Goal: Task Accomplishment & Management: Use online tool/utility

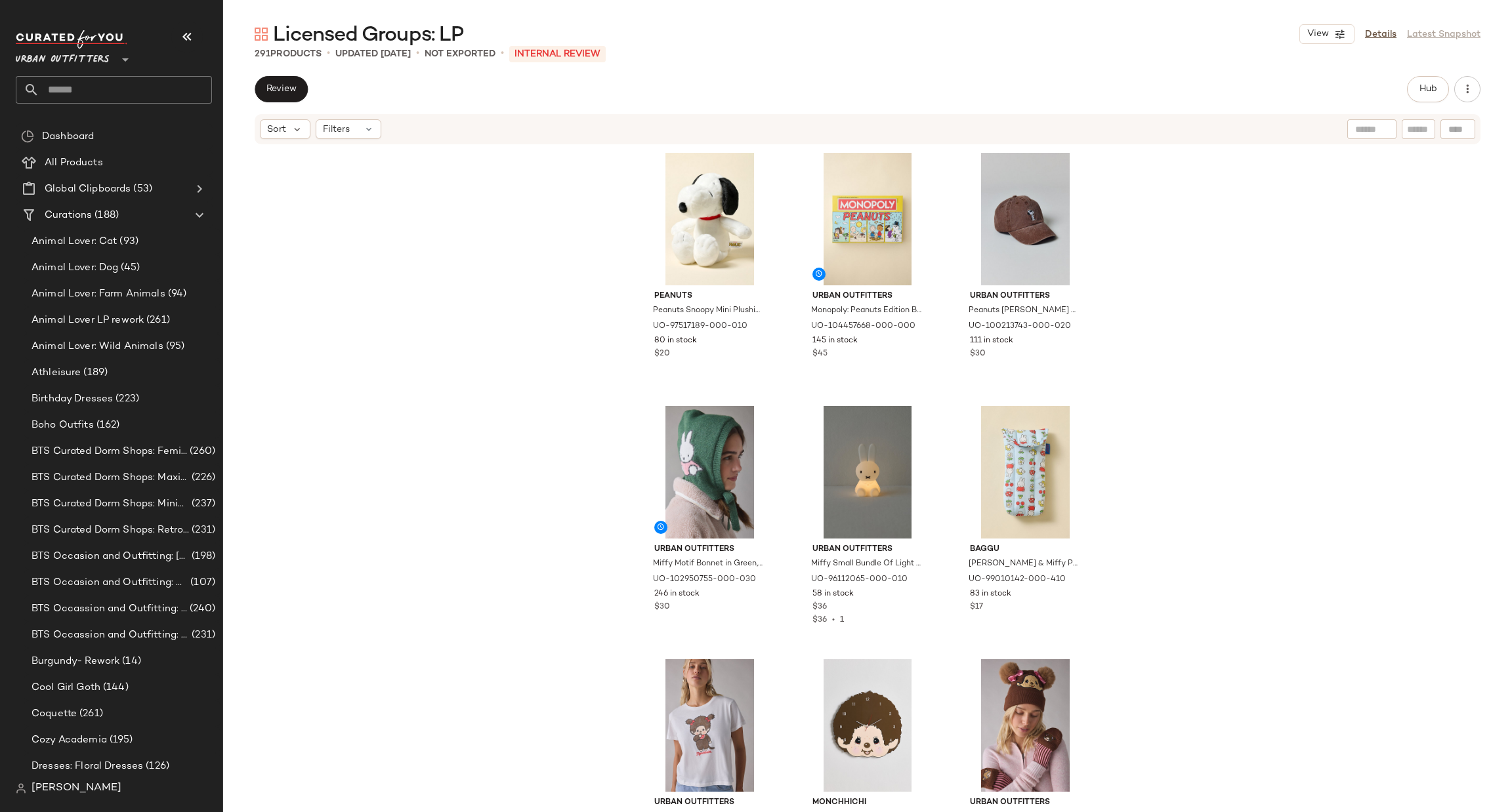
scroll to position [1987, 0]
click at [158, 94] on input "text" at bounding box center [125, 90] width 172 height 28
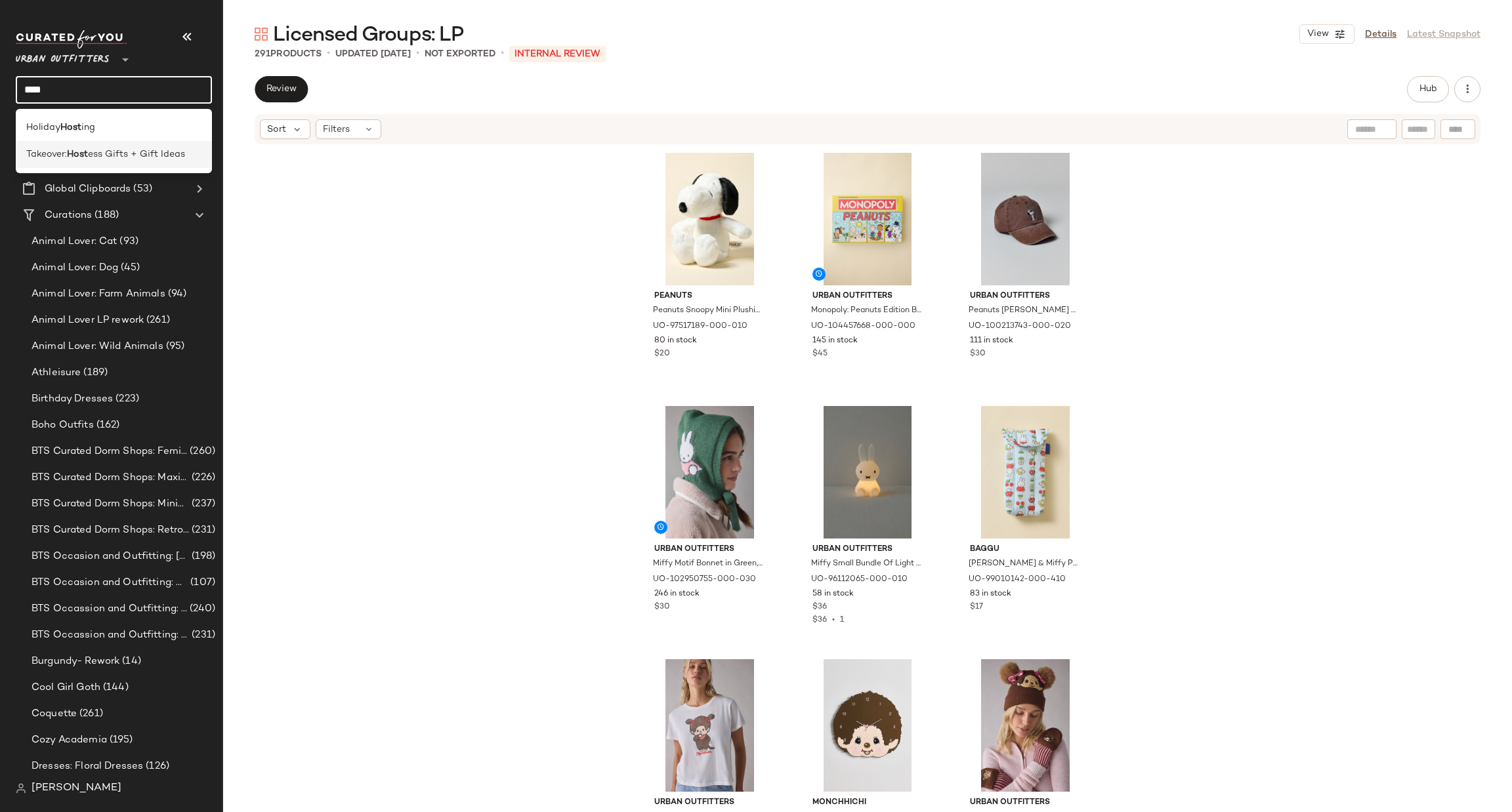
type input "****"
click at [171, 161] on span "ess Gifts + Gift Ideas" at bounding box center [136, 154] width 97 height 14
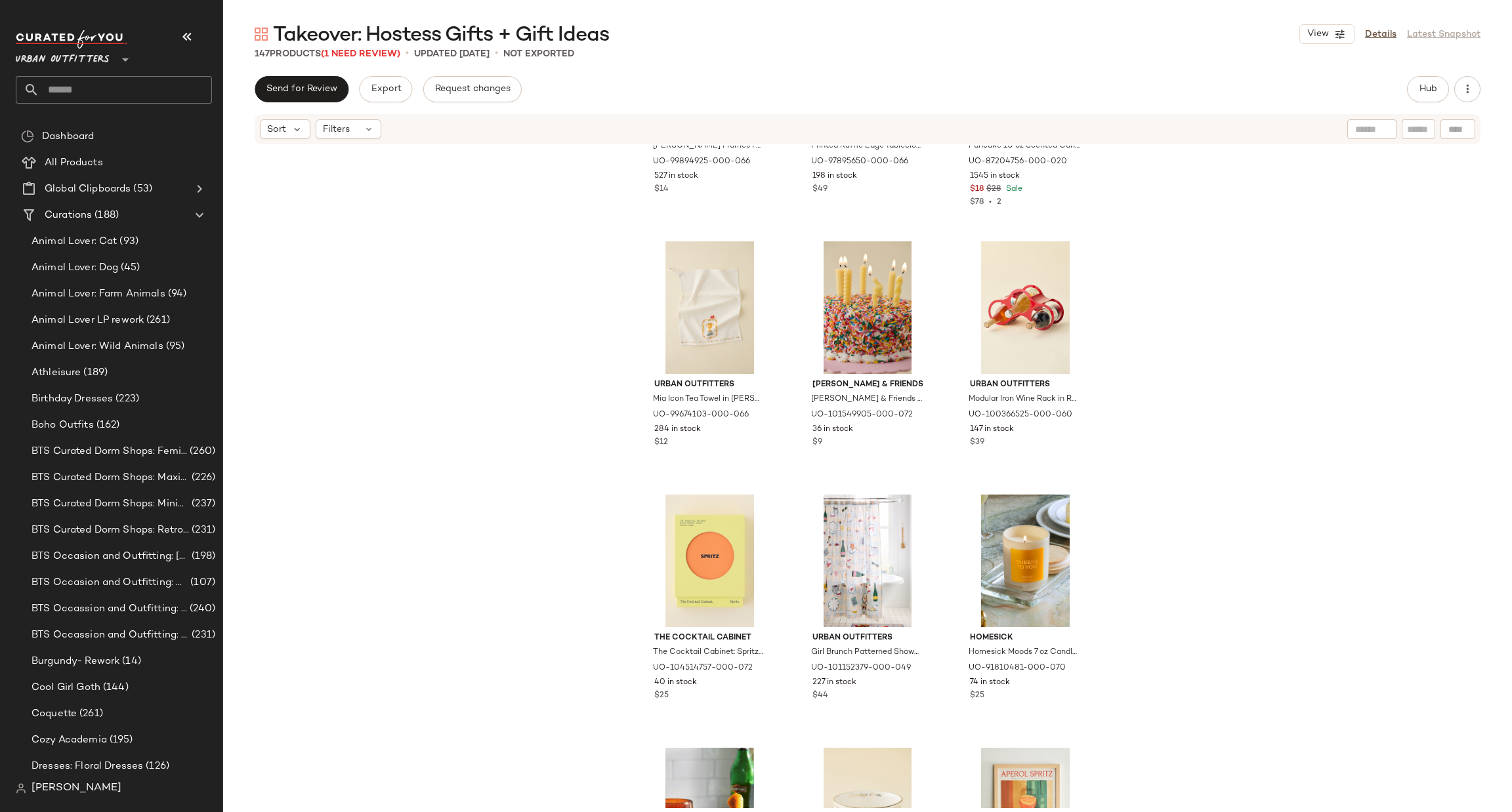
scroll to position [403, 0]
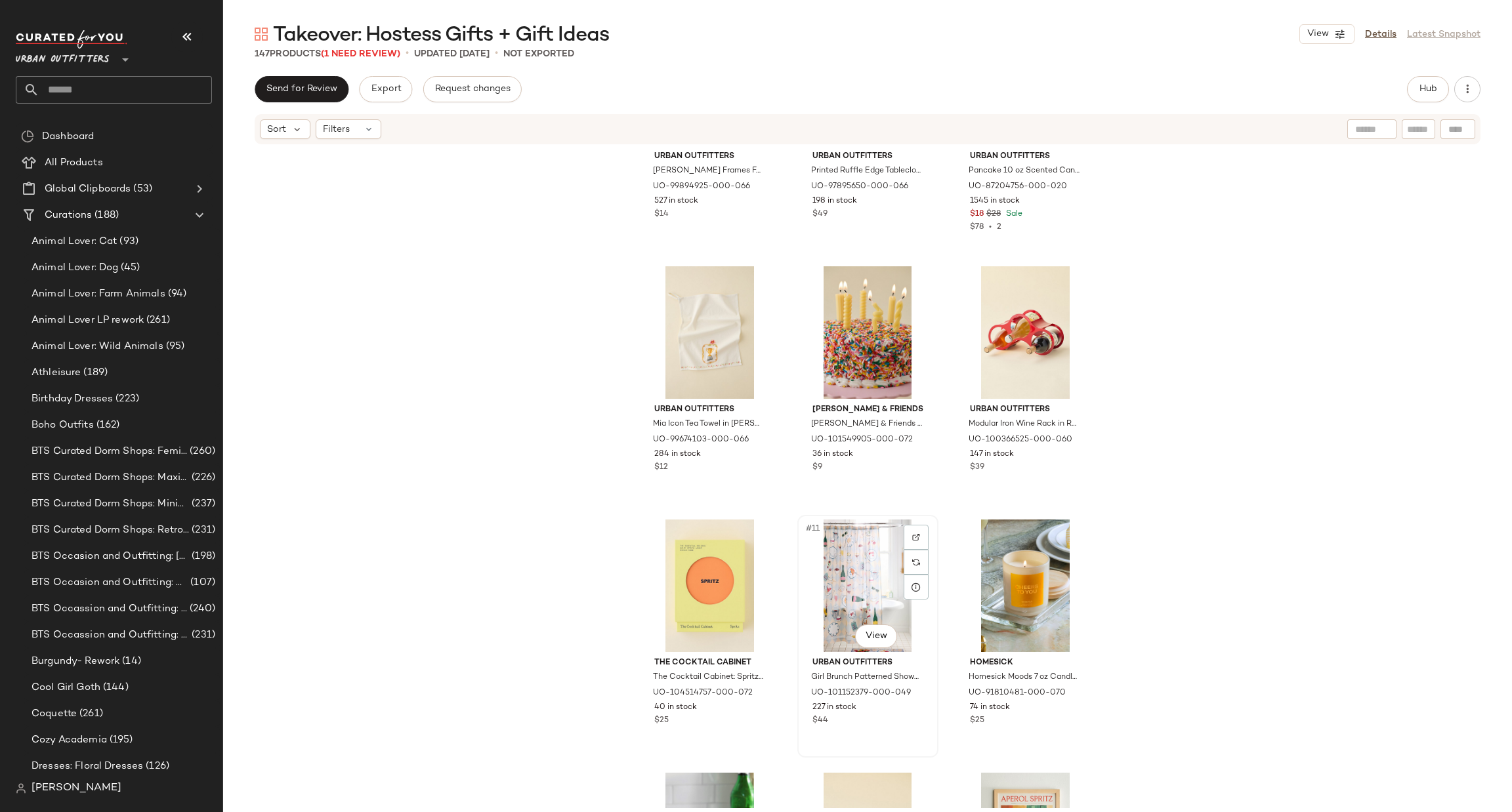
click at [872, 555] on div "#11 View" at bounding box center [868, 585] width 132 height 133
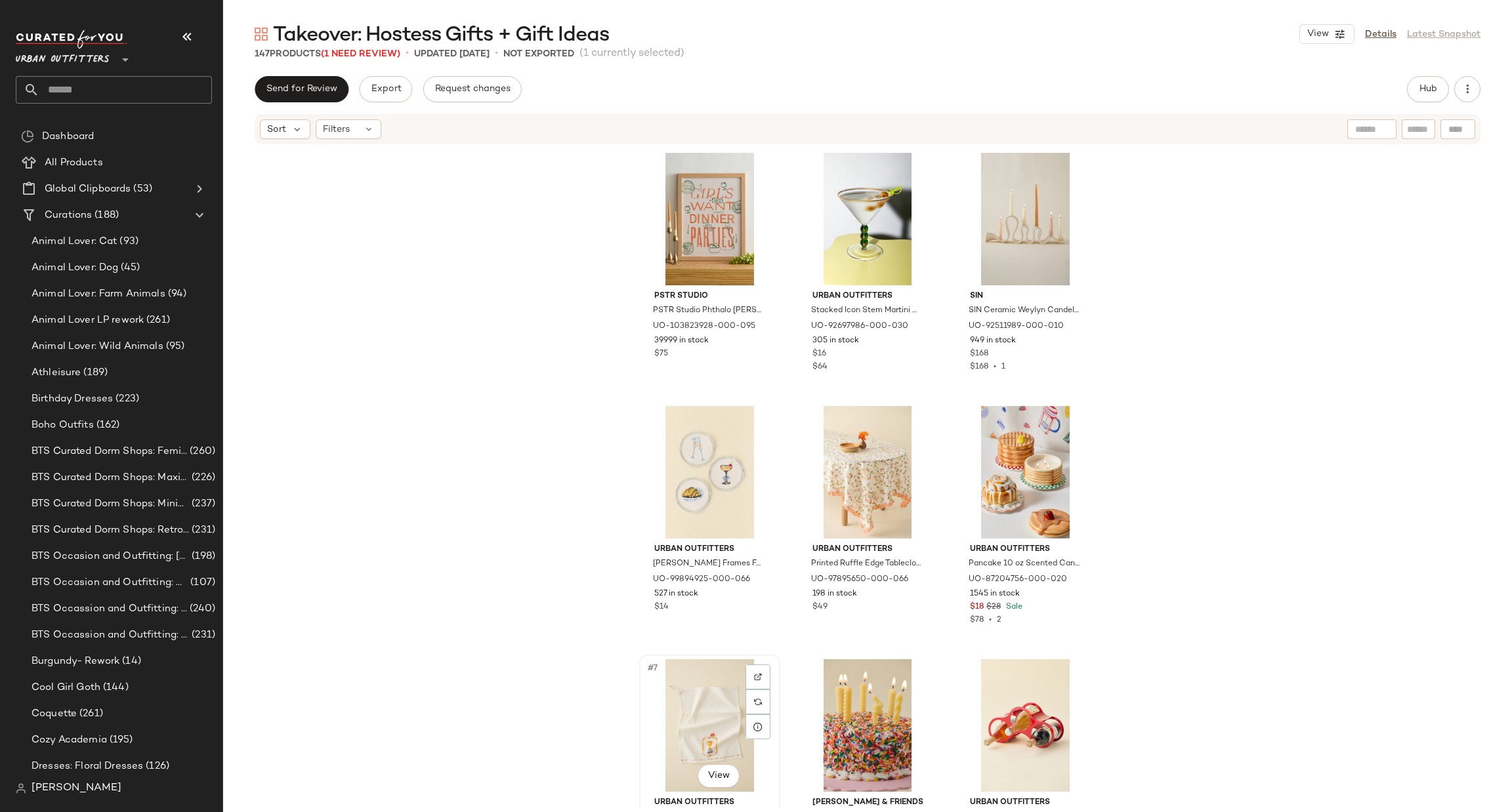
click at [657, 750] on div "#7 View" at bounding box center [709, 725] width 132 height 133
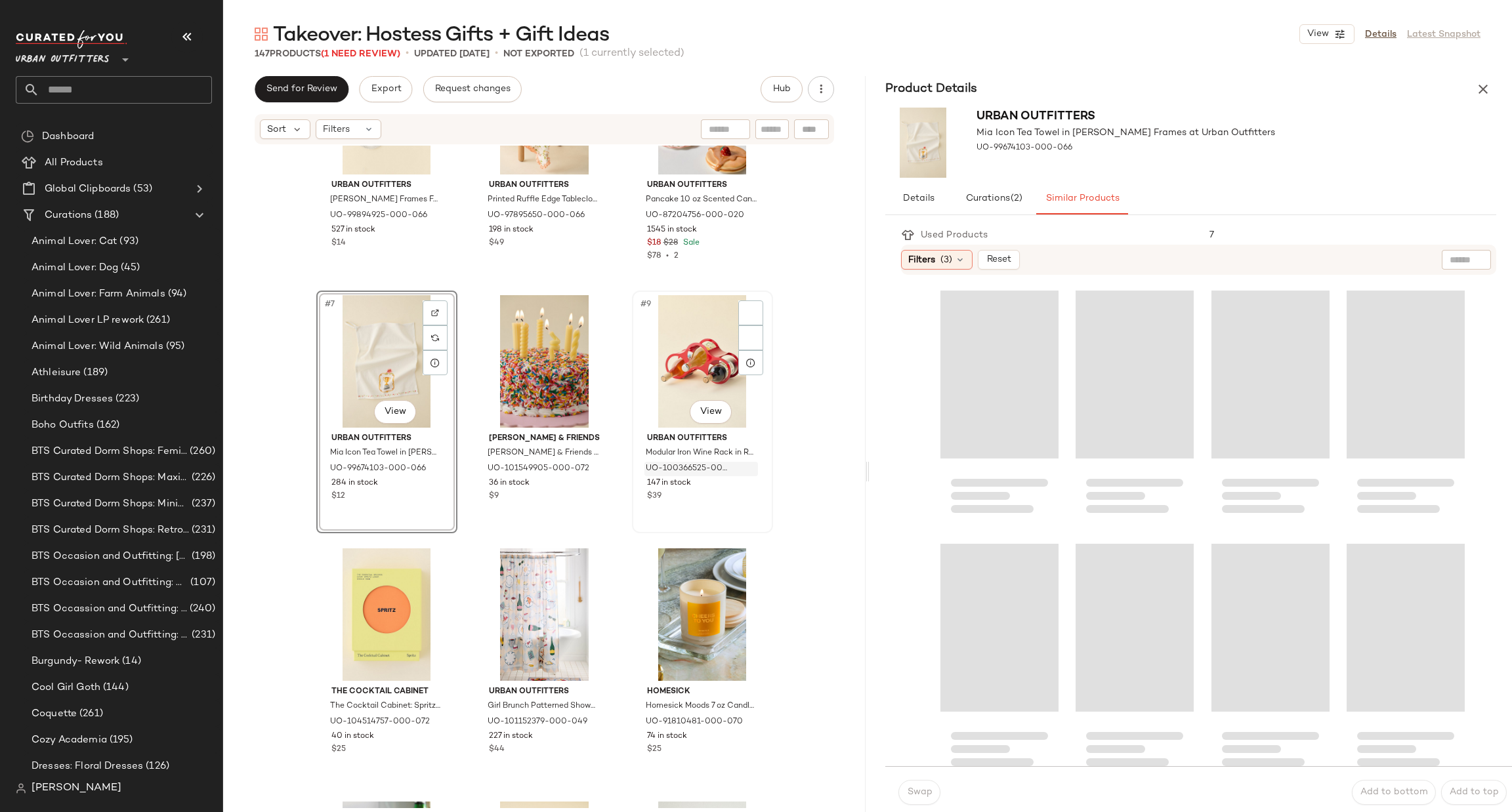
scroll to position [600, 0]
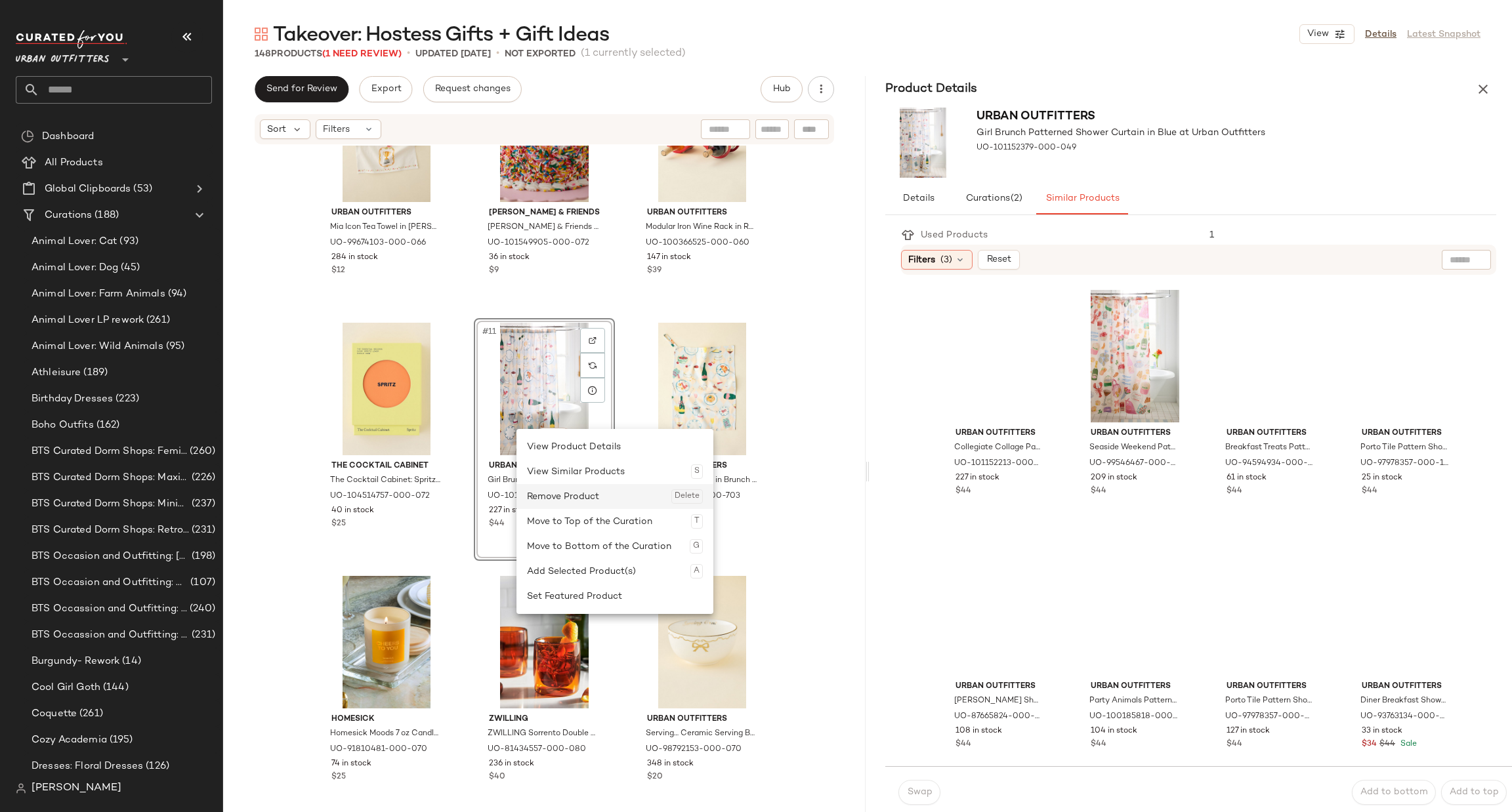
click at [566, 488] on div "Remove Product Delete" at bounding box center [615, 497] width 176 height 25
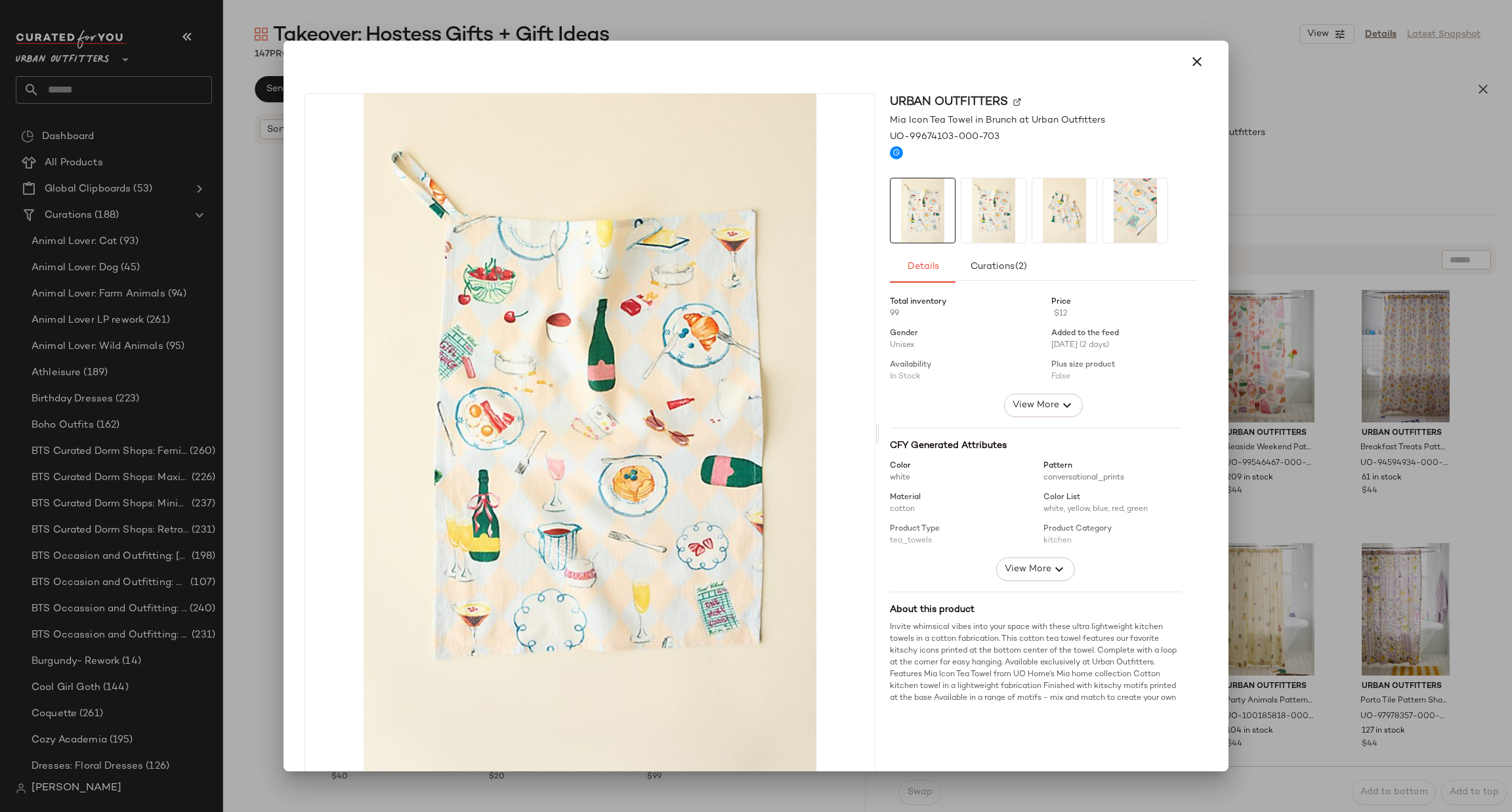
click at [1280, 103] on div at bounding box center [756, 406] width 1512 height 812
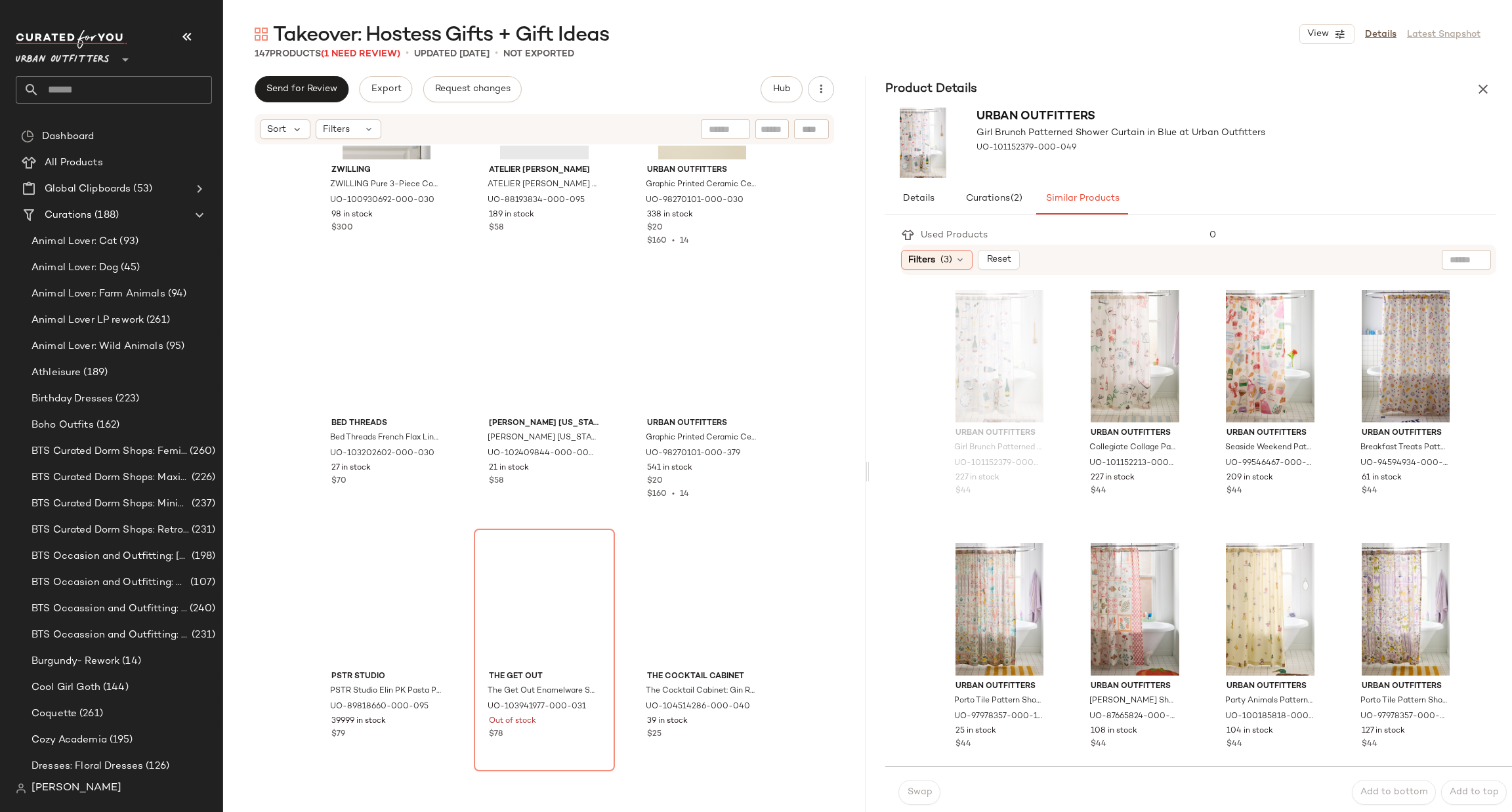
scroll to position [4733, 0]
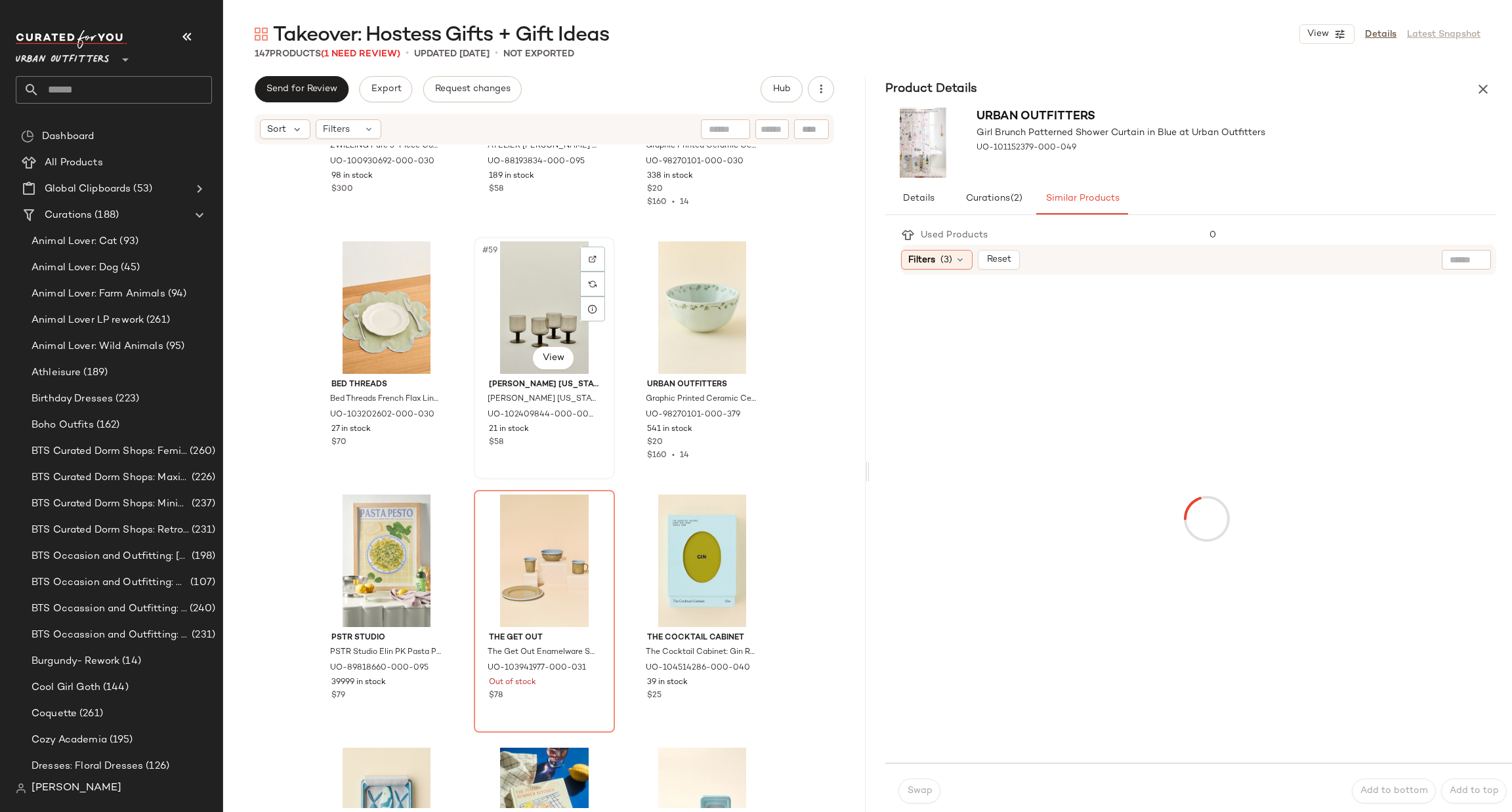
click at [523, 315] on div "#59 View" at bounding box center [544, 307] width 132 height 133
click at [401, 310] on div "#58 View" at bounding box center [387, 307] width 132 height 133
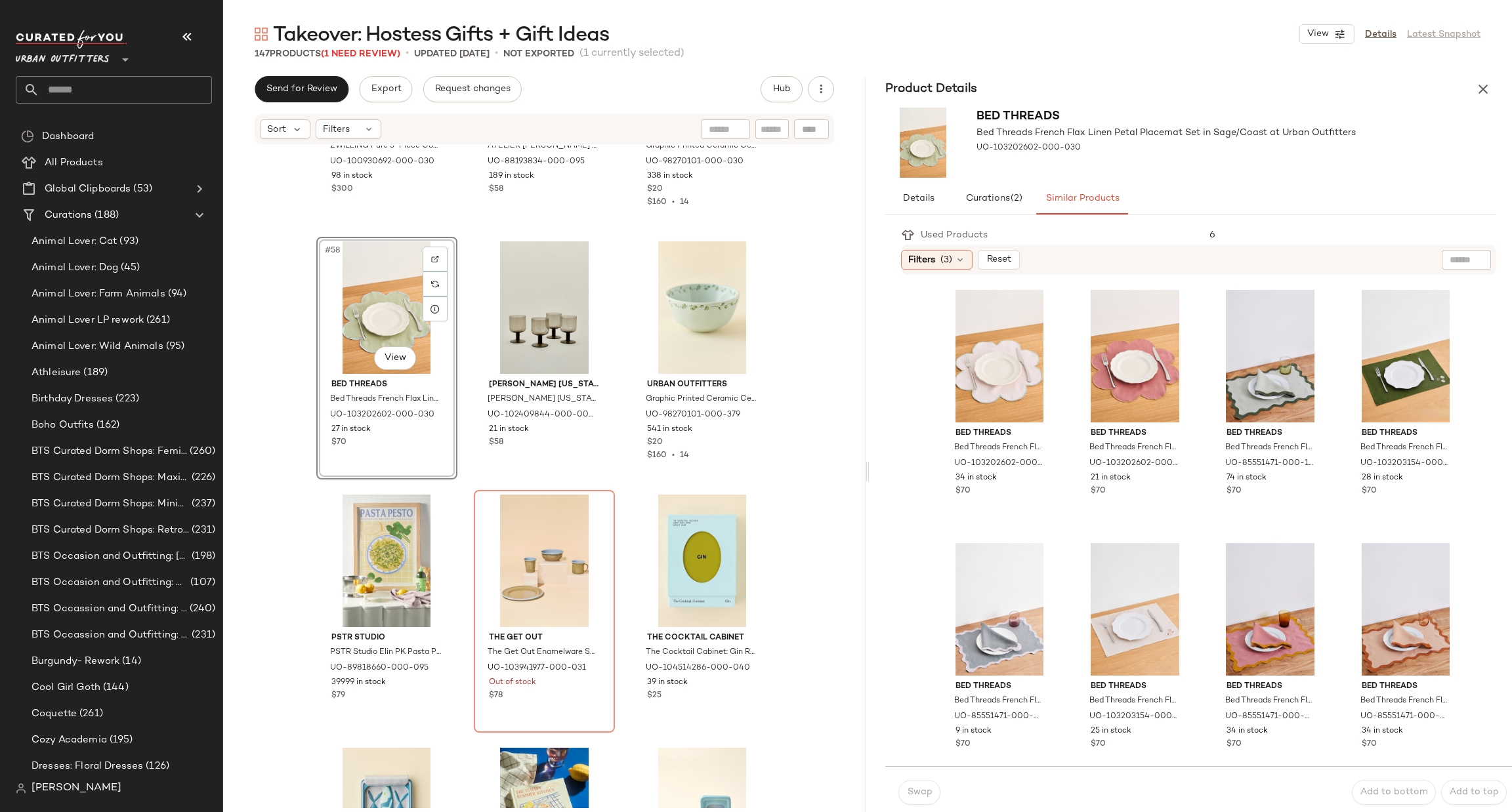
scroll to position [4931, 0]
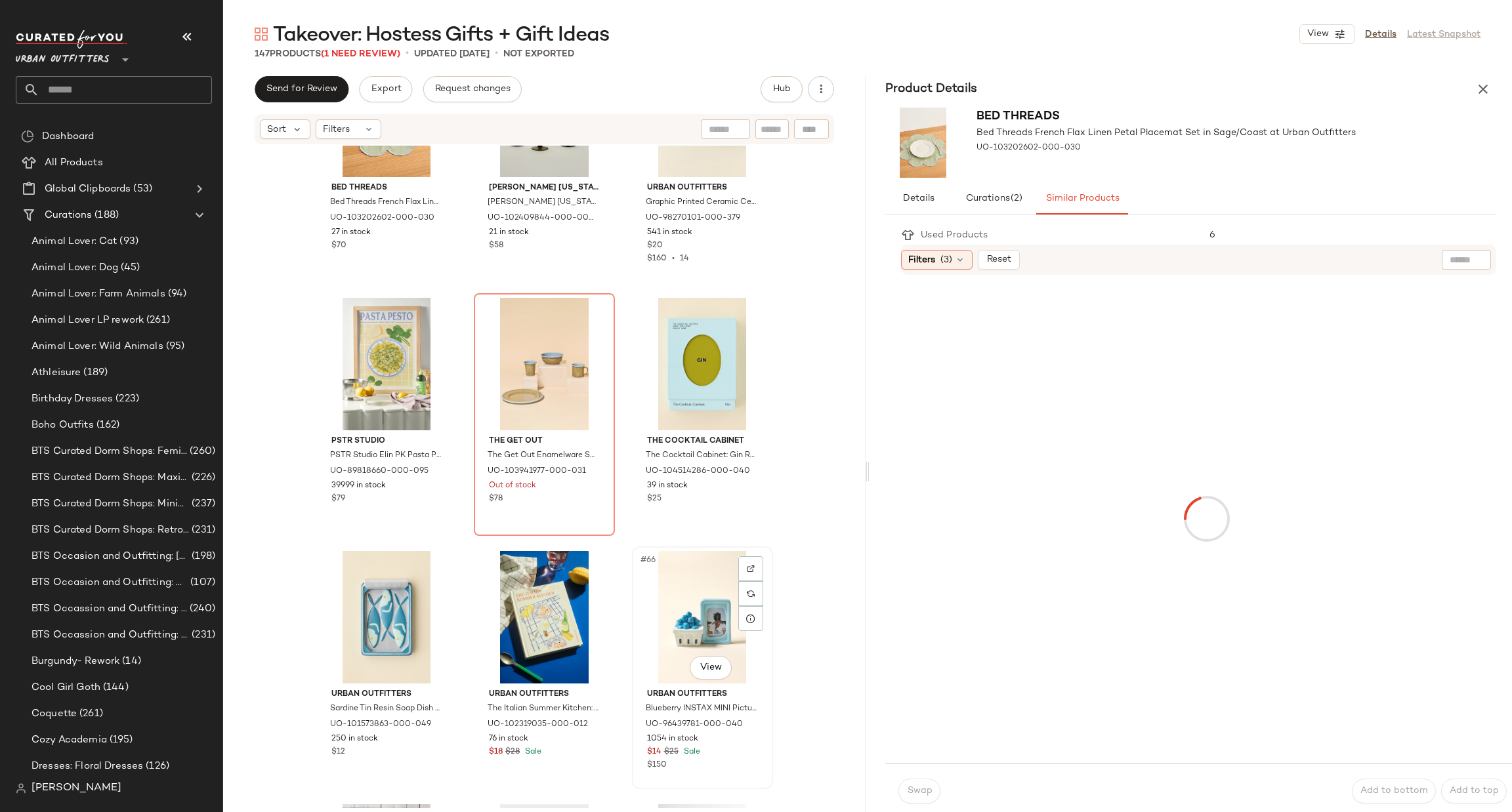
click at [678, 607] on div "#66 View" at bounding box center [703, 617] width 132 height 133
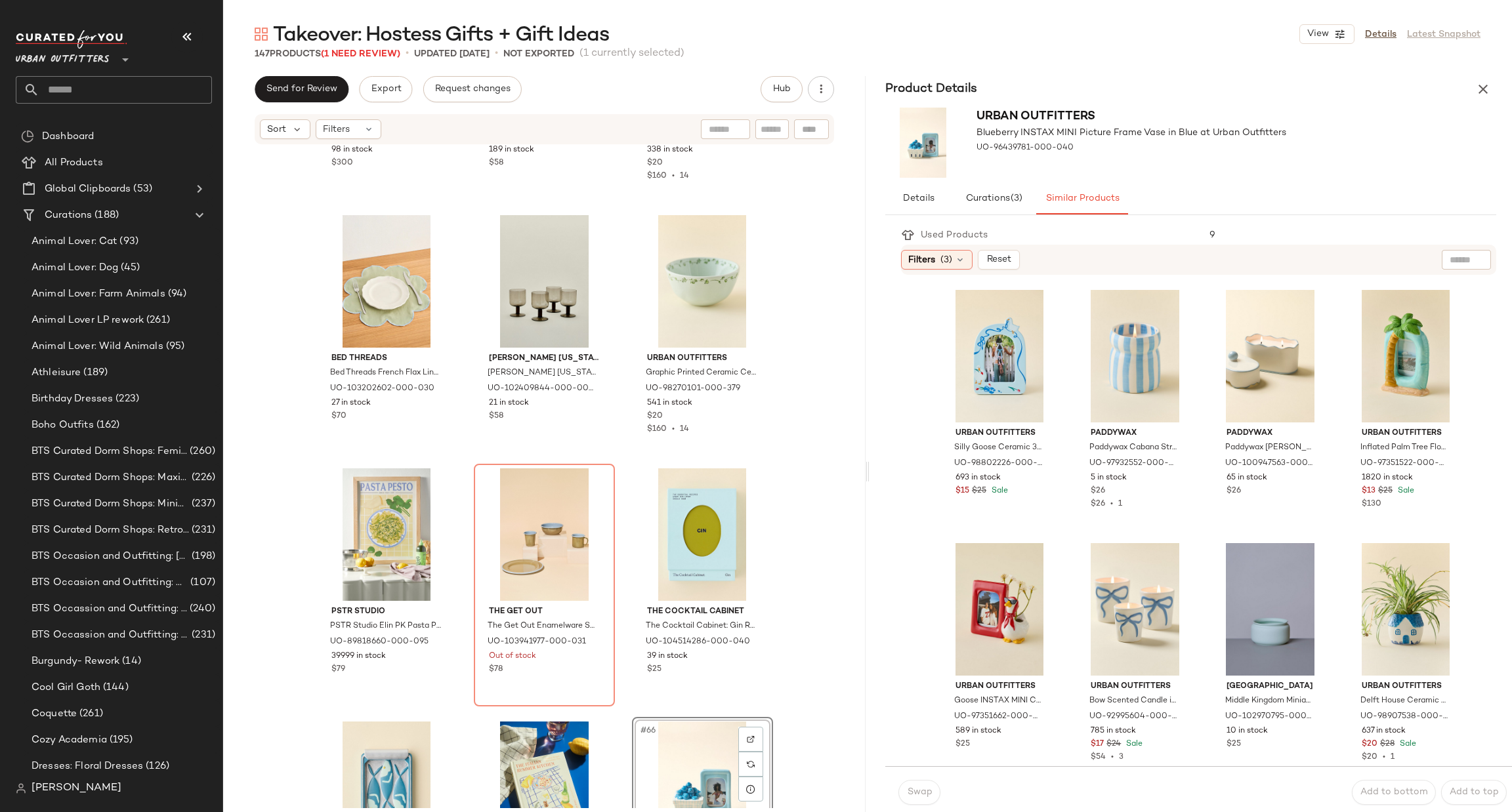
scroll to position [4733, 0]
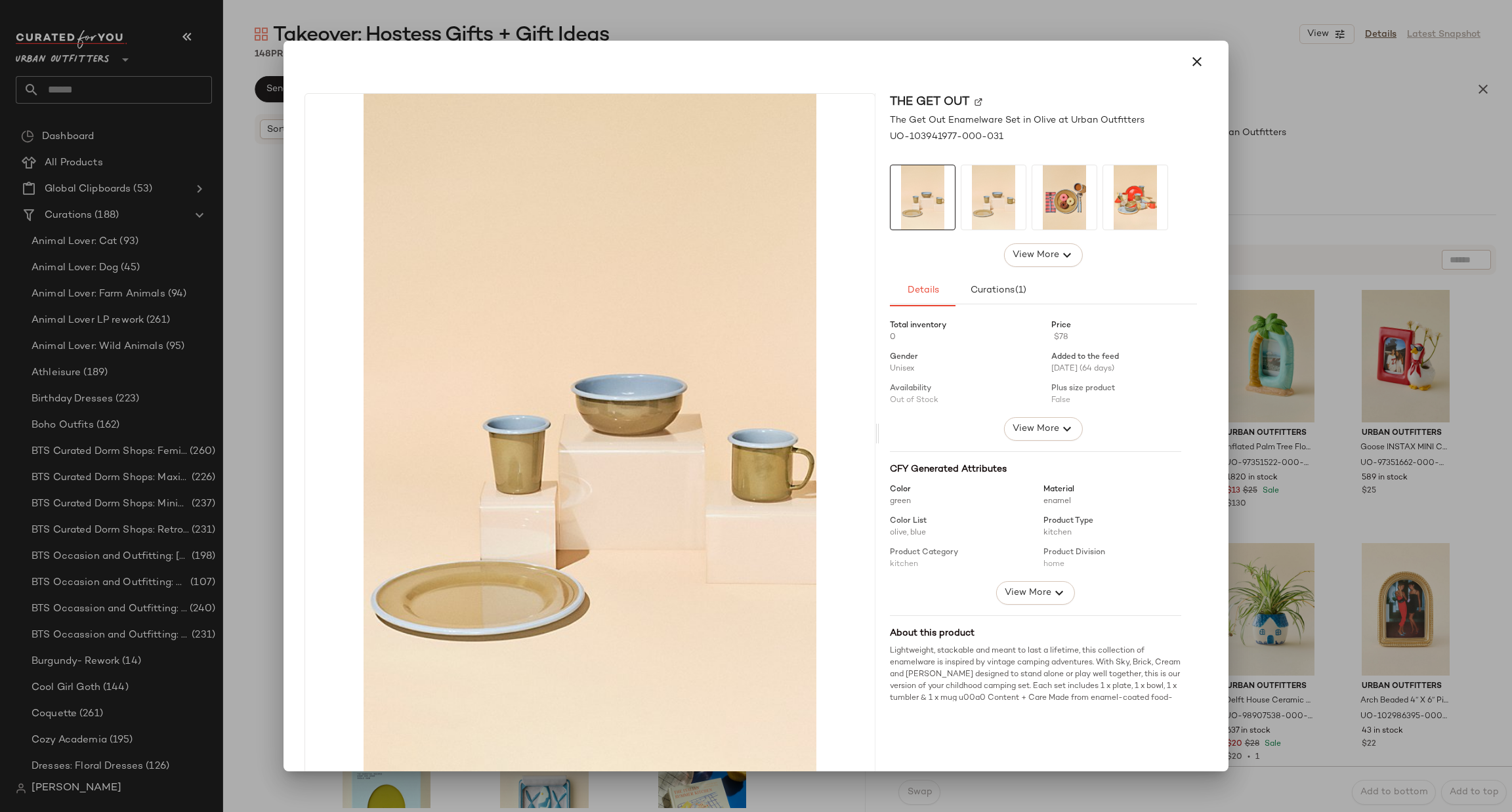
drag, startPoint x: 549, startPoint y: 593, endPoint x: 1290, endPoint y: 106, distance: 886.7
click at [1290, 106] on div at bounding box center [756, 406] width 1512 height 812
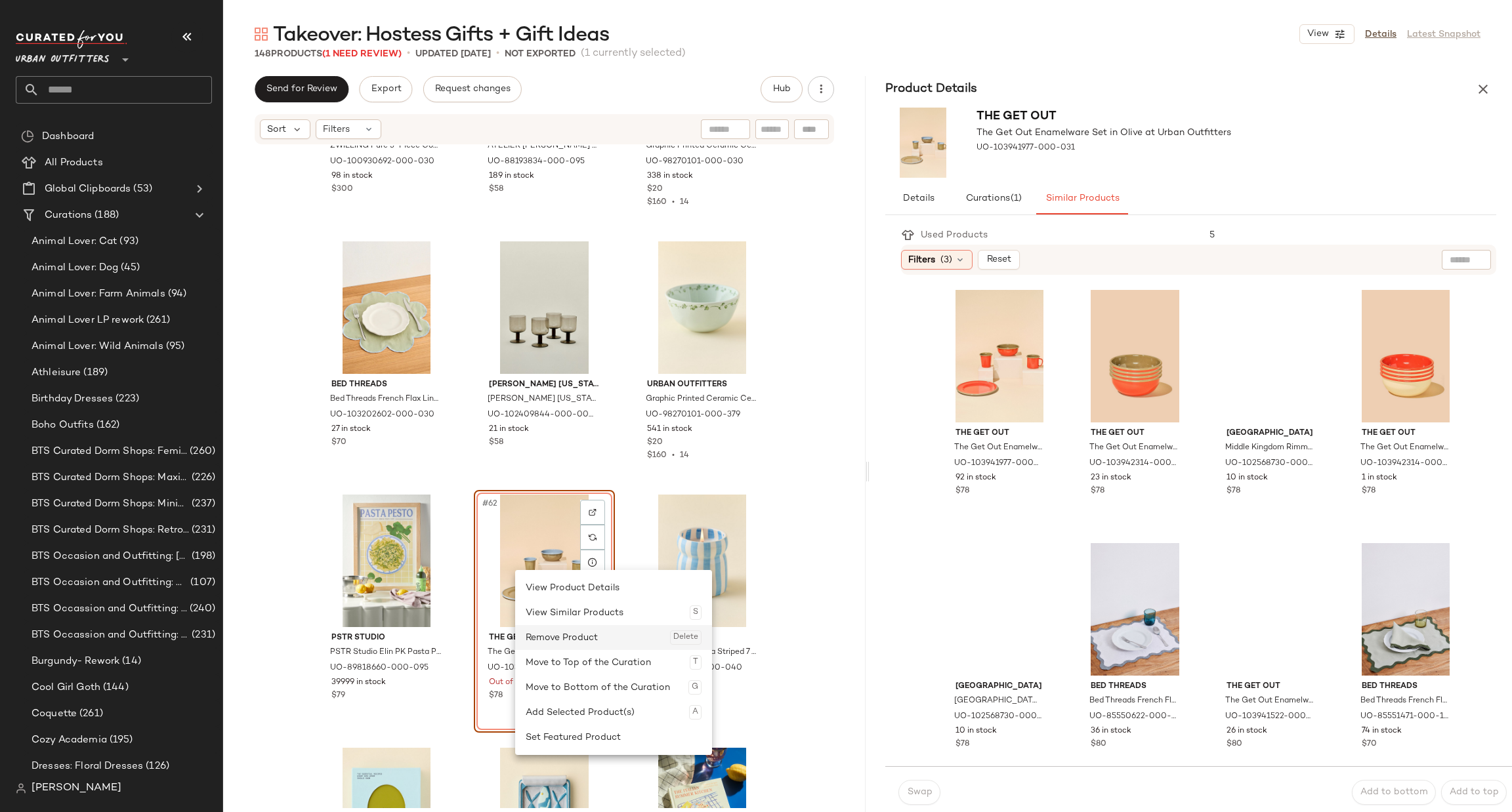
click at [584, 642] on div "Remove Product Delete" at bounding box center [613, 637] width 176 height 25
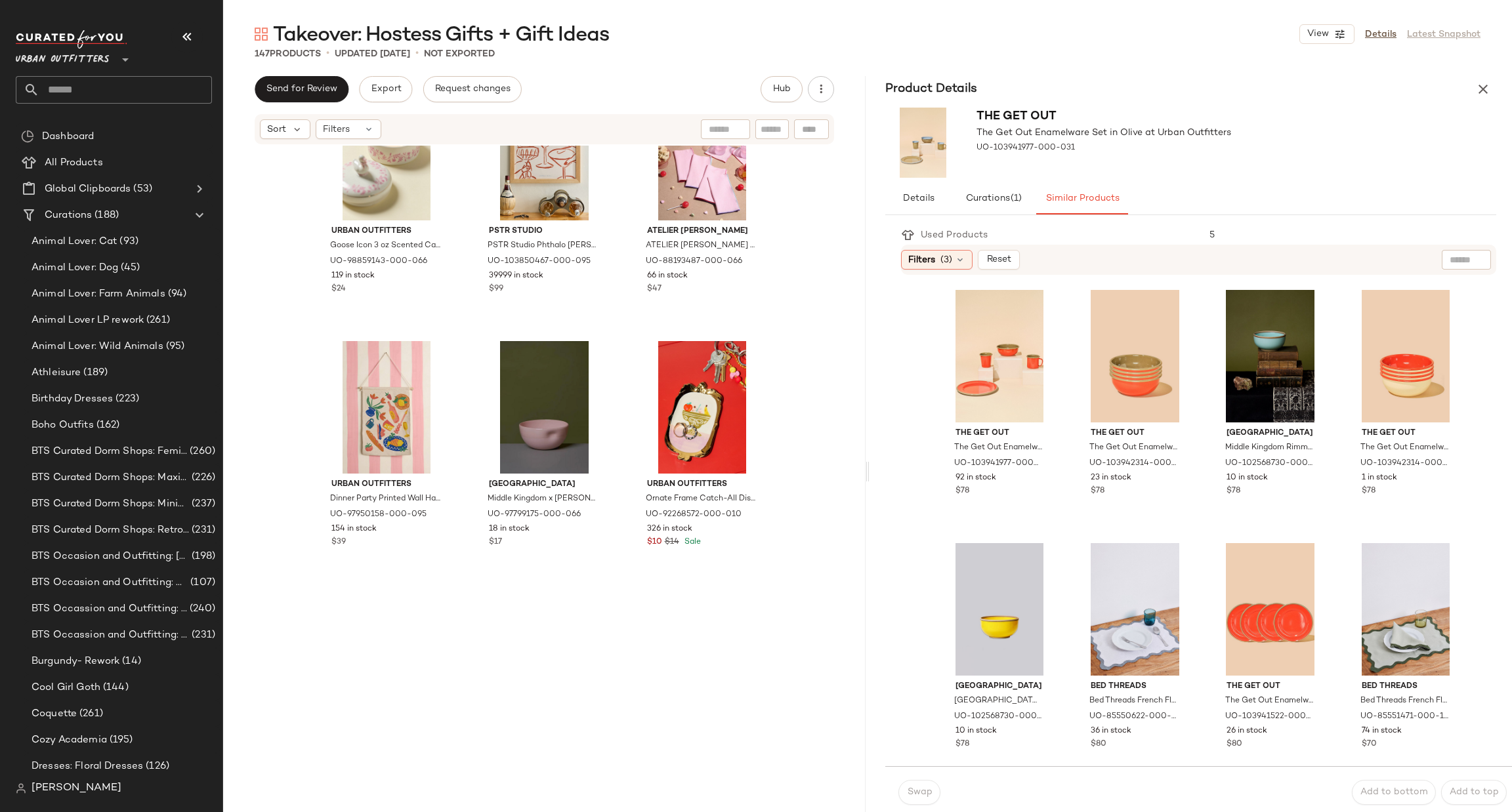
scroll to position [8599, 0]
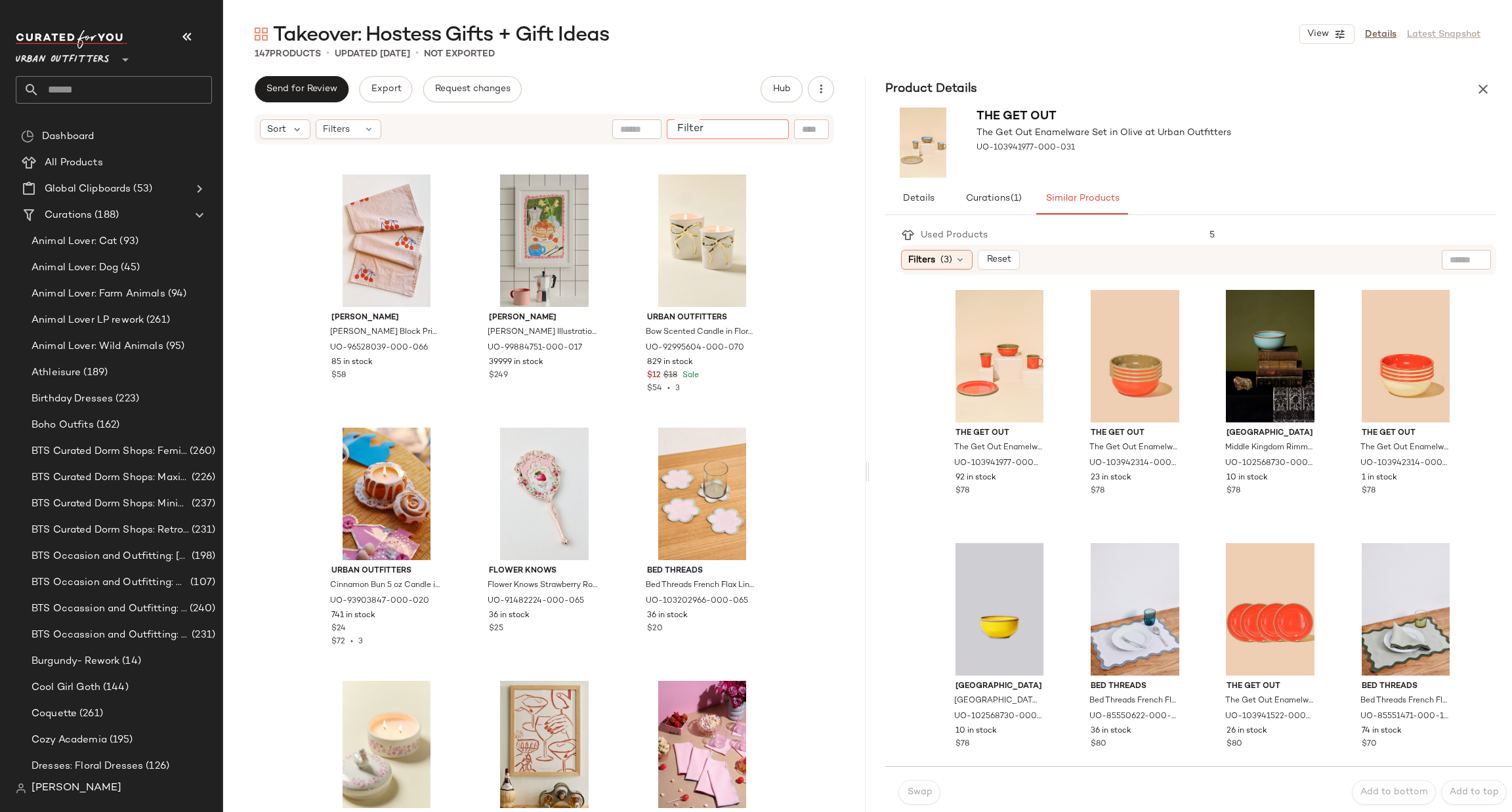
click at [770, 127] on input "Filter" at bounding box center [728, 129] width 112 height 14
type input "******"
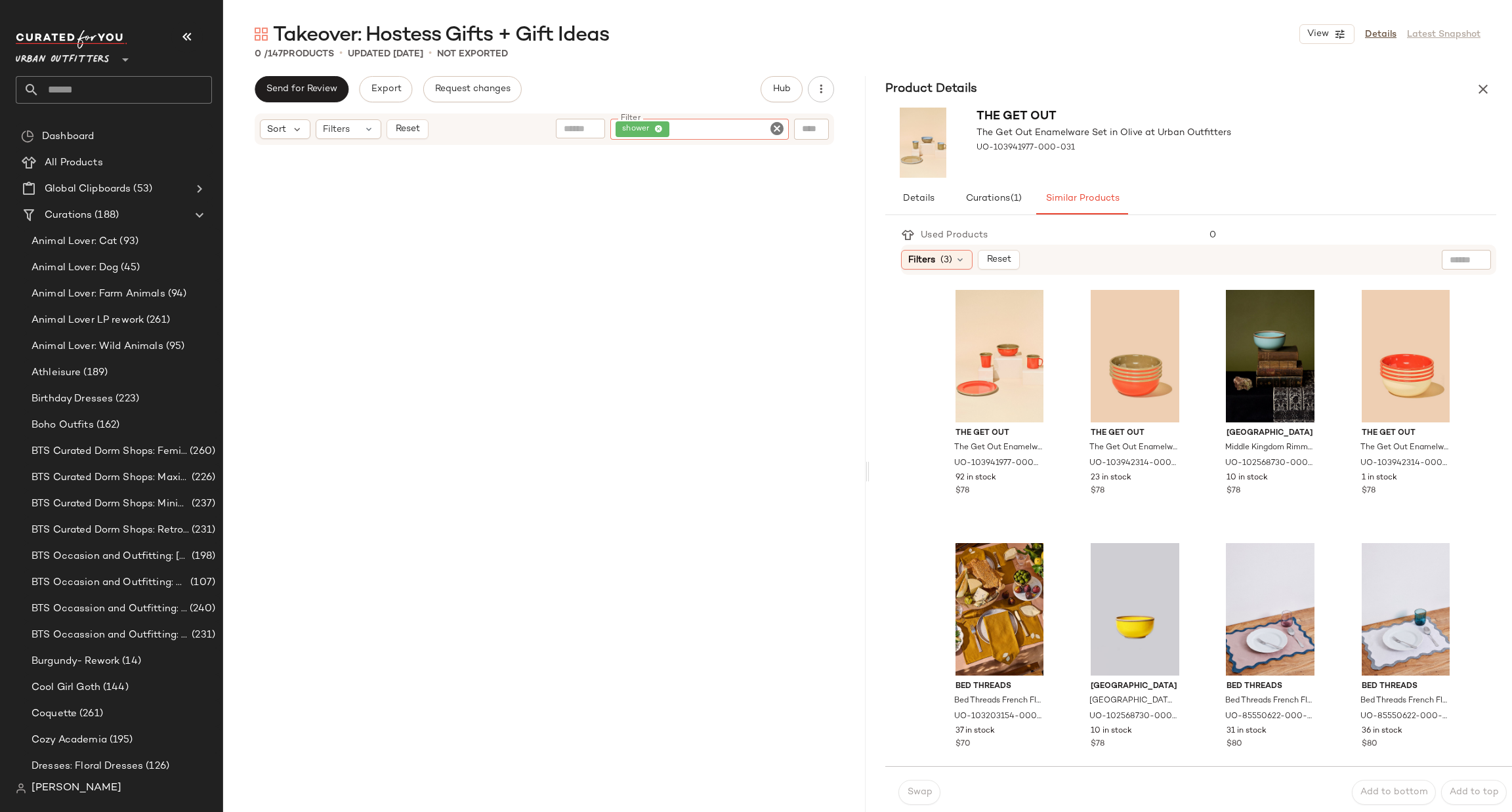
click at [774, 127] on icon "Clear Filter" at bounding box center [776, 128] width 15 height 15
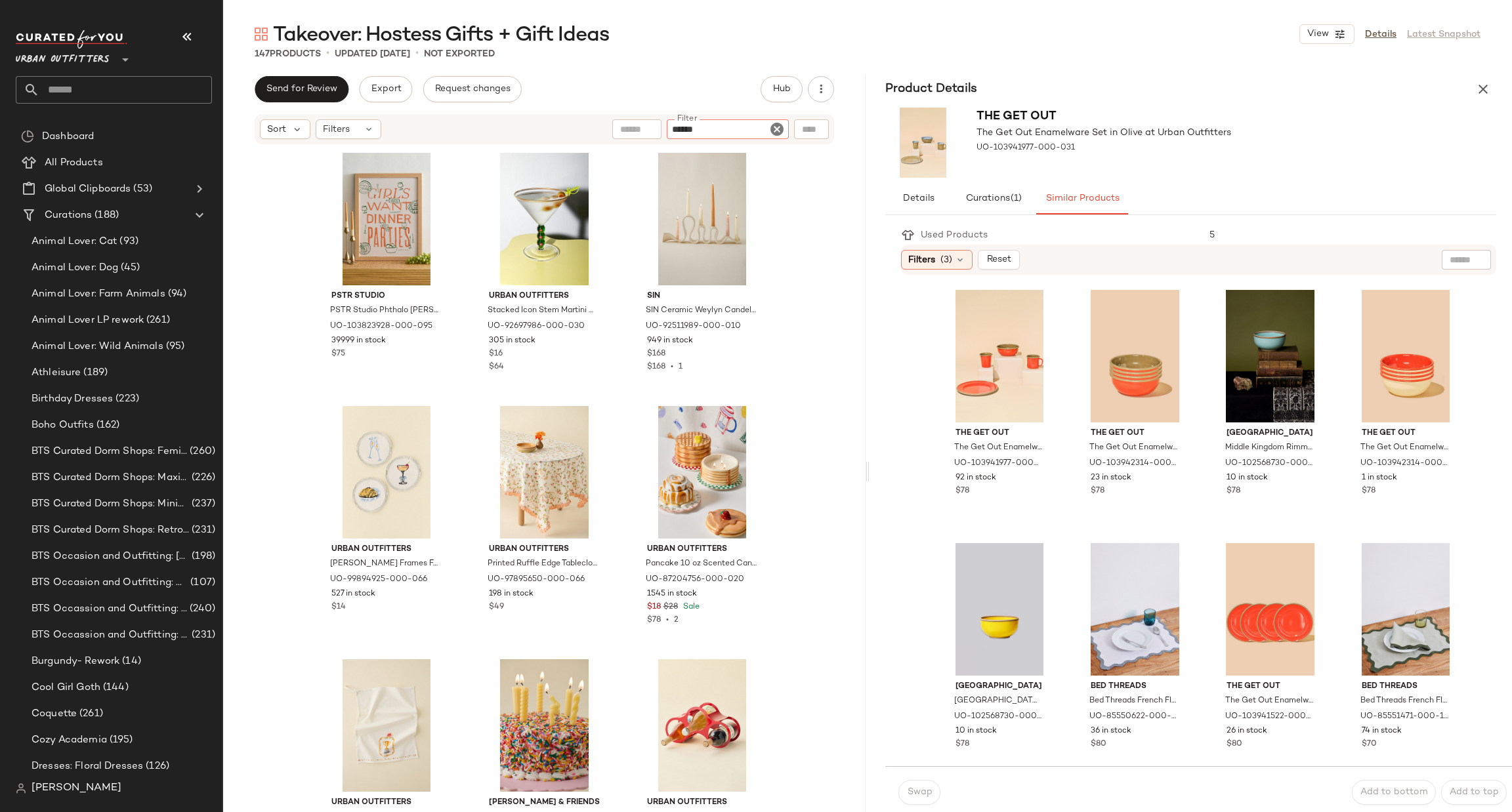
type input "*******"
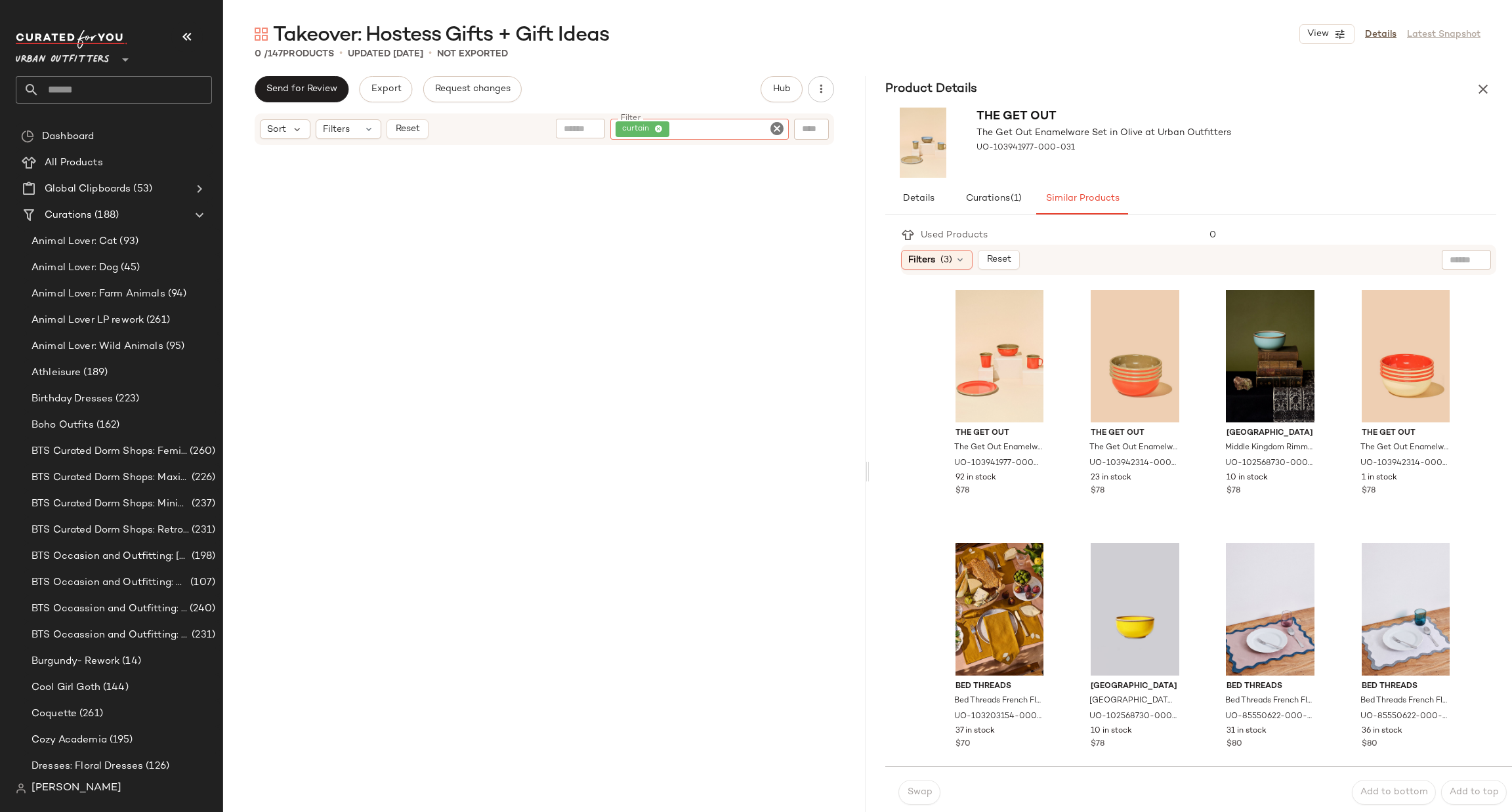
click at [779, 128] on icon "Clear Filter" at bounding box center [776, 128] width 15 height 15
click at [1478, 89] on icon "button" at bounding box center [1483, 89] width 15 height 15
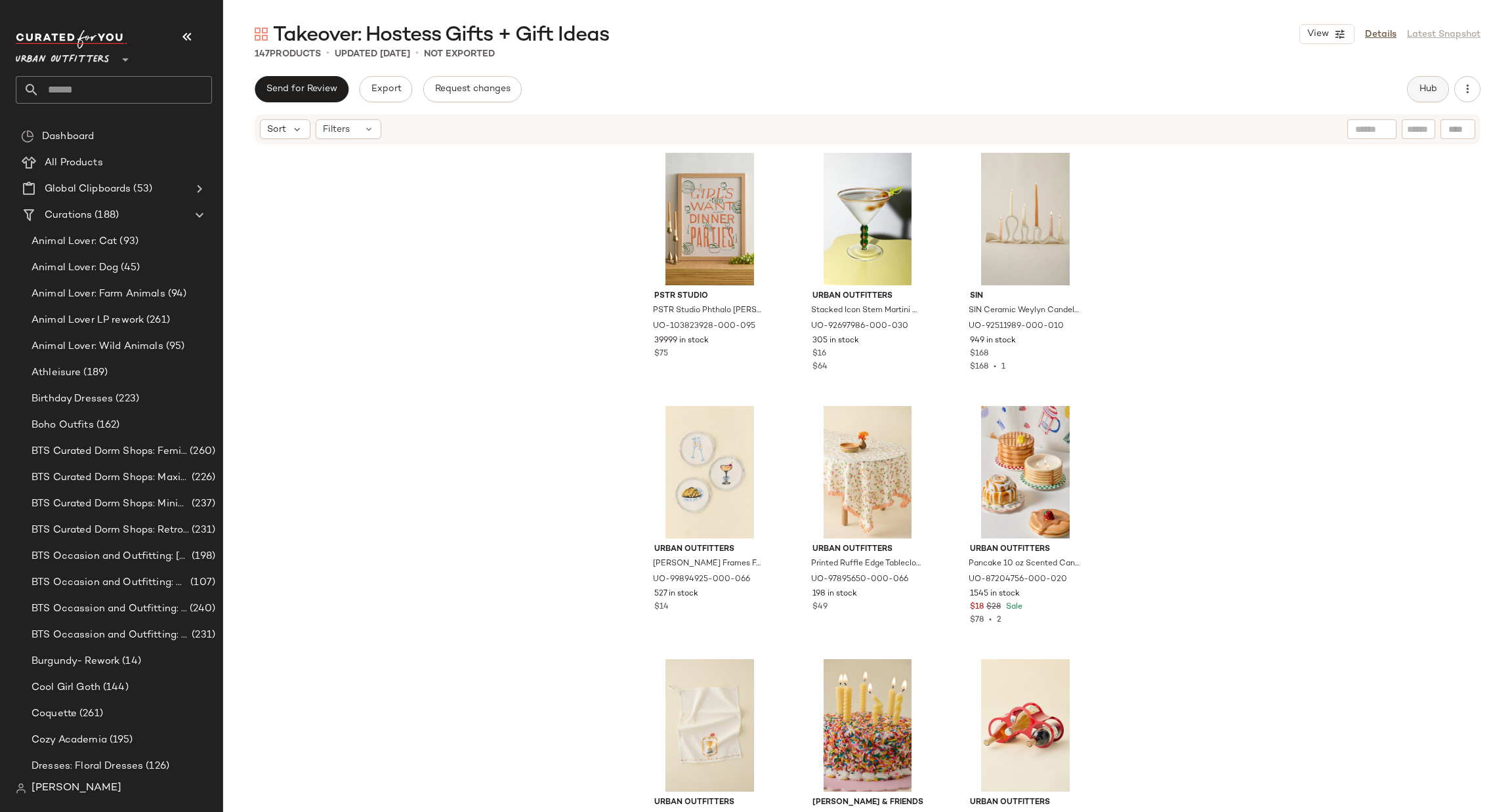
click at [1431, 84] on span "Hub" at bounding box center [1428, 89] width 18 height 10
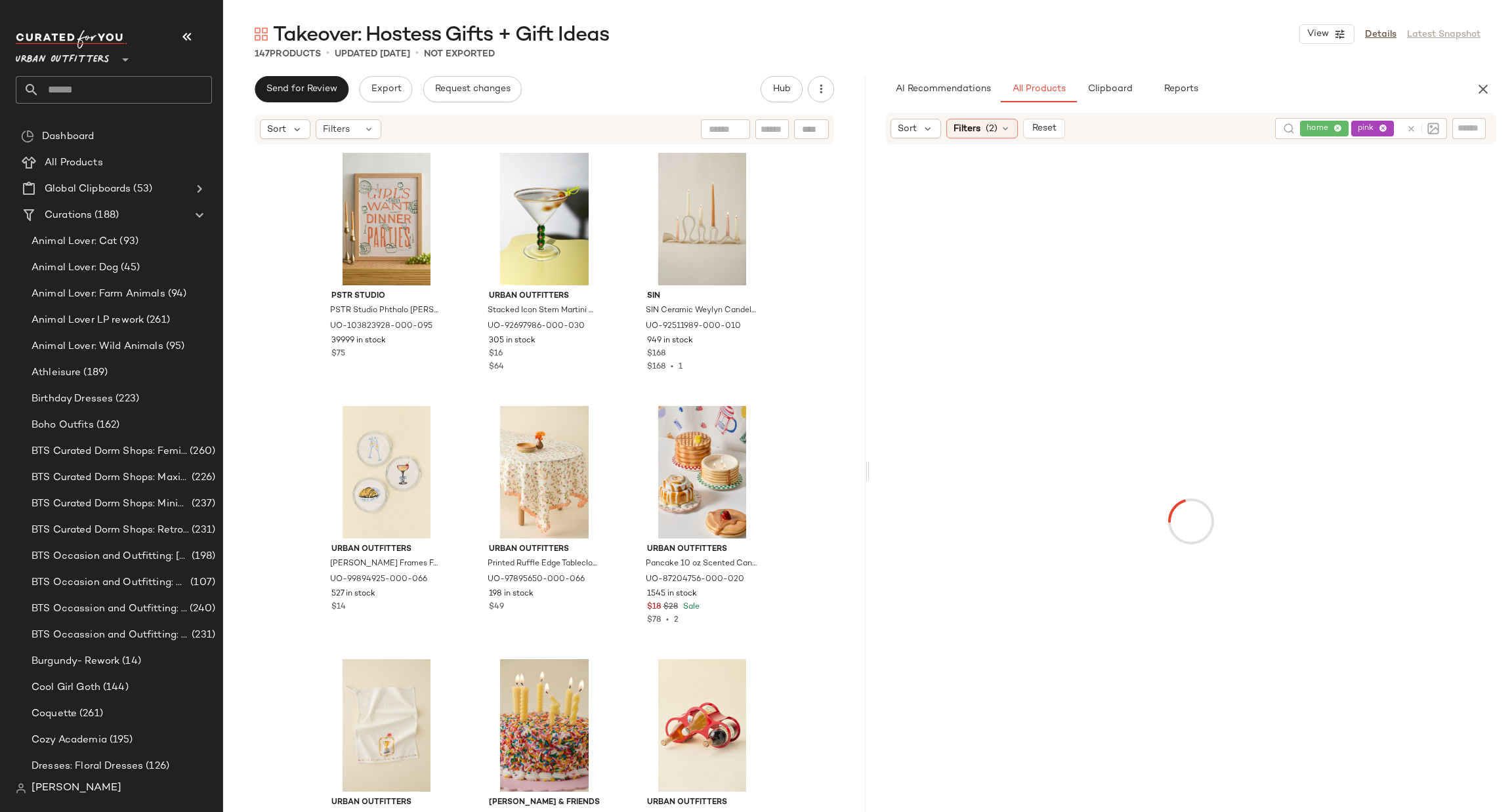
click at [1411, 124] on icon at bounding box center [1411, 128] width 10 height 10
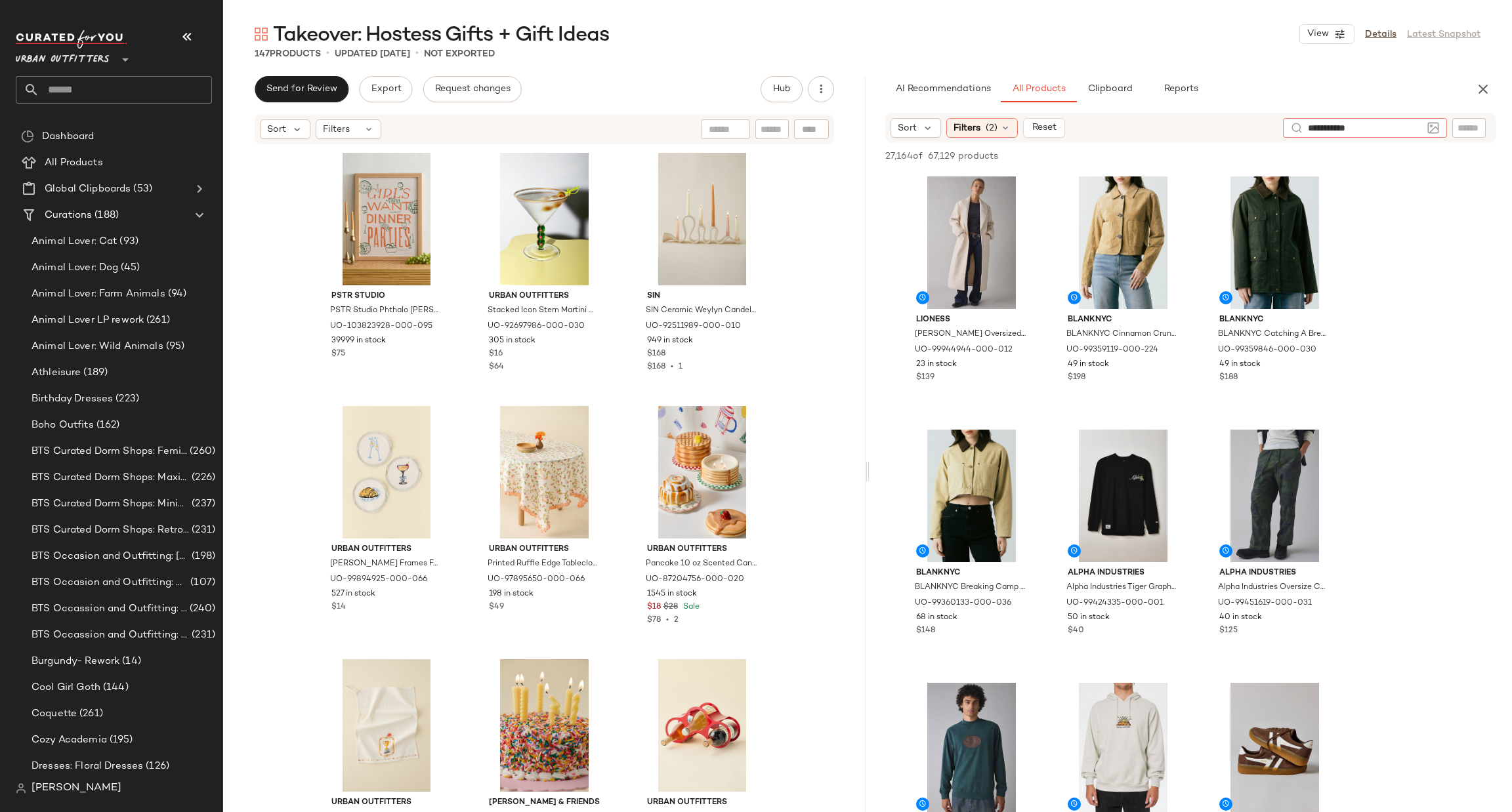
type input "**********"
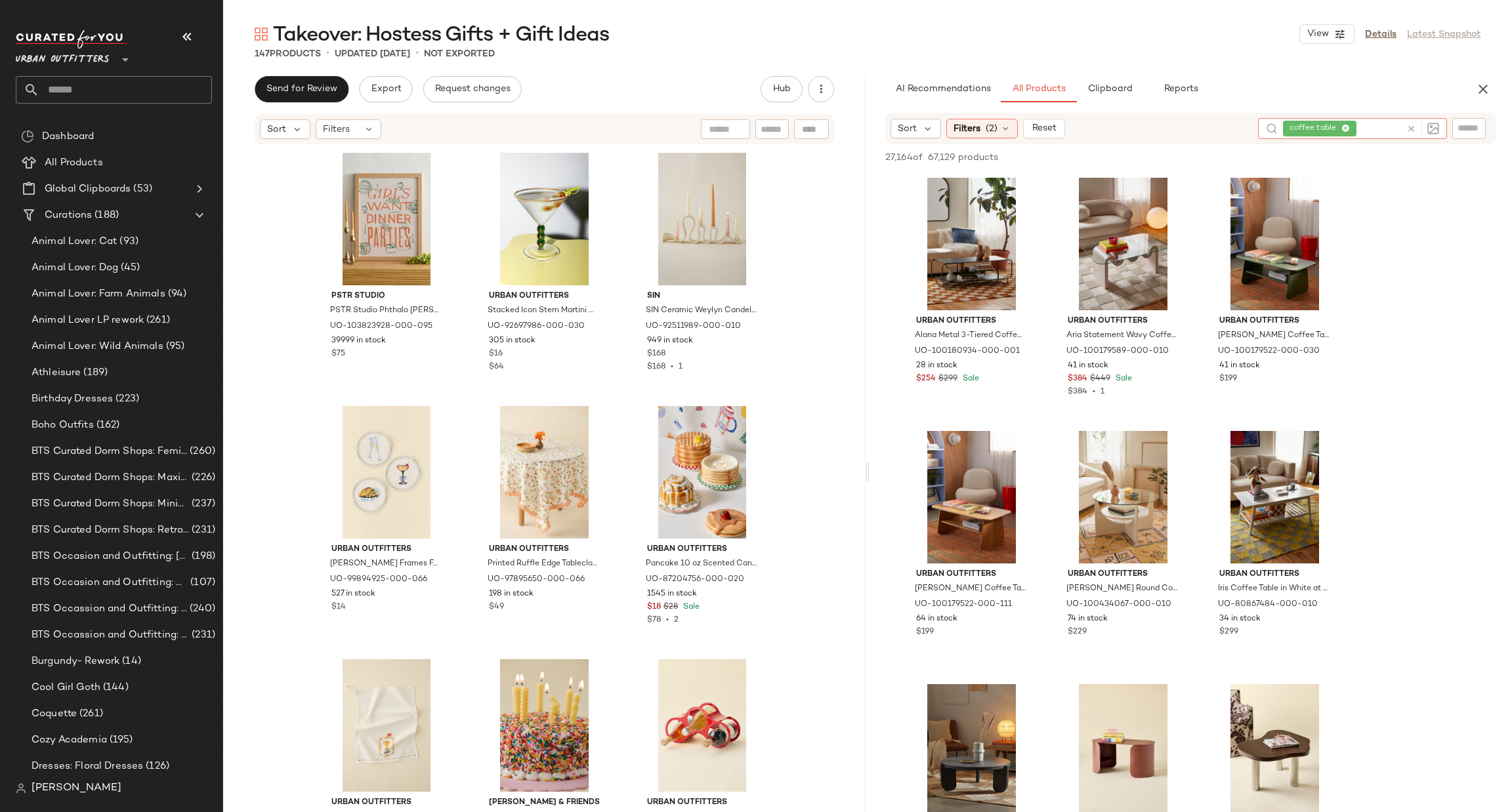
click at [1407, 128] on icon at bounding box center [1411, 128] width 10 height 10
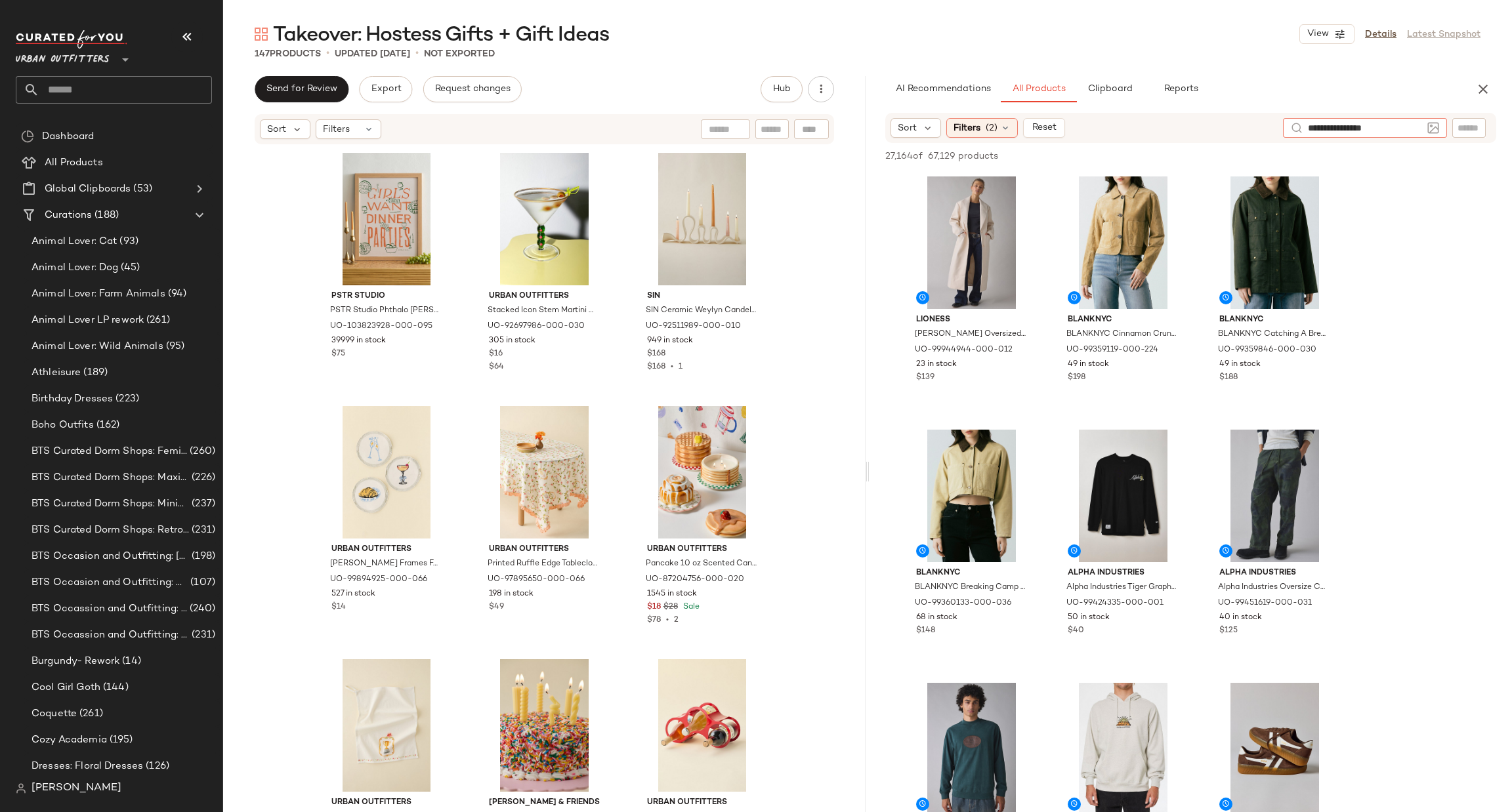
type input "**********"
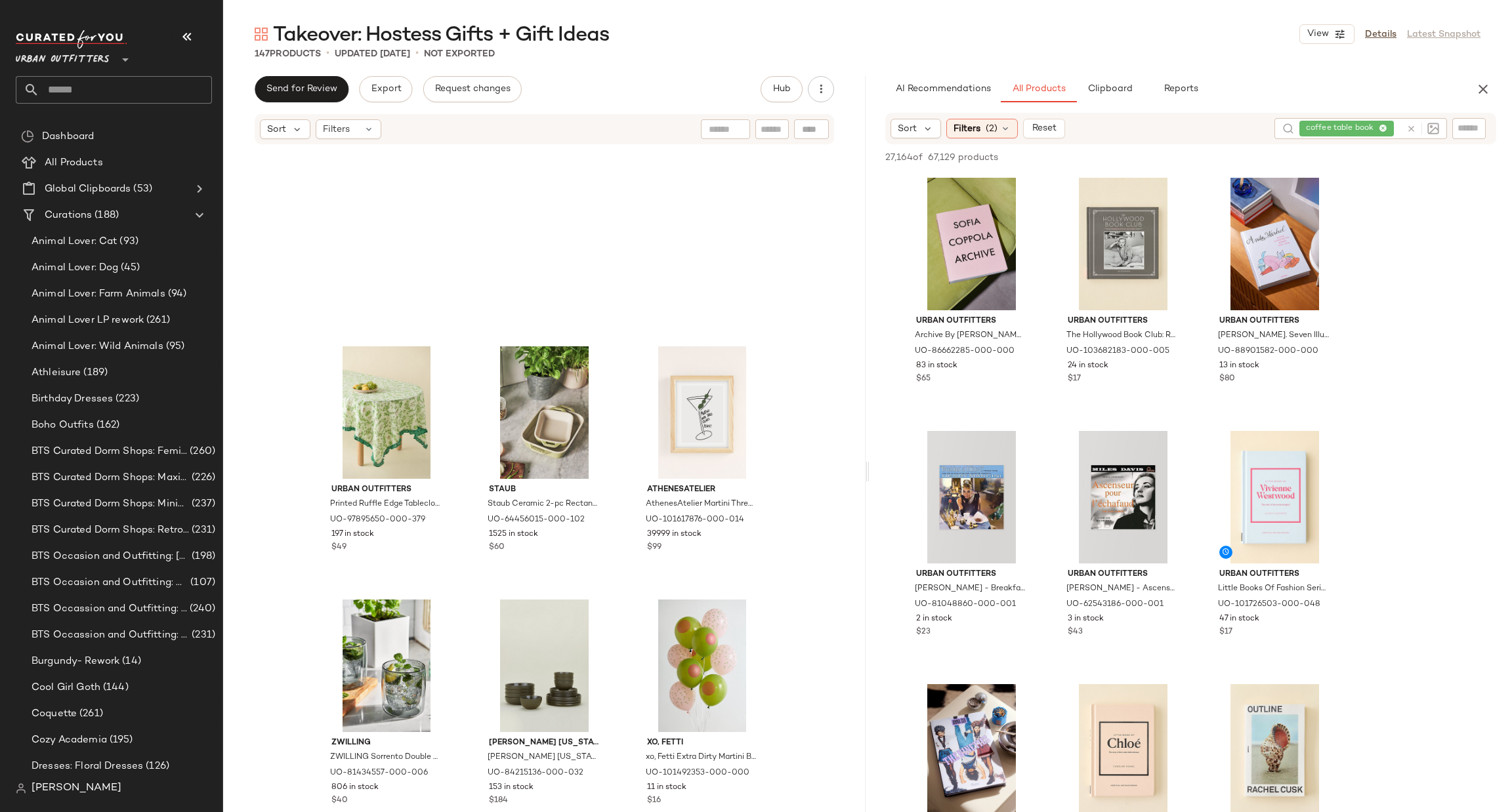
scroll to position [3159, 0]
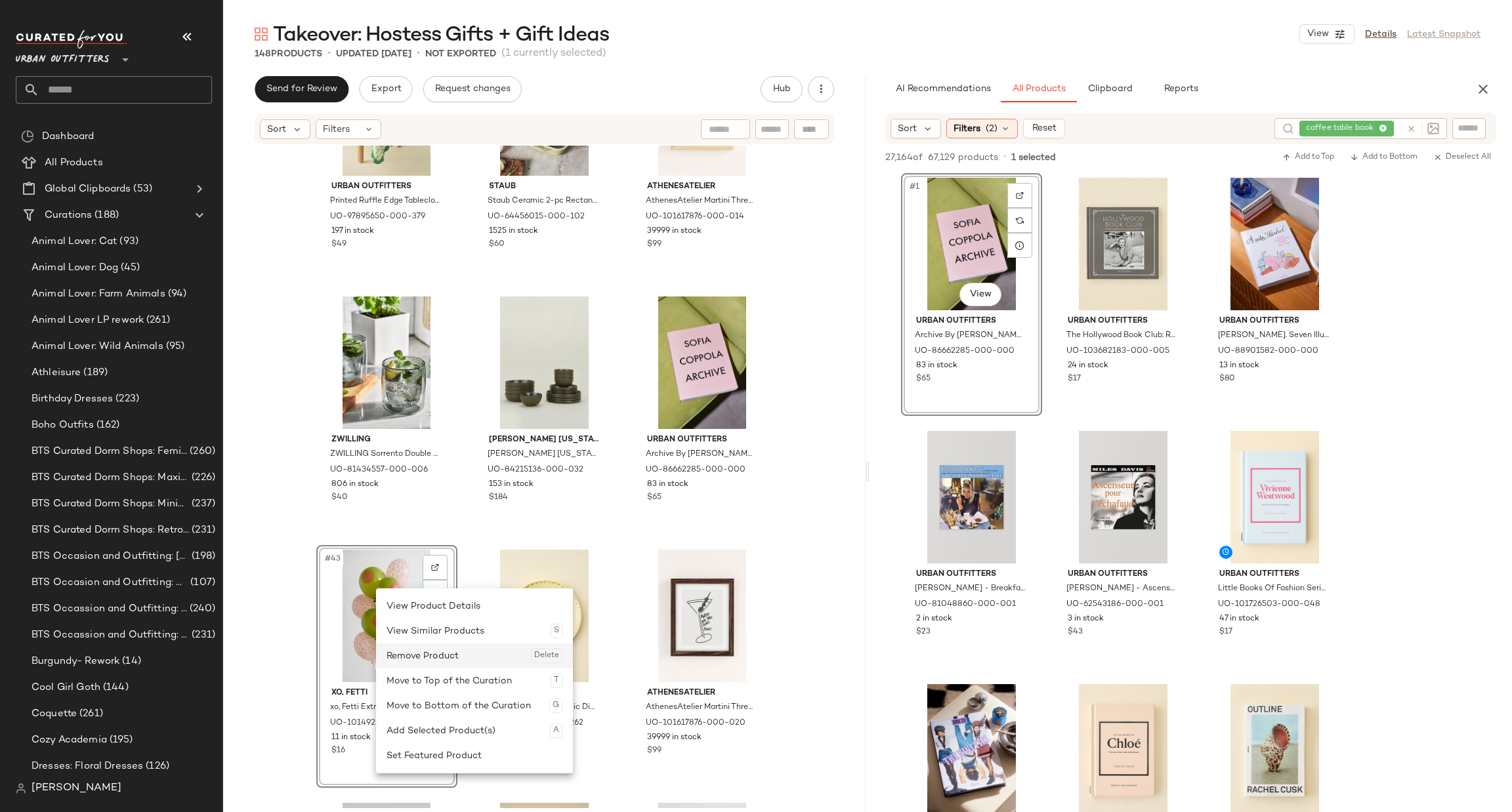
click at [454, 643] on div "Remove Product Delete" at bounding box center [475, 656] width 176 height 25
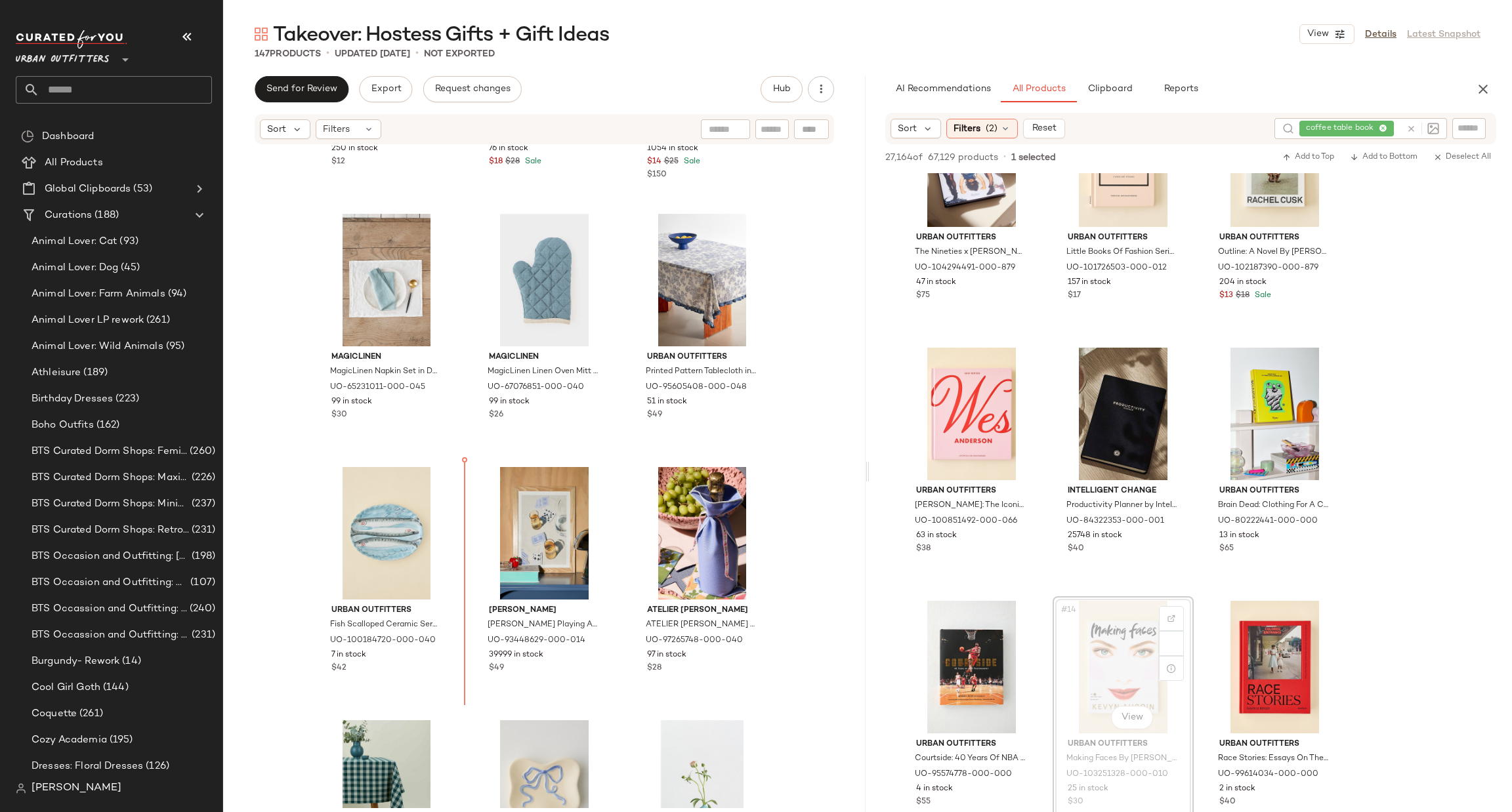
scroll to position [5522, 0]
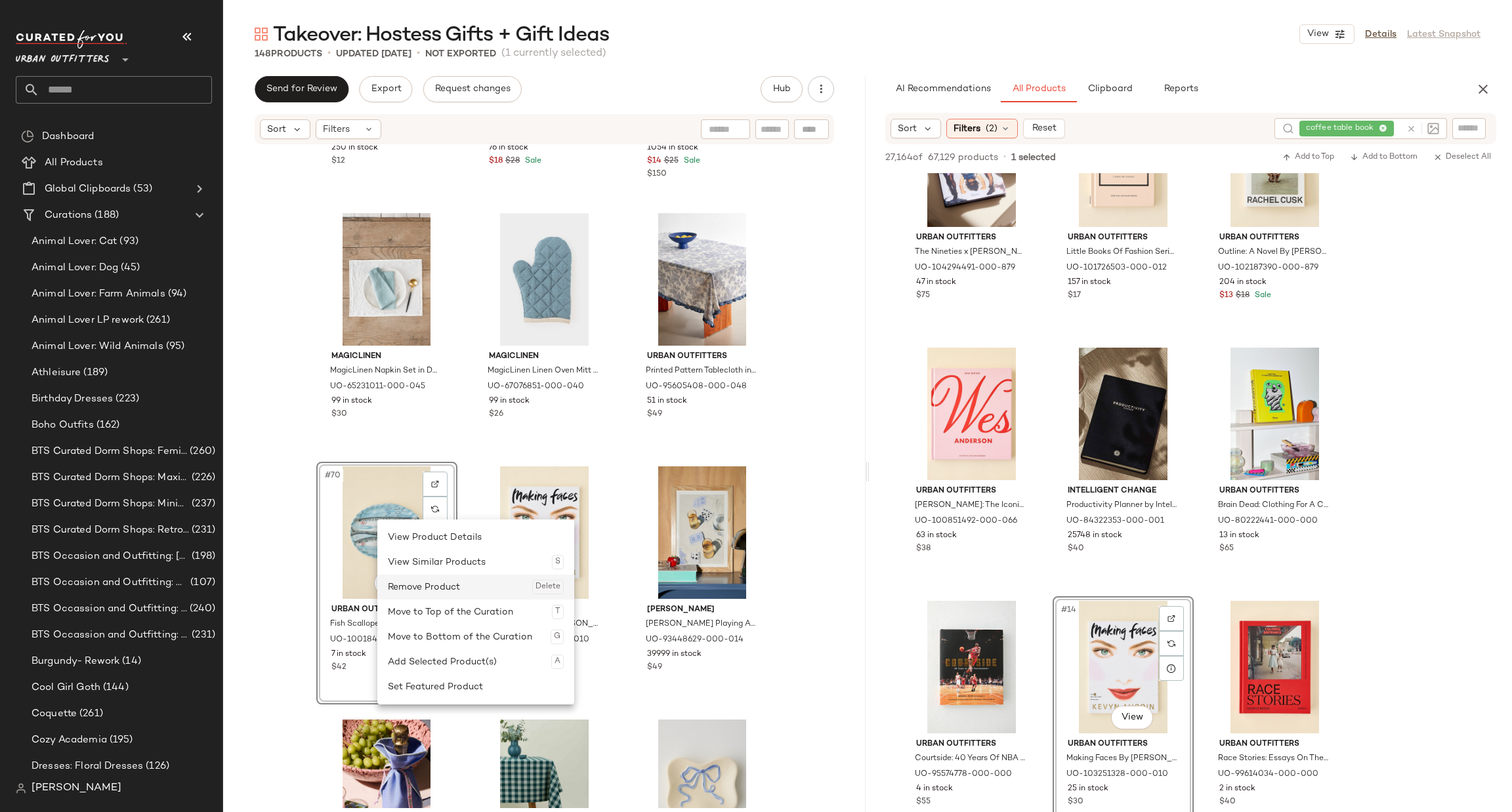
click at [439, 575] on div "Remove Product Delete" at bounding box center [476, 588] width 176 height 25
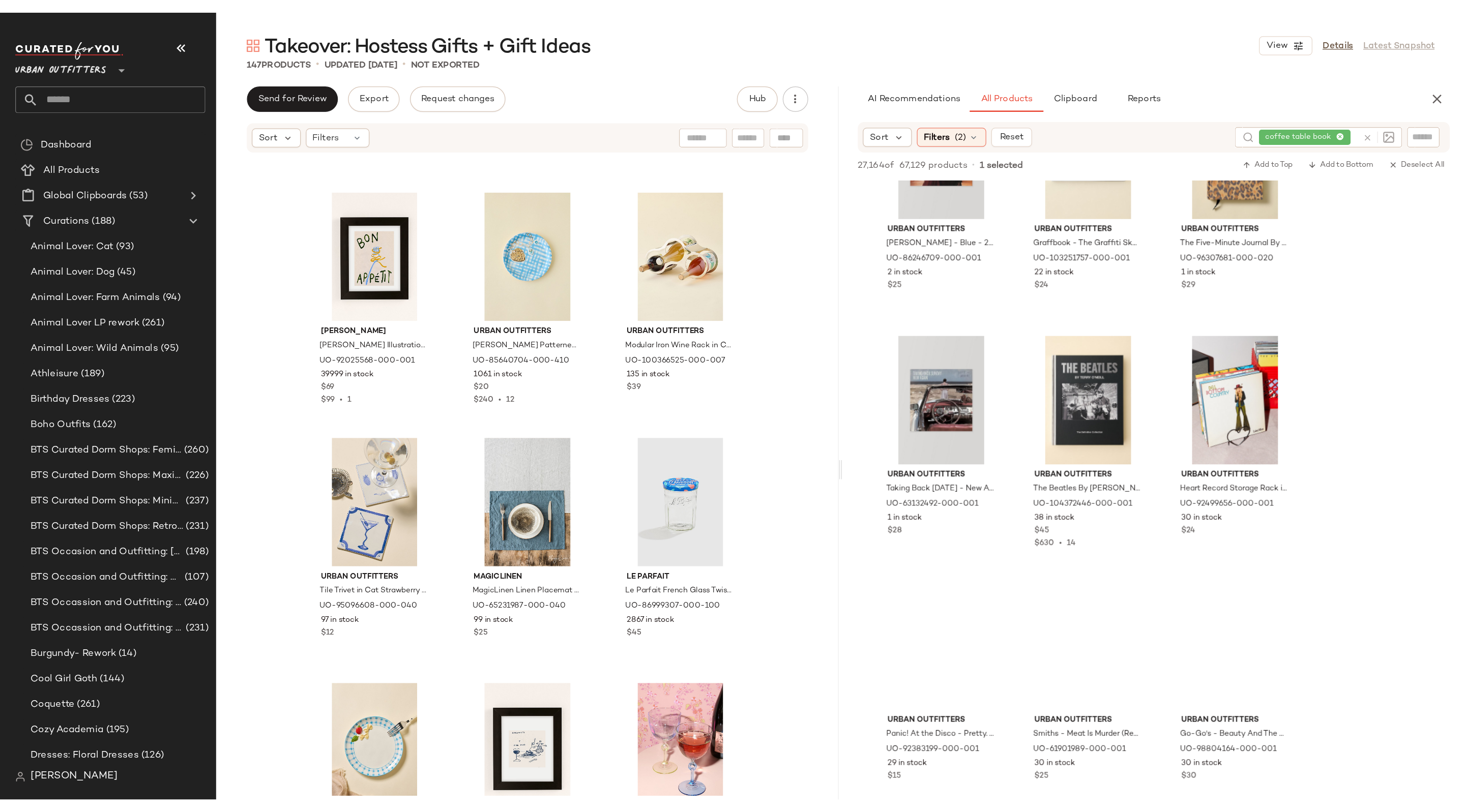
scroll to position [3051, 0]
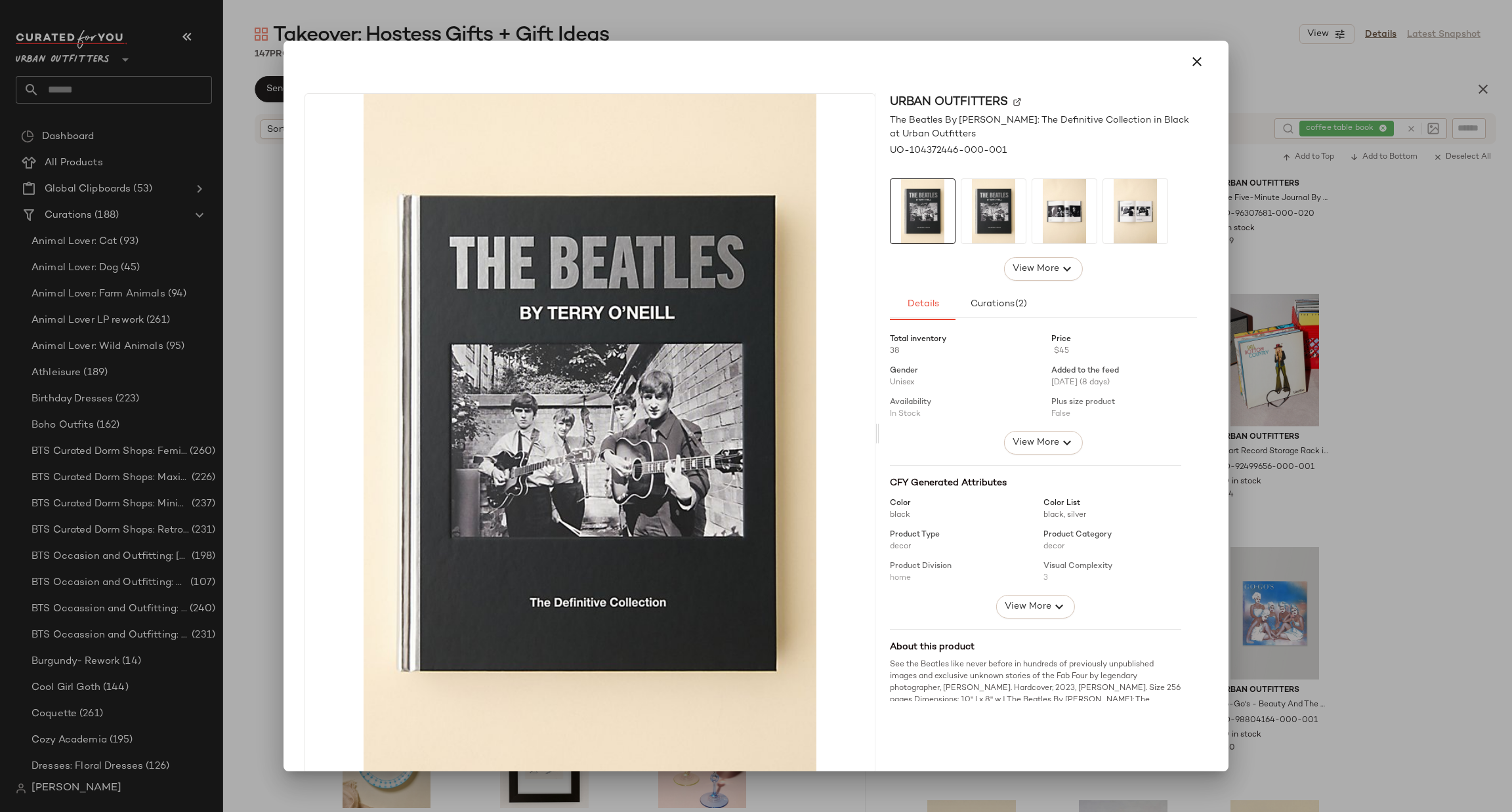
click at [1349, 317] on div at bounding box center [756, 406] width 1512 height 812
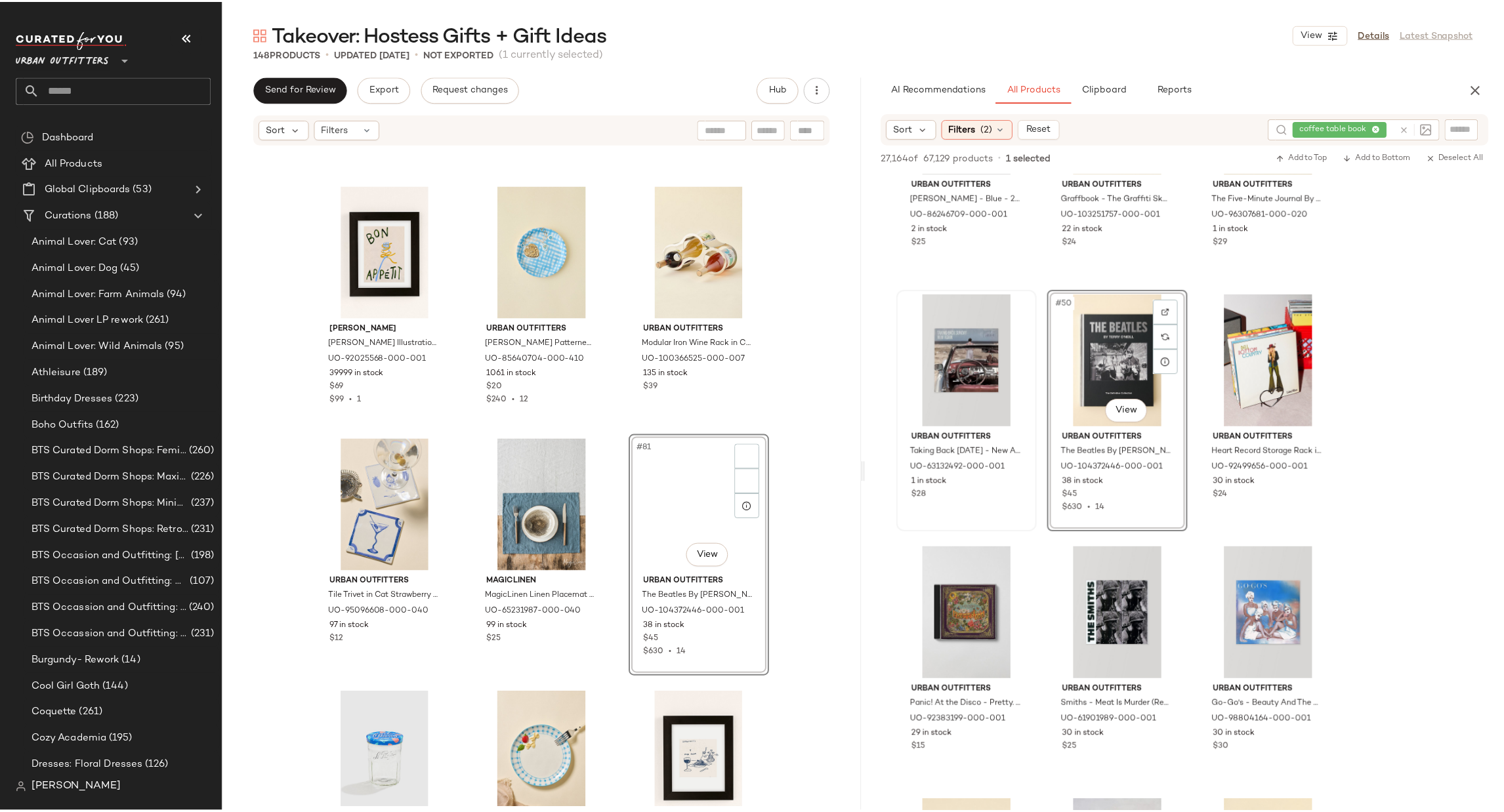
scroll to position [2417, 0]
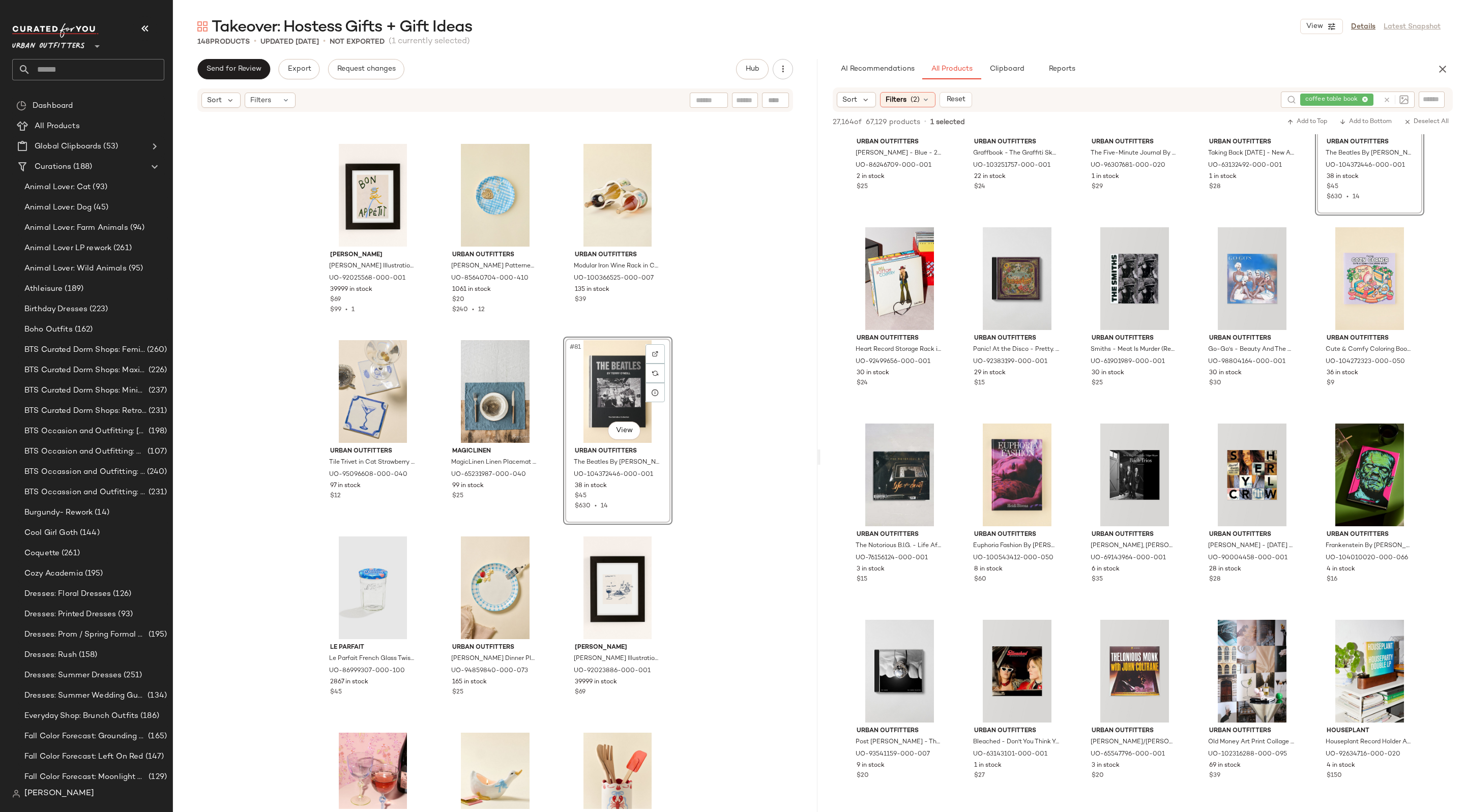
click at [732, 391] on div "Hawkins New York Hawkins New York Essential Gingham Tablecloth in Sky/Peacock a…" at bounding box center [495, 461] width 644 height 696
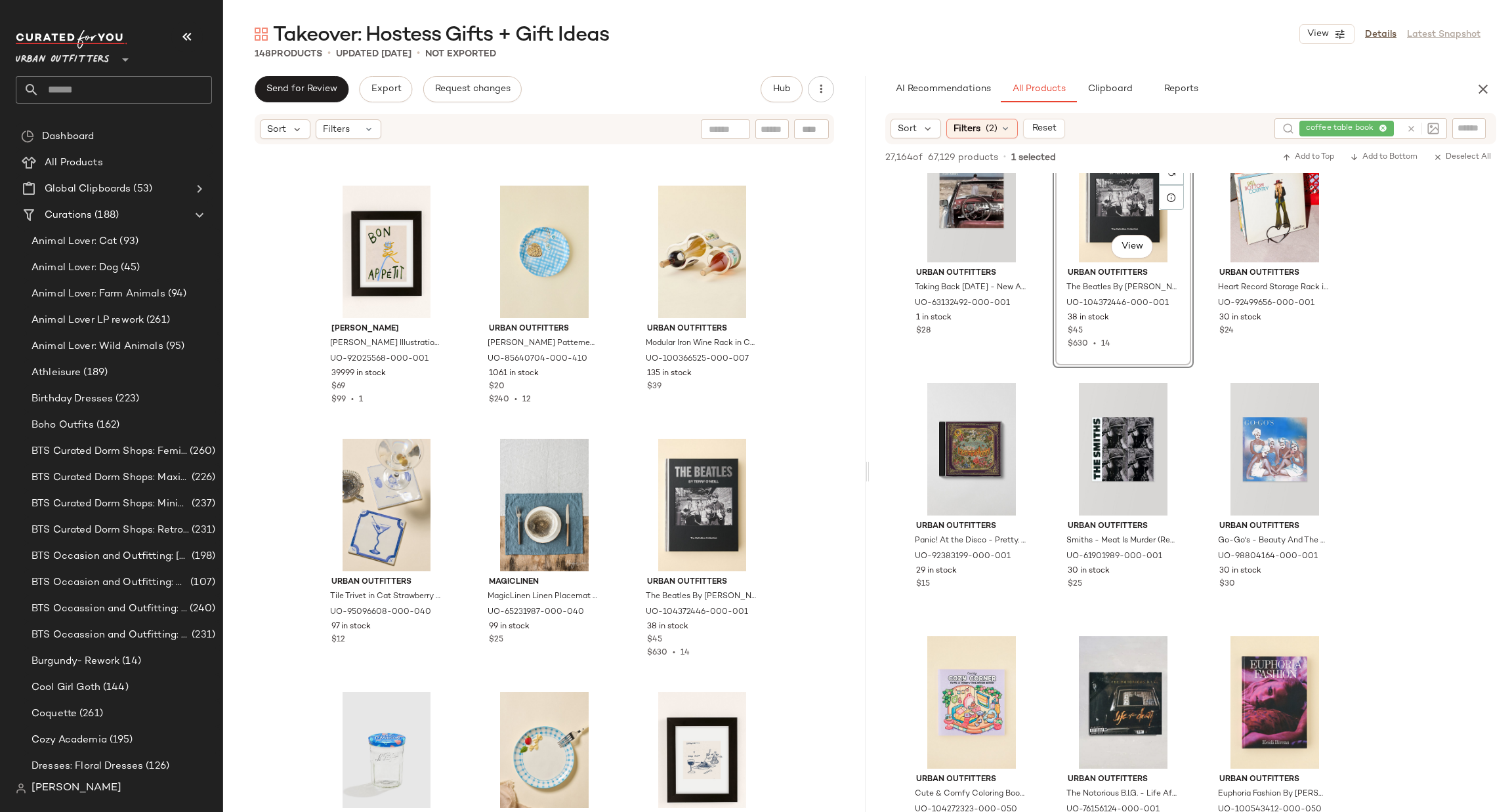
scroll to position [4133, 0]
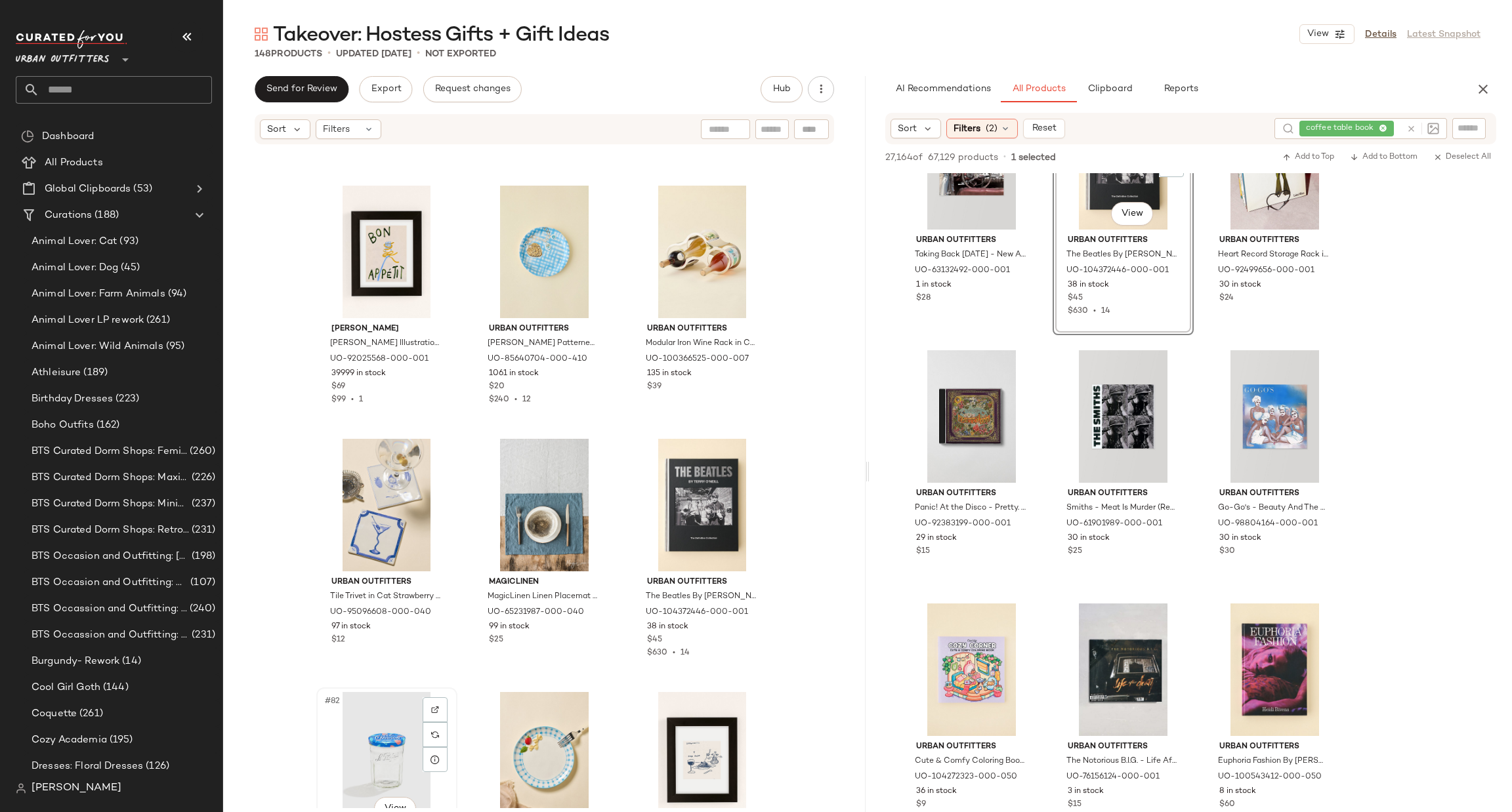
click at [391, 721] on div "#82 View" at bounding box center [387, 758] width 132 height 133
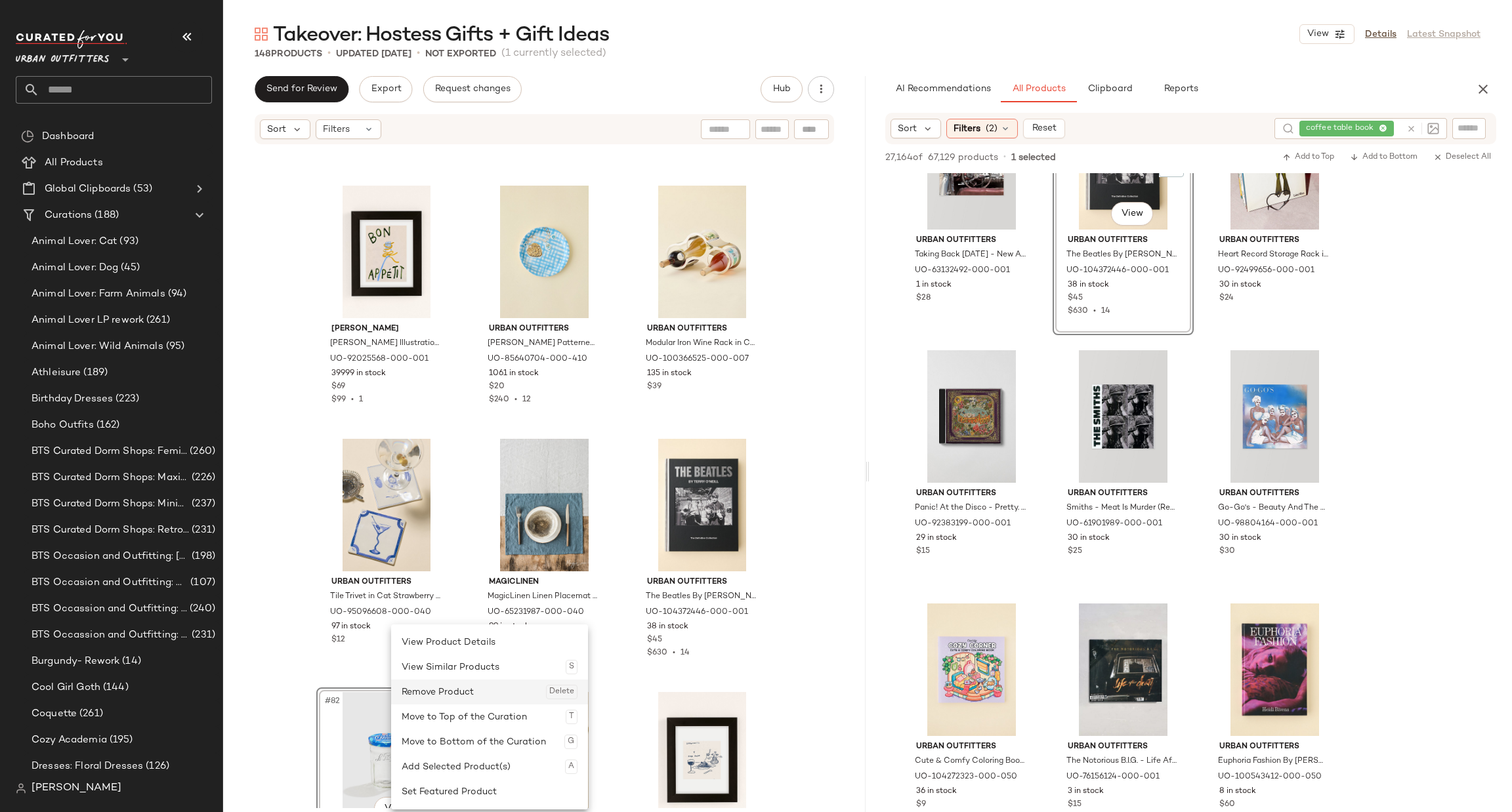
click at [487, 699] on div "Remove Product Delete" at bounding box center [489, 692] width 176 height 25
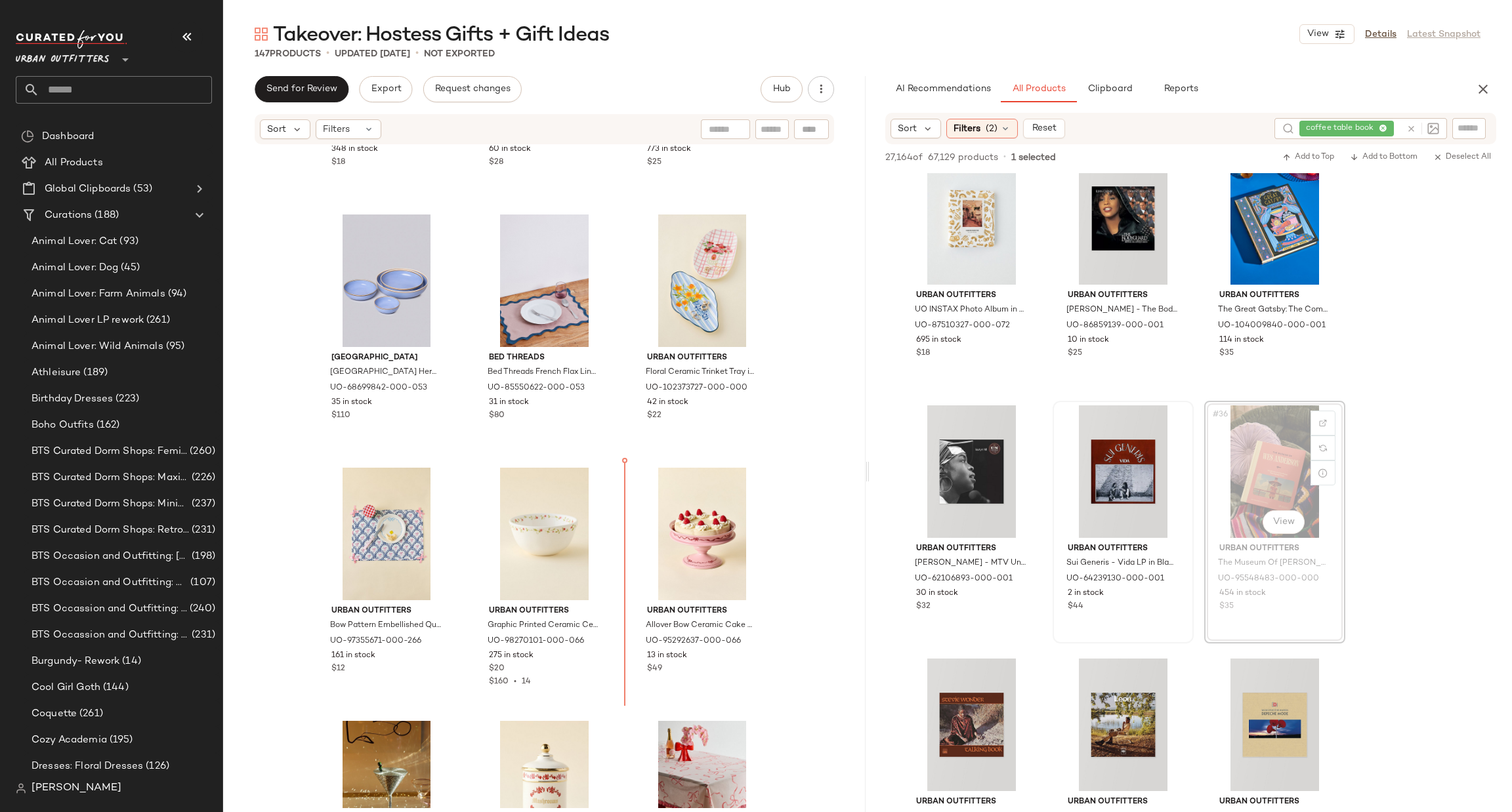
scroll to position [7294, 0]
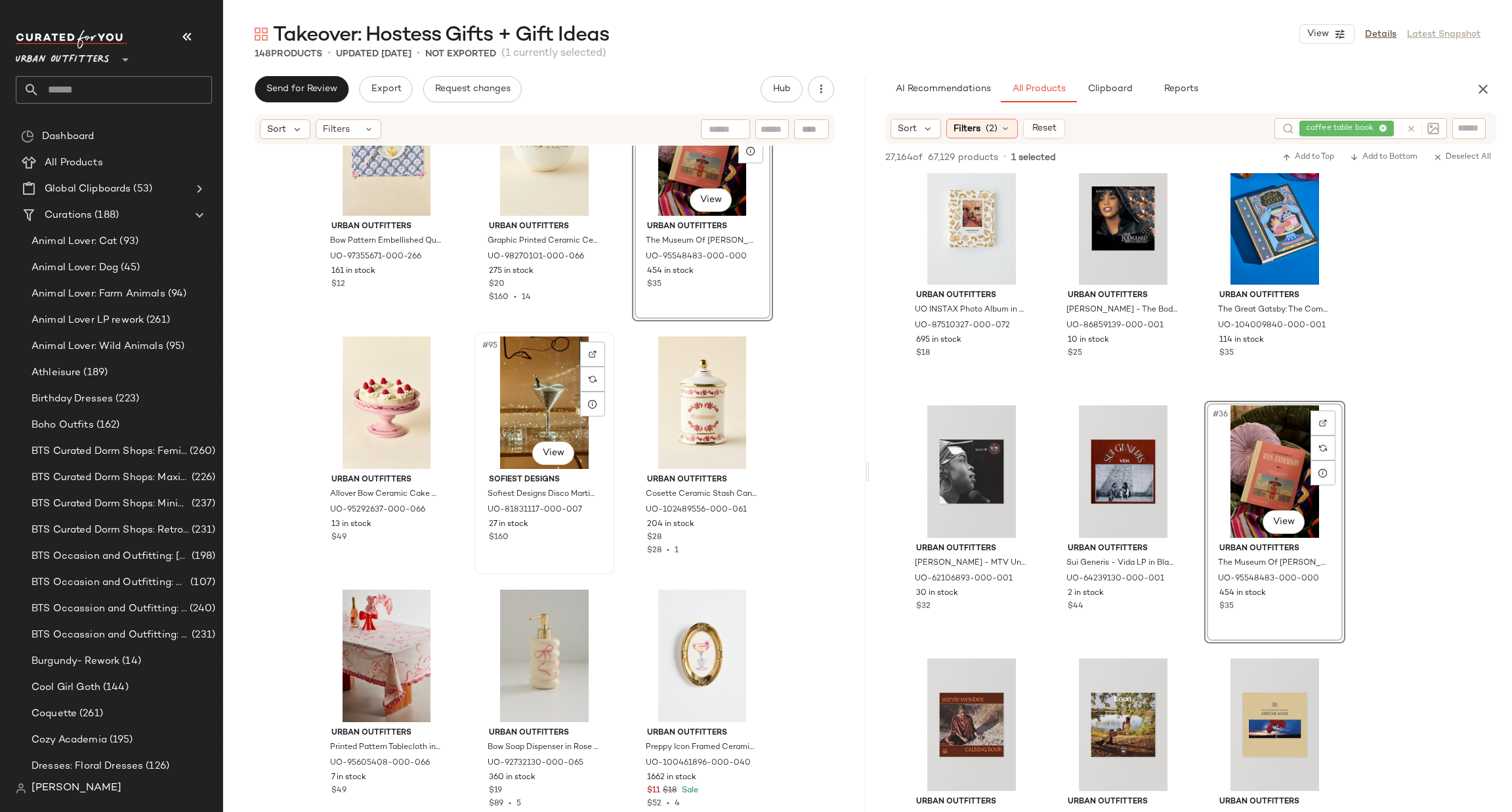
scroll to position [7687, 0]
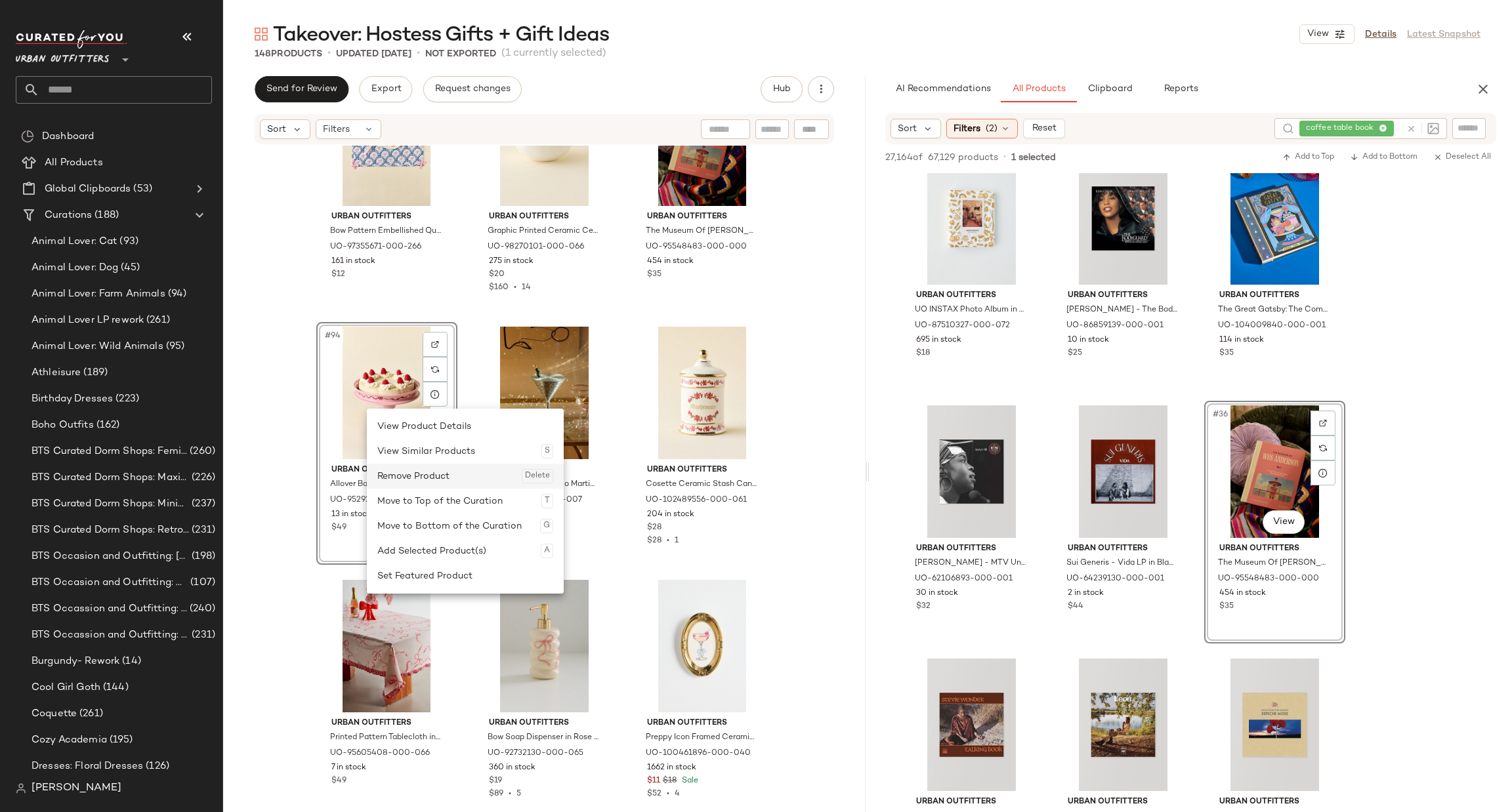
click at [403, 474] on div "Remove Product Delete" at bounding box center [465, 476] width 176 height 25
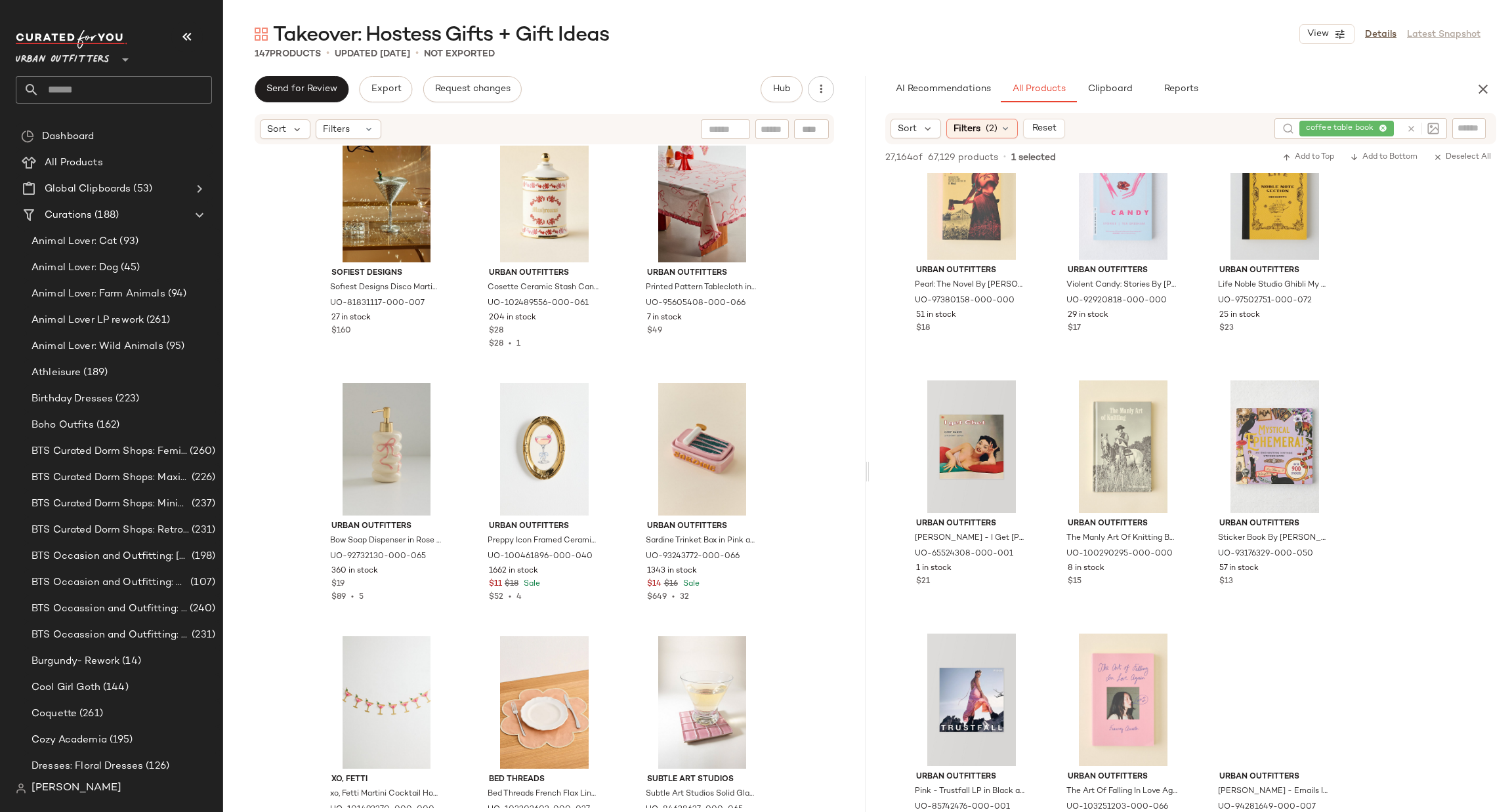
scroll to position [6692, 0]
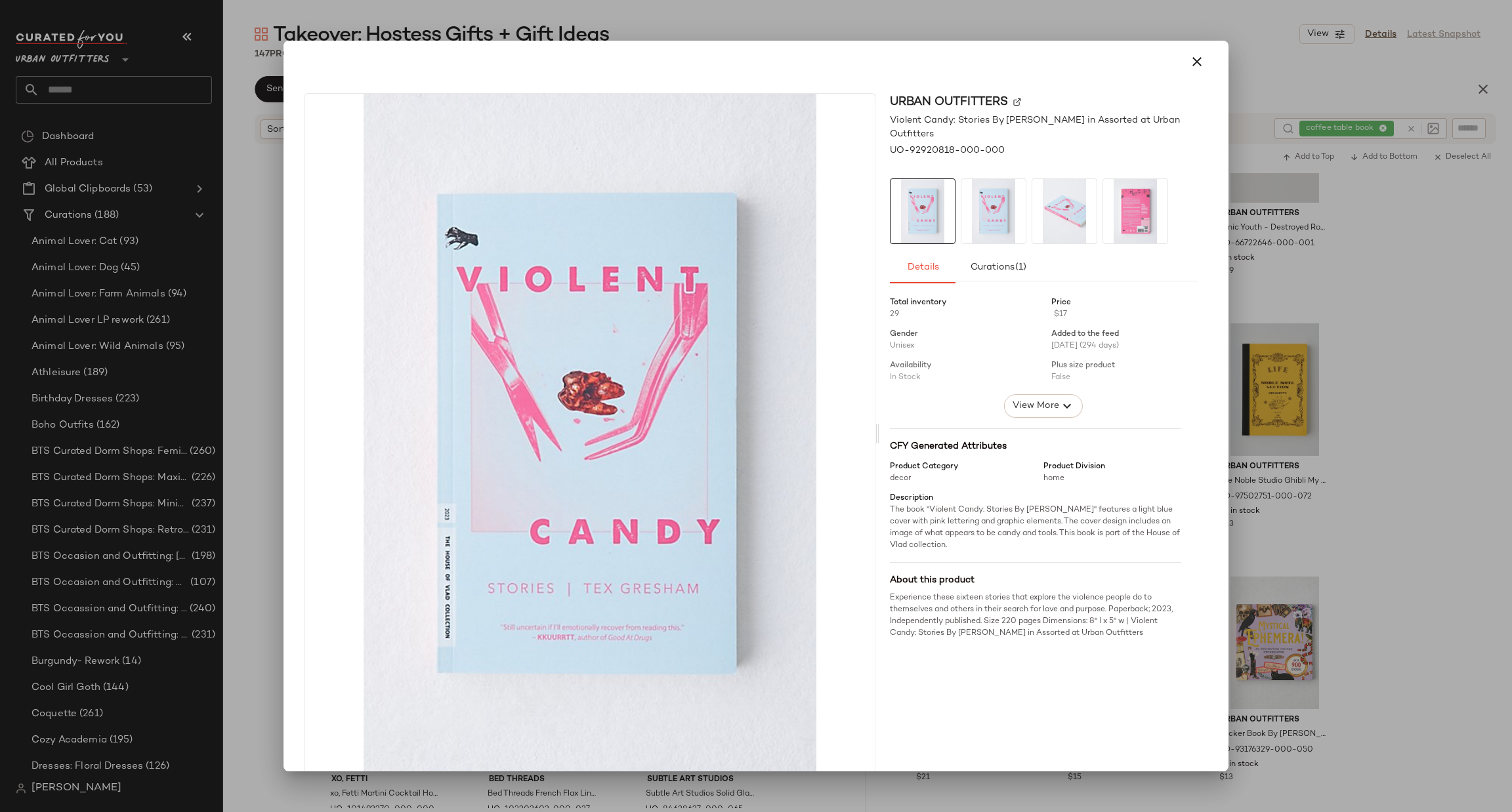
click at [1391, 291] on div at bounding box center [756, 406] width 1512 height 812
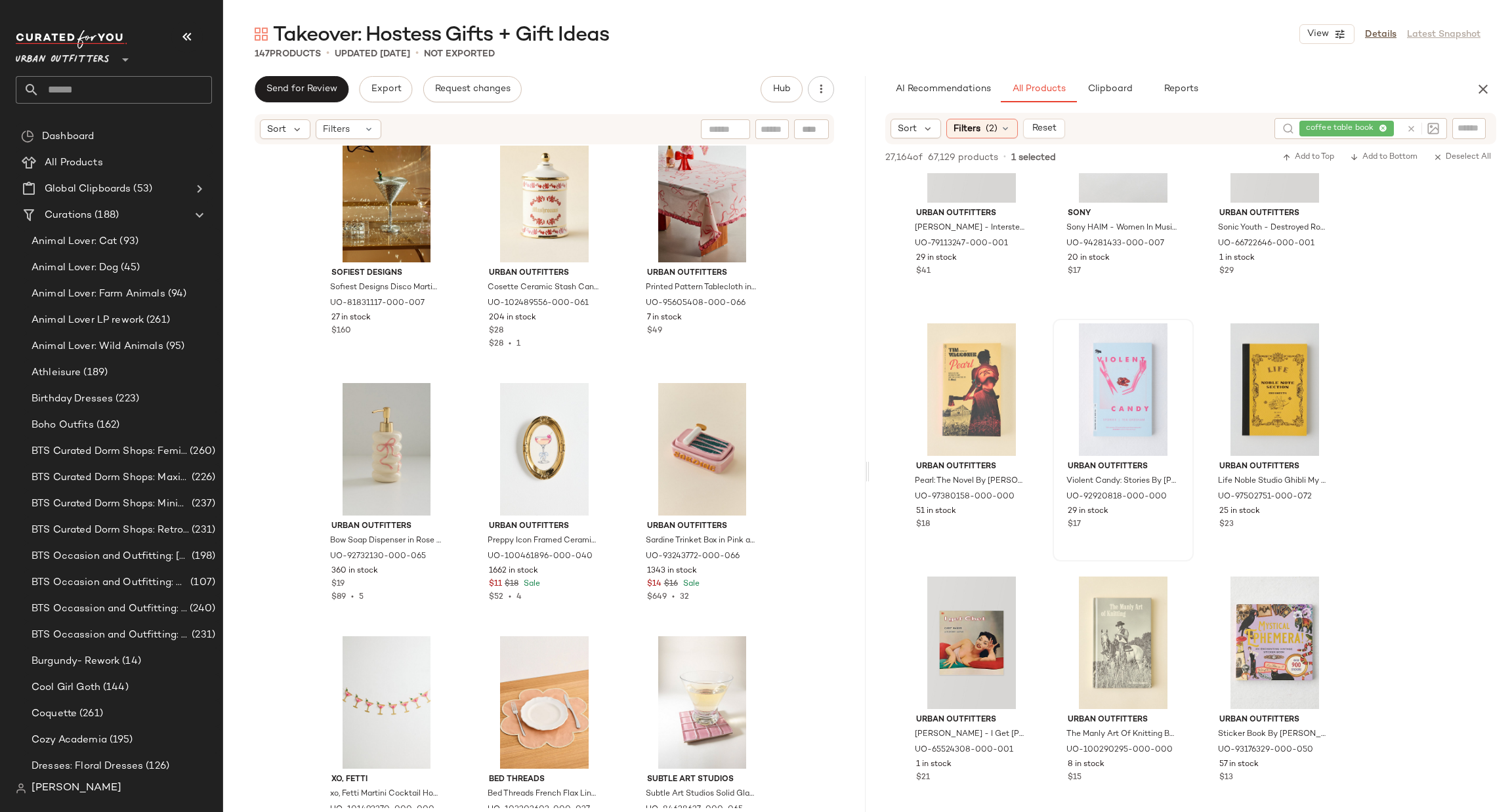
scroll to position [7085, 0]
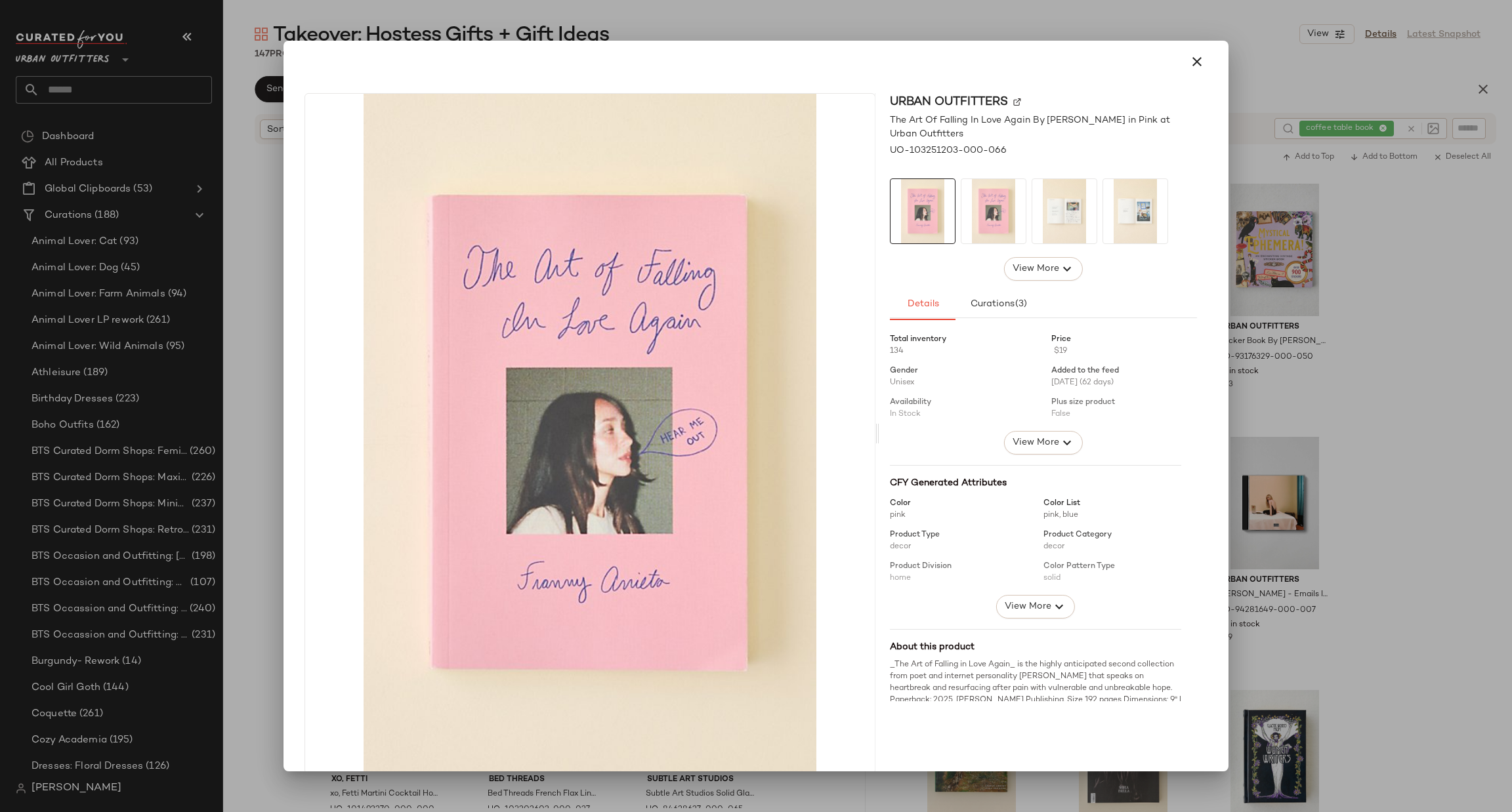
click at [1136, 205] on img at bounding box center [1136, 211] width 65 height 65
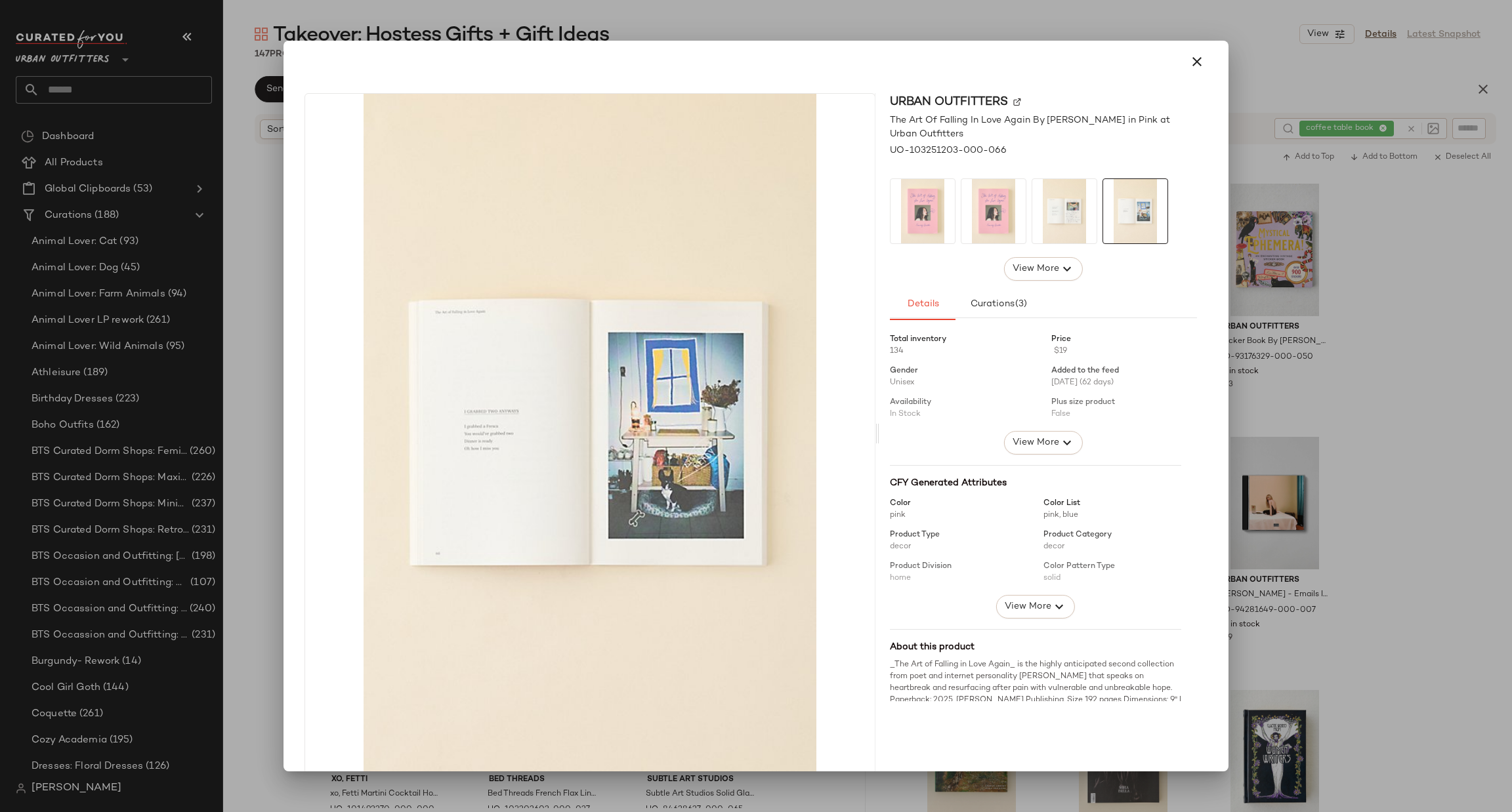
click at [1034, 225] on img at bounding box center [1064, 211] width 65 height 65
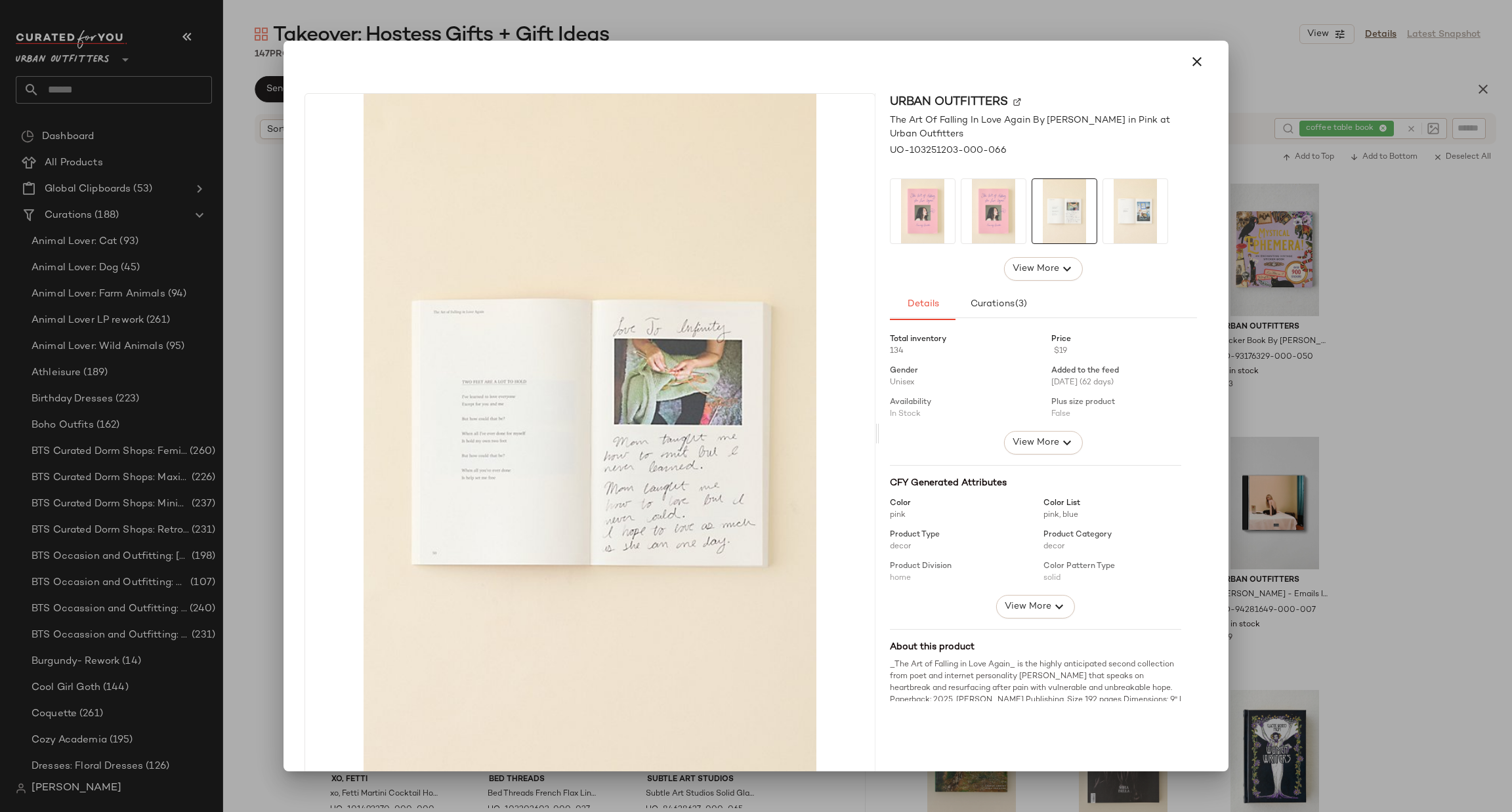
click at [1383, 293] on div at bounding box center [756, 406] width 1512 height 812
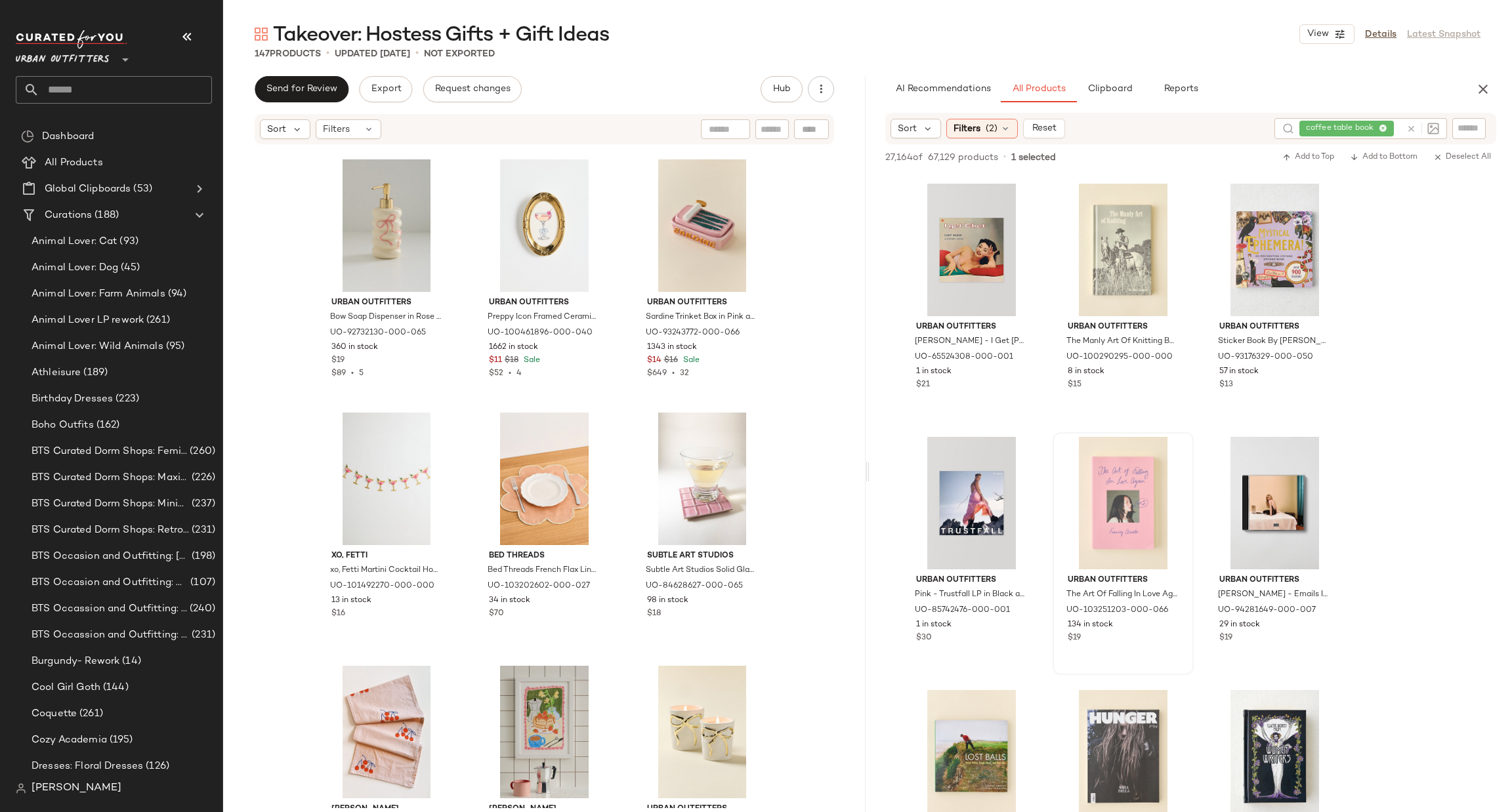
scroll to position [8081, 0]
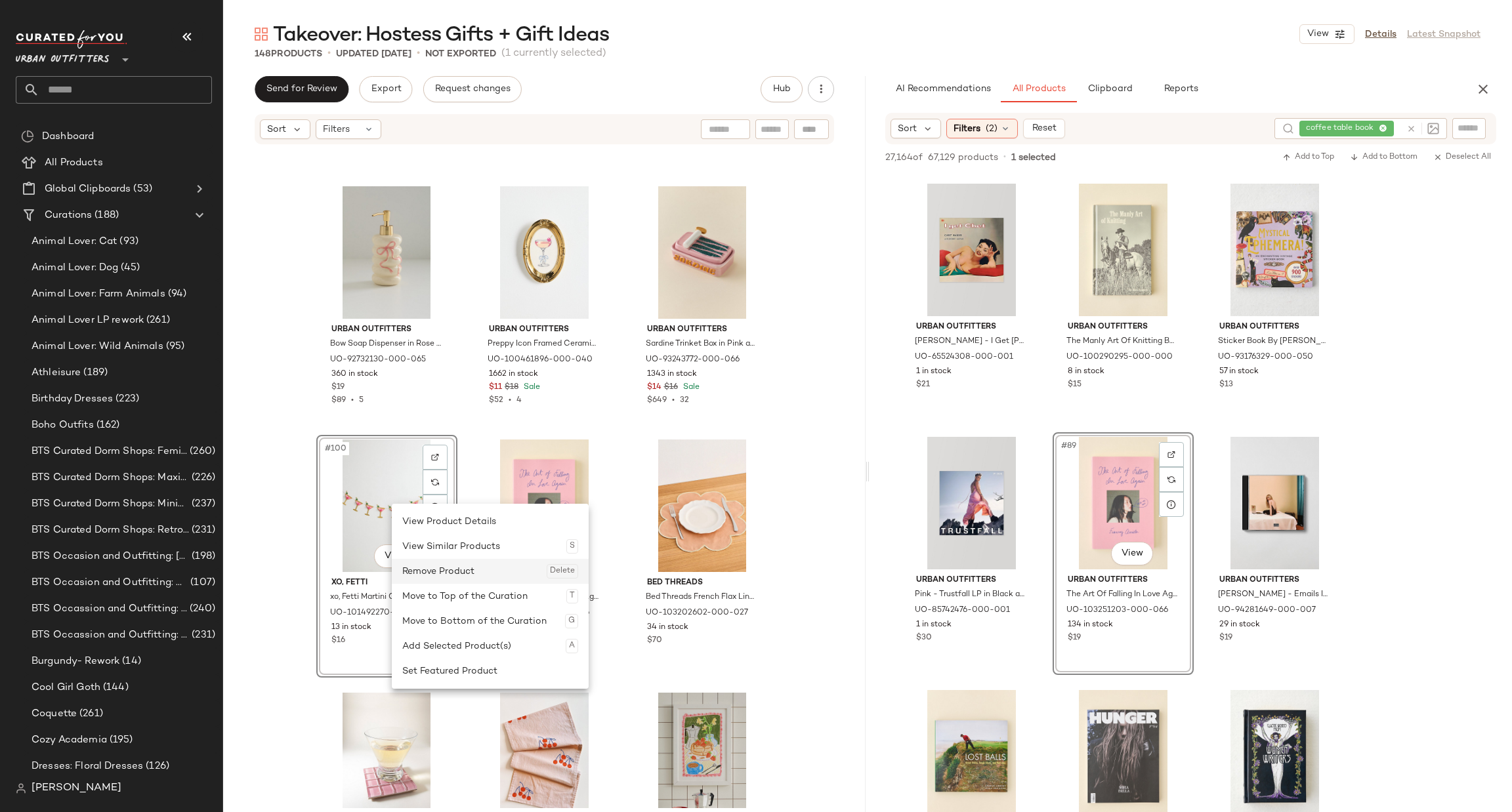
click at [450, 571] on div "Remove Product Delete" at bounding box center [490, 571] width 176 height 25
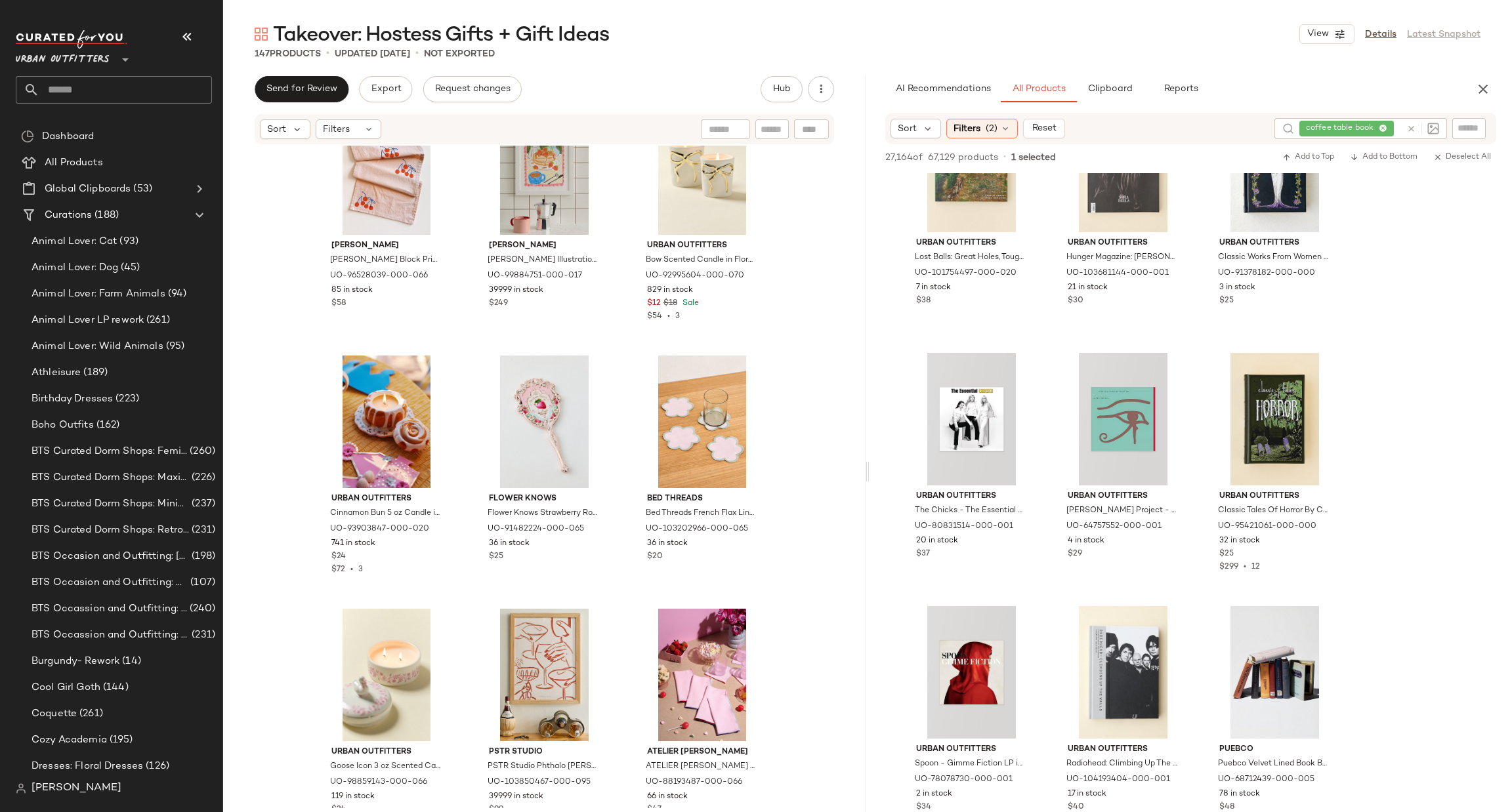
scroll to position [8463, 0]
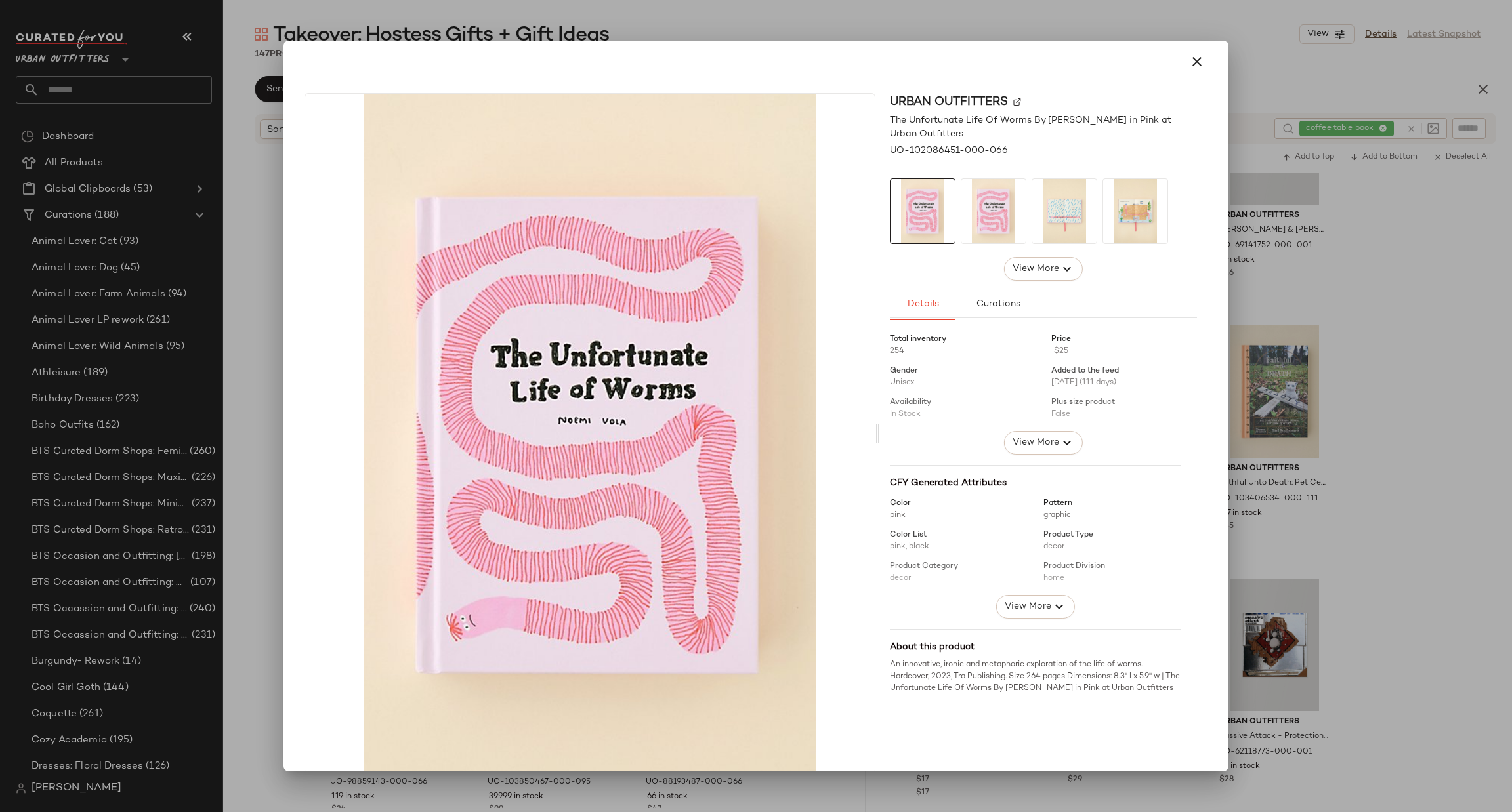
click at [1385, 297] on div at bounding box center [756, 406] width 1512 height 812
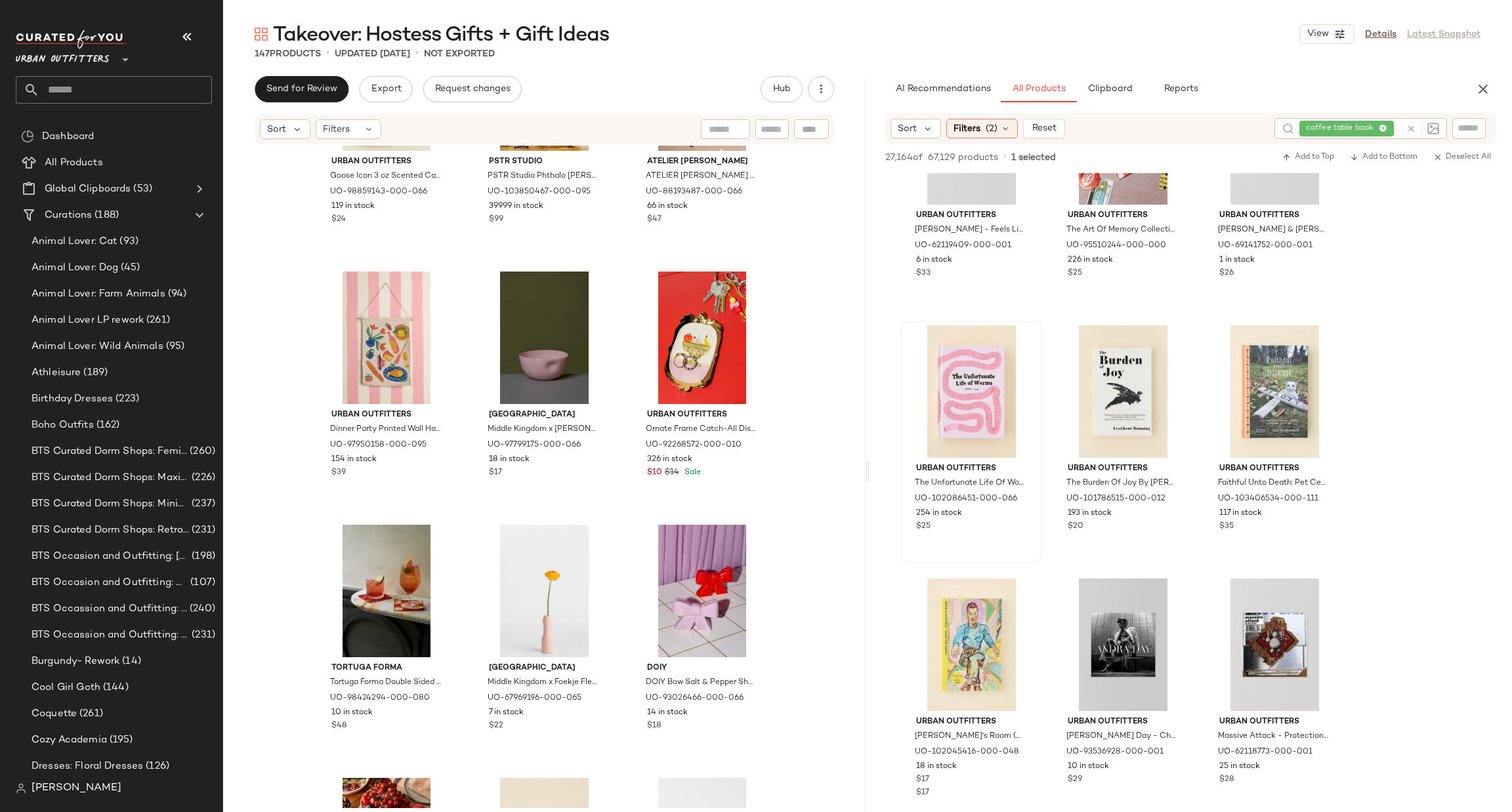
scroll to position [0, 0]
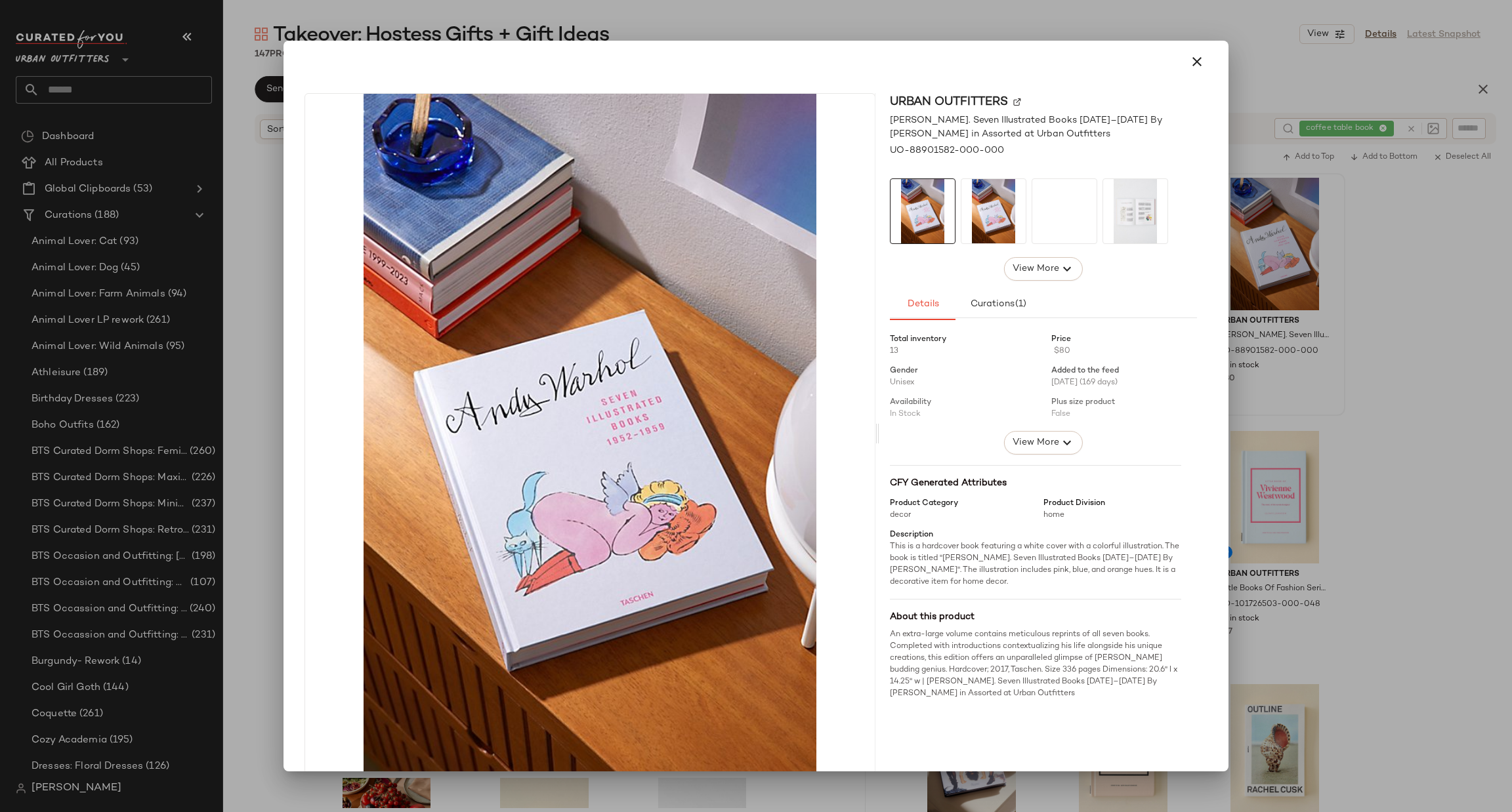
click at [1332, 276] on div at bounding box center [756, 406] width 1512 height 812
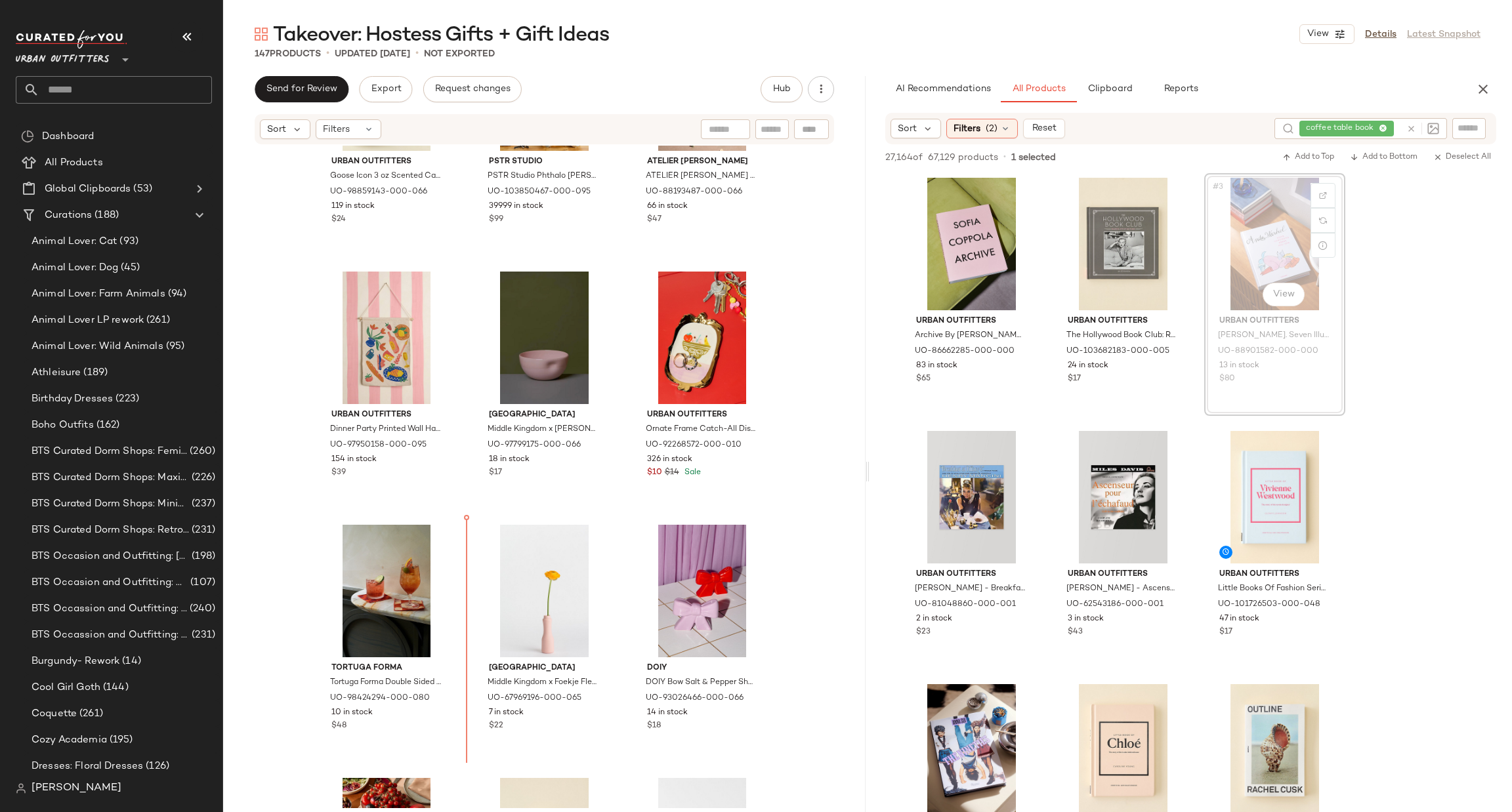
scroll to position [9264, 0]
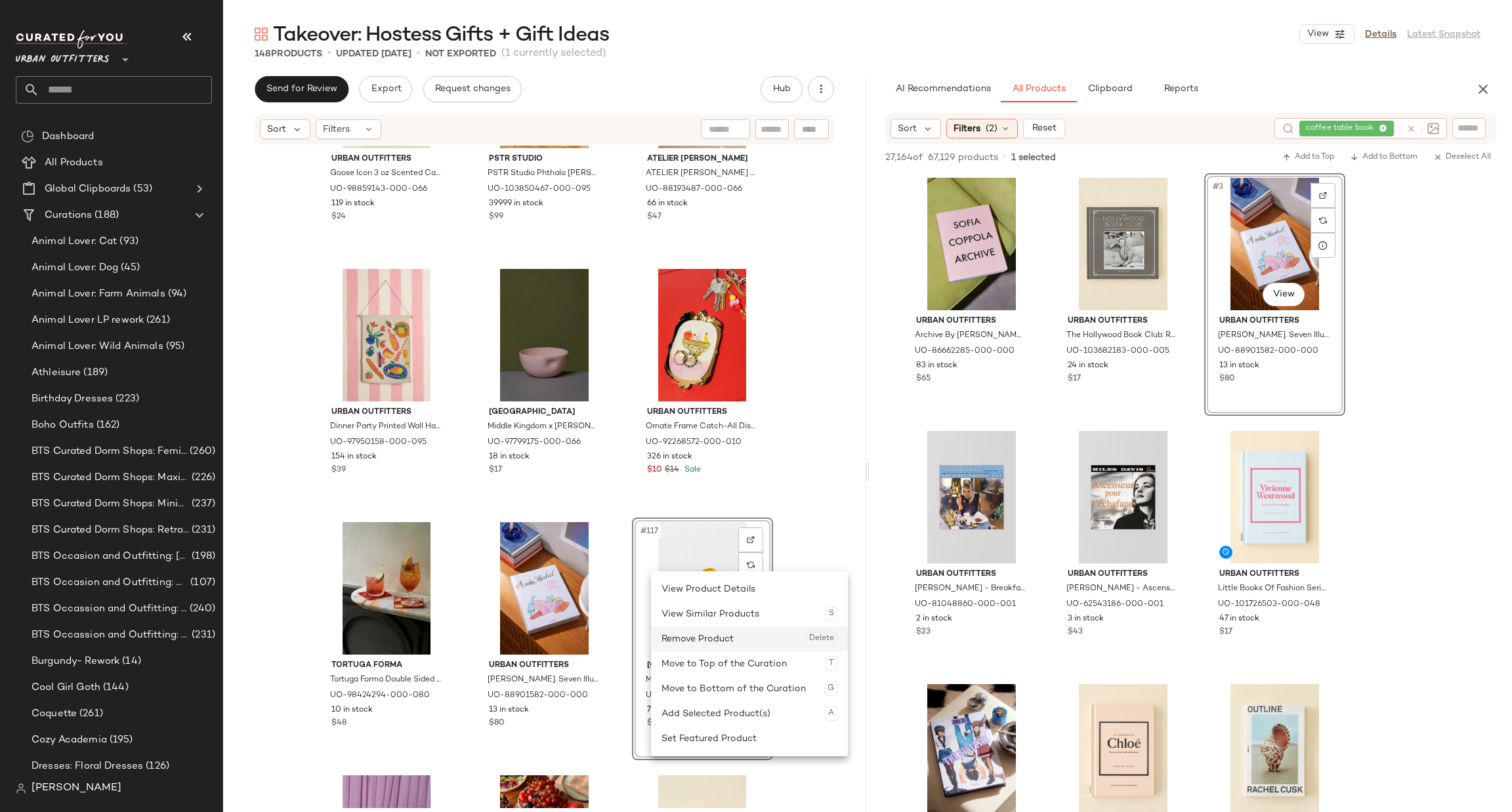
click at [695, 635] on div "Remove Product Delete" at bounding box center [750, 639] width 176 height 25
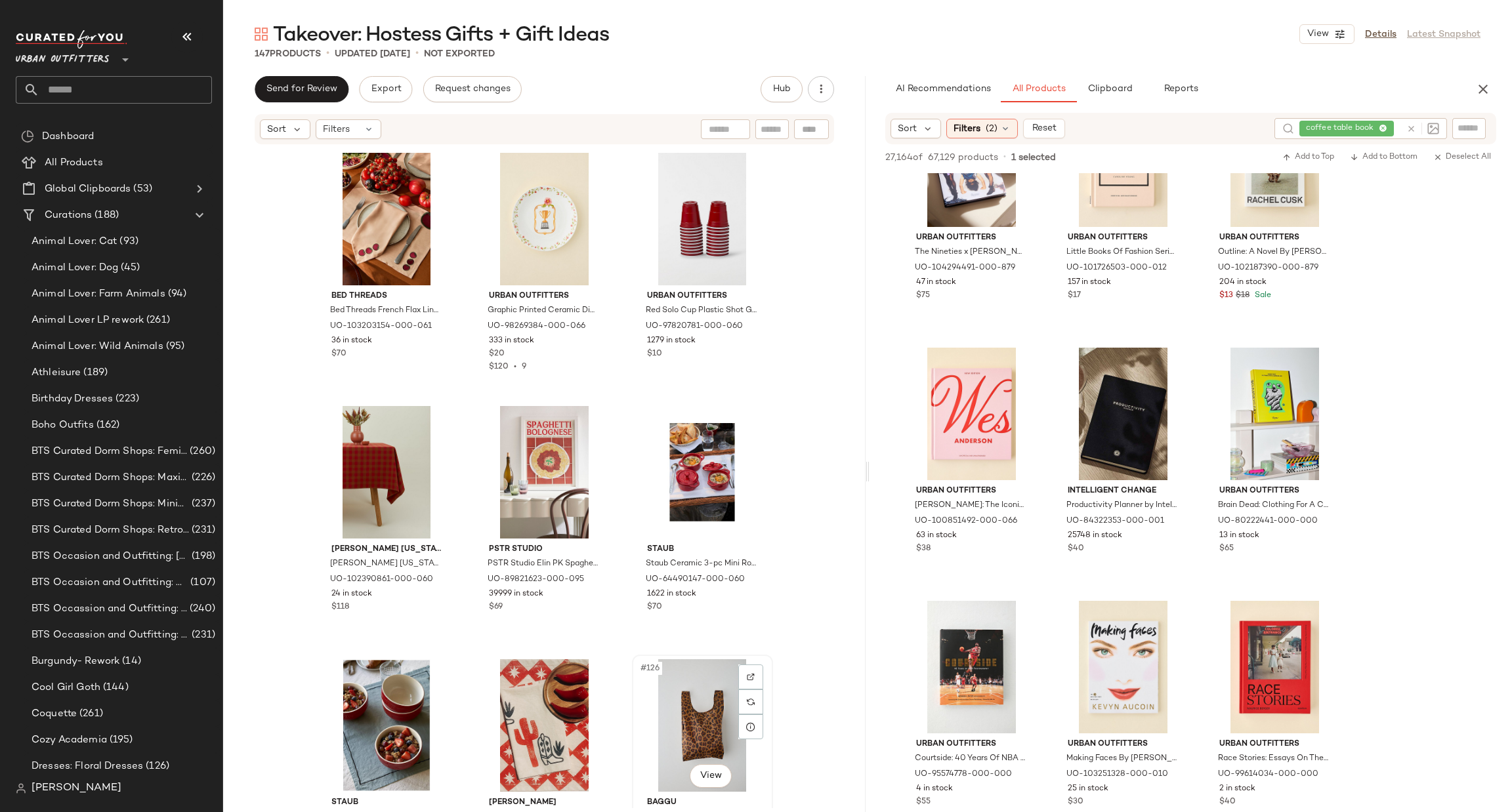
scroll to position [9855, 0]
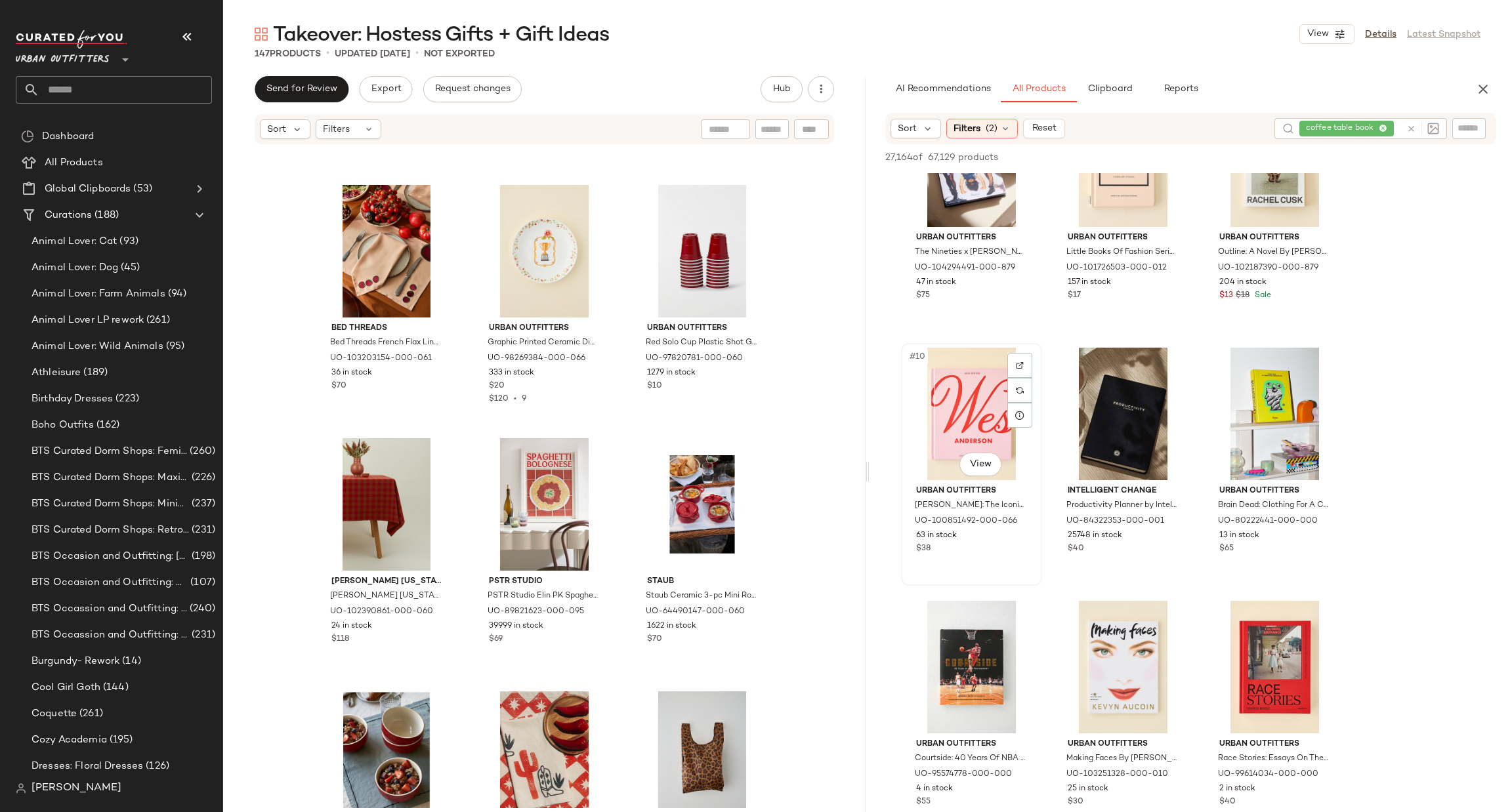
click at [968, 395] on div "#10 View" at bounding box center [971, 414] width 132 height 133
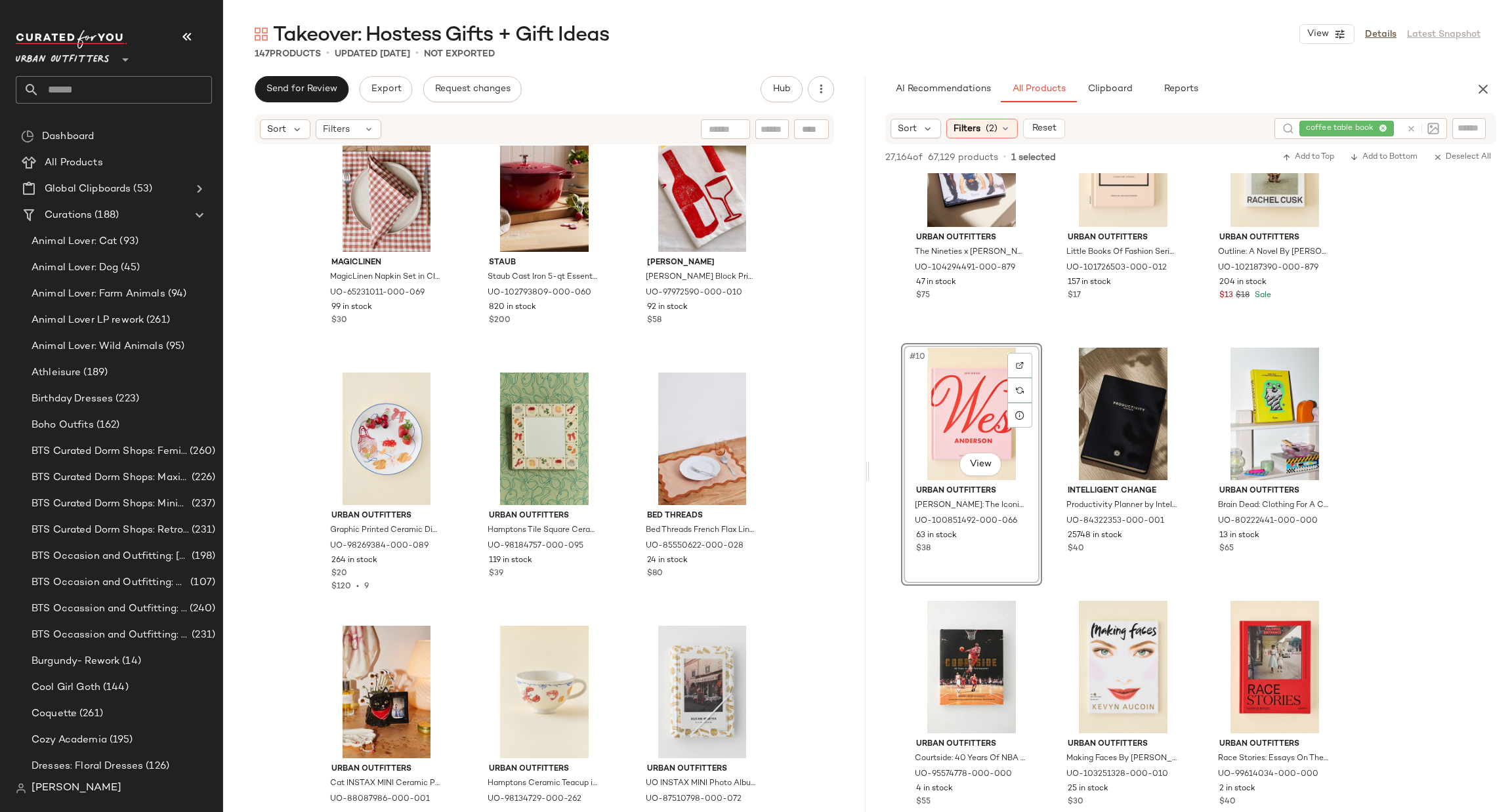
scroll to position [11749, 0]
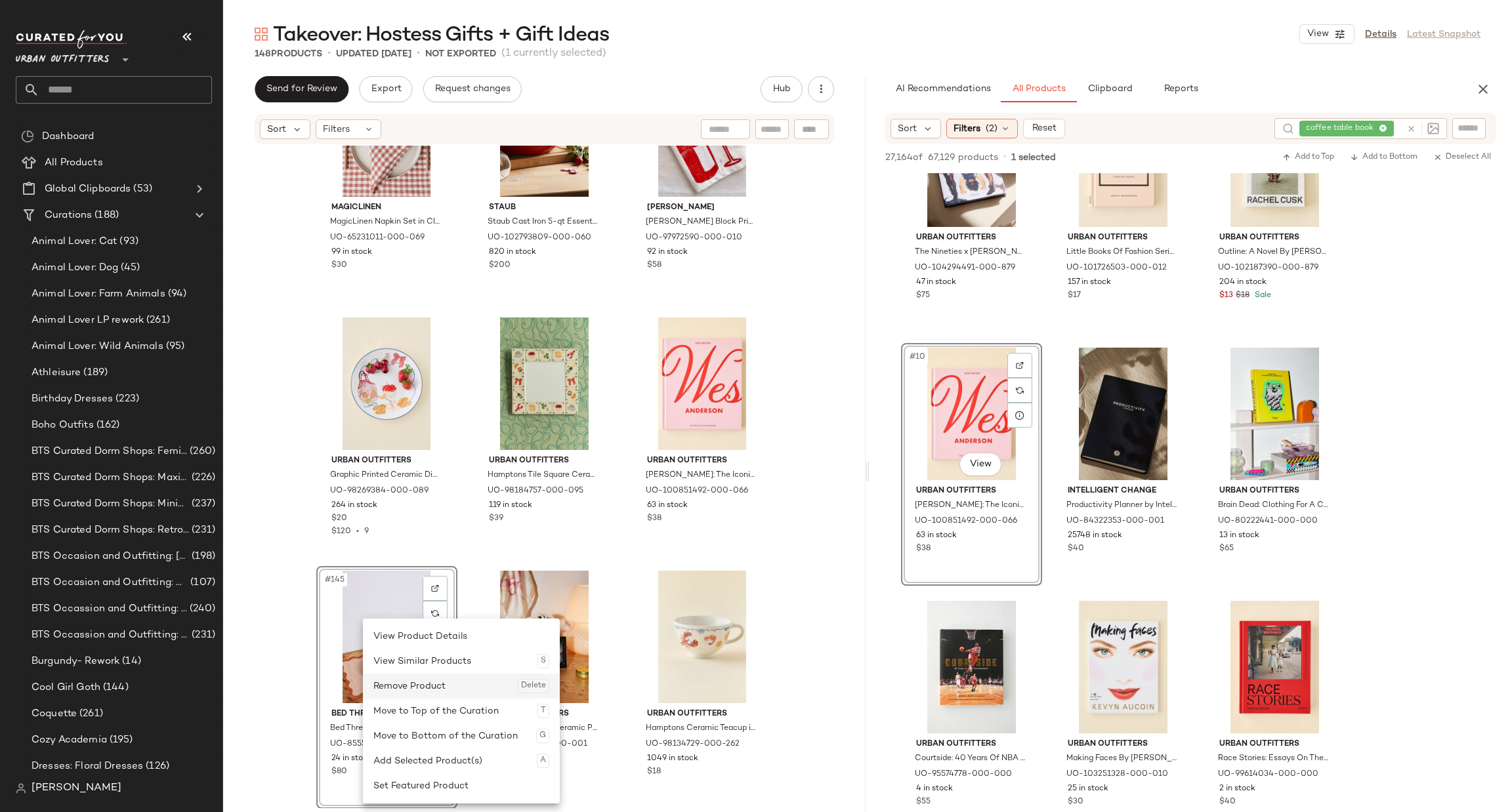
click at [412, 681] on div "Remove Product Delete" at bounding box center [461, 687] width 176 height 25
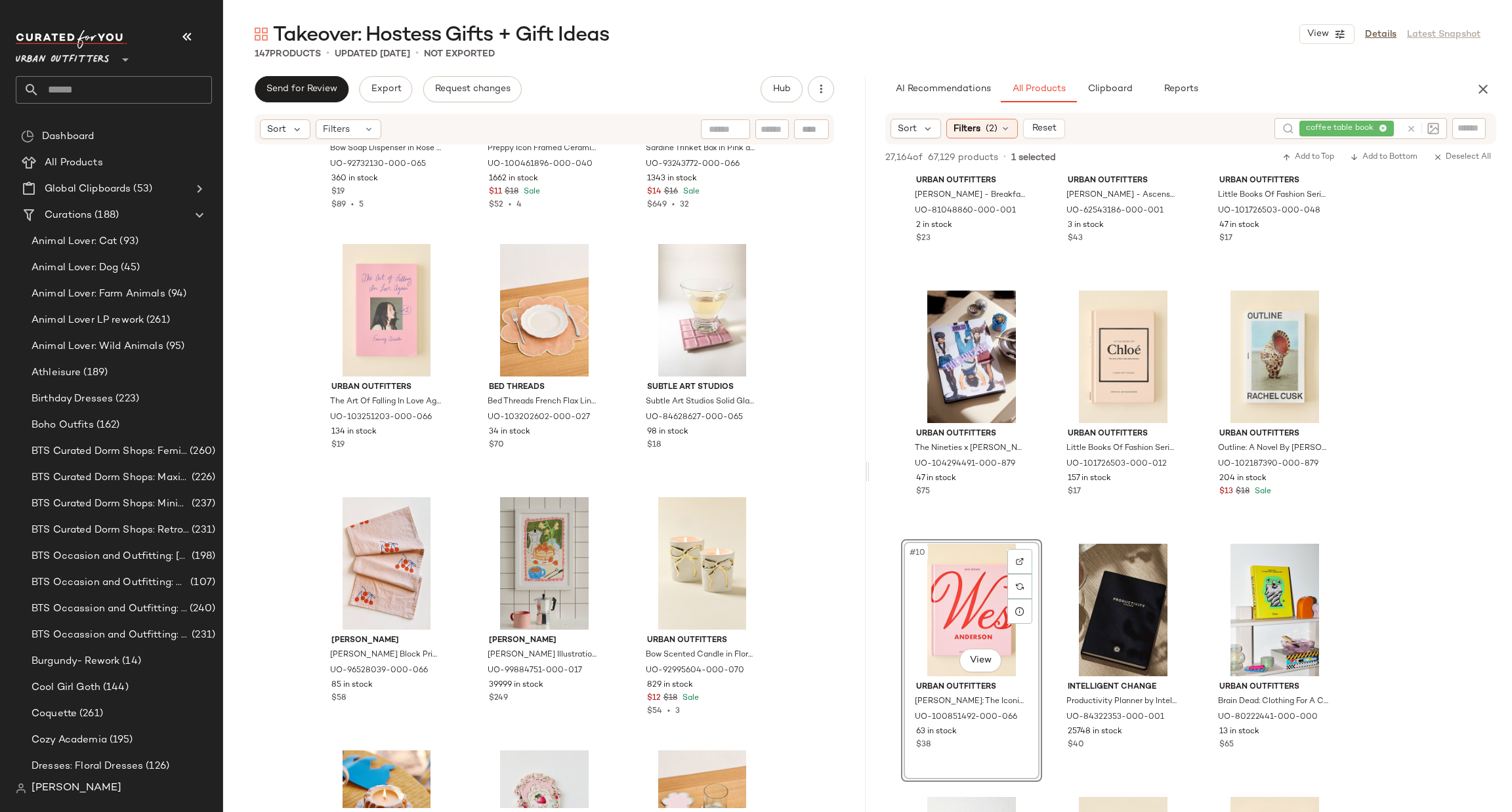
scroll to position [8670, 0]
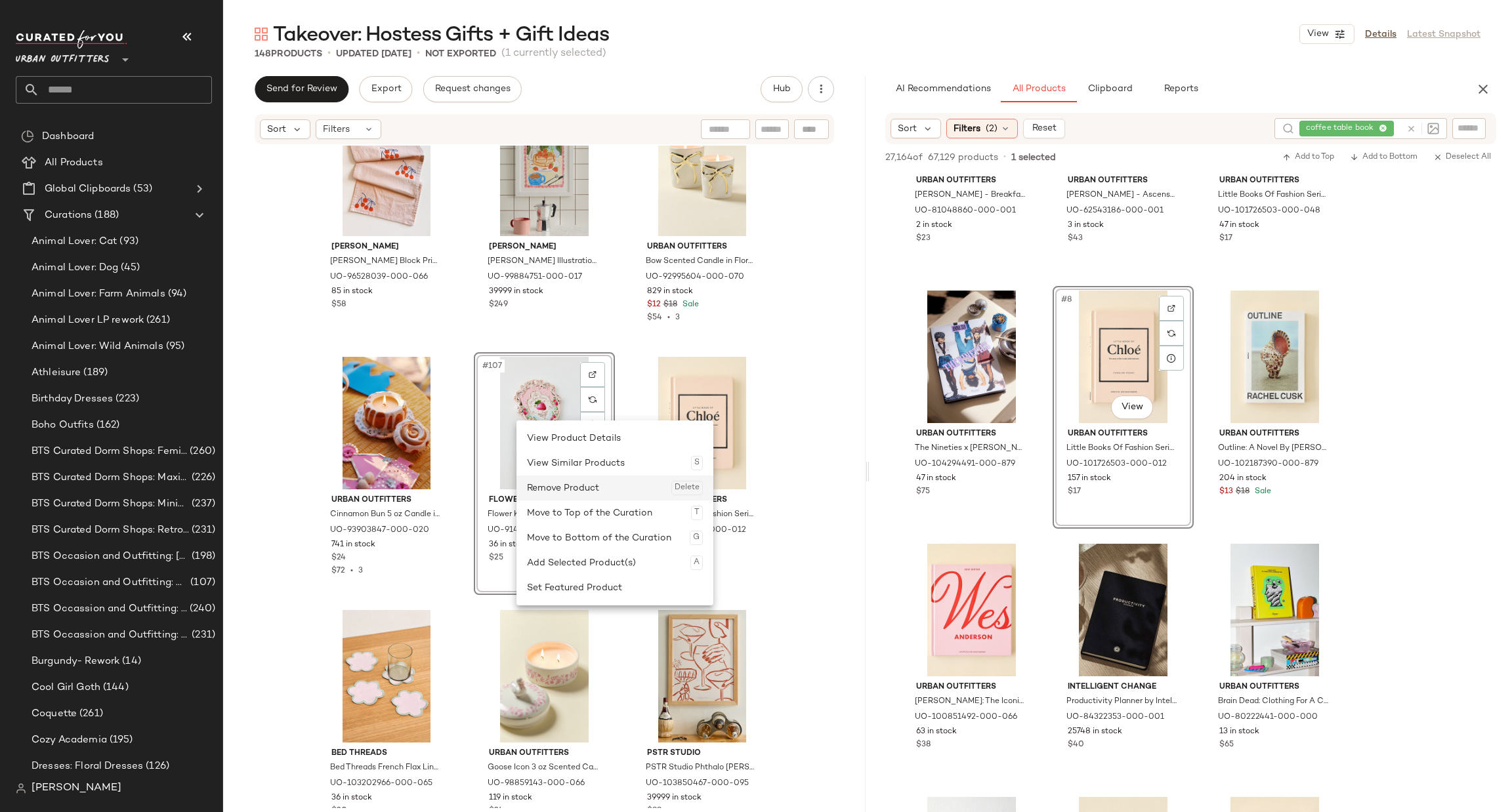
click at [550, 486] on div "Remove Product Delete" at bounding box center [615, 488] width 176 height 25
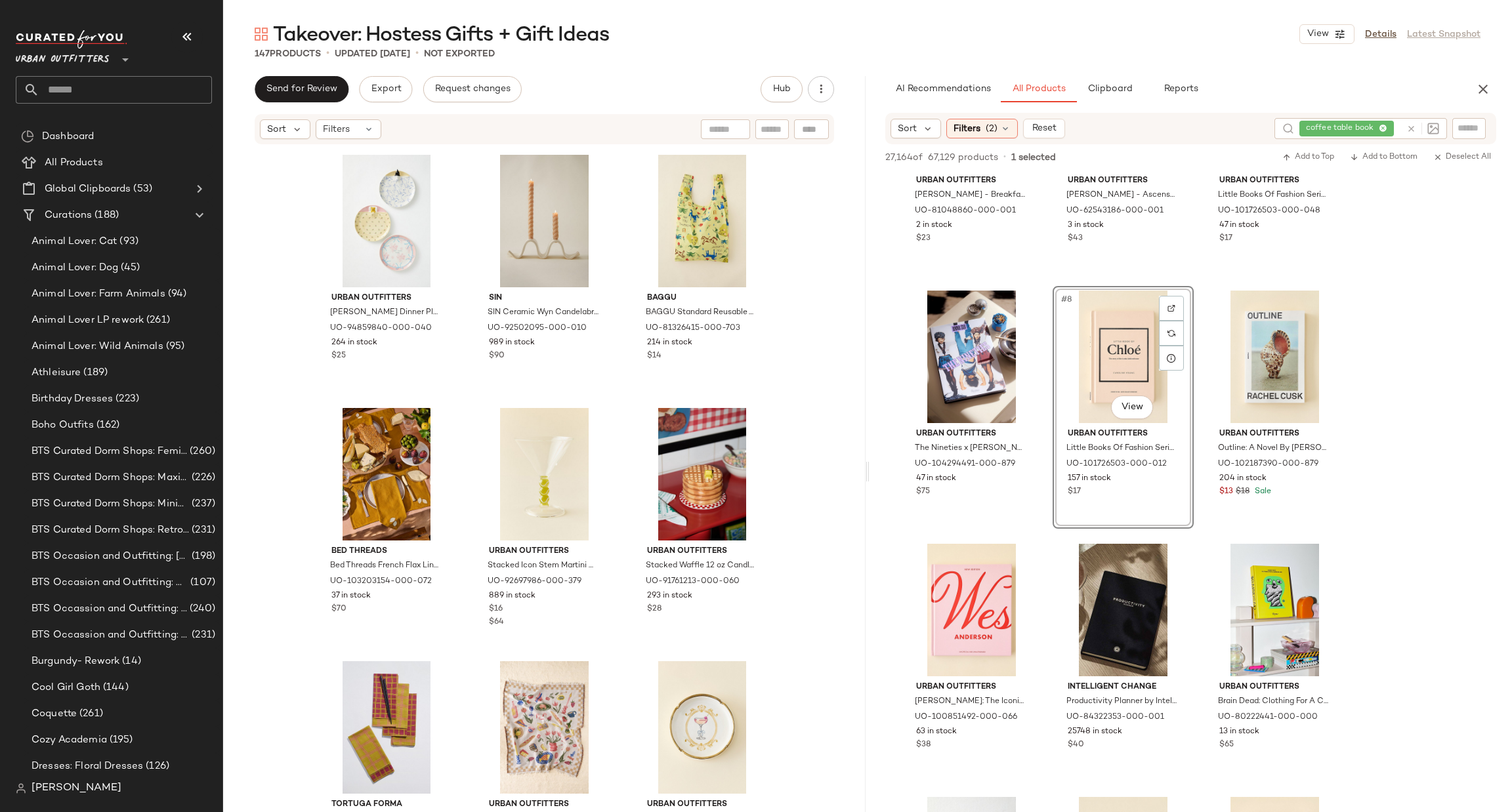
scroll to position [1978, 0]
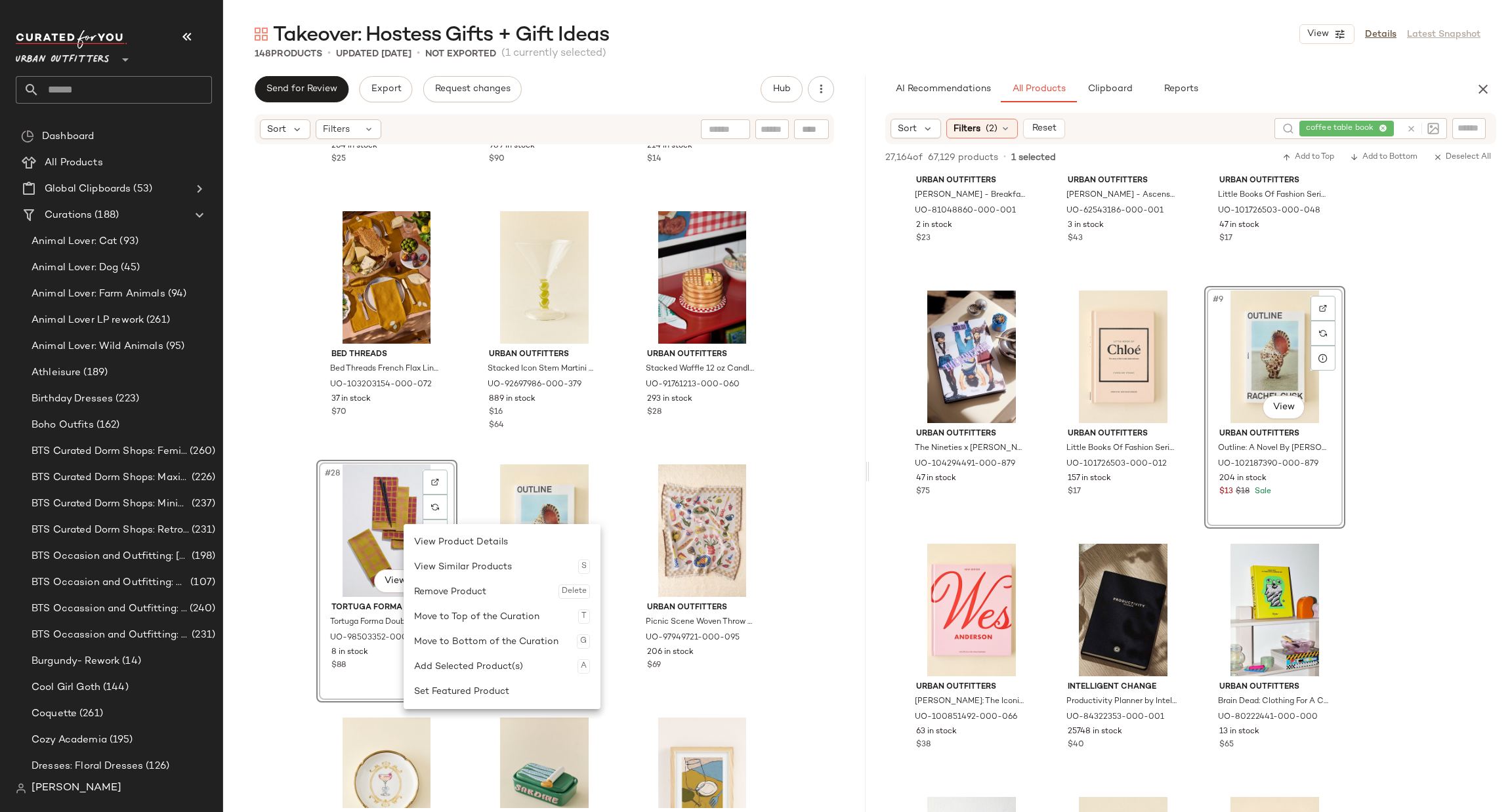
click at [428, 590] on div "Remove Product Delete" at bounding box center [502, 592] width 176 height 25
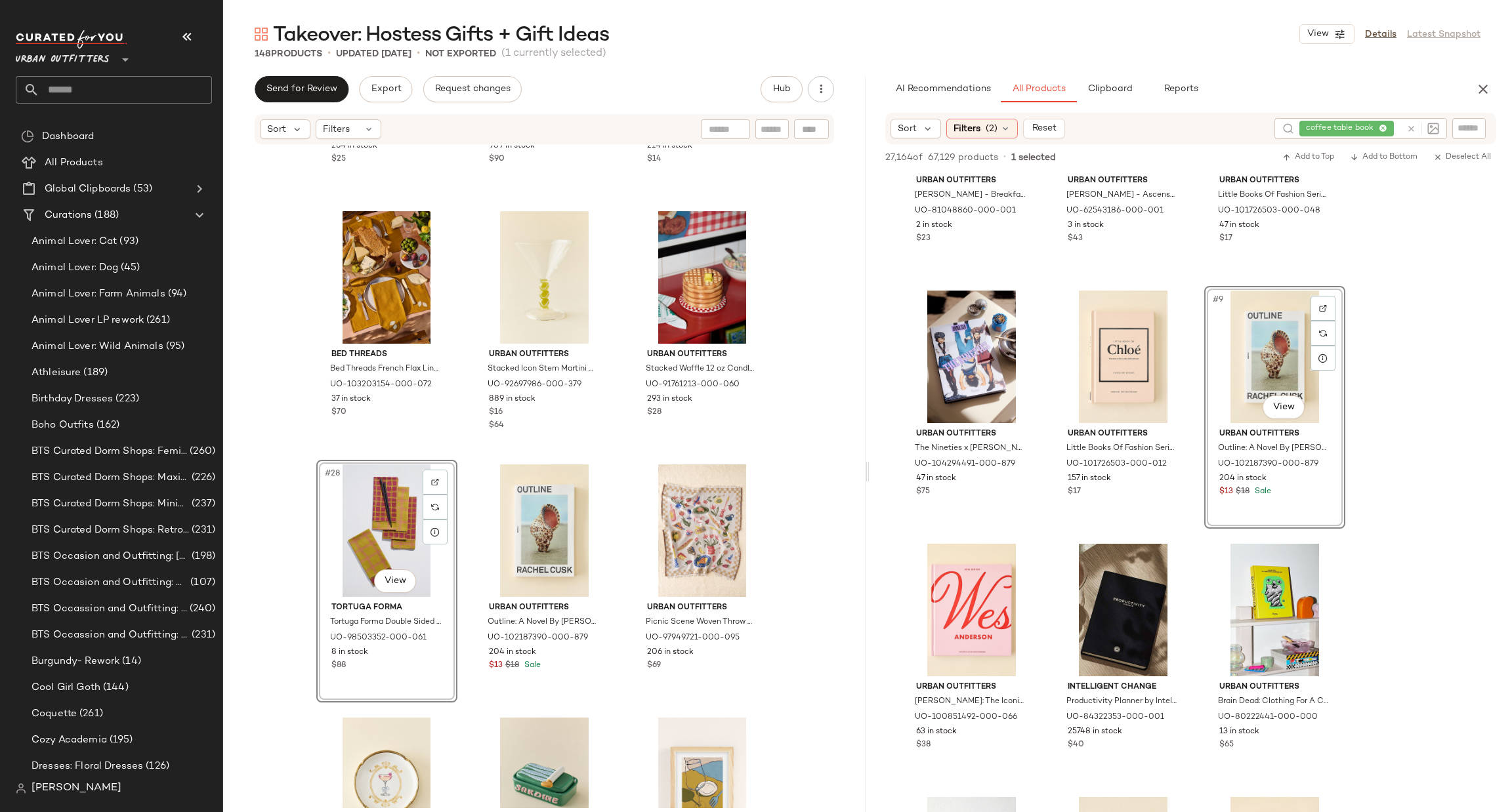
click at [305, 537] on div "Urban Outfitters Lana Patterned Dinner Plate in Blue at Urban Outfitters UO-948…" at bounding box center [544, 477] width 643 height 662
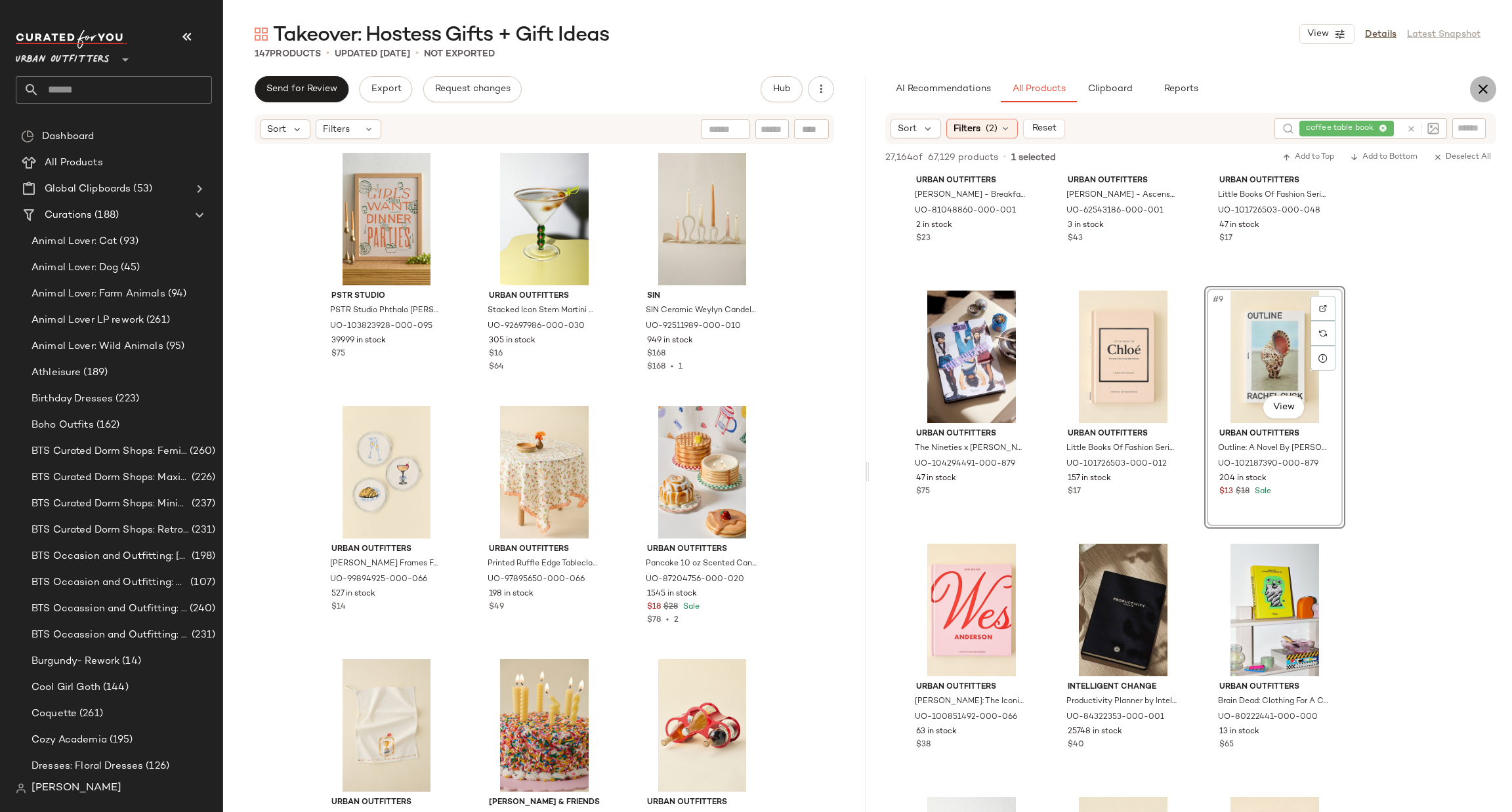
click at [1490, 90] on icon "button" at bounding box center [1483, 89] width 15 height 15
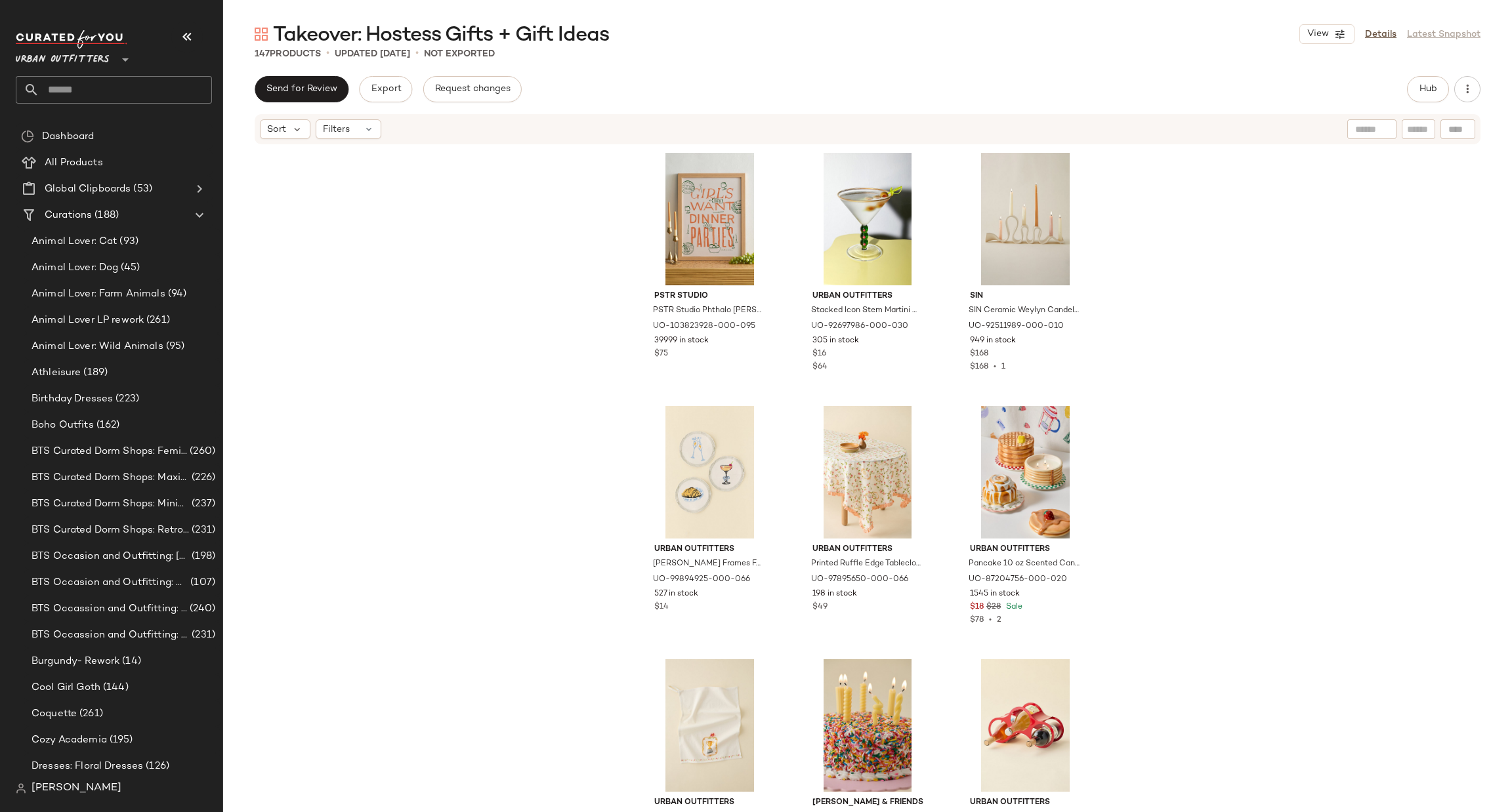
click at [121, 90] on input "text" at bounding box center [125, 90] width 172 height 28
type input "*********"
click at [128, 119] on div "Holiday H osting" at bounding box center [113, 128] width 196 height 27
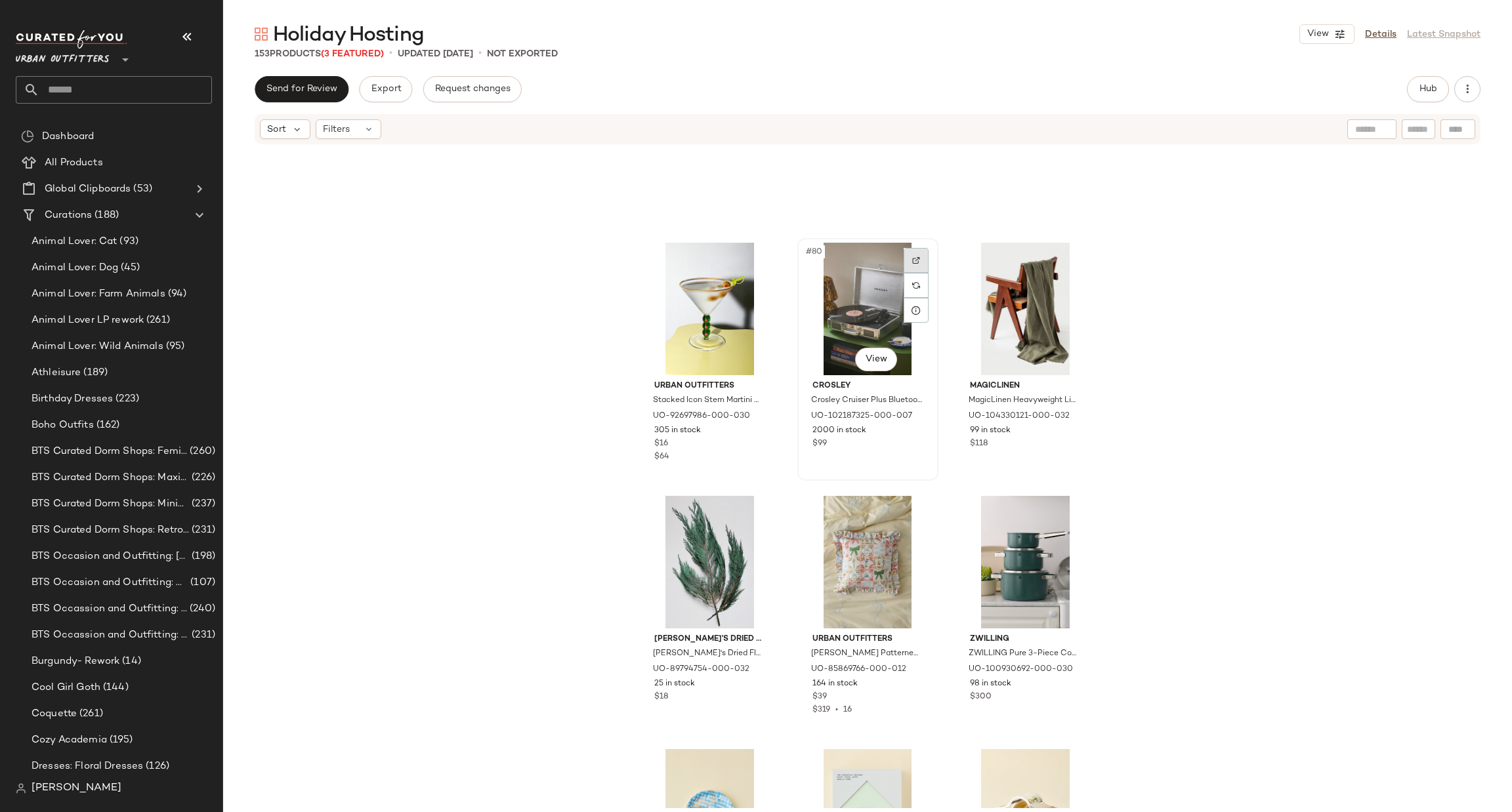
scroll to position [6899, 0]
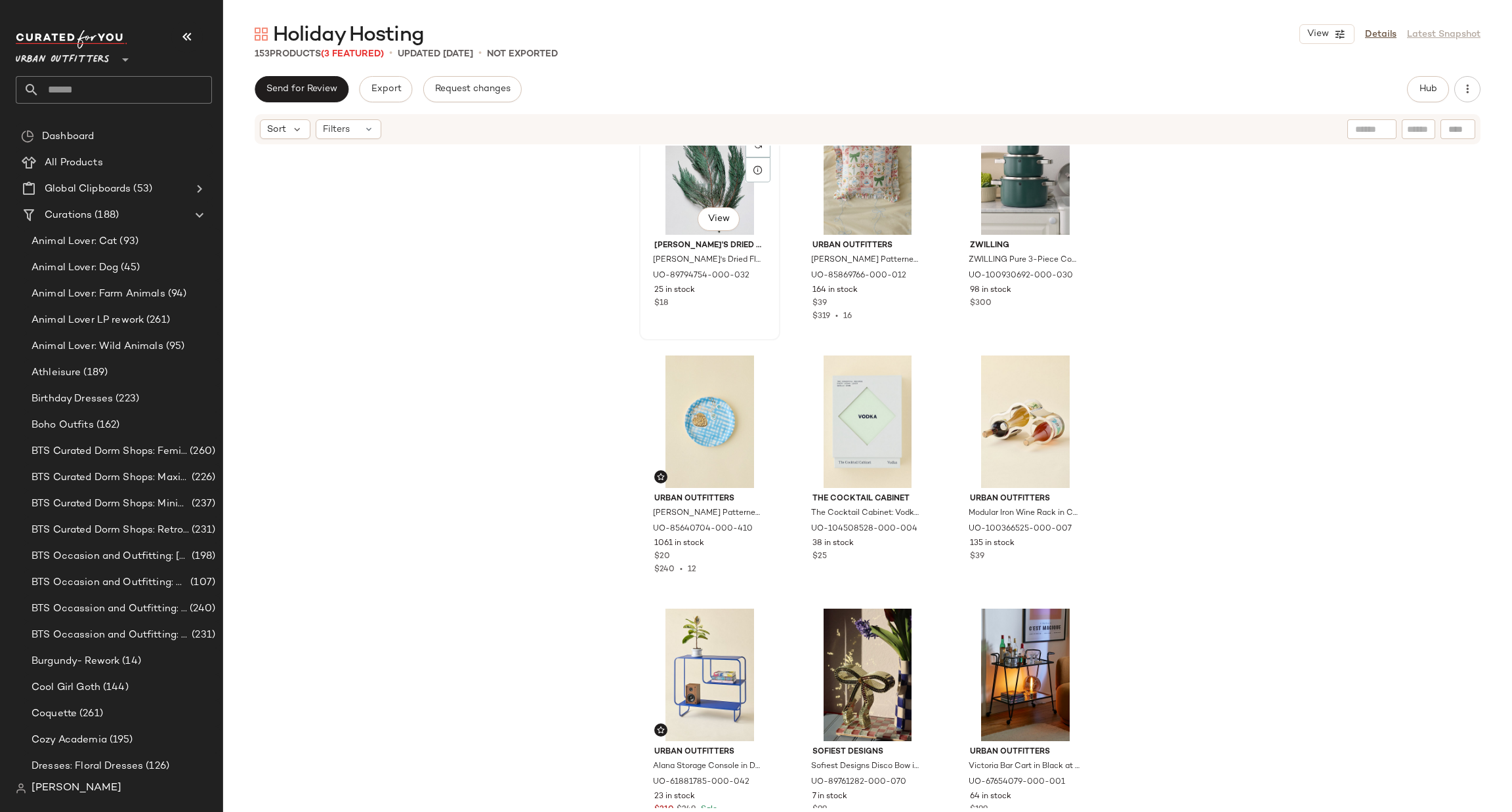
click at [706, 162] on div "#82 View" at bounding box center [709, 169] width 132 height 133
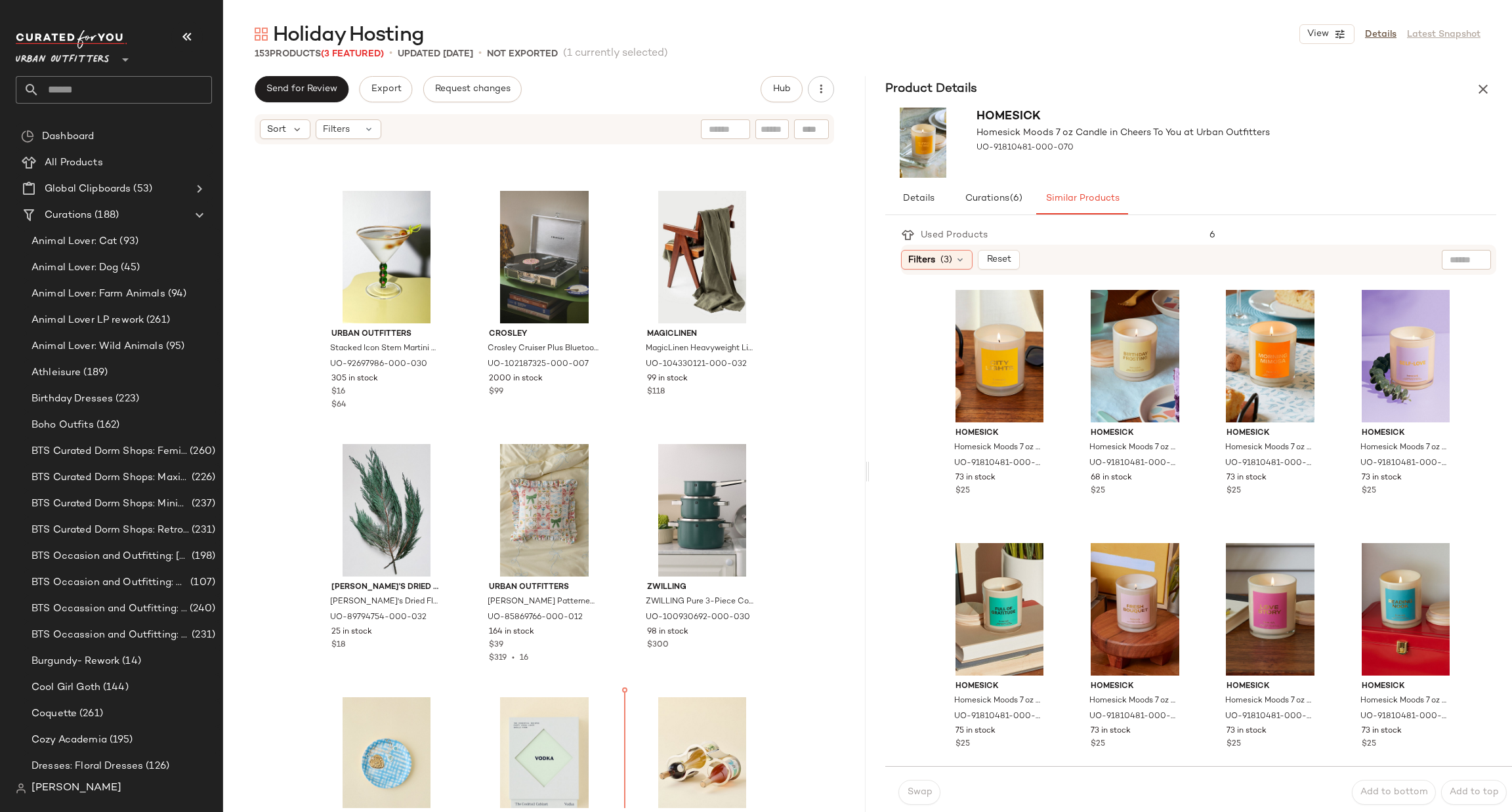
scroll to position [6572, 0]
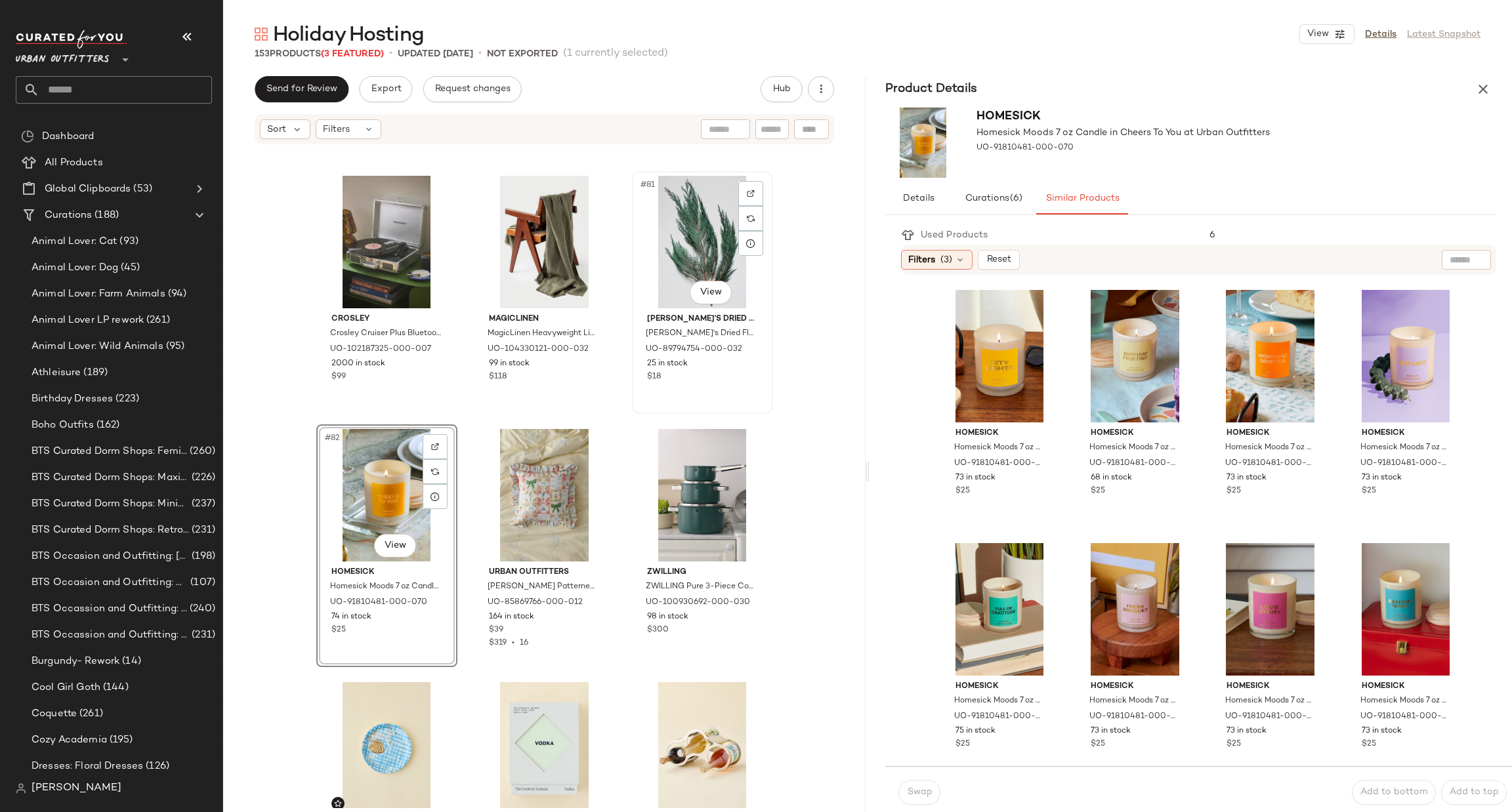
click at [699, 224] on div "#81 View" at bounding box center [703, 242] width 132 height 133
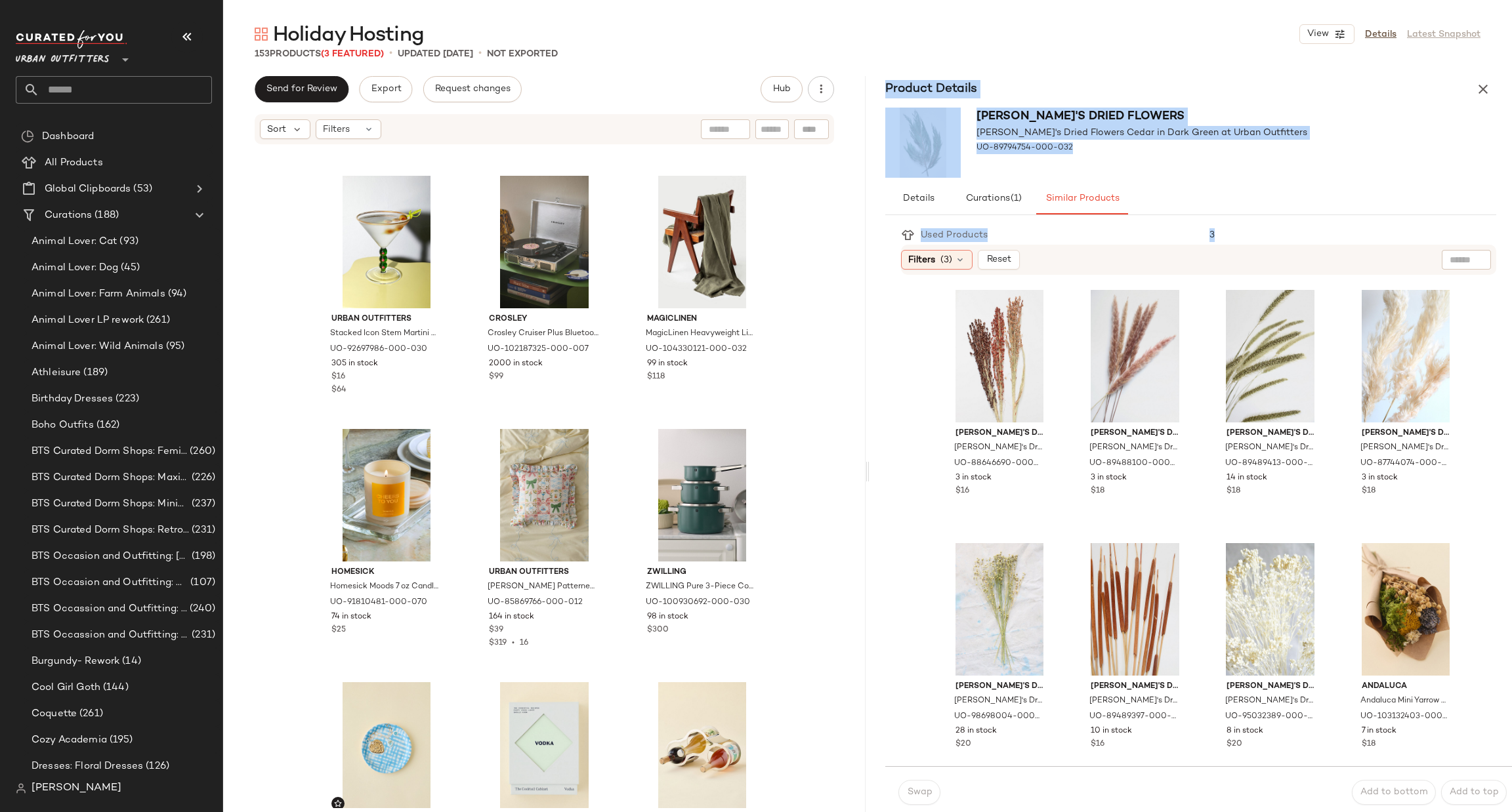
drag, startPoint x: 855, startPoint y: 508, endPoint x: 876, endPoint y: 252, distance: 256.9
click at [876, 252] on div "Send for Review Export Request changes Hub Sort Filters Urban Outfitters Jane R…" at bounding box center [867, 472] width 1289 height 791
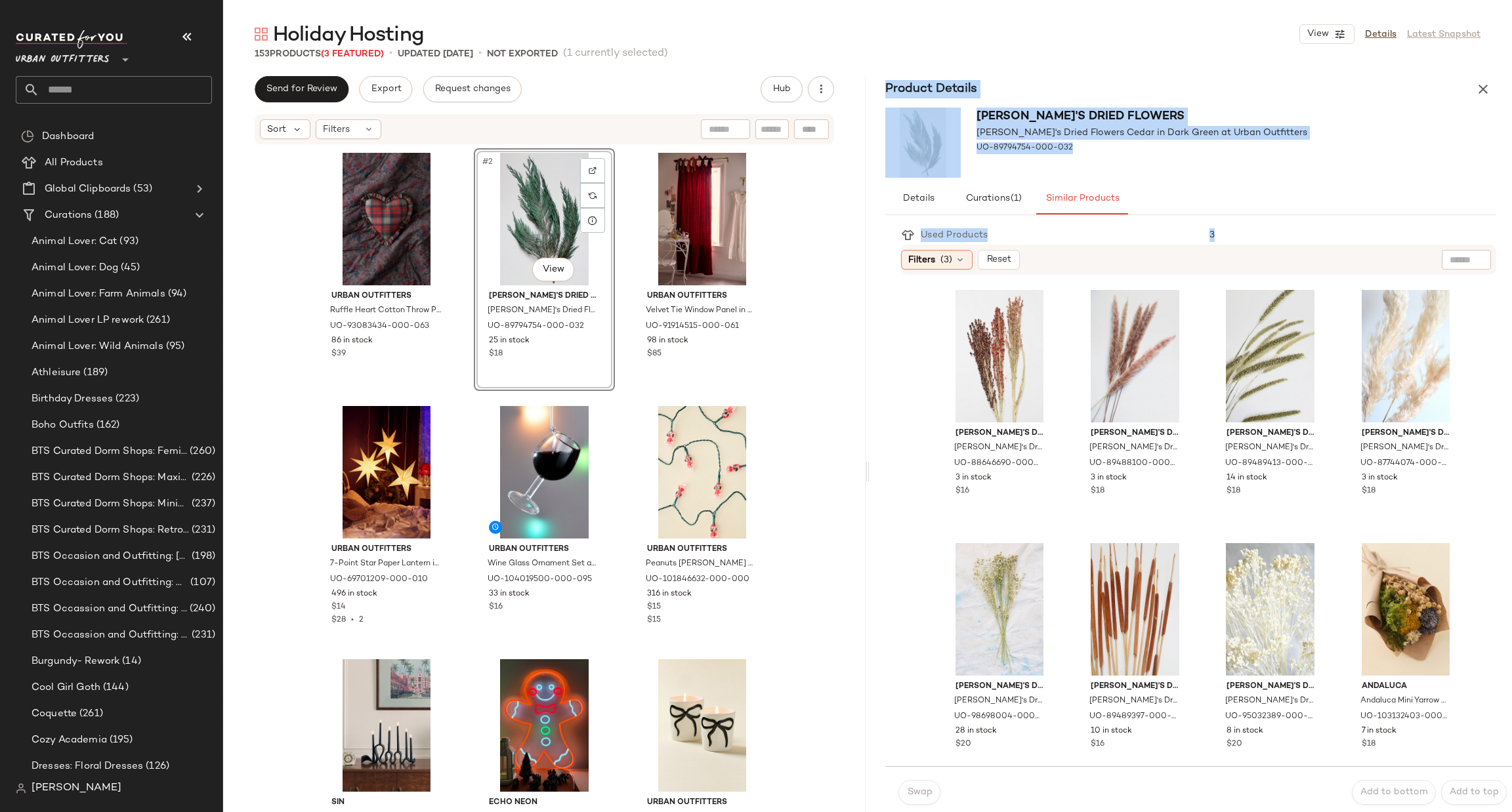
click at [1501, 79] on div "Product Details" at bounding box center [1191, 89] width 643 height 26
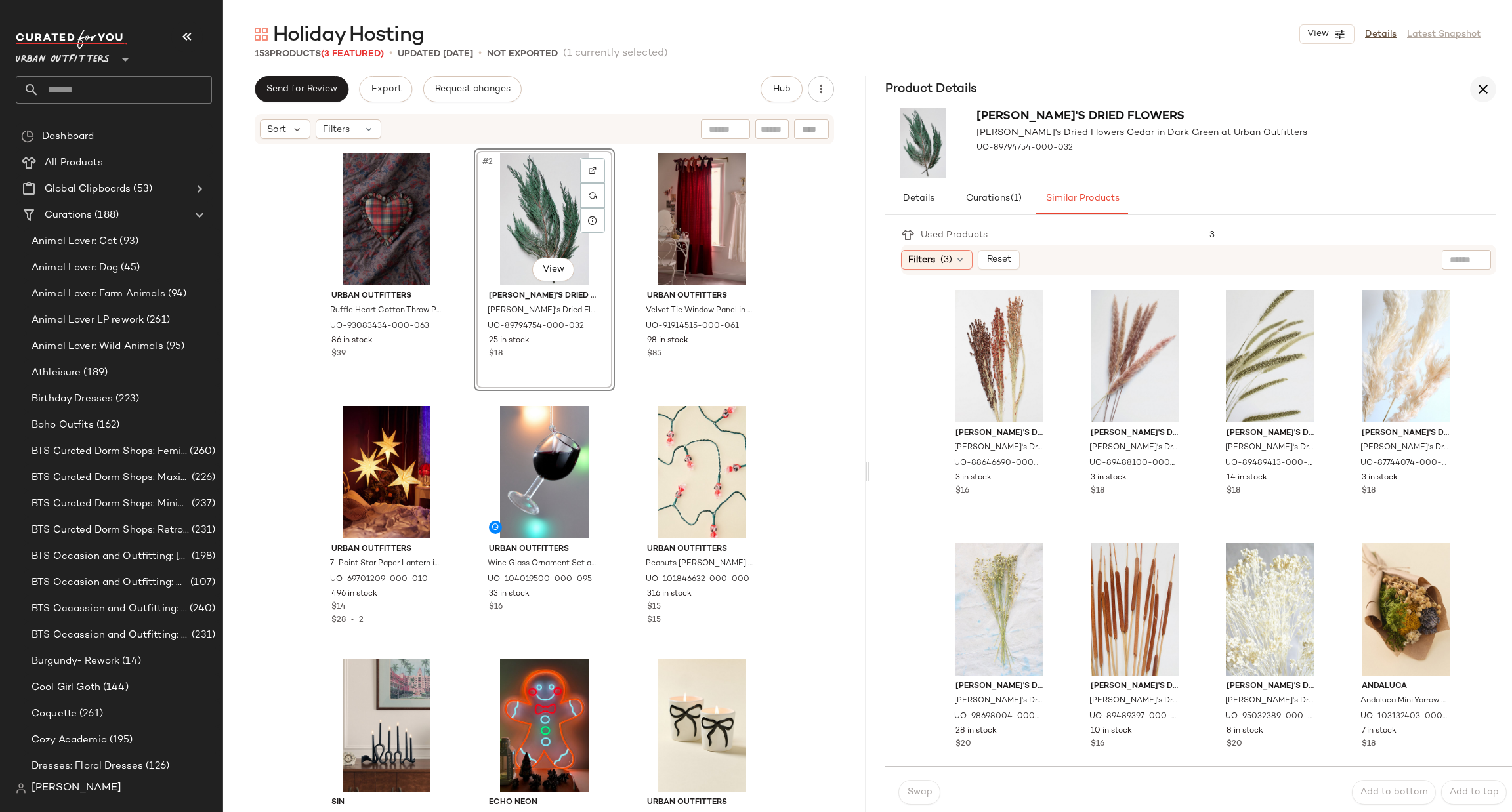
click at [1489, 87] on icon "button" at bounding box center [1483, 89] width 15 height 15
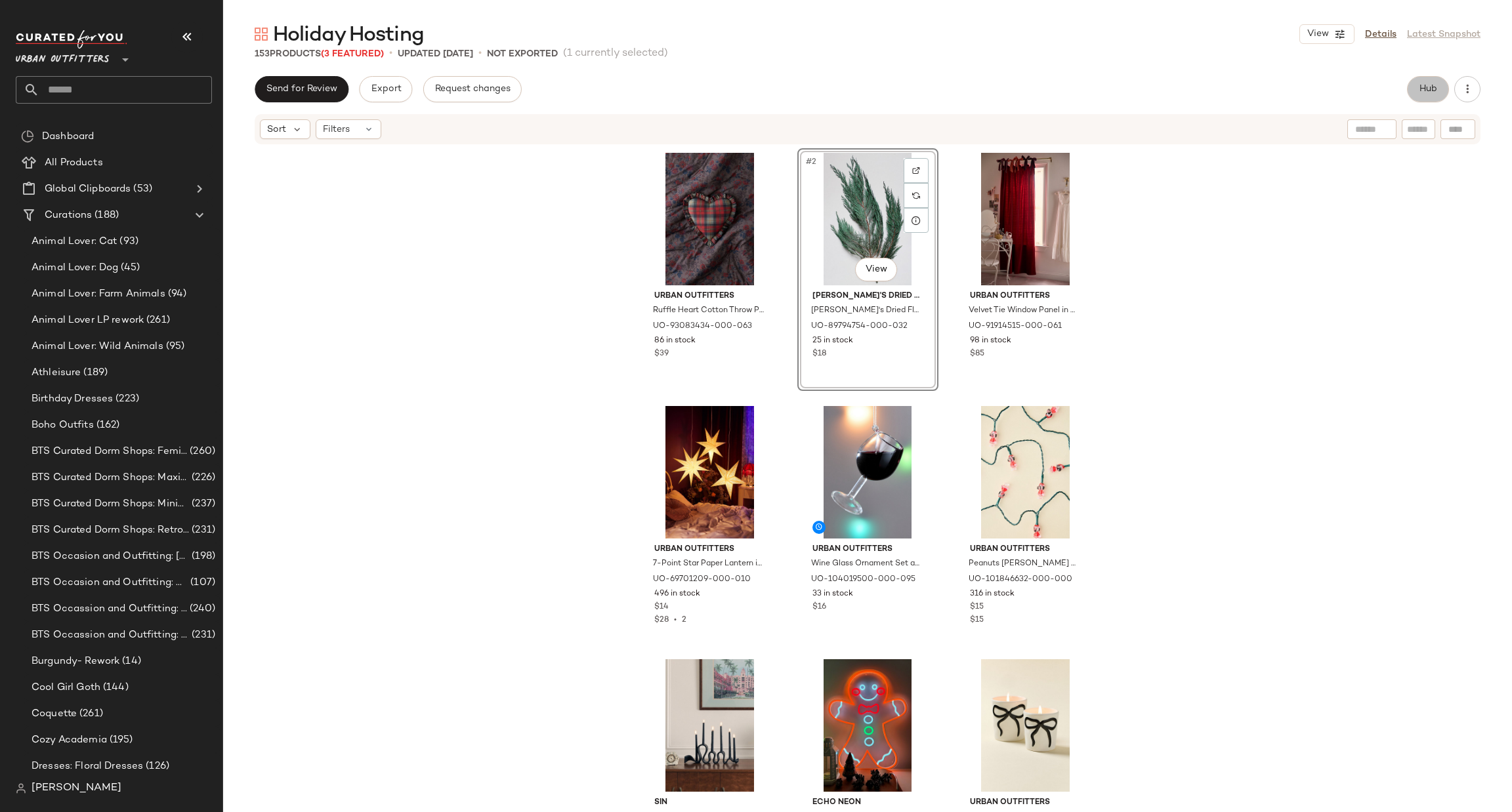
click at [1427, 84] on span "Hub" at bounding box center [1428, 89] width 18 height 10
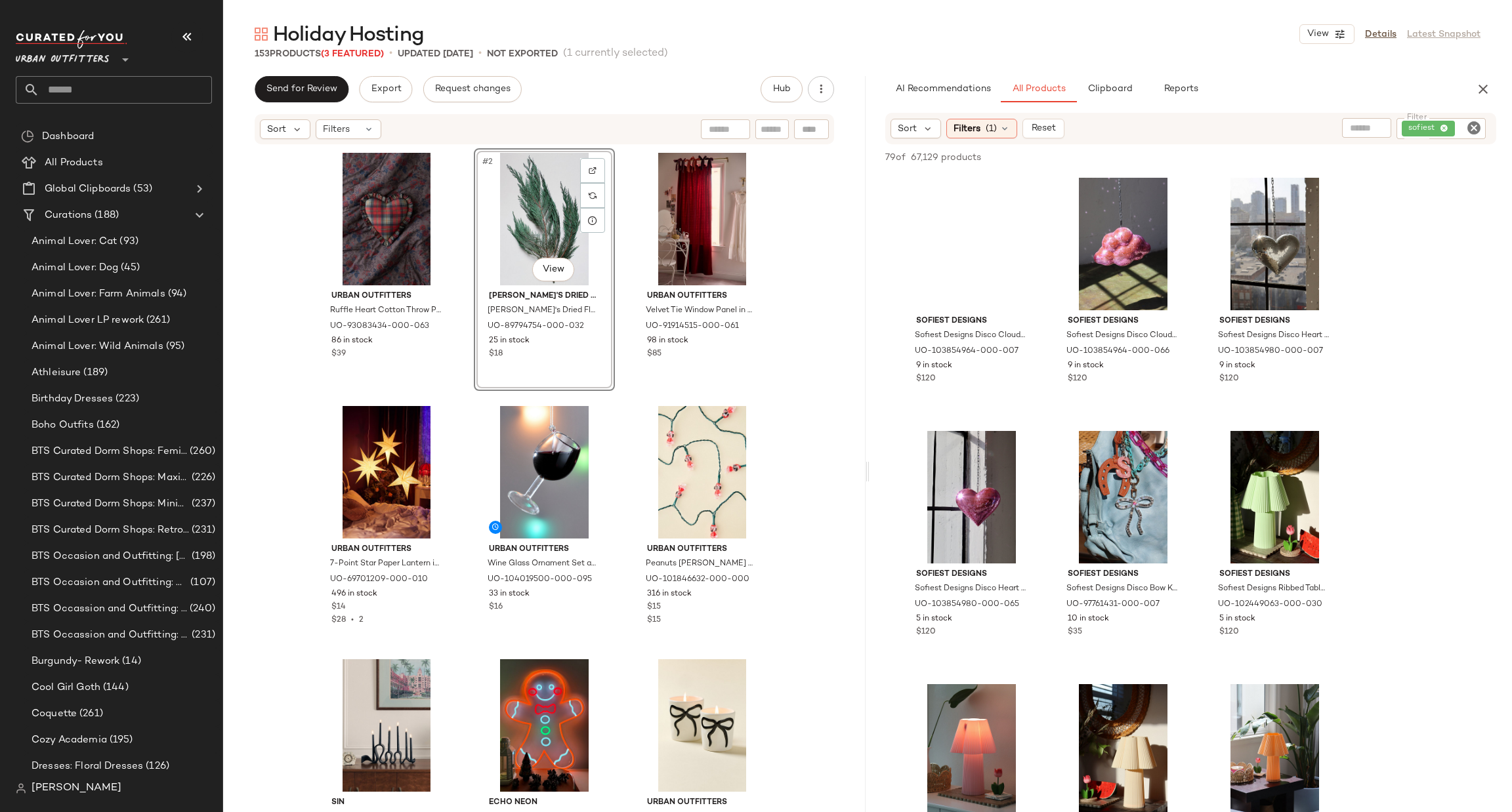
click at [1467, 132] on icon "Clear Filter" at bounding box center [1473, 128] width 15 height 15
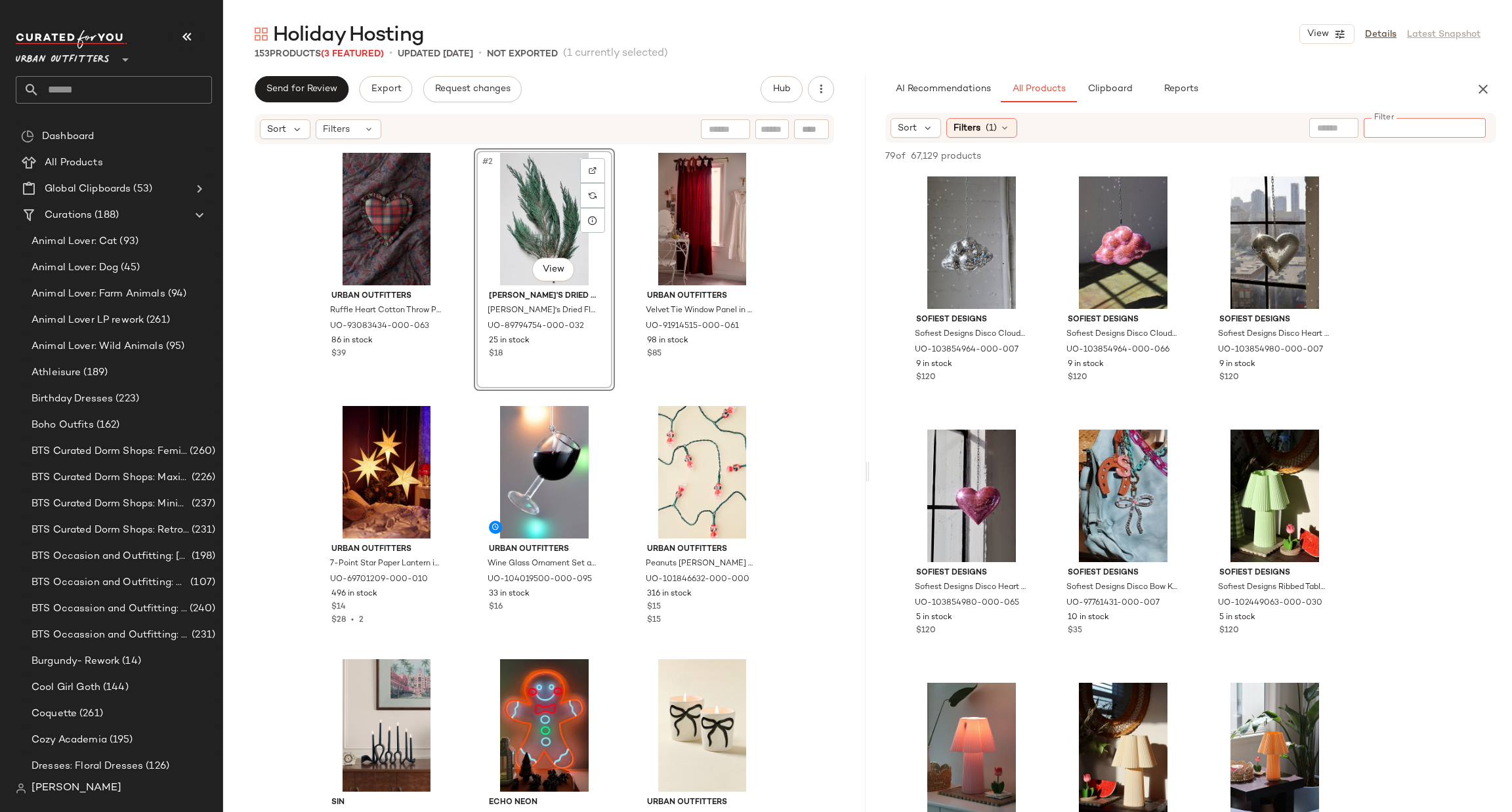
click at [1347, 126] on div at bounding box center [1333, 128] width 49 height 20
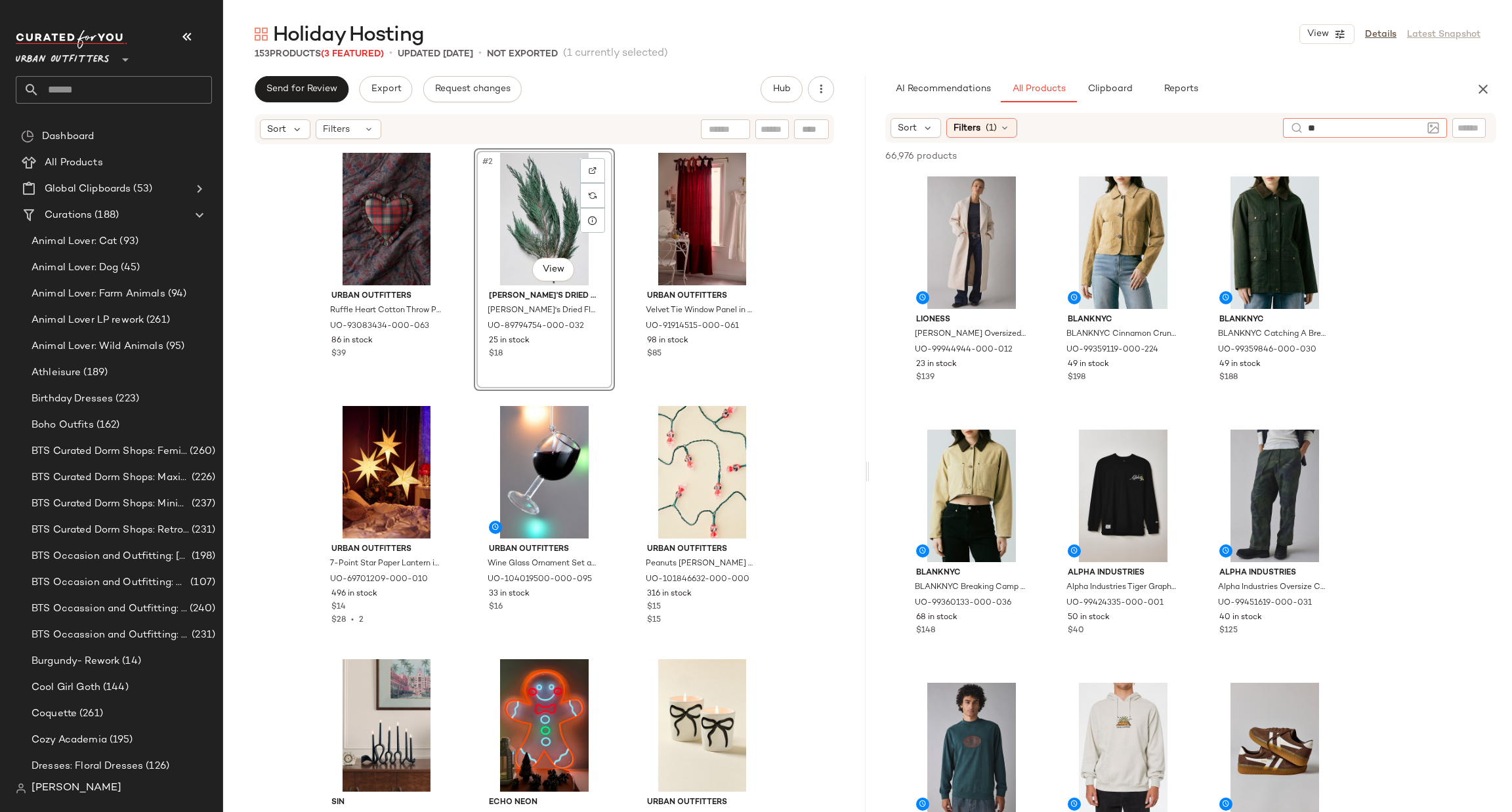
type input "***"
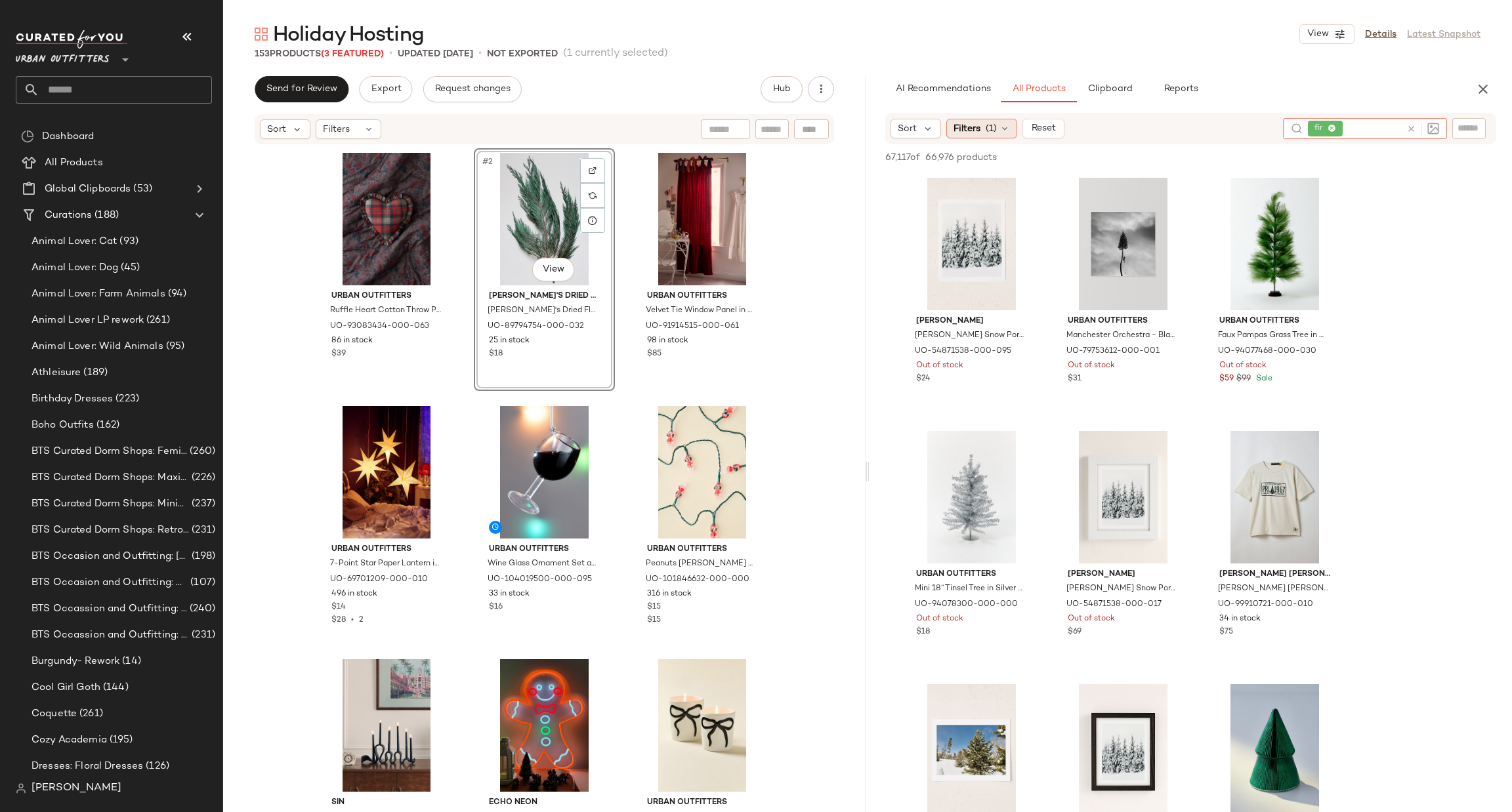
click at [966, 122] on span "Filters" at bounding box center [967, 128] width 27 height 14
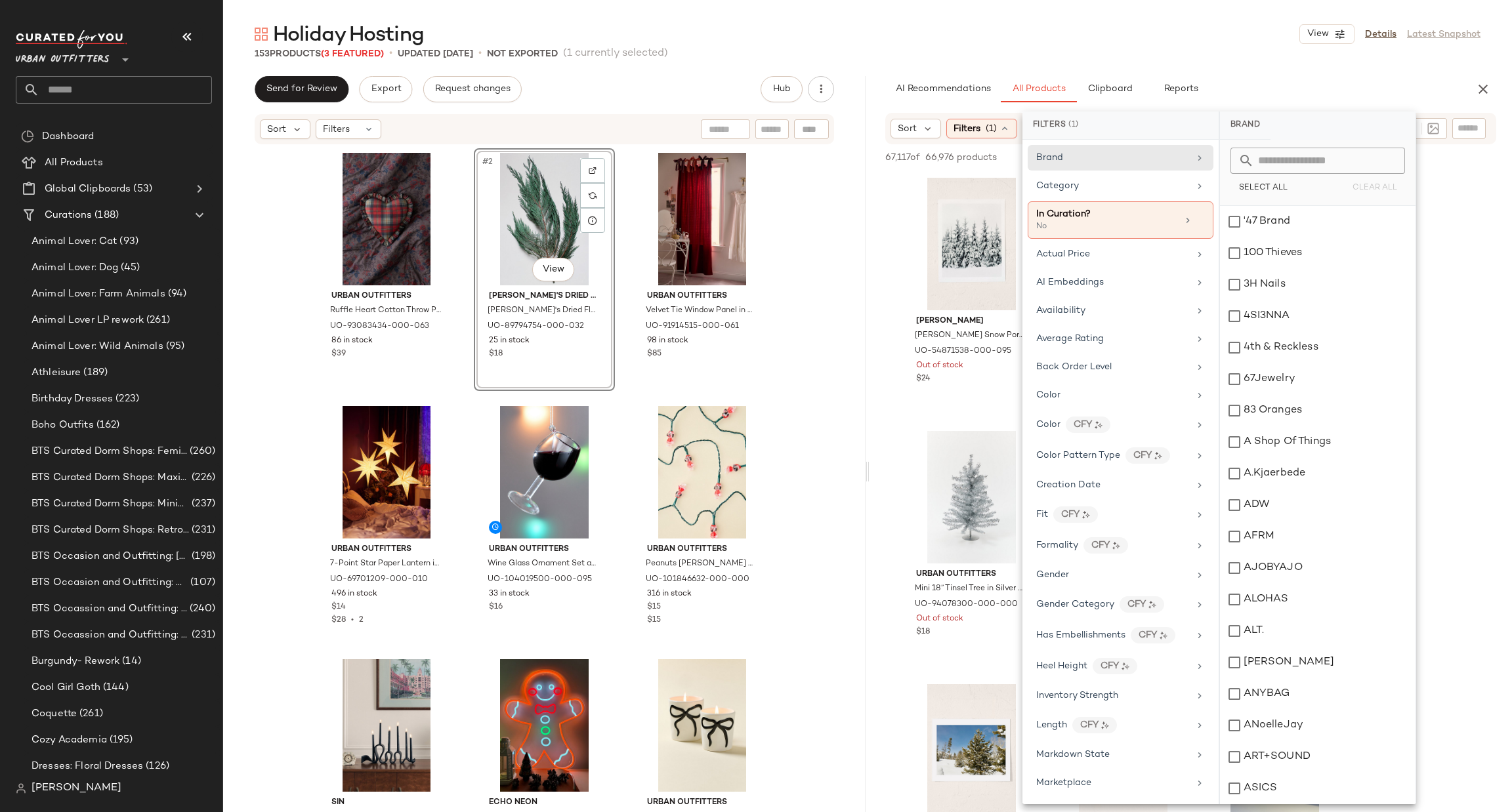
scroll to position [687, 0]
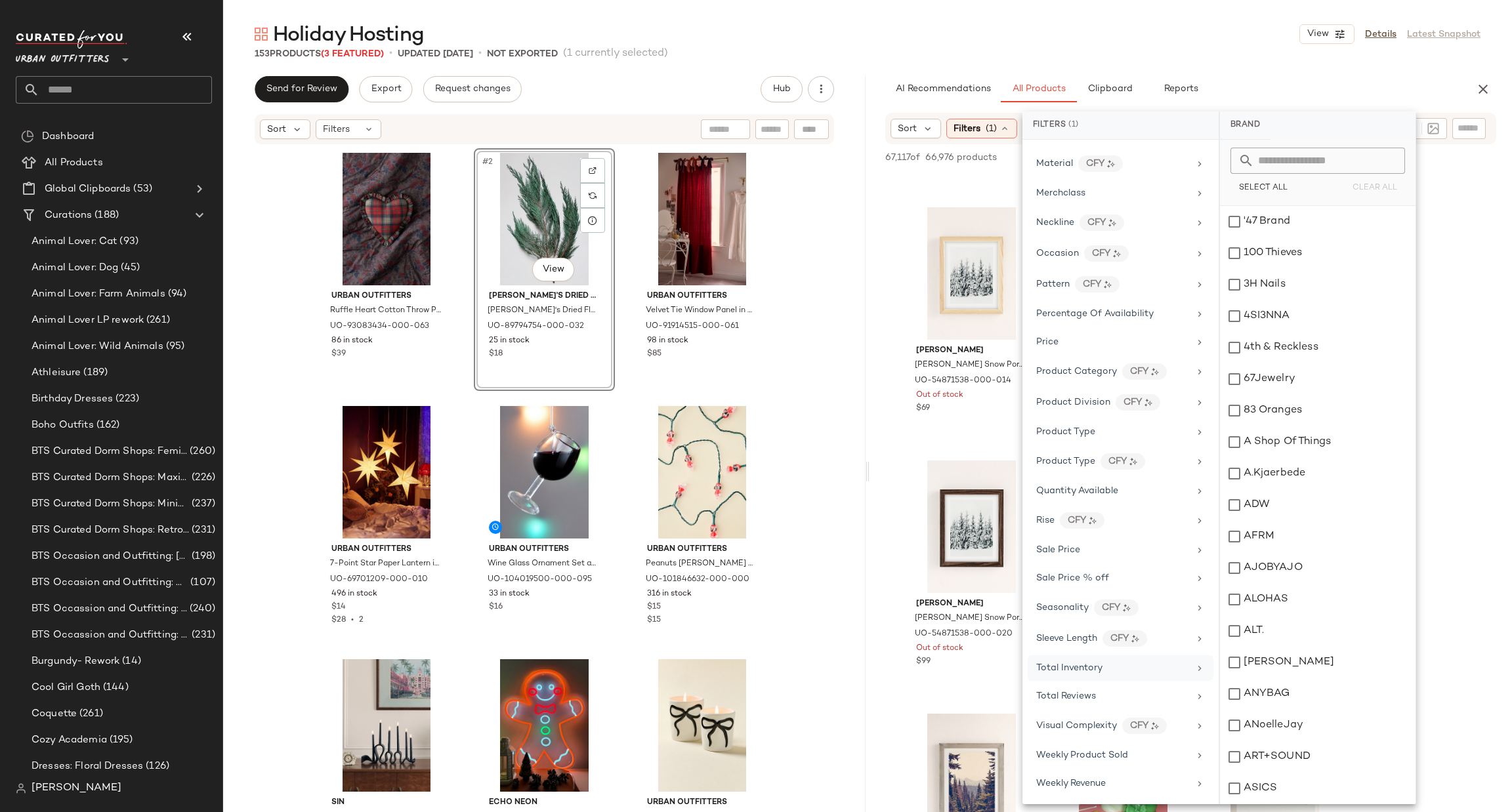
click at [1120, 662] on div "Total Inventory" at bounding box center [1112, 668] width 153 height 14
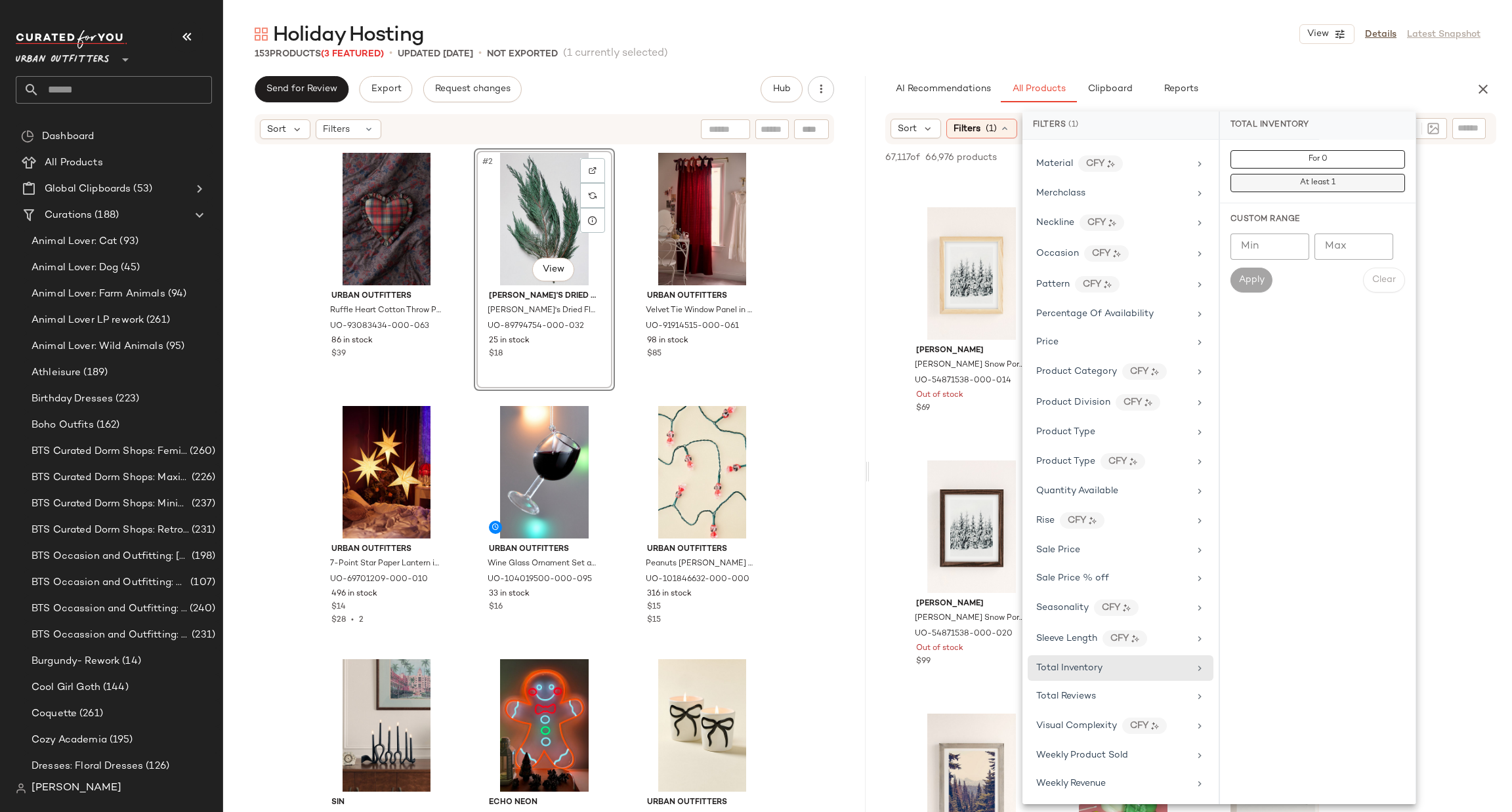
click at [1296, 181] on button "At least 1" at bounding box center [1318, 183] width 175 height 18
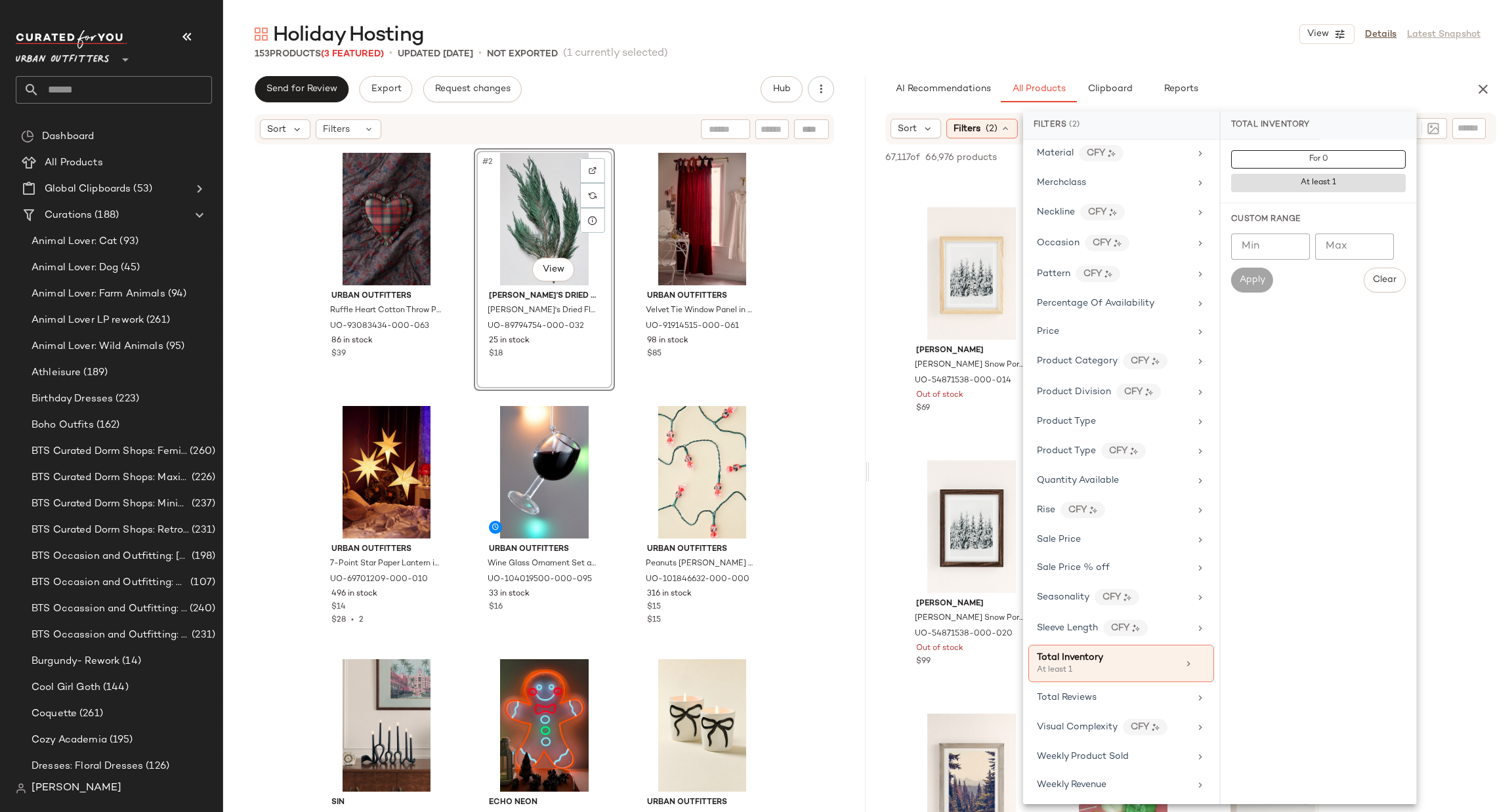
click at [1418, 171] on div "67,117 of 66,976 products • 0 selected Add to Top Add to Bottom Deselect All" at bounding box center [1191, 158] width 643 height 29
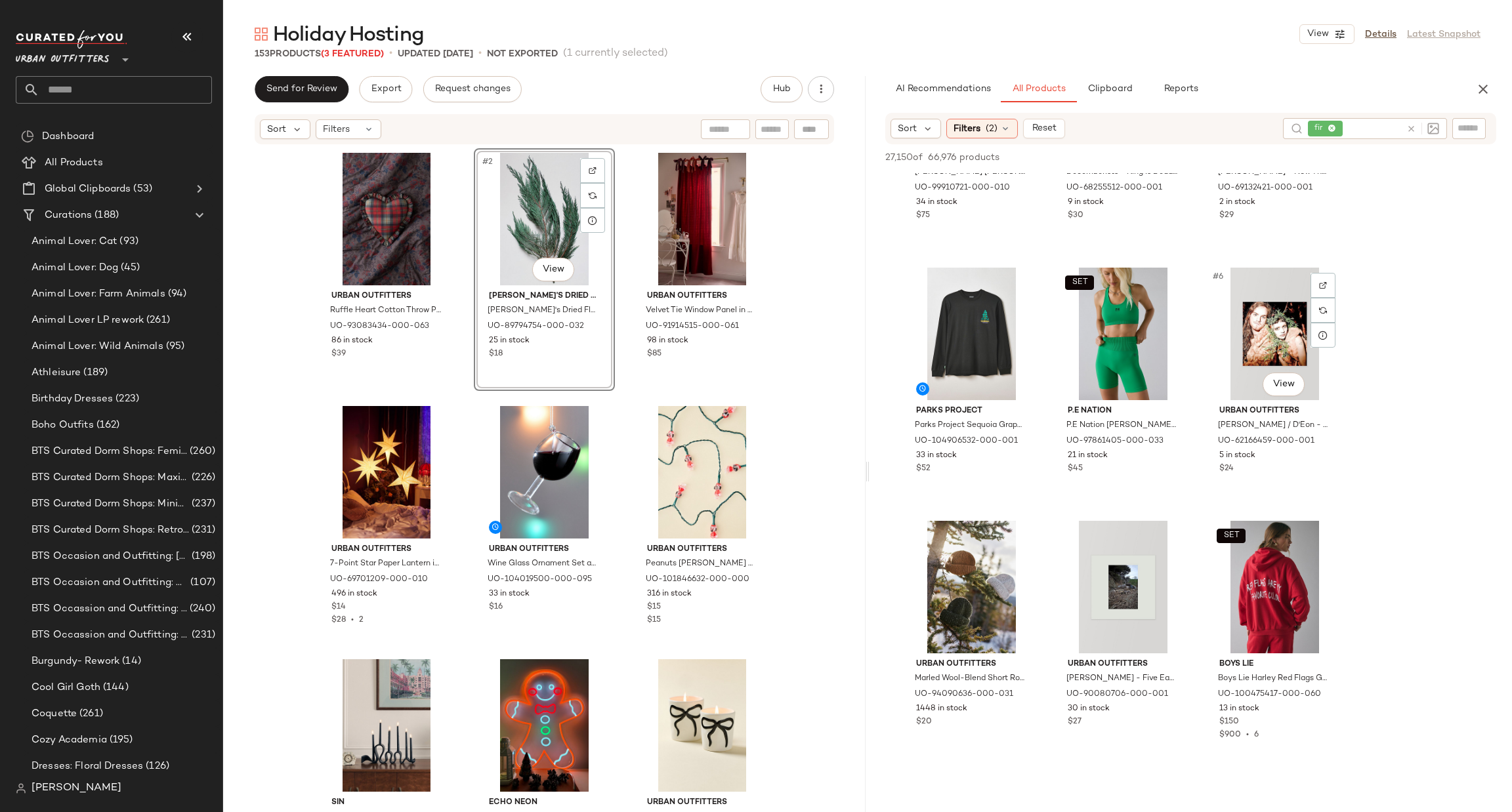
scroll to position [197, 0]
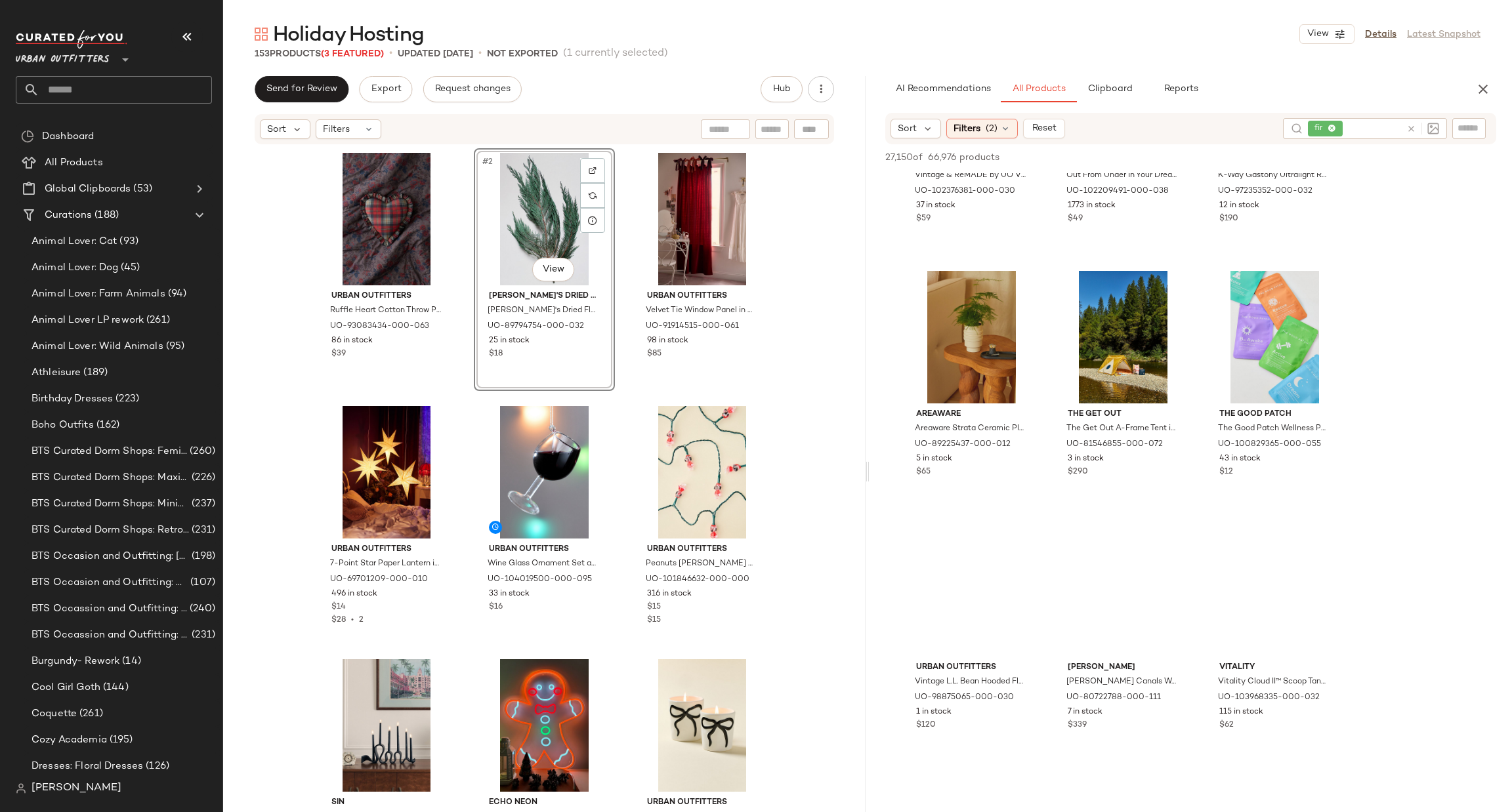
scroll to position [6495, 0]
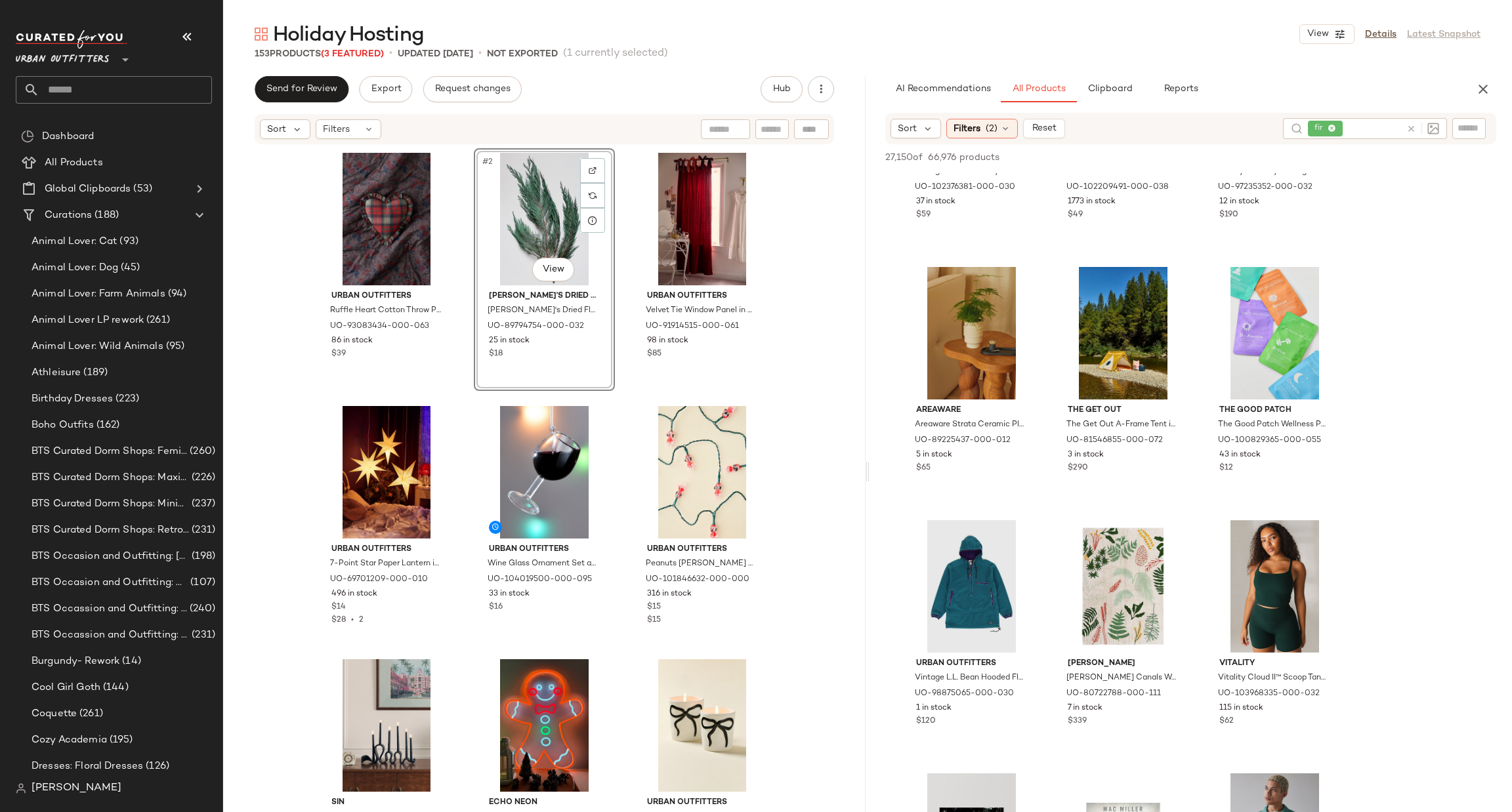
click at [1407, 125] on icon at bounding box center [1411, 128] width 10 height 10
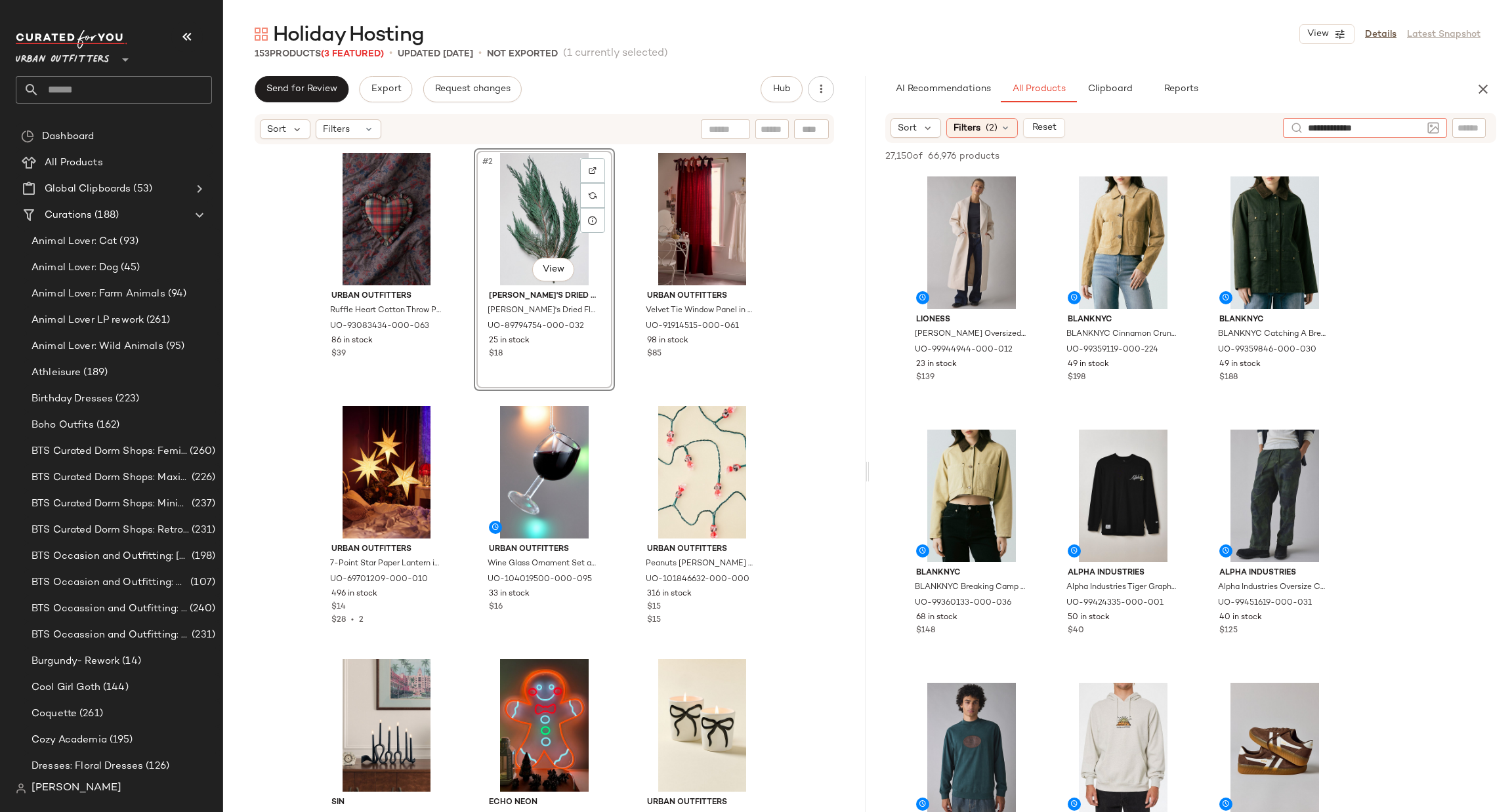
type input "**********"
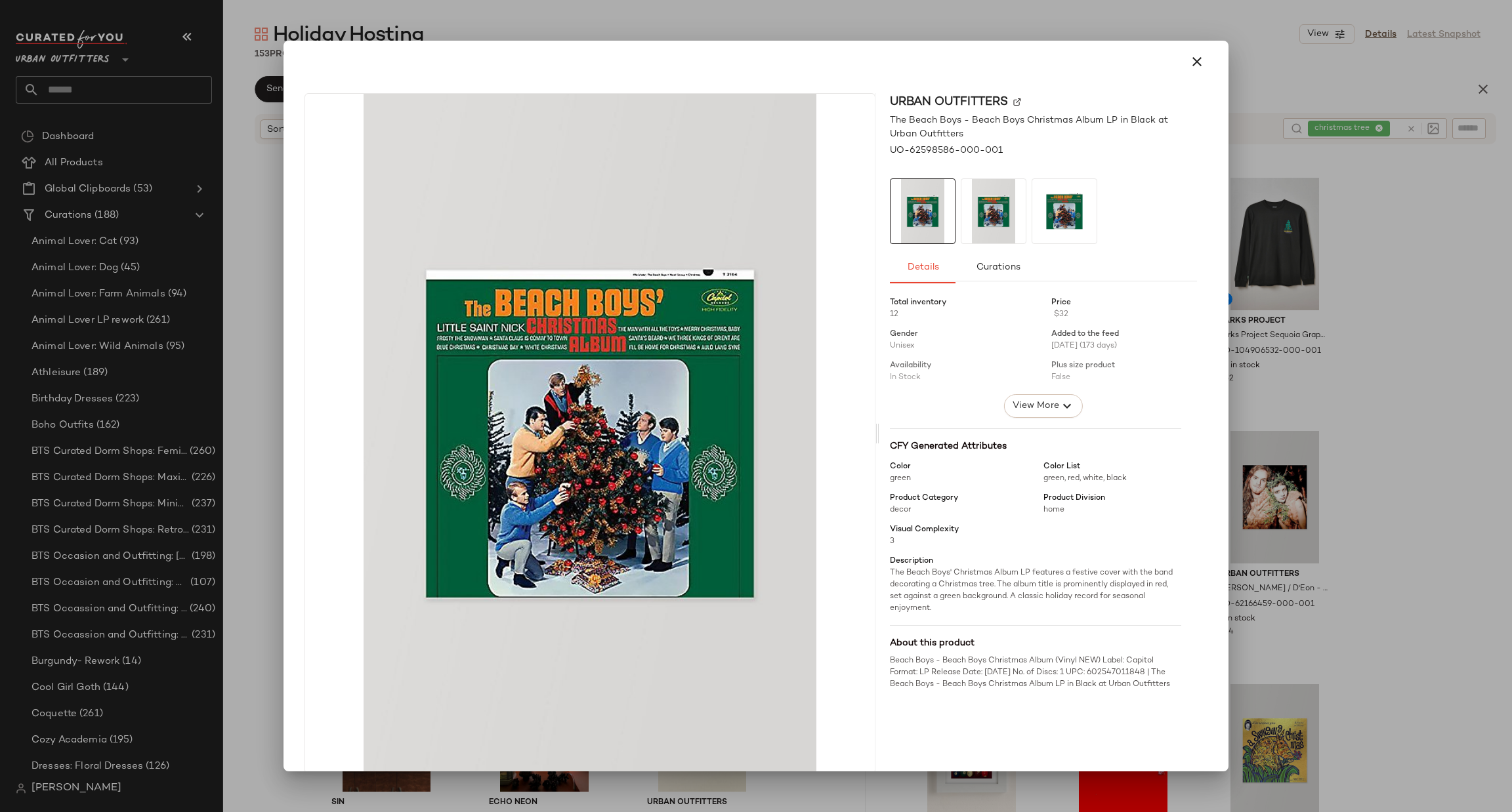
click at [1373, 247] on div at bounding box center [756, 406] width 1512 height 812
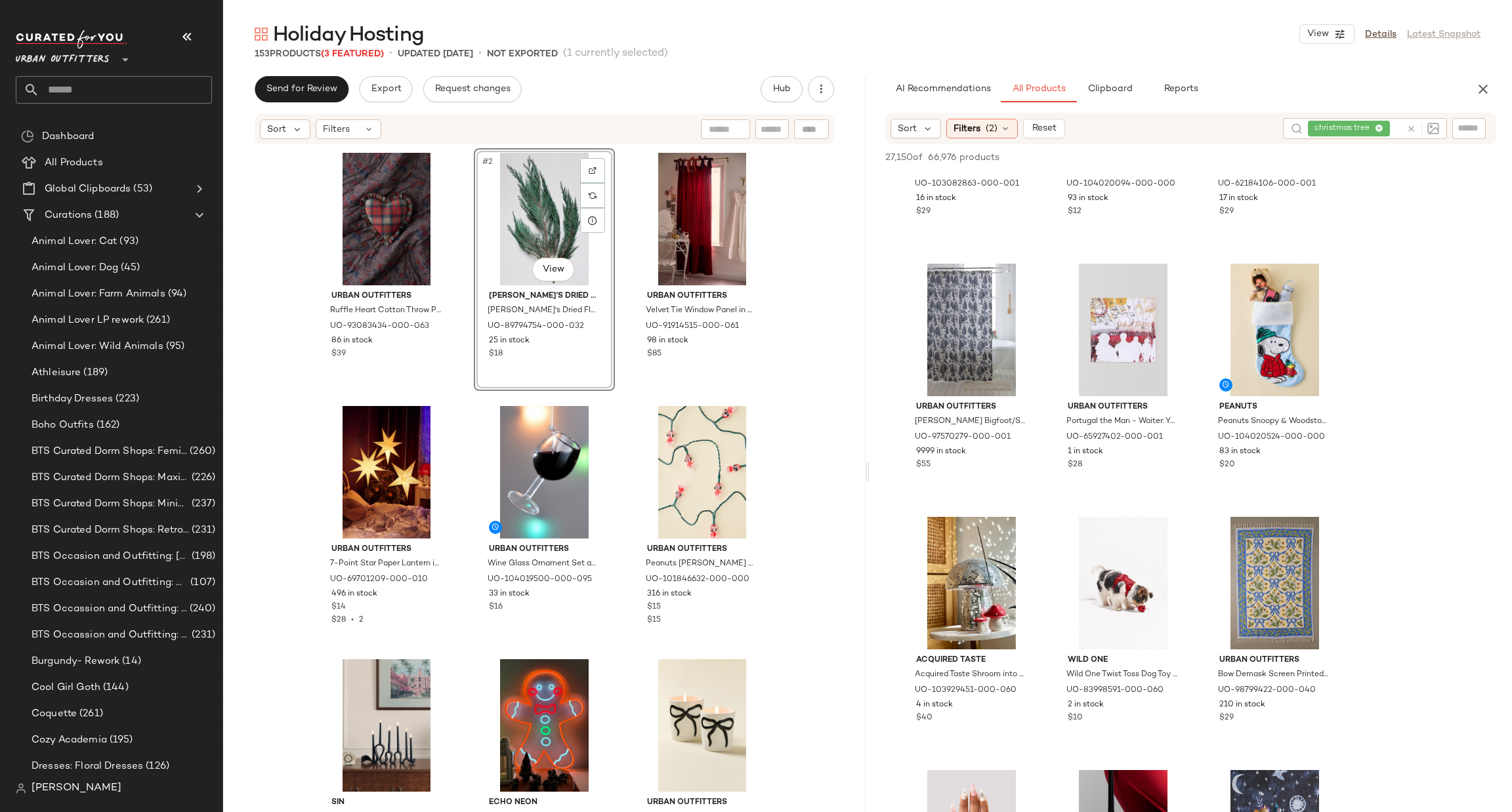
scroll to position [4920, 0]
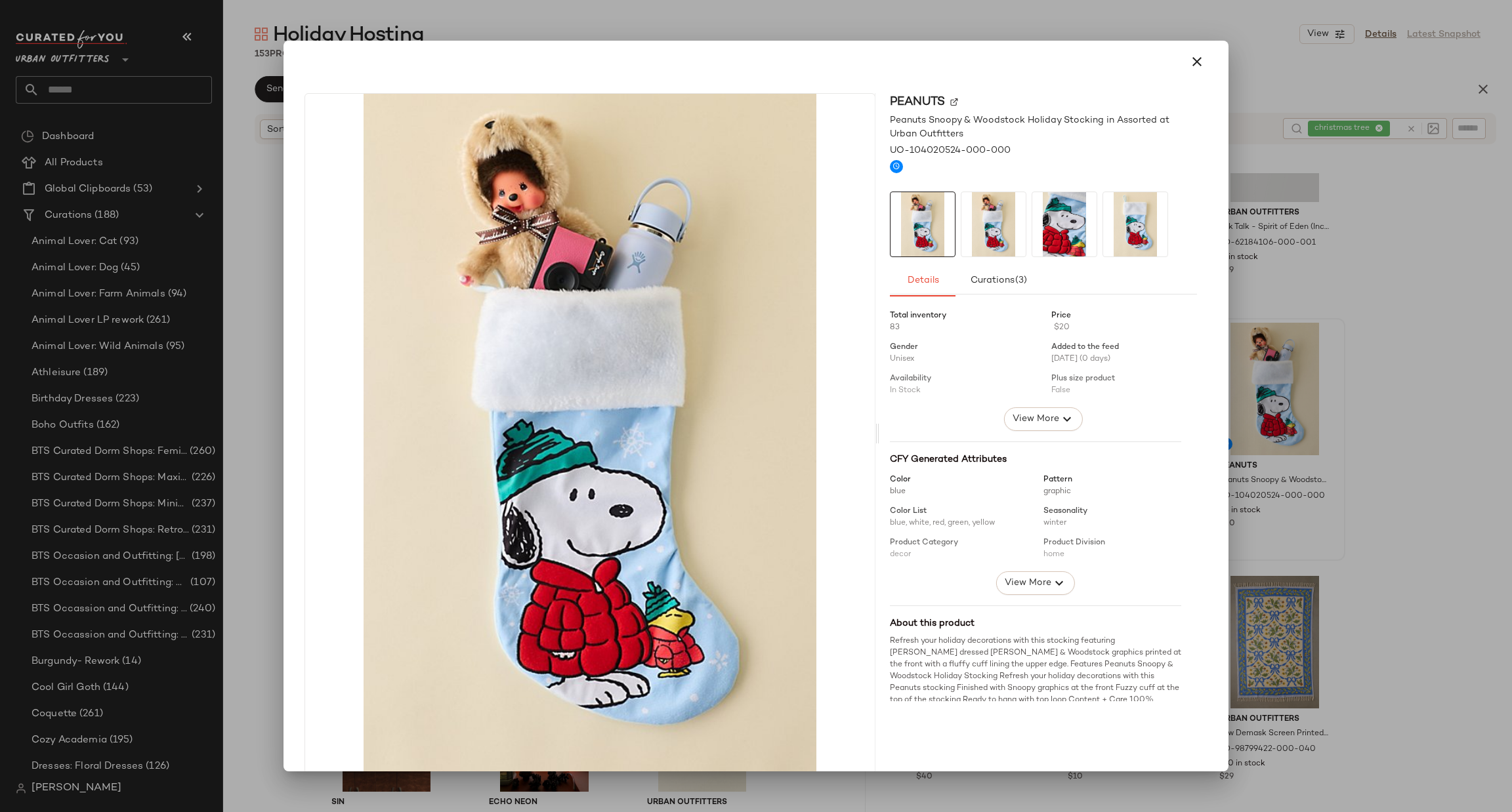
click at [1439, 367] on div at bounding box center [756, 406] width 1512 height 812
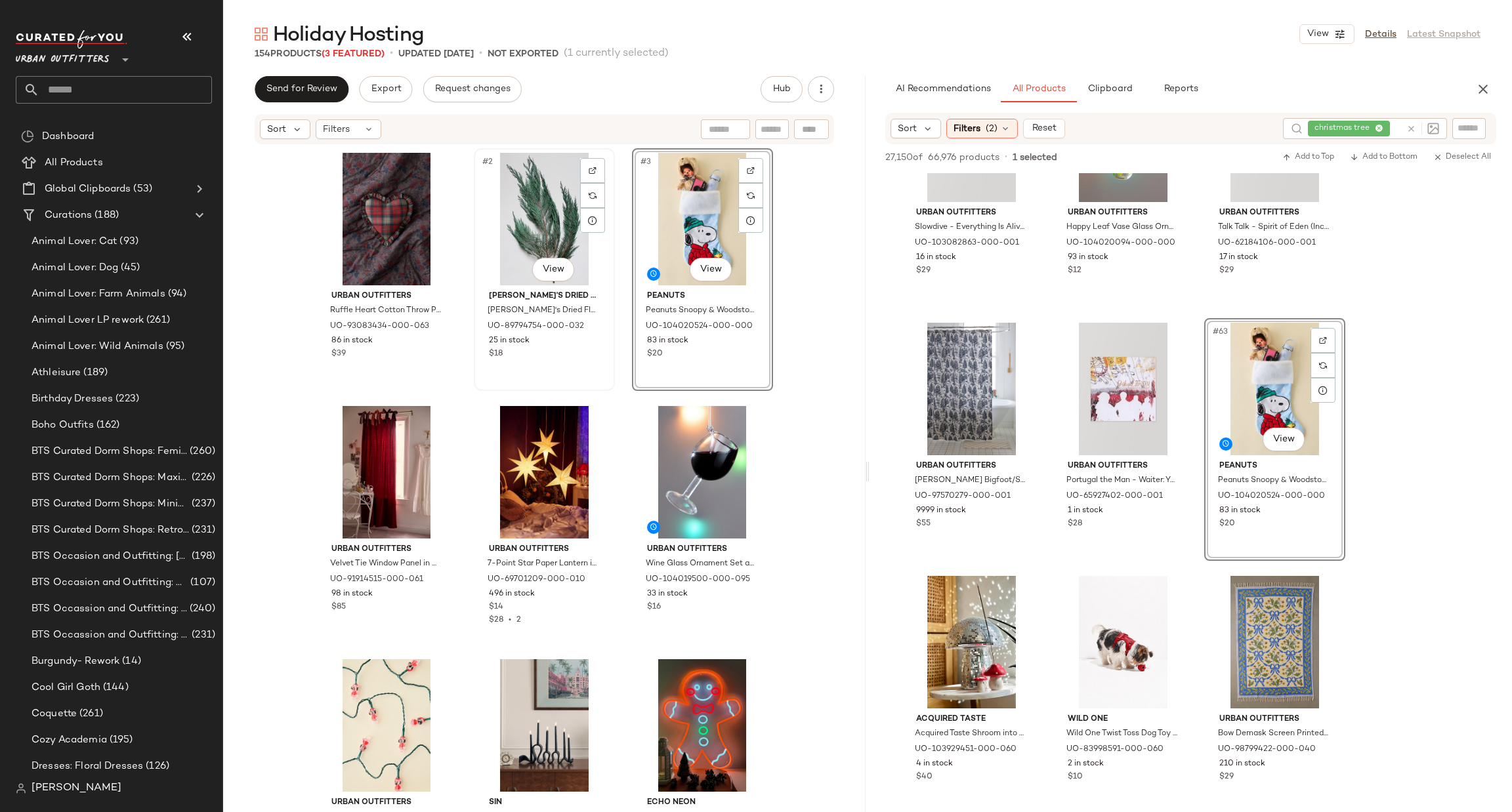
click at [538, 222] on div "#2 View" at bounding box center [544, 219] width 132 height 133
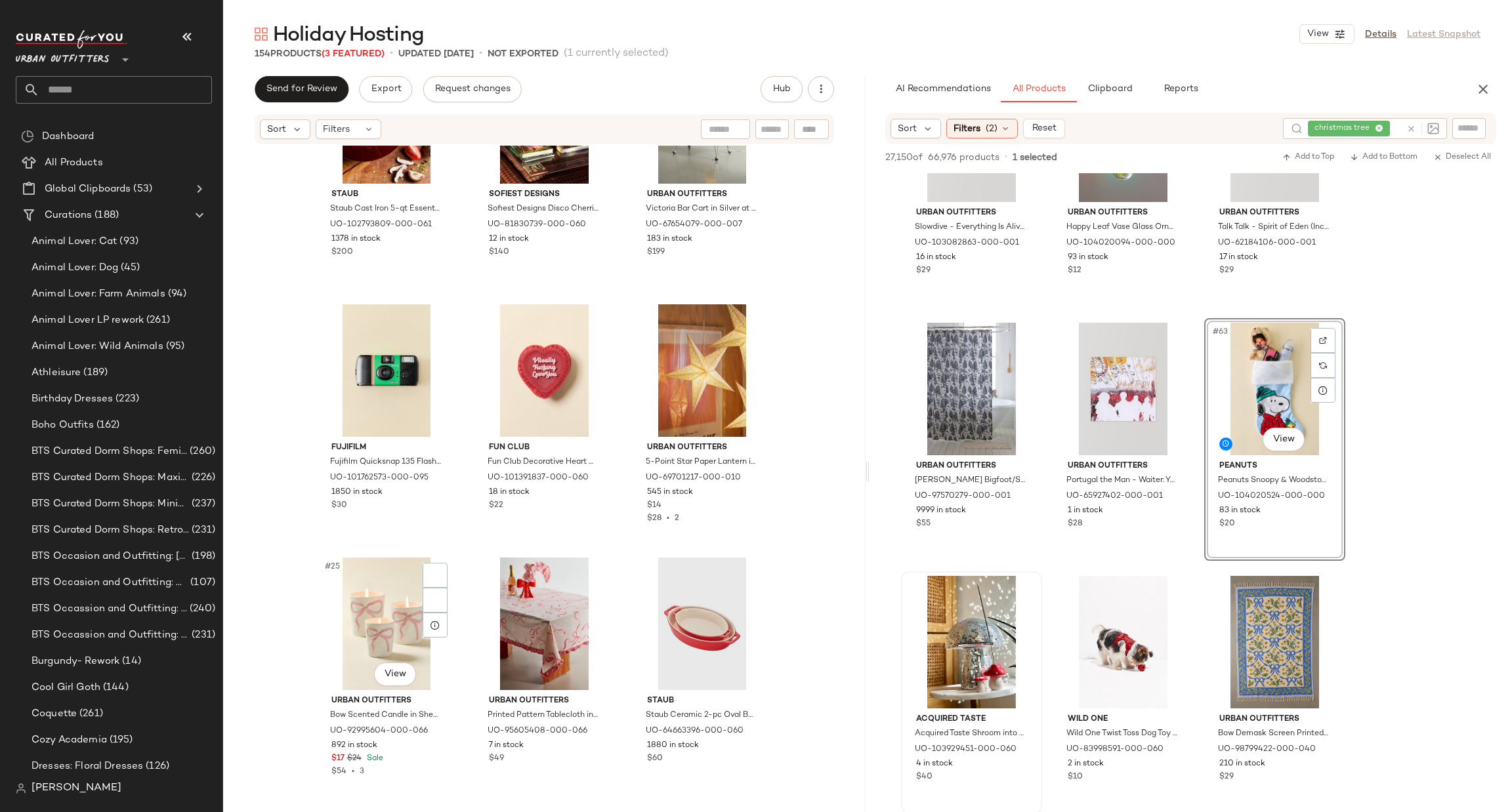
scroll to position [1658, 0]
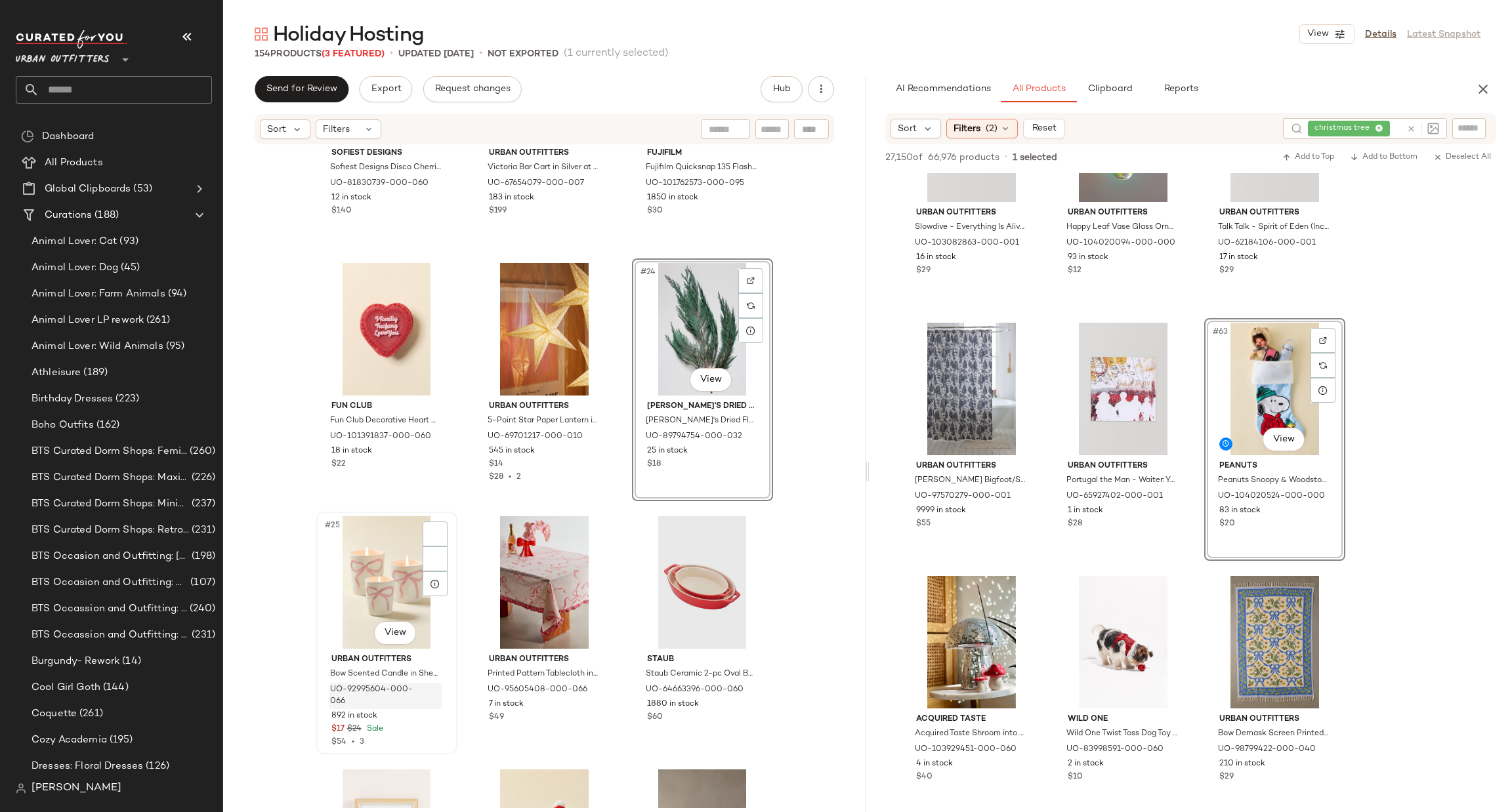
scroll to position [1674, 0]
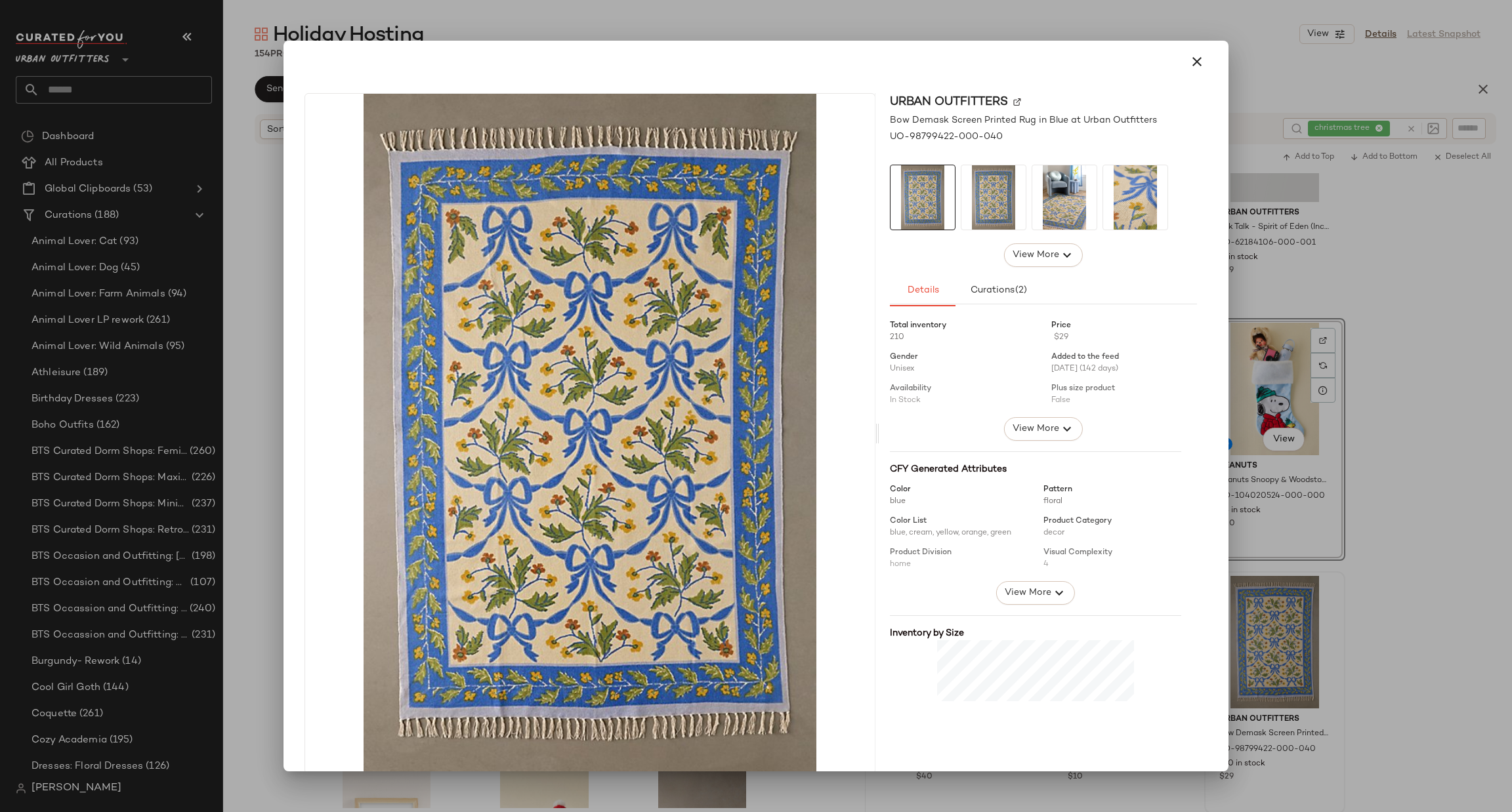
click at [1400, 555] on div at bounding box center [756, 406] width 1512 height 812
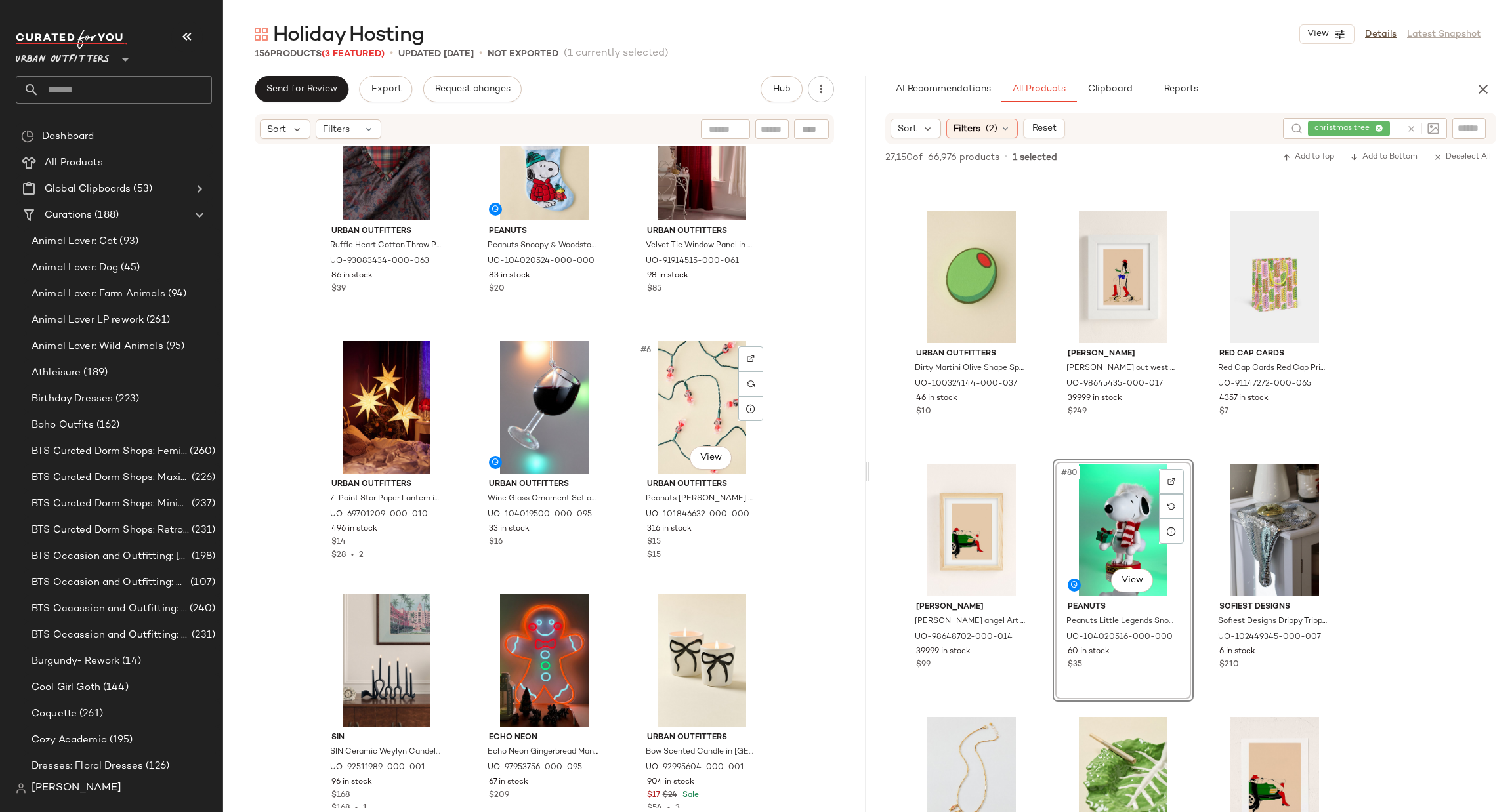
scroll to position [0, 0]
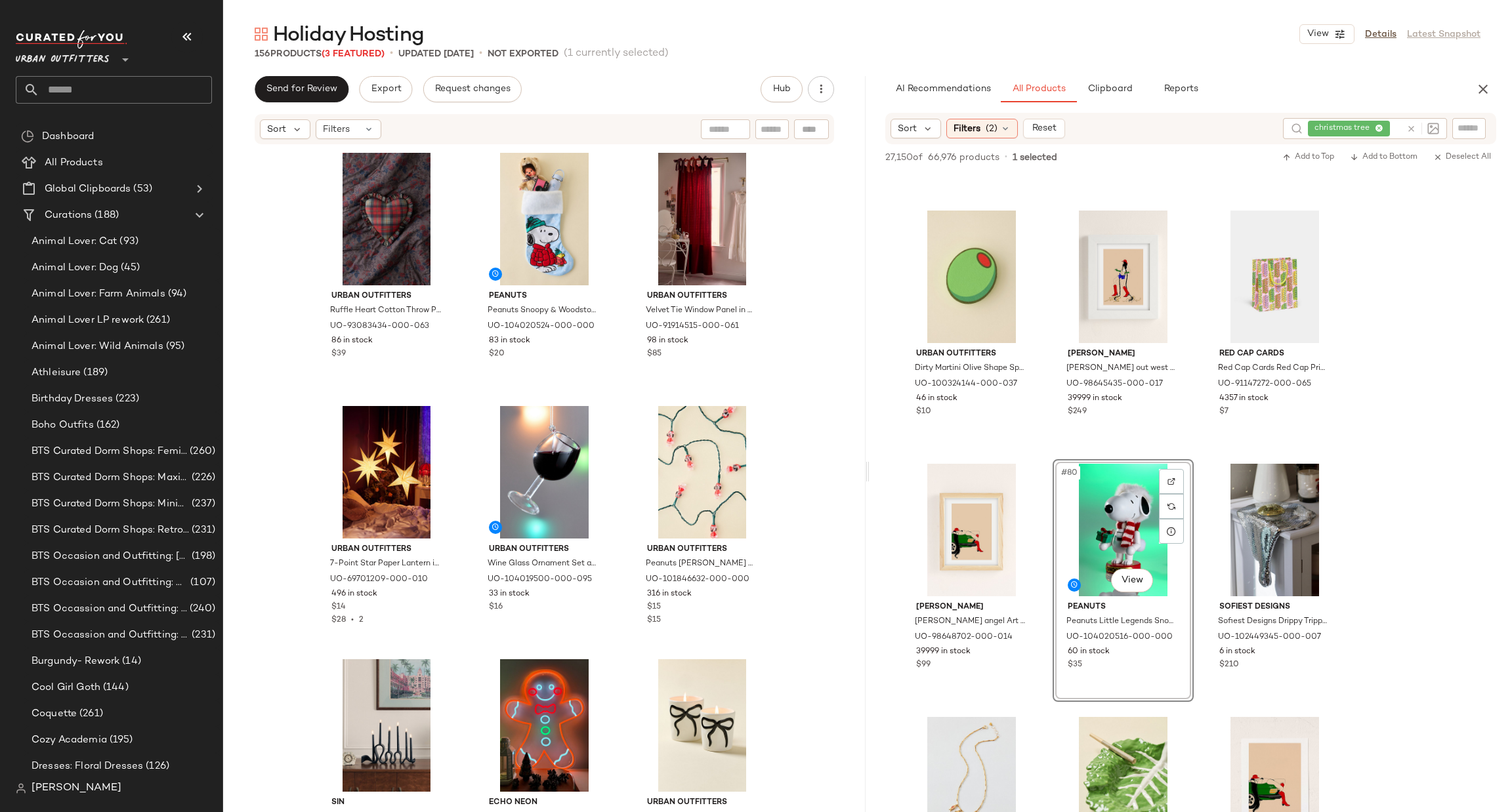
click at [1498, 84] on div "AI Recommendations All Products Clipboard Reports" at bounding box center [1191, 89] width 643 height 26
click at [1491, 84] on button "button" at bounding box center [1483, 89] width 26 height 26
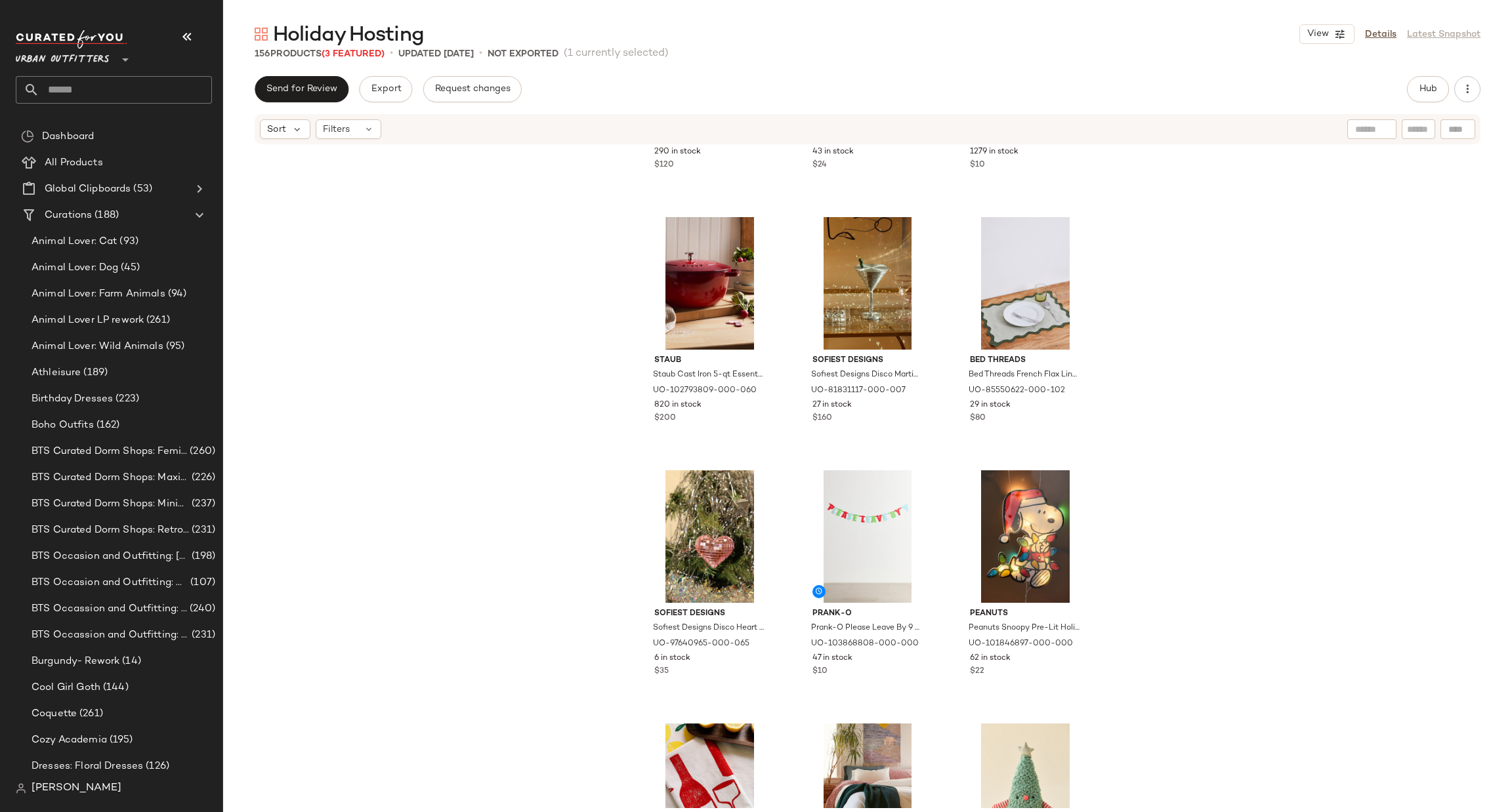
scroll to position [4340, 0]
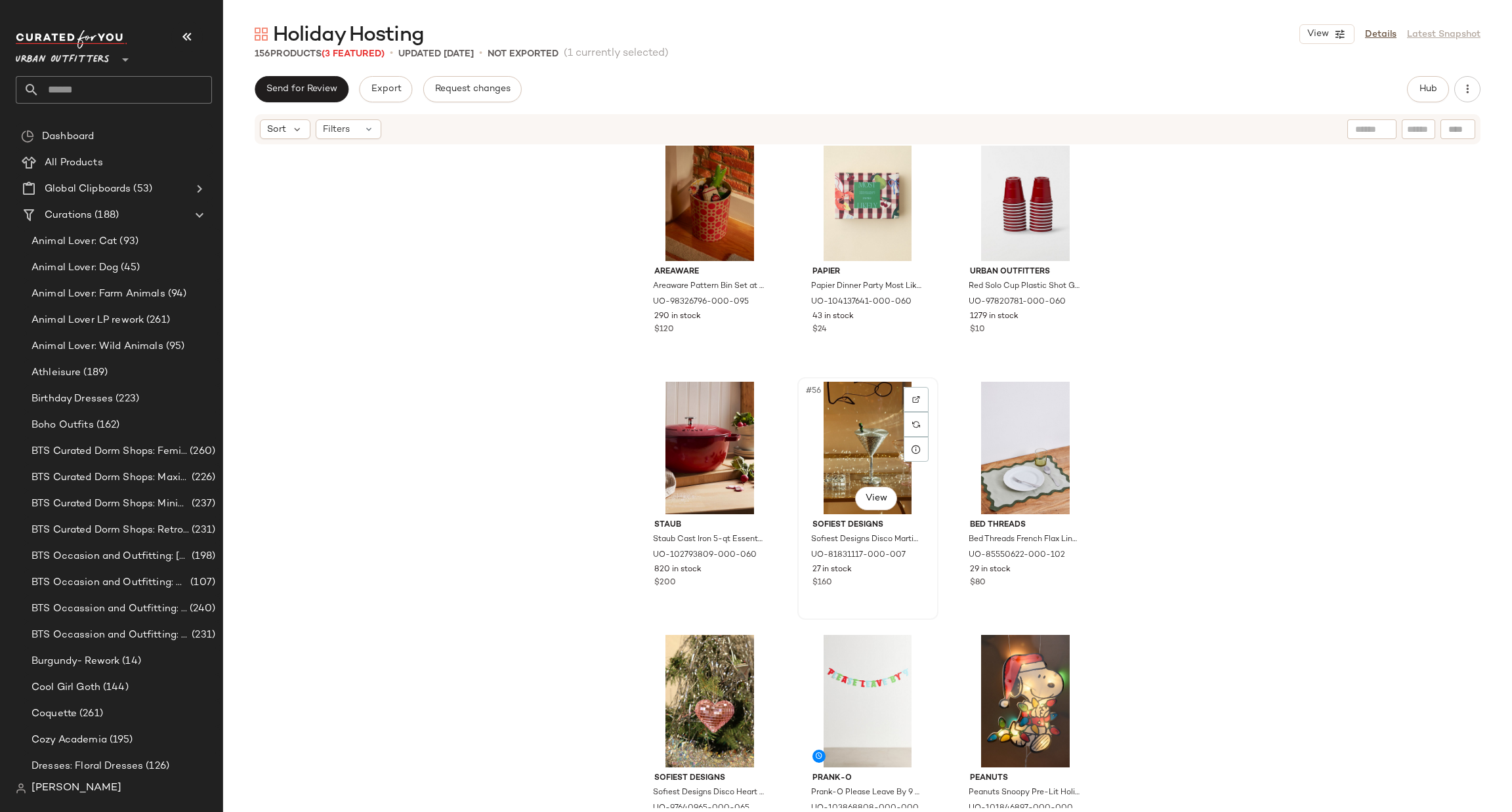
click at [842, 438] on div "#56 View" at bounding box center [868, 448] width 132 height 133
click at [1432, 77] on button "Hub" at bounding box center [1428, 89] width 42 height 26
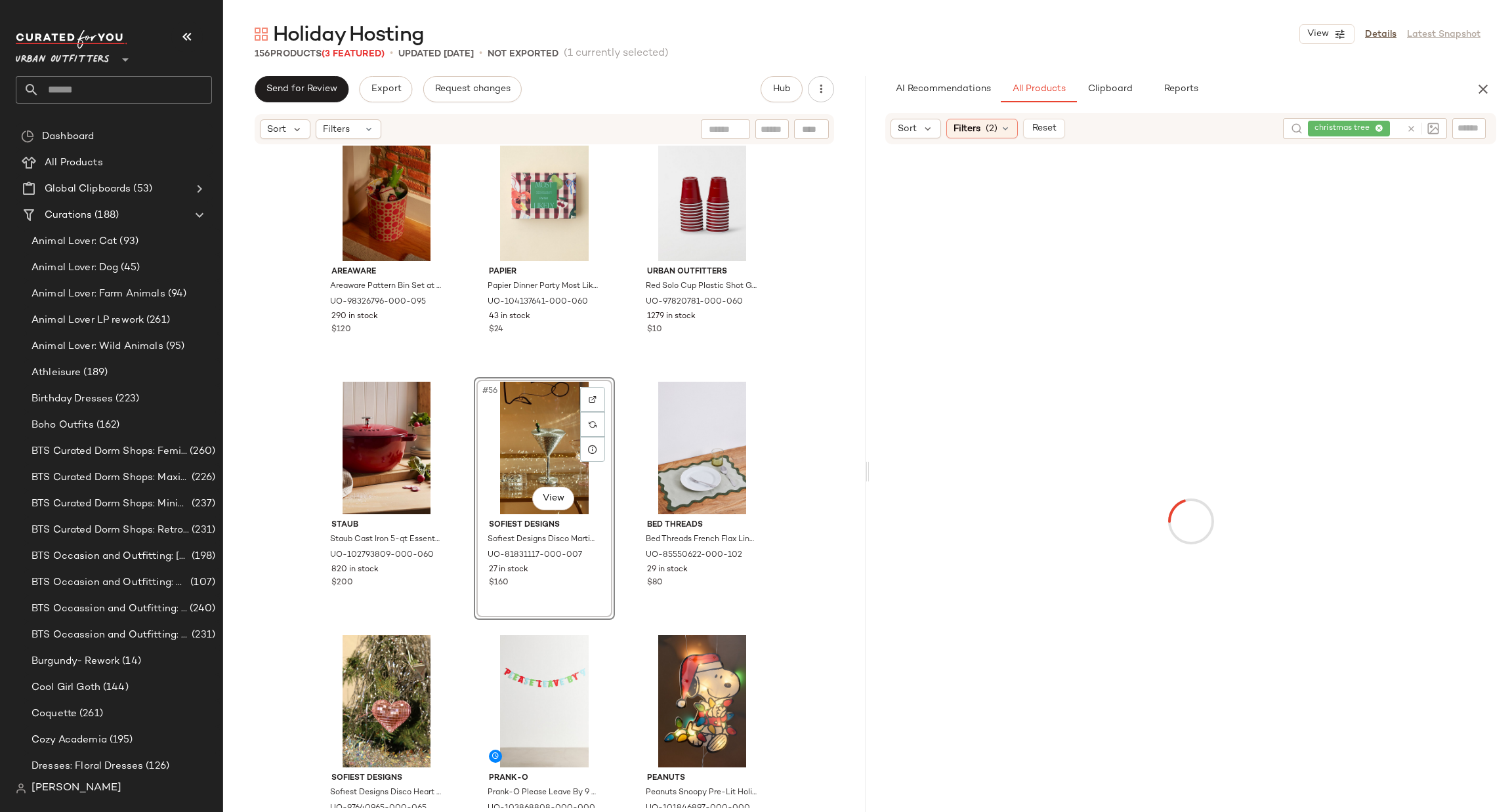
click at [1408, 128] on icon at bounding box center [1411, 128] width 10 height 10
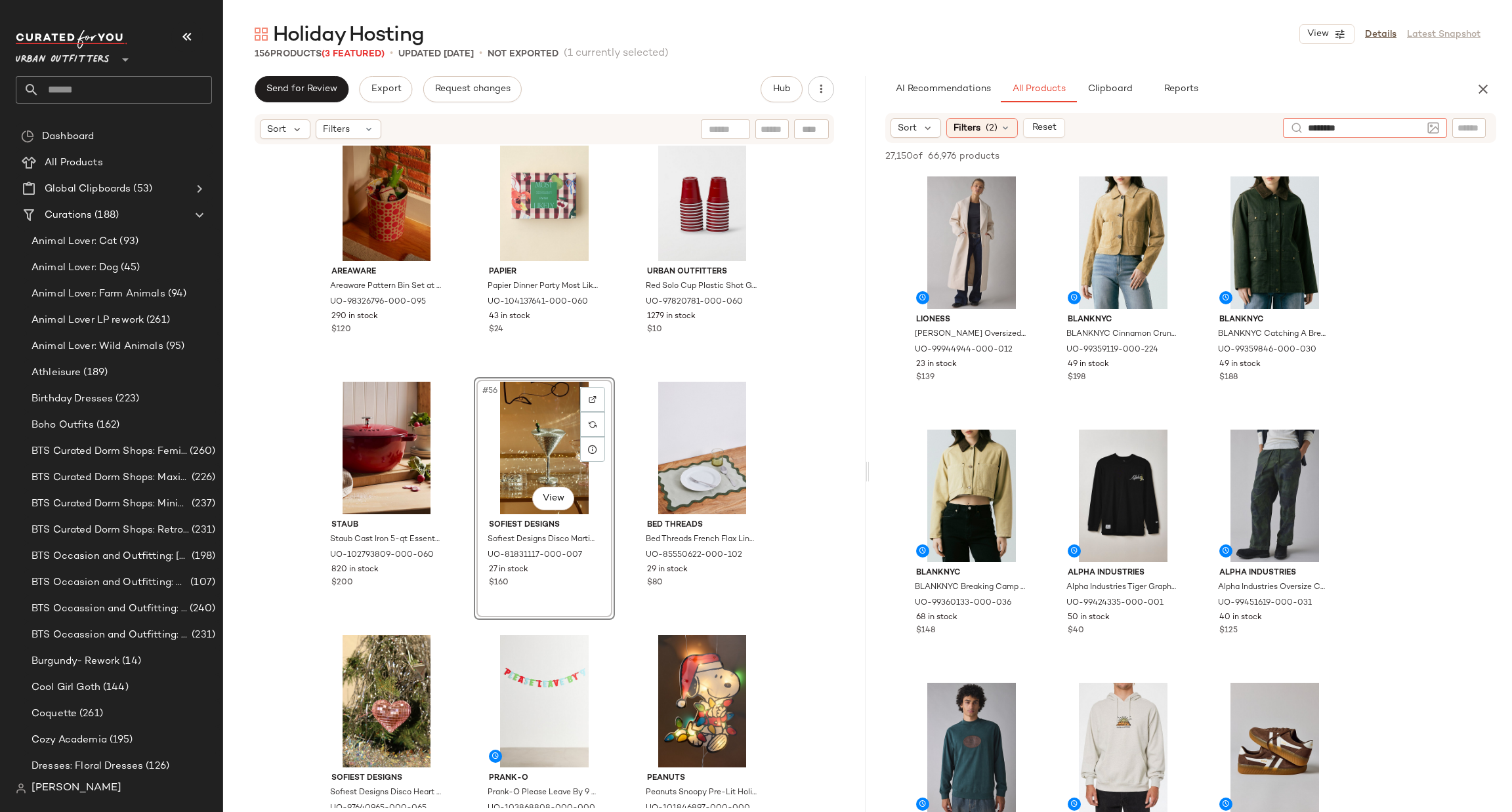
type input "*********"
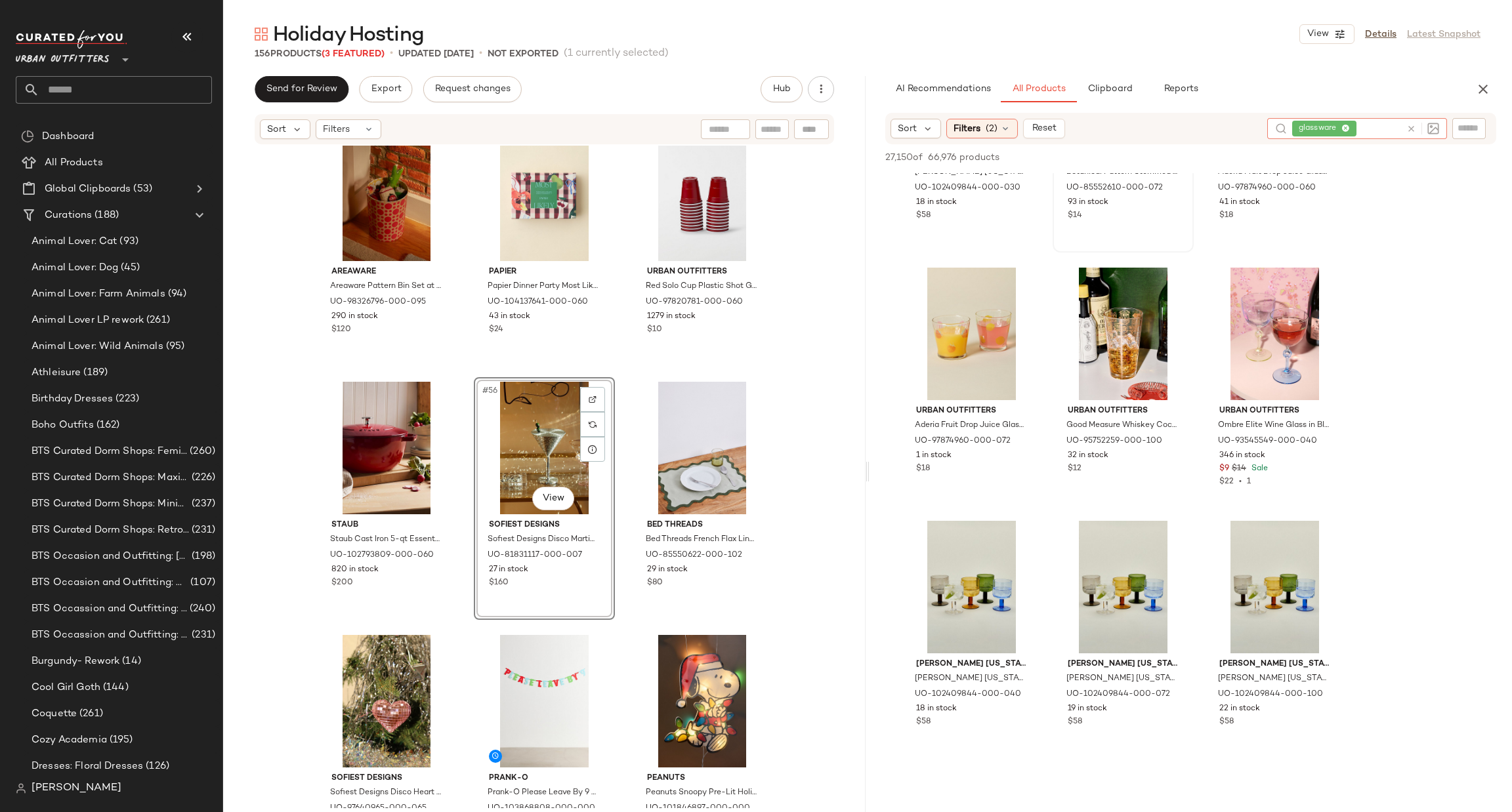
scroll to position [197, 0]
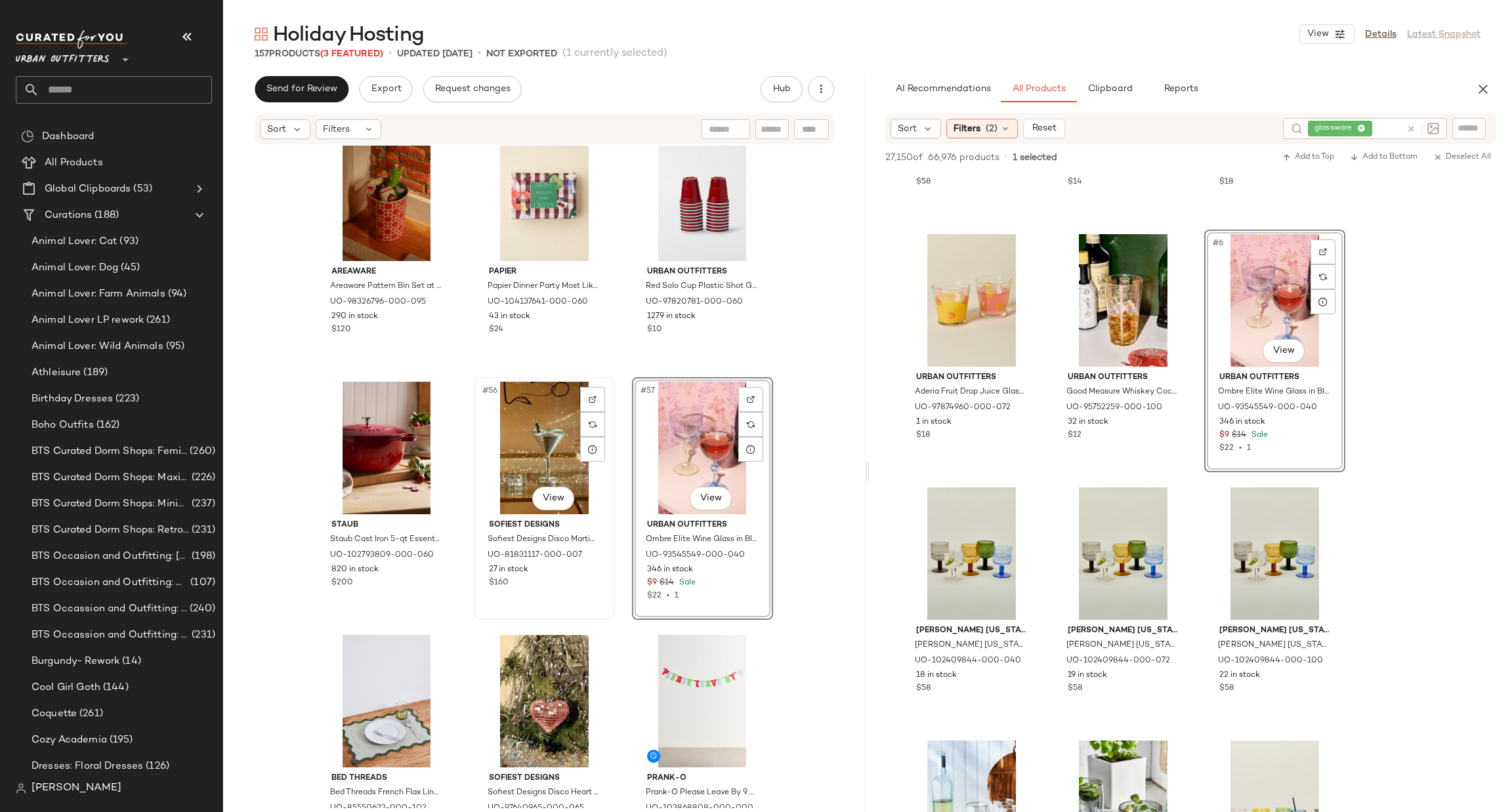
click at [521, 457] on div "#56 View" at bounding box center [544, 448] width 132 height 133
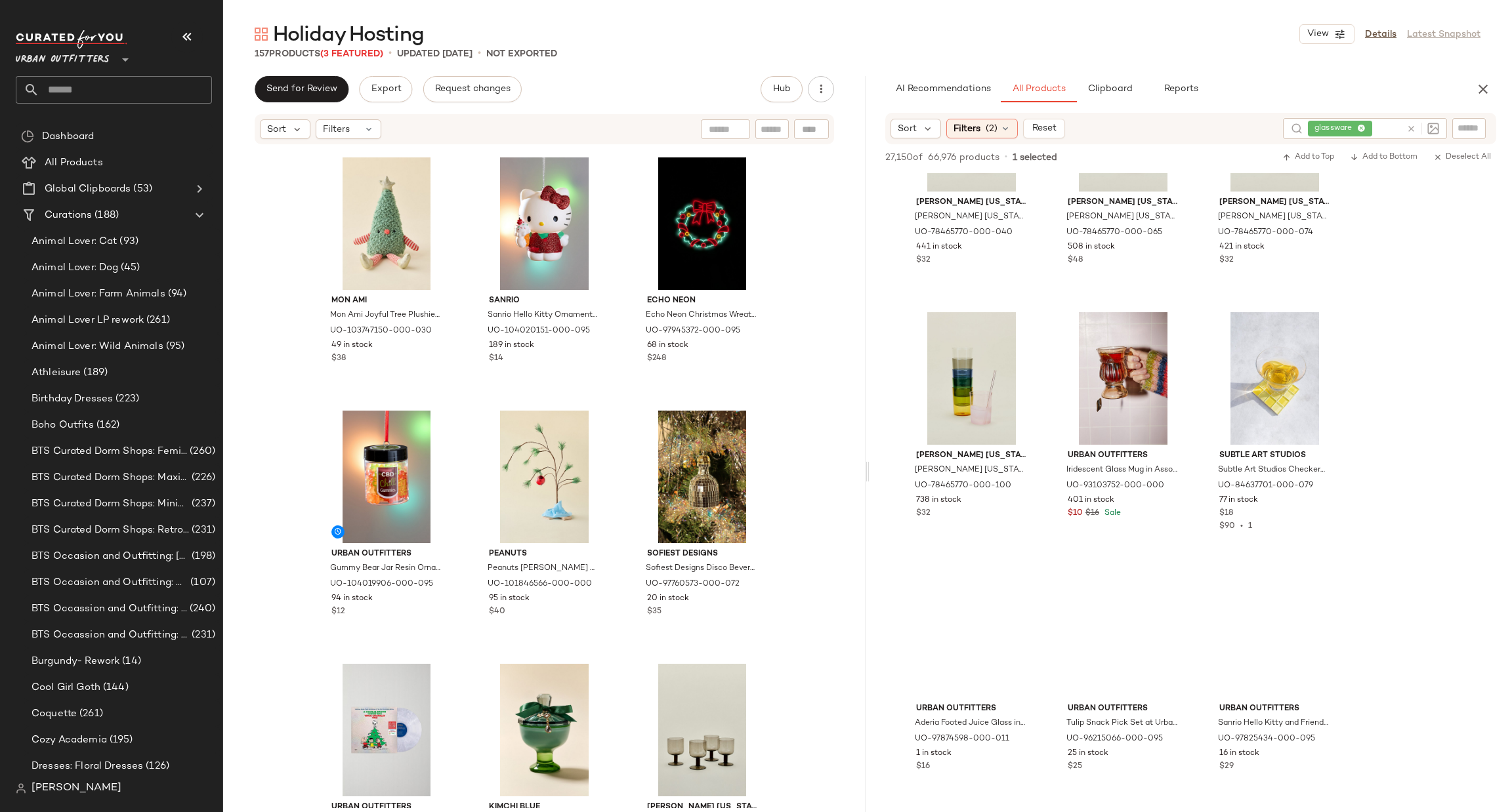
scroll to position [2756, 0]
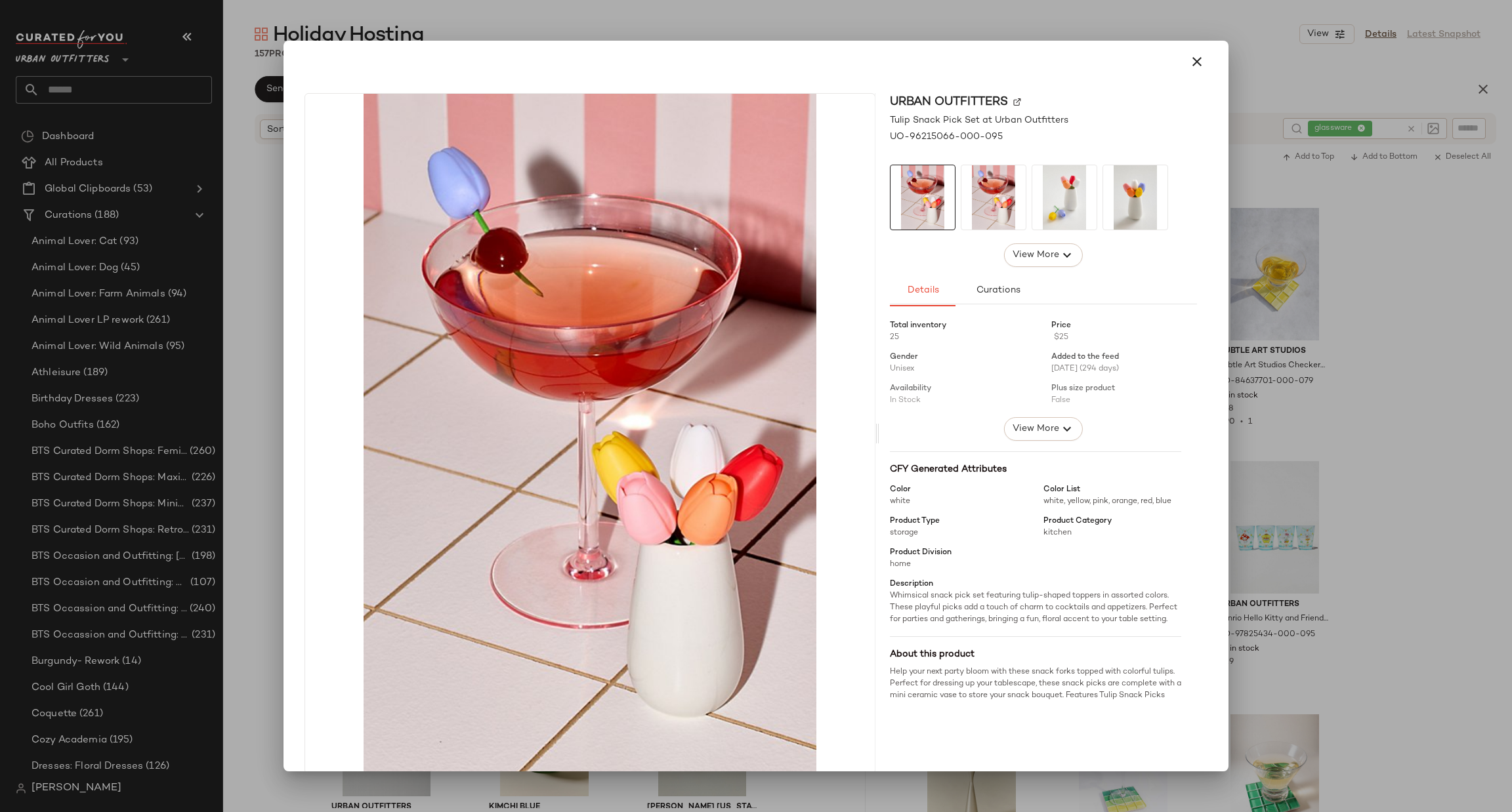
click at [1395, 449] on div at bounding box center [756, 406] width 1512 height 812
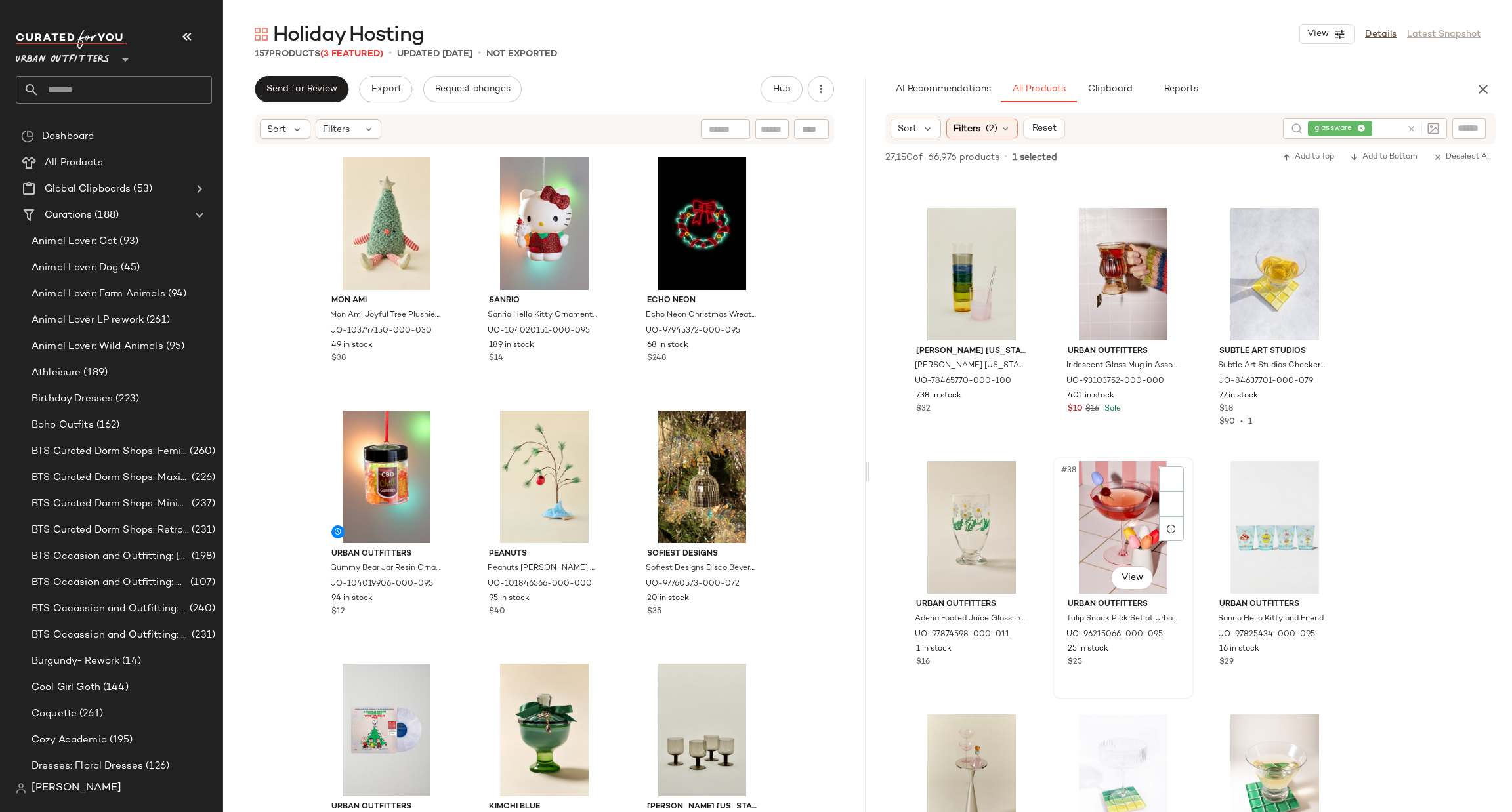
click at [1109, 532] on div "#38 View" at bounding box center [1123, 527] width 132 height 133
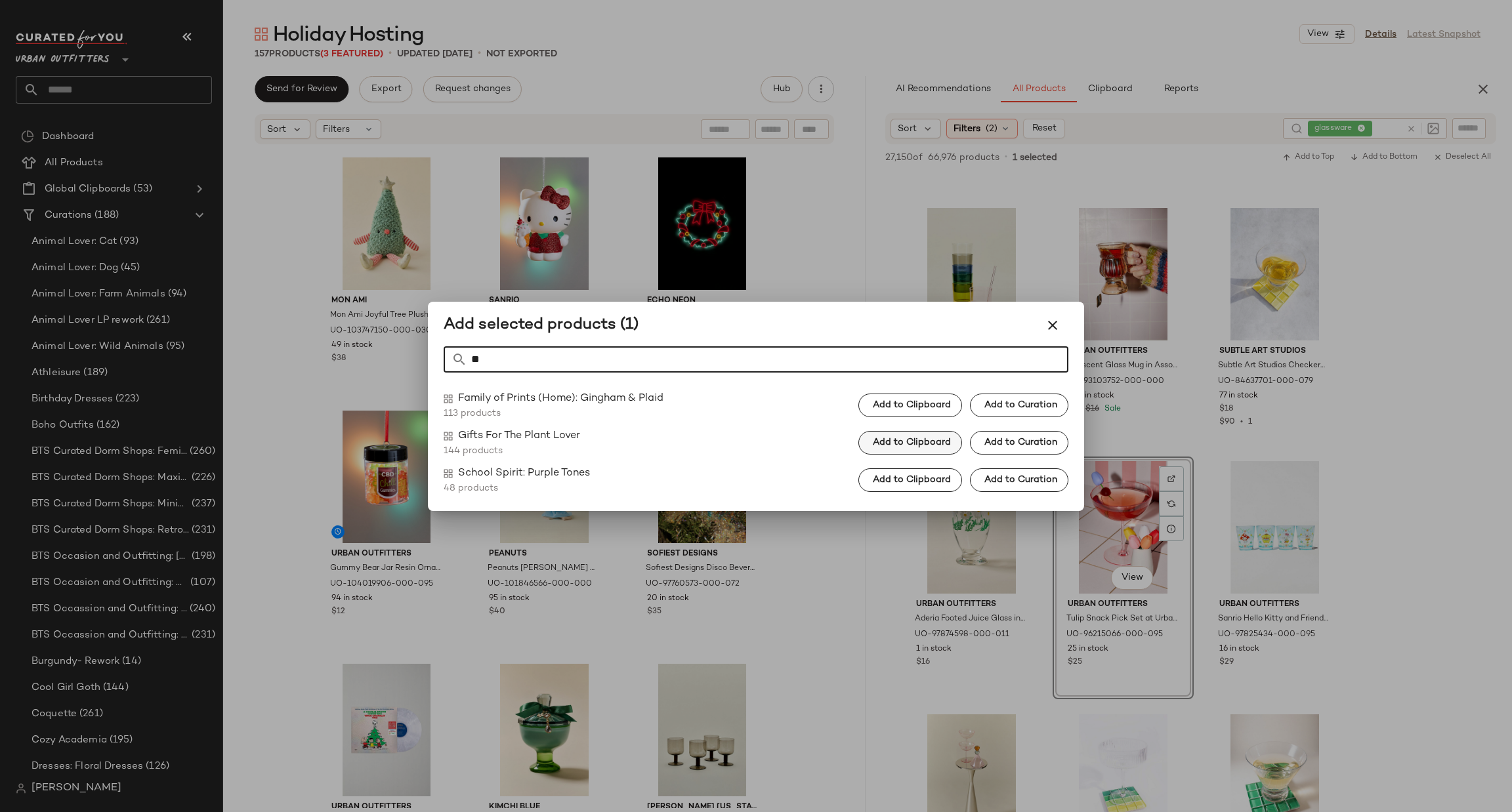
type input "**"
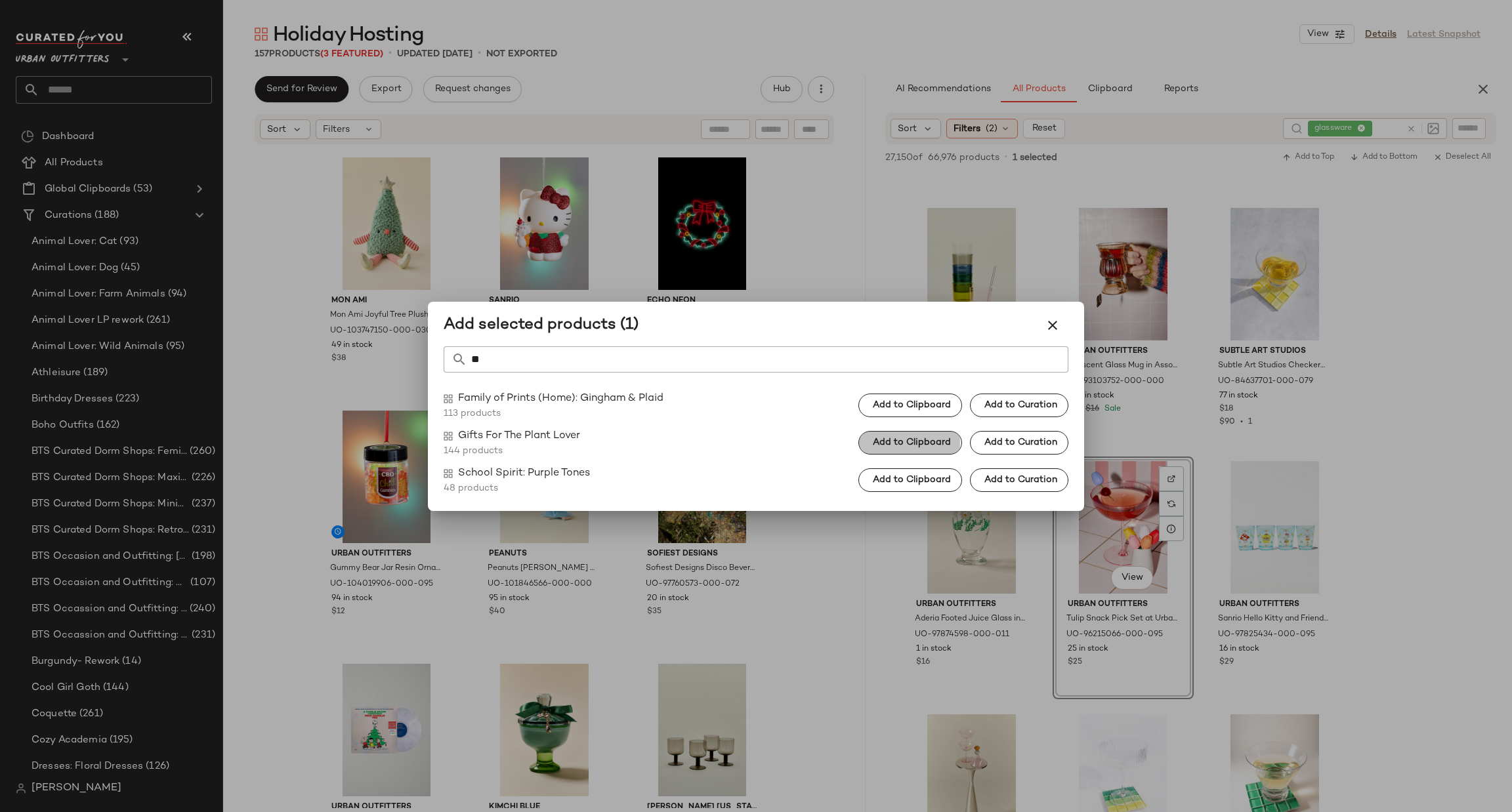
click at [940, 438] on span "Add to Clipboard" at bounding box center [911, 443] width 78 height 10
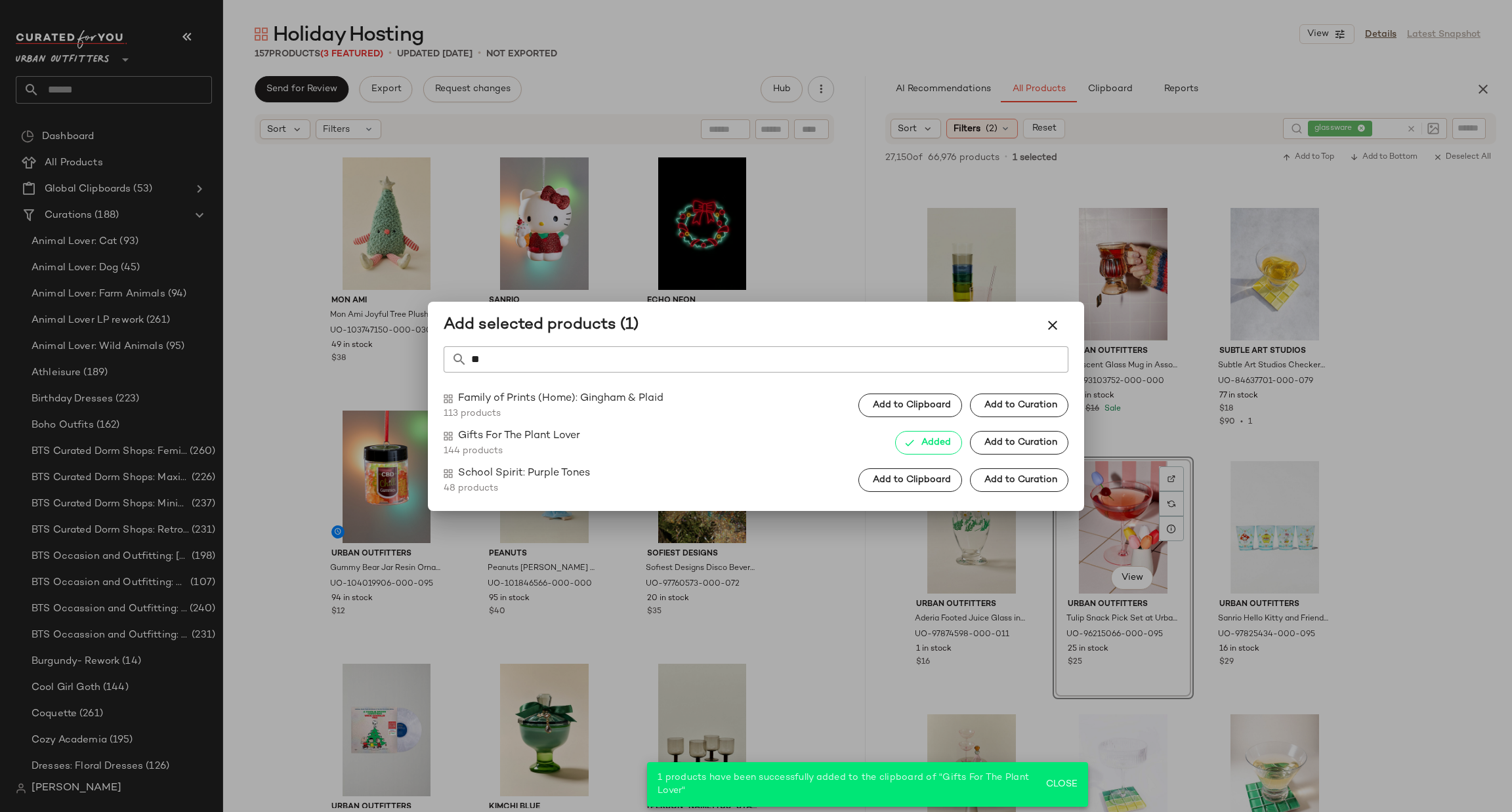
click at [1439, 406] on div at bounding box center [756, 406] width 1512 height 812
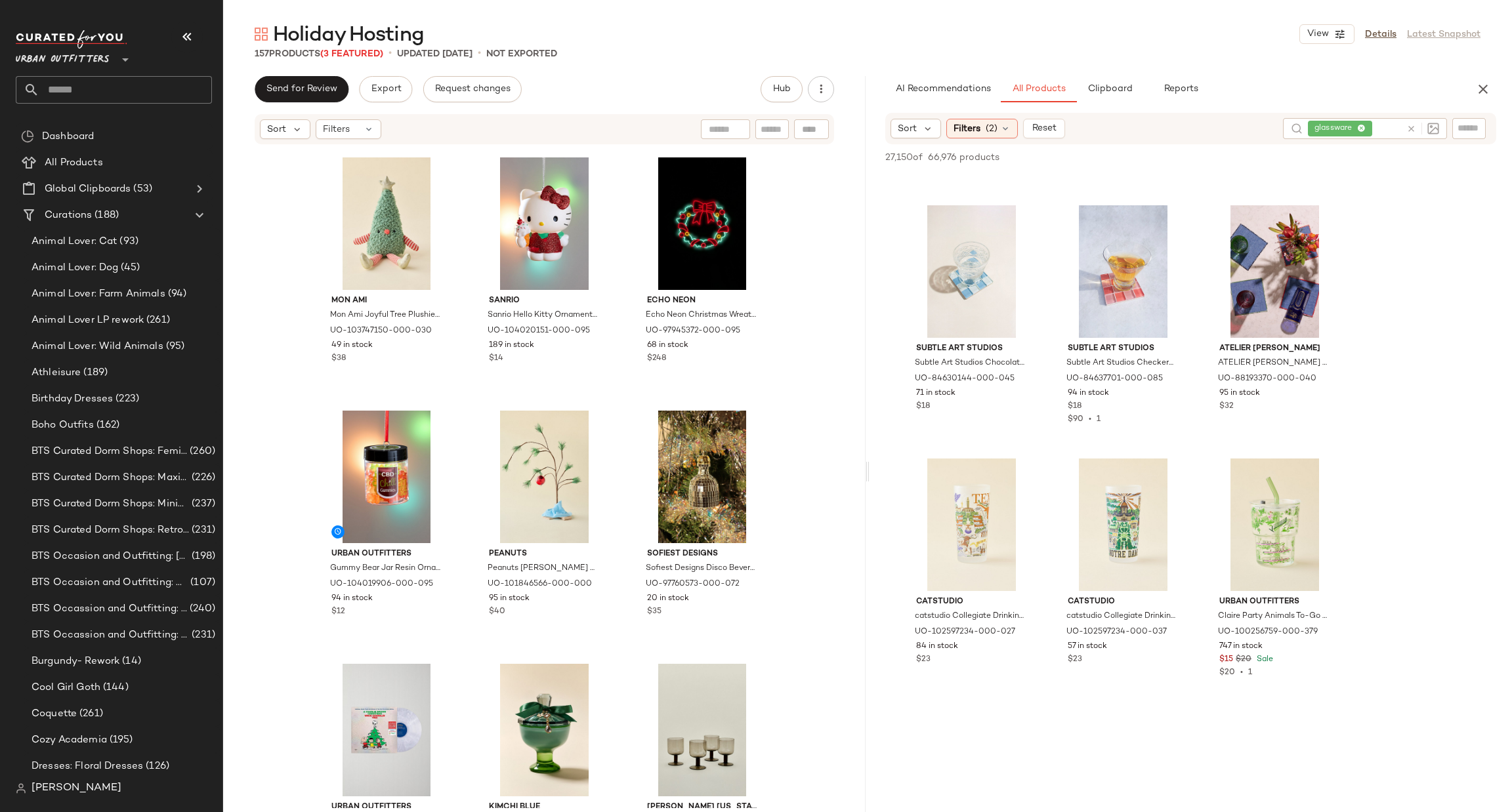
scroll to position [5117, 0]
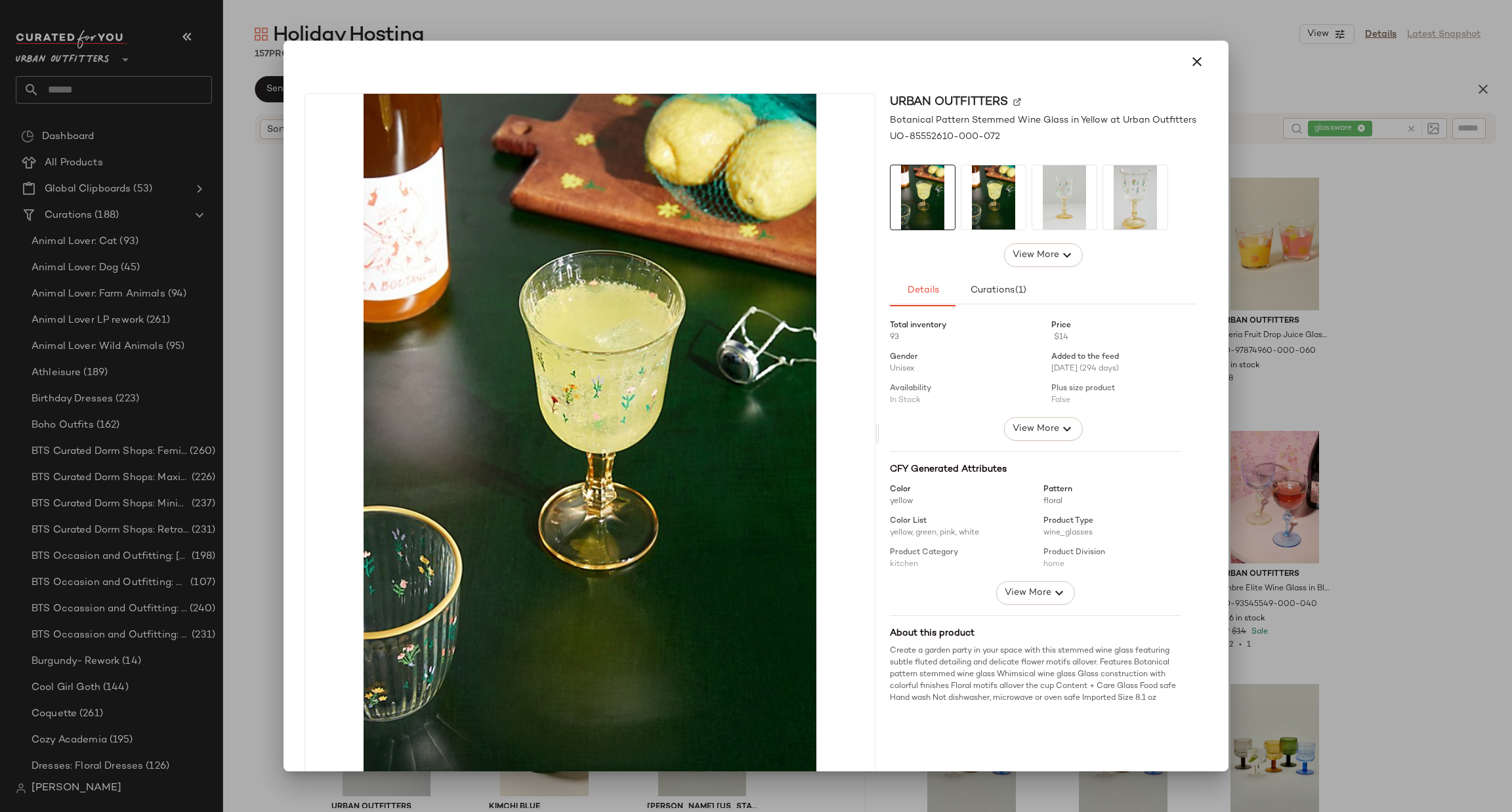
click at [1284, 330] on div at bounding box center [756, 406] width 1512 height 812
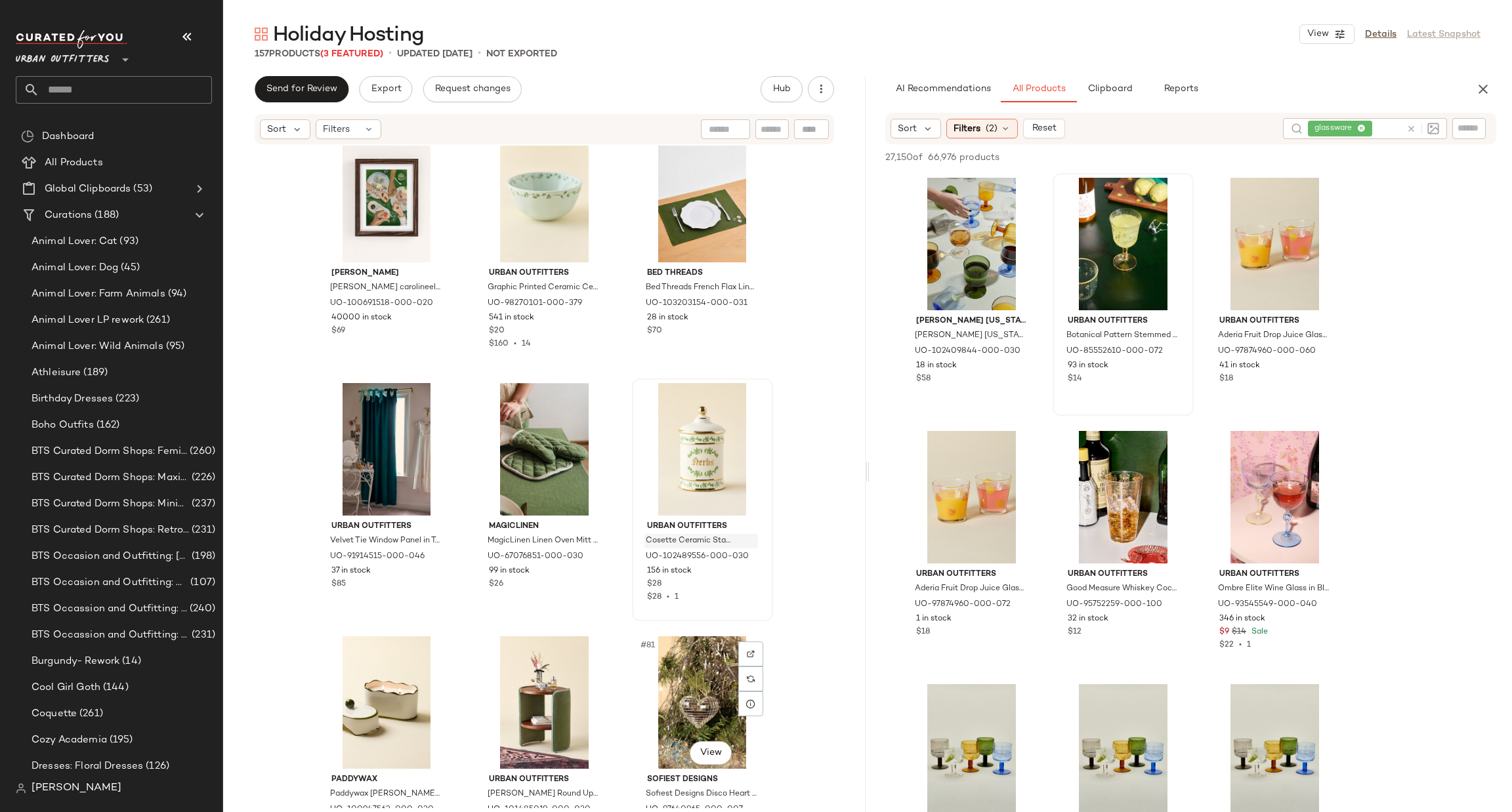
scroll to position [6308, 0]
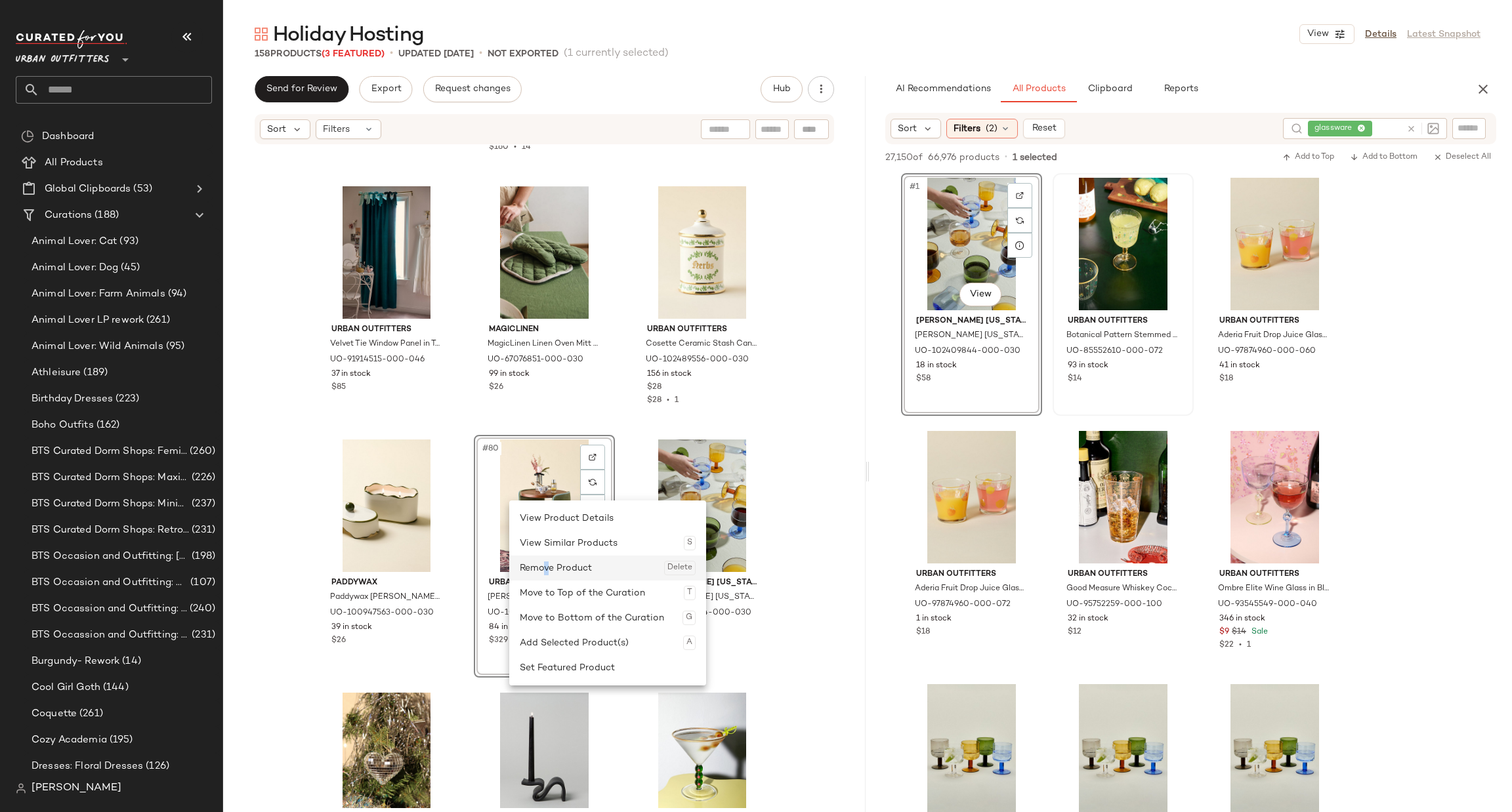
click at [547, 567] on div "Remove Product Delete" at bounding box center [607, 568] width 176 height 25
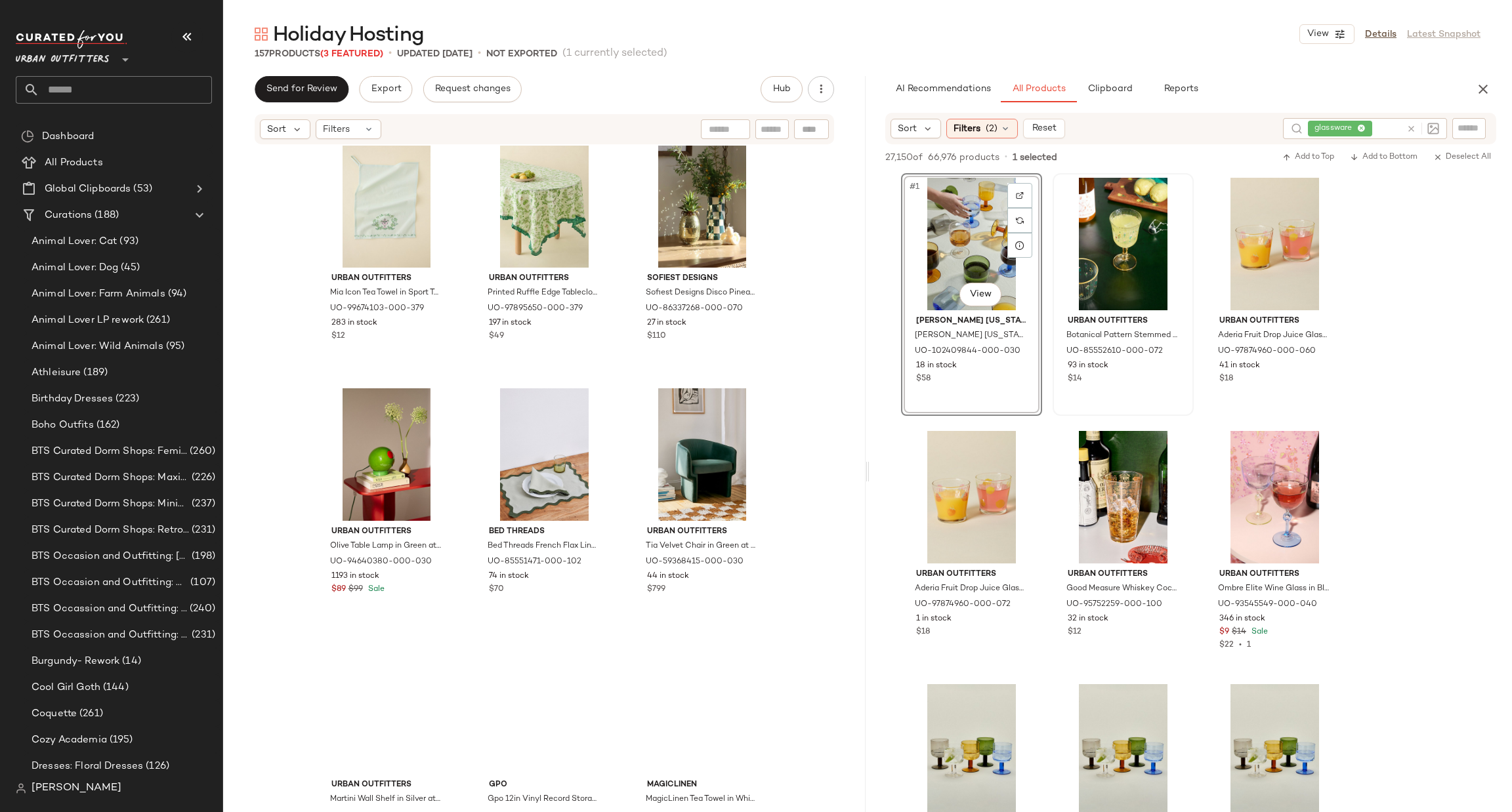
scroll to position [8474, 0]
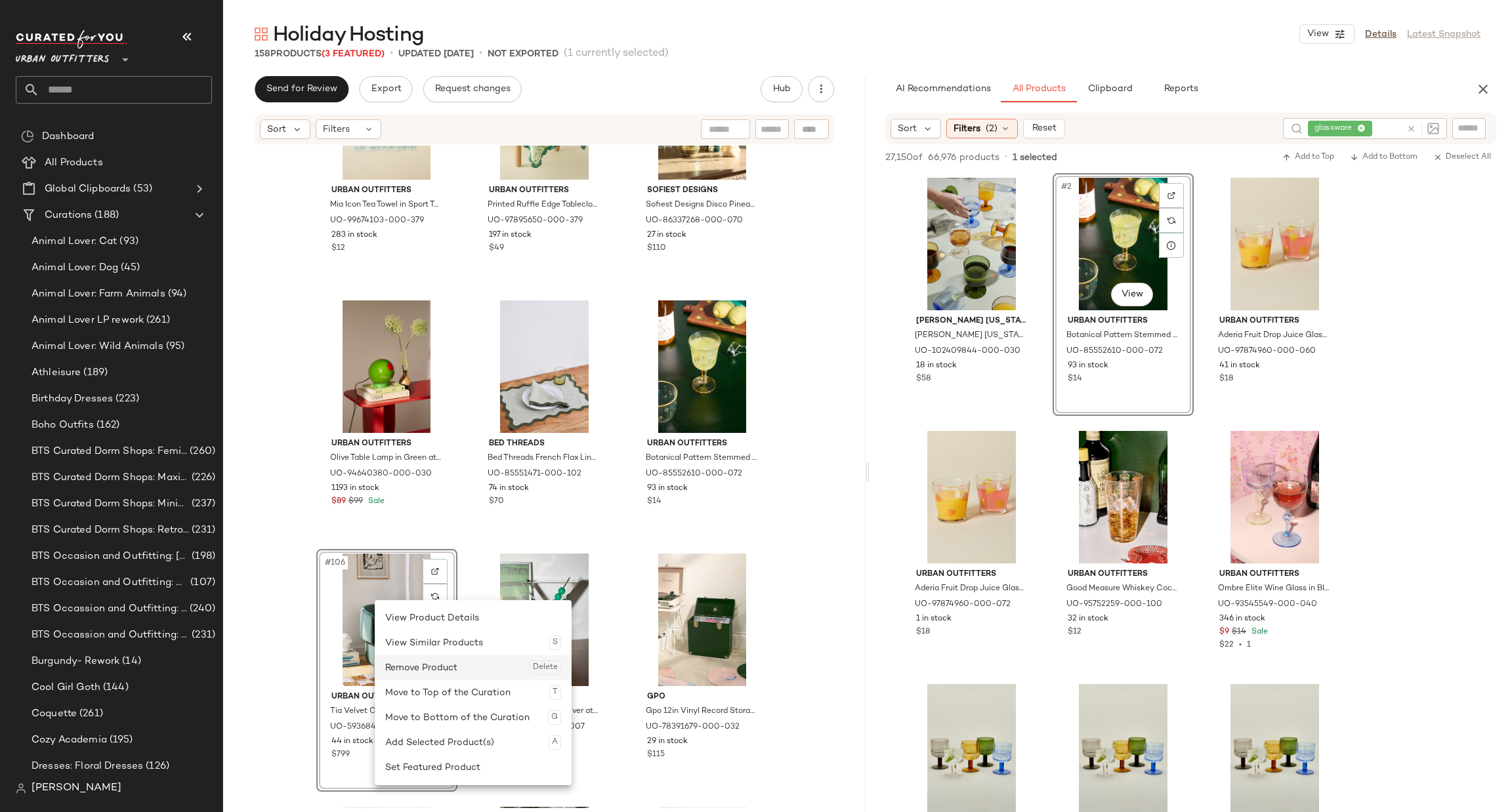
click at [416, 663] on div "Remove Product Delete" at bounding box center [473, 668] width 176 height 25
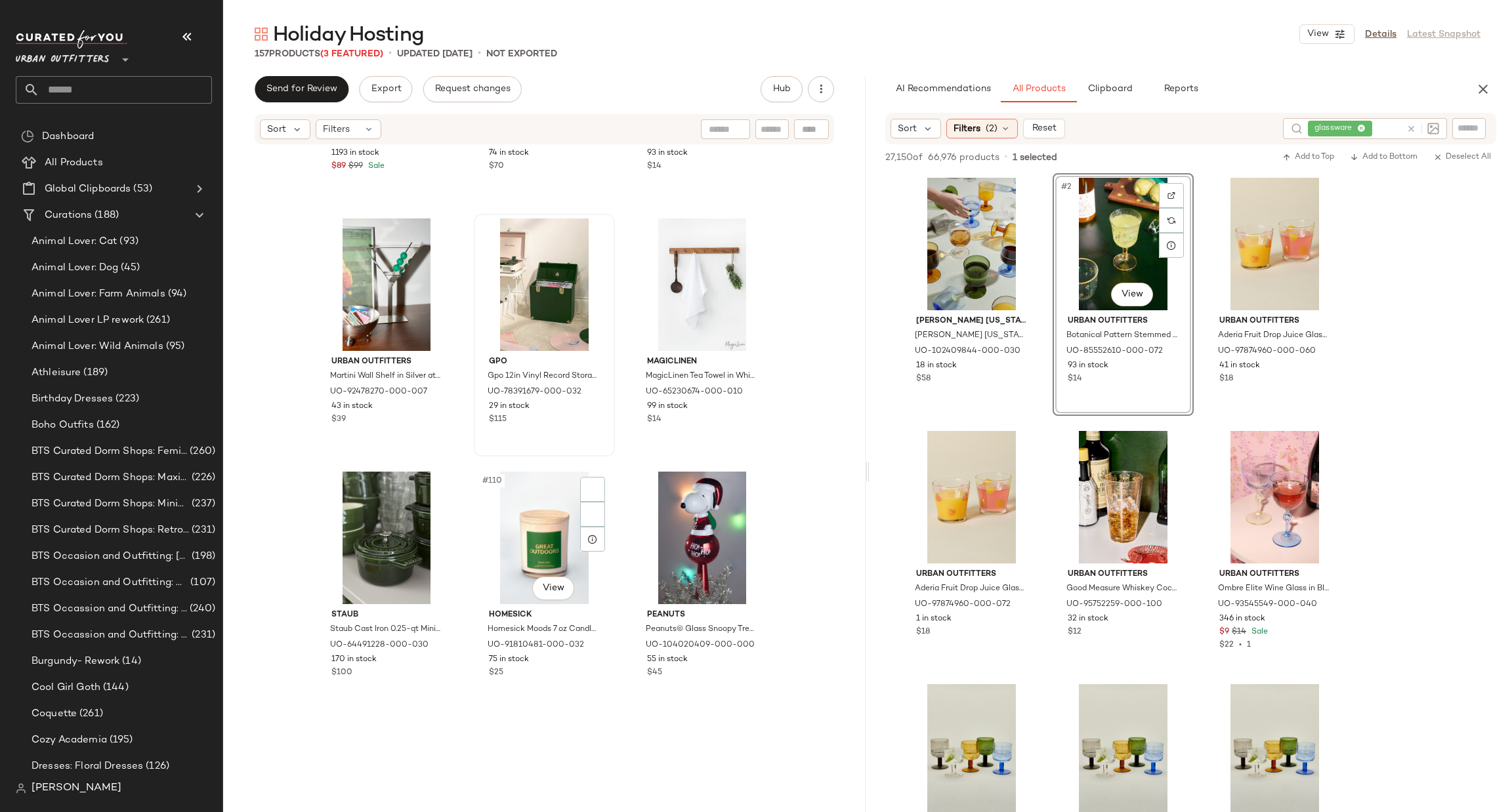
scroll to position [8867, 0]
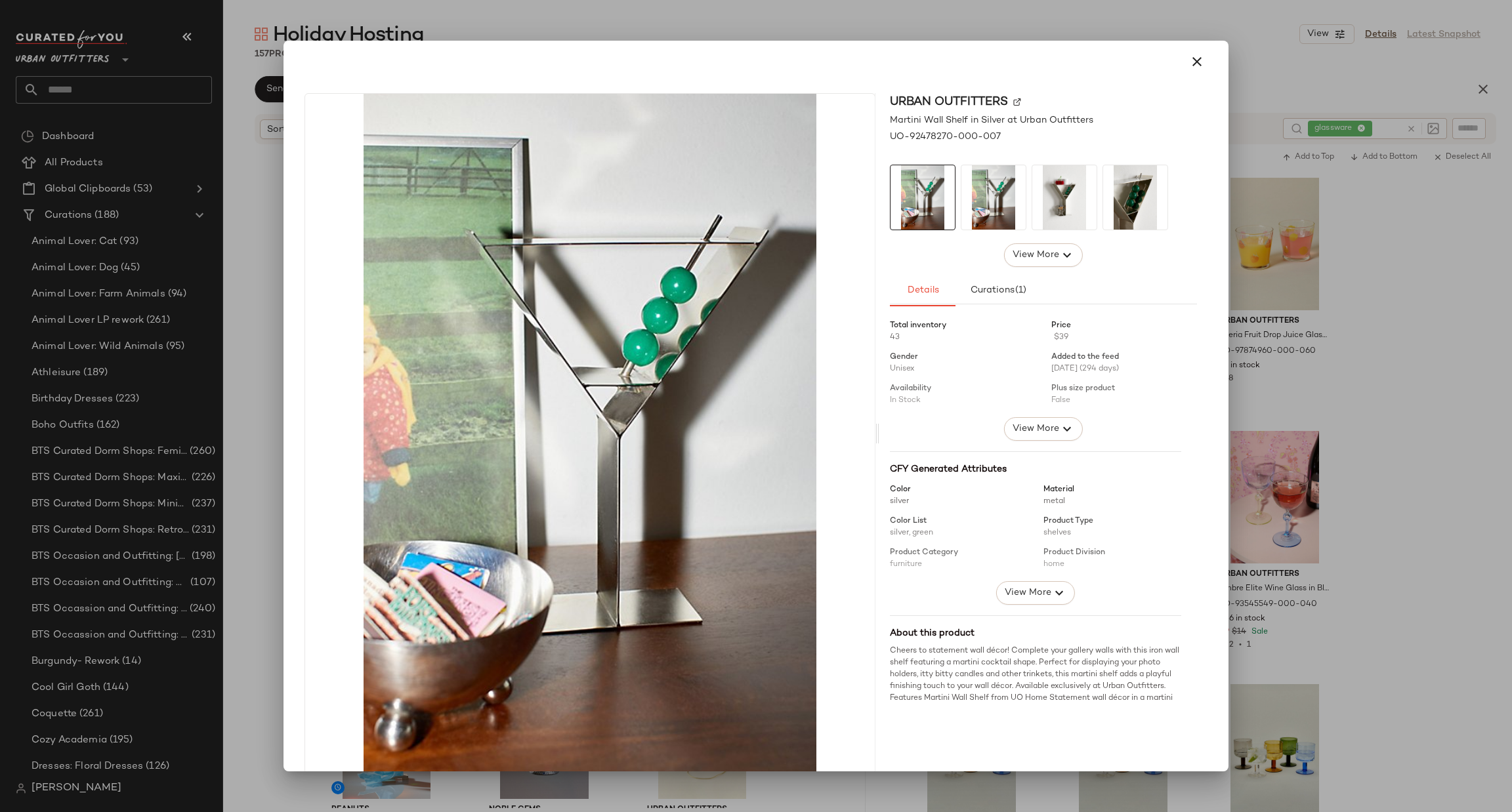
click at [1395, 290] on div at bounding box center [756, 406] width 1512 height 812
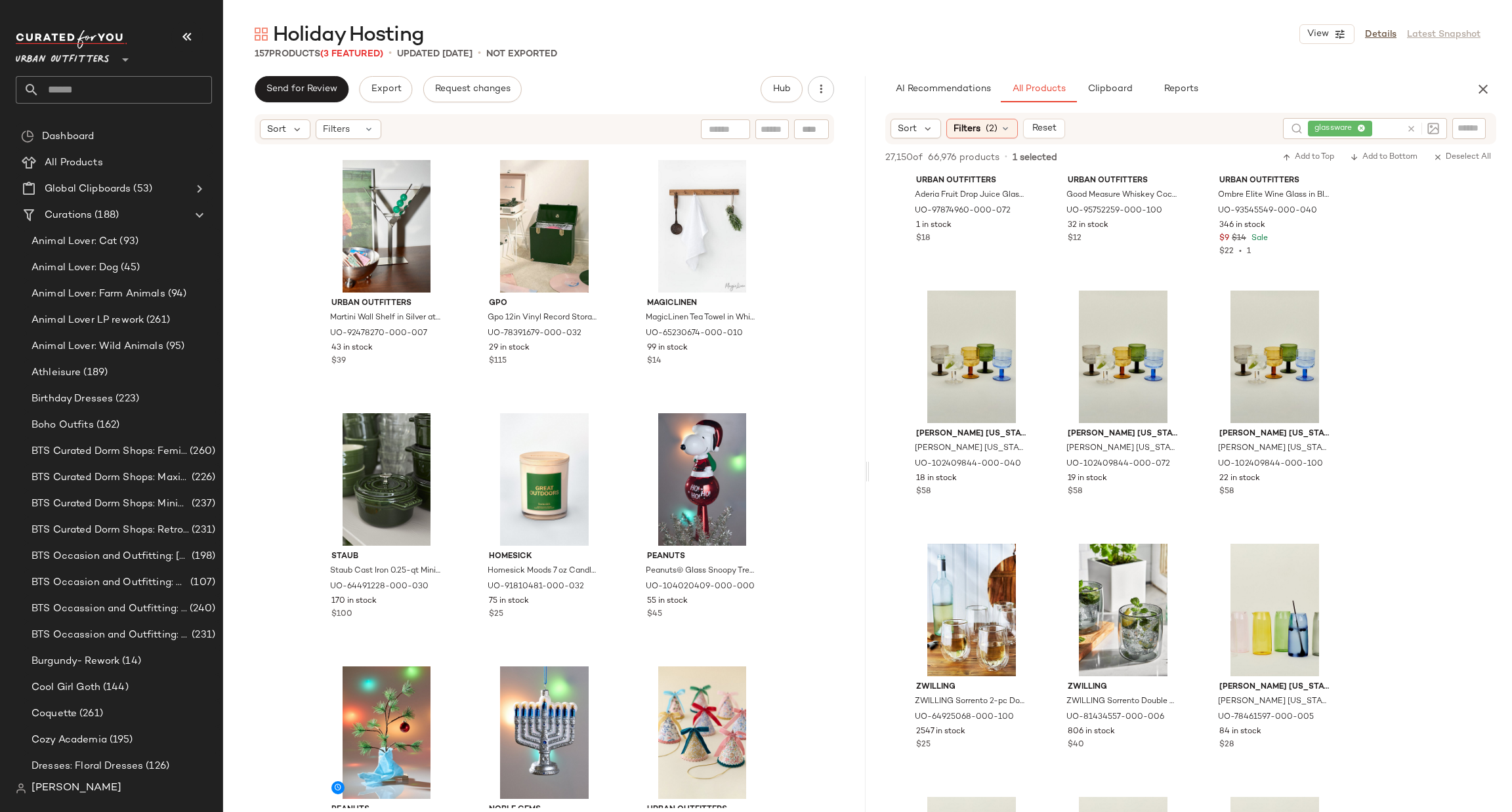
scroll to position [8670, 0]
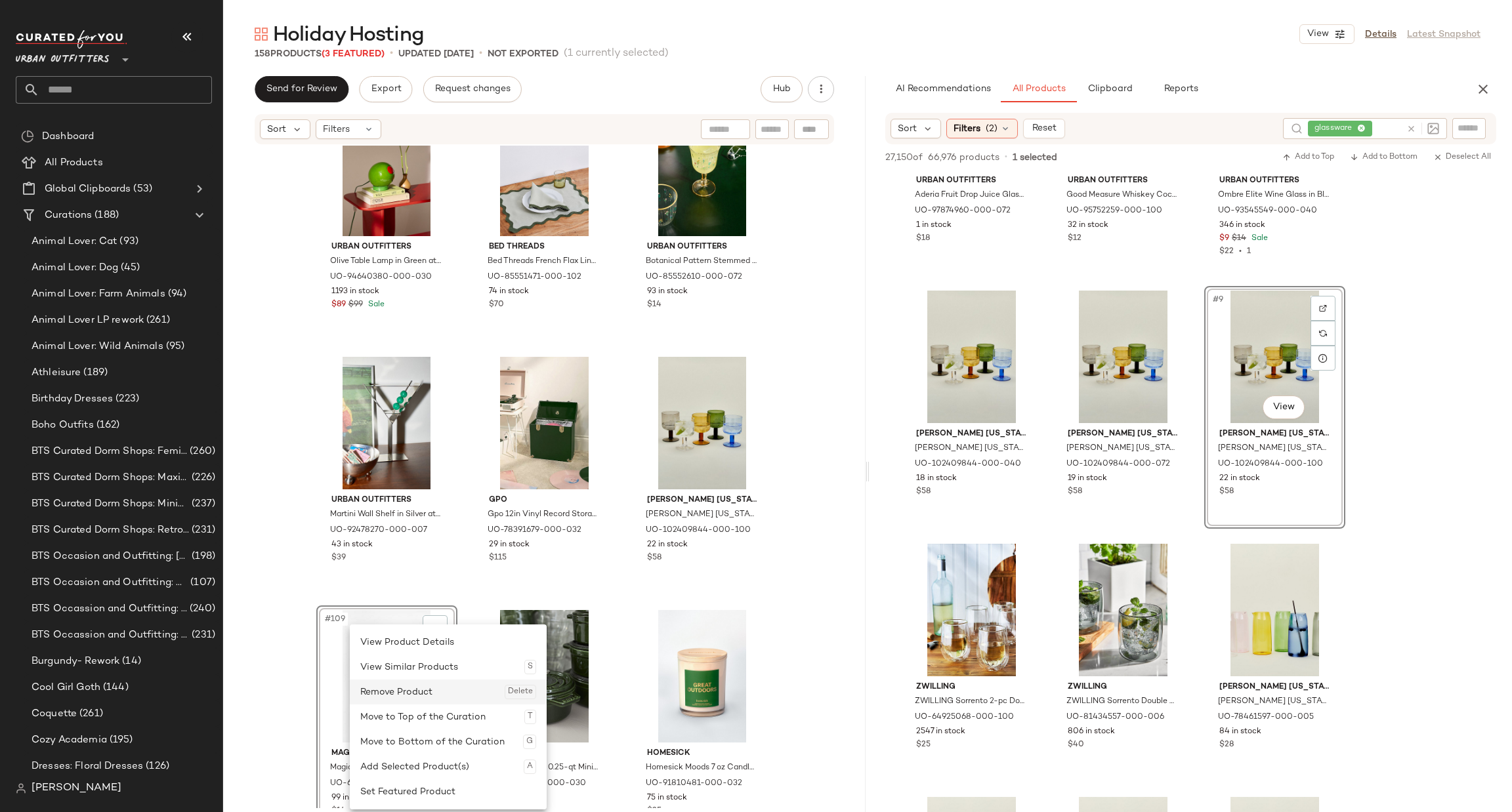
click at [432, 693] on div "Remove Product Delete" at bounding box center [448, 692] width 176 height 25
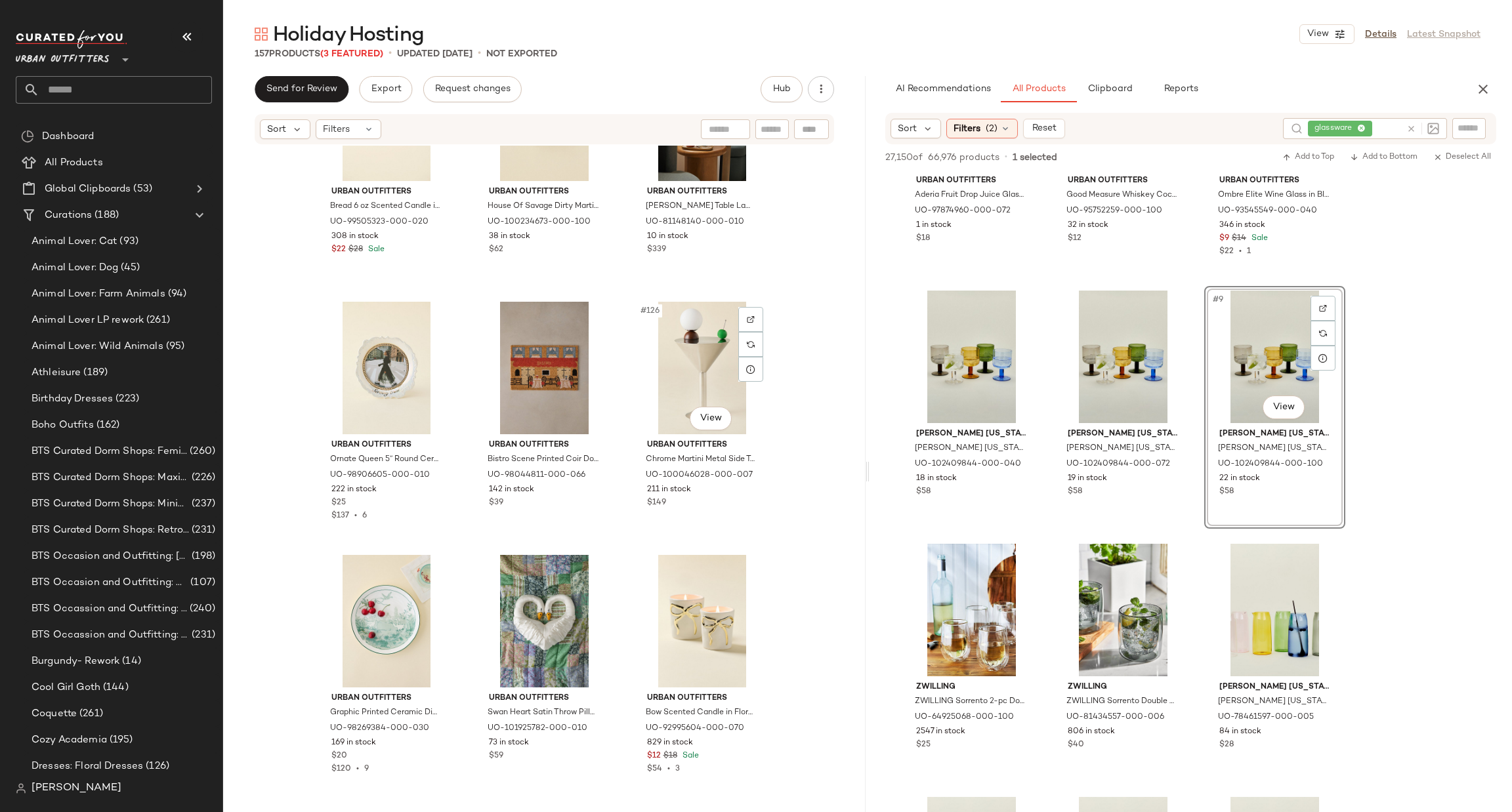
scroll to position [10048, 0]
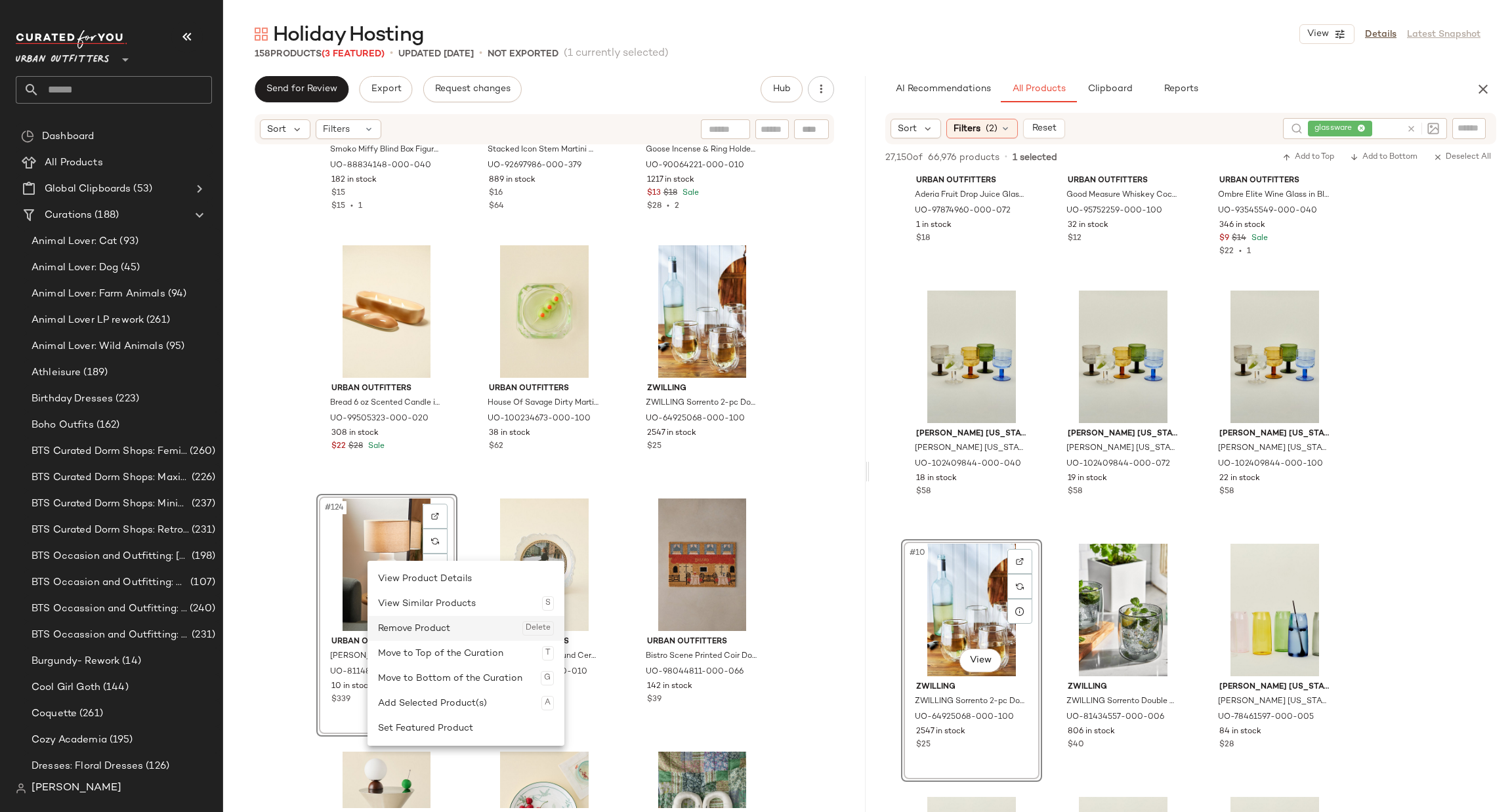
click at [414, 631] on div "Remove Product Delete" at bounding box center [466, 629] width 176 height 25
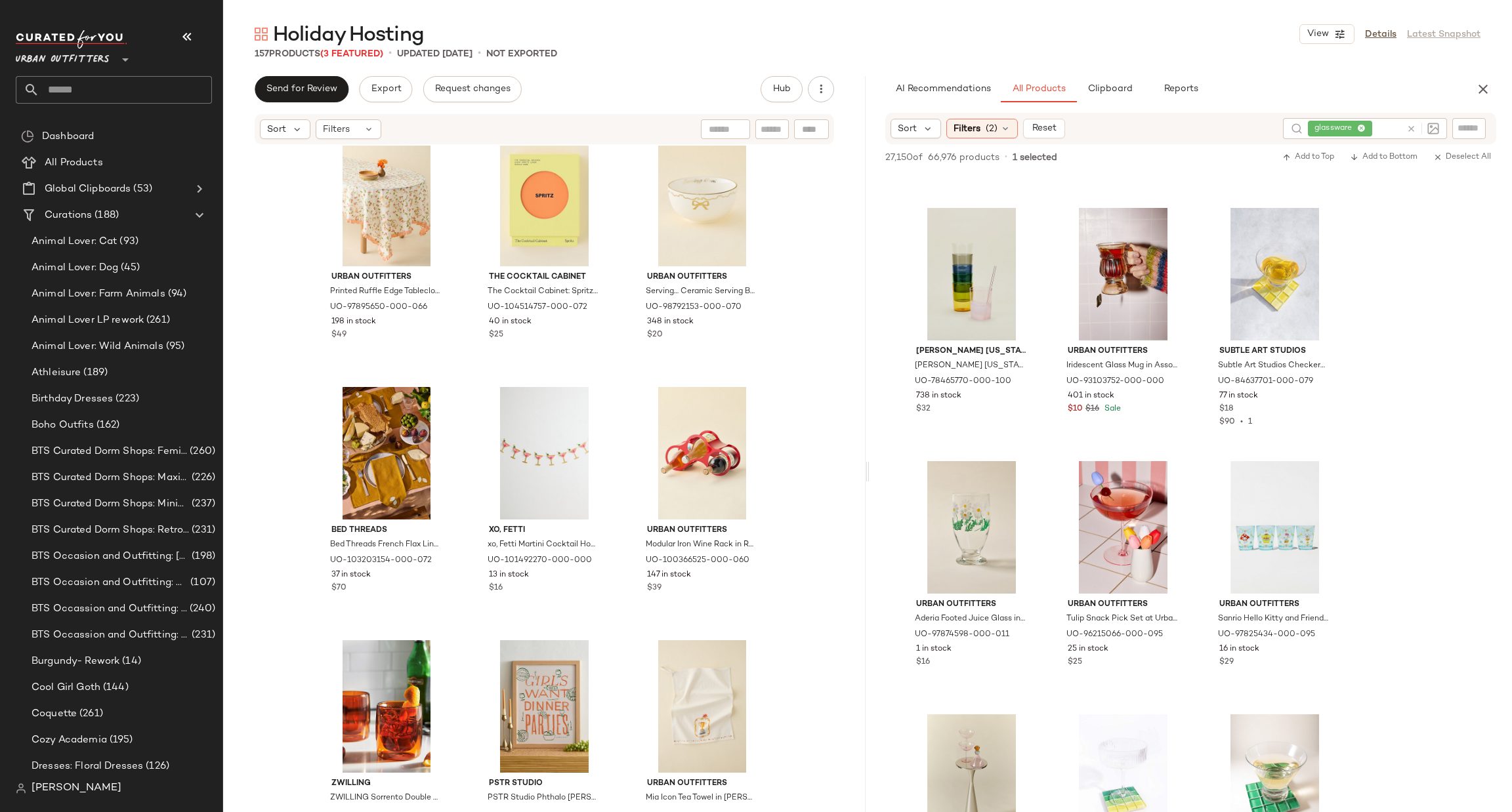
scroll to position [11623, 0]
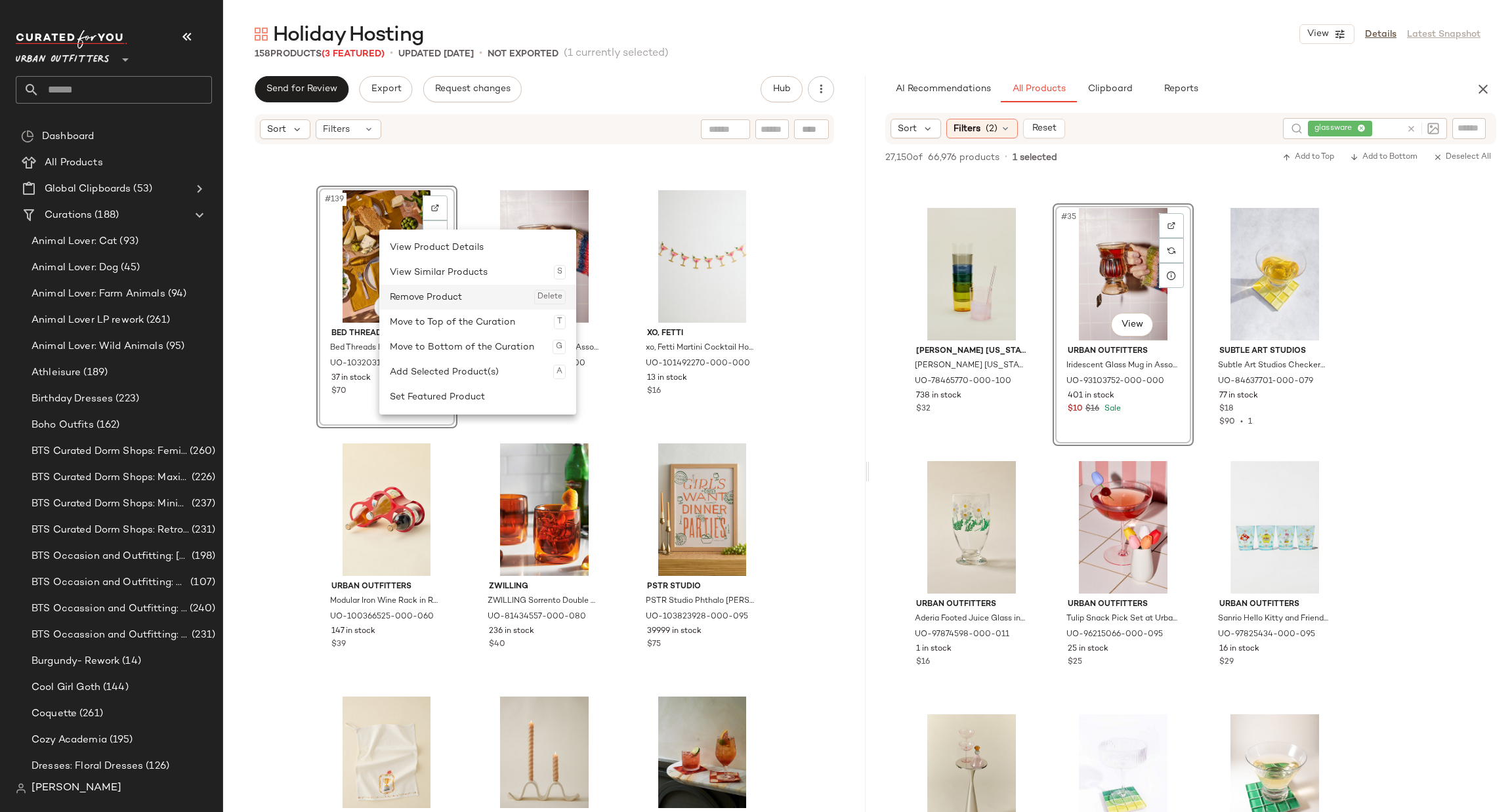
click at [432, 303] on div "Remove Product Delete" at bounding box center [478, 297] width 176 height 25
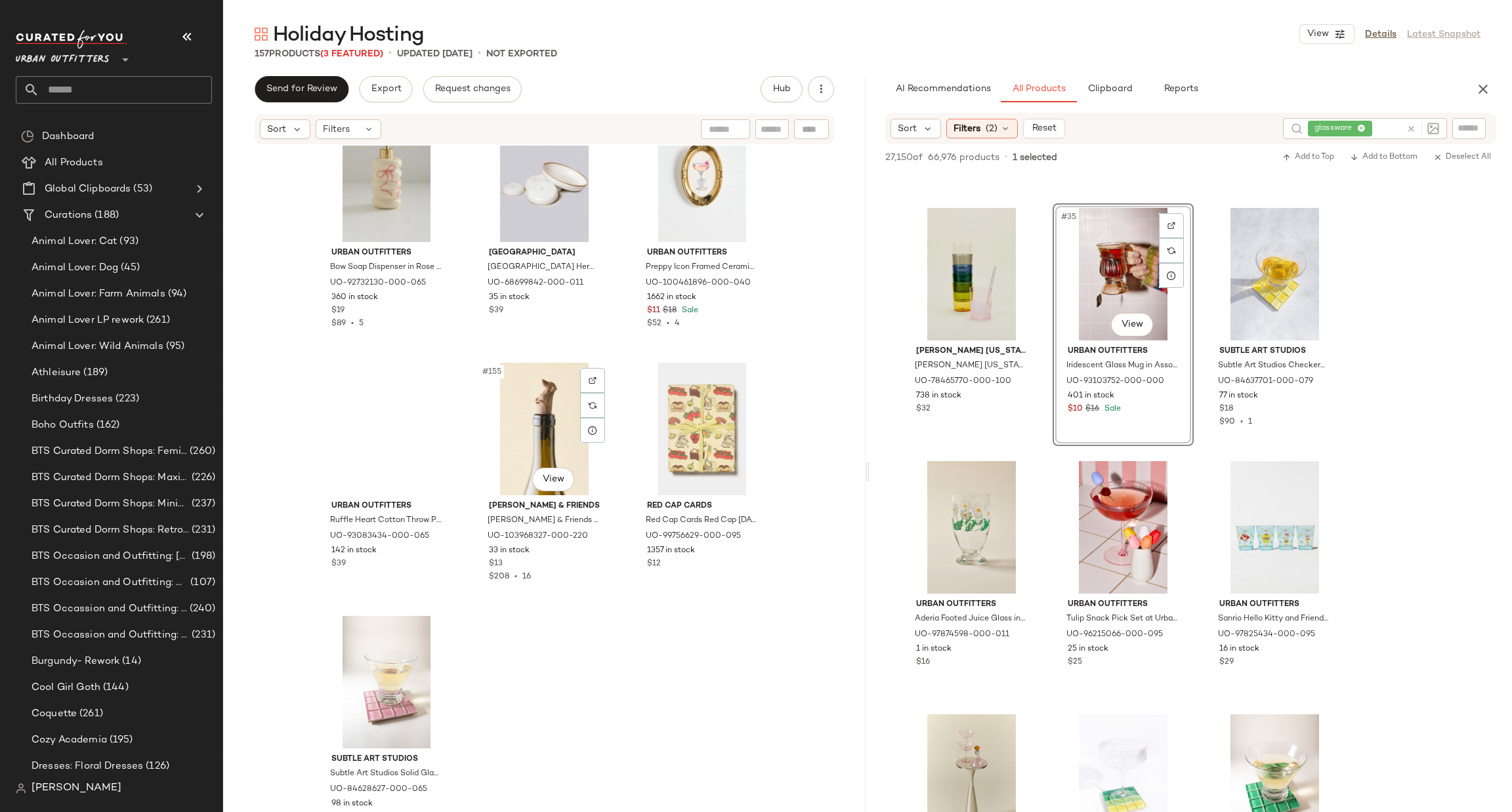
scroll to position [12762, 0]
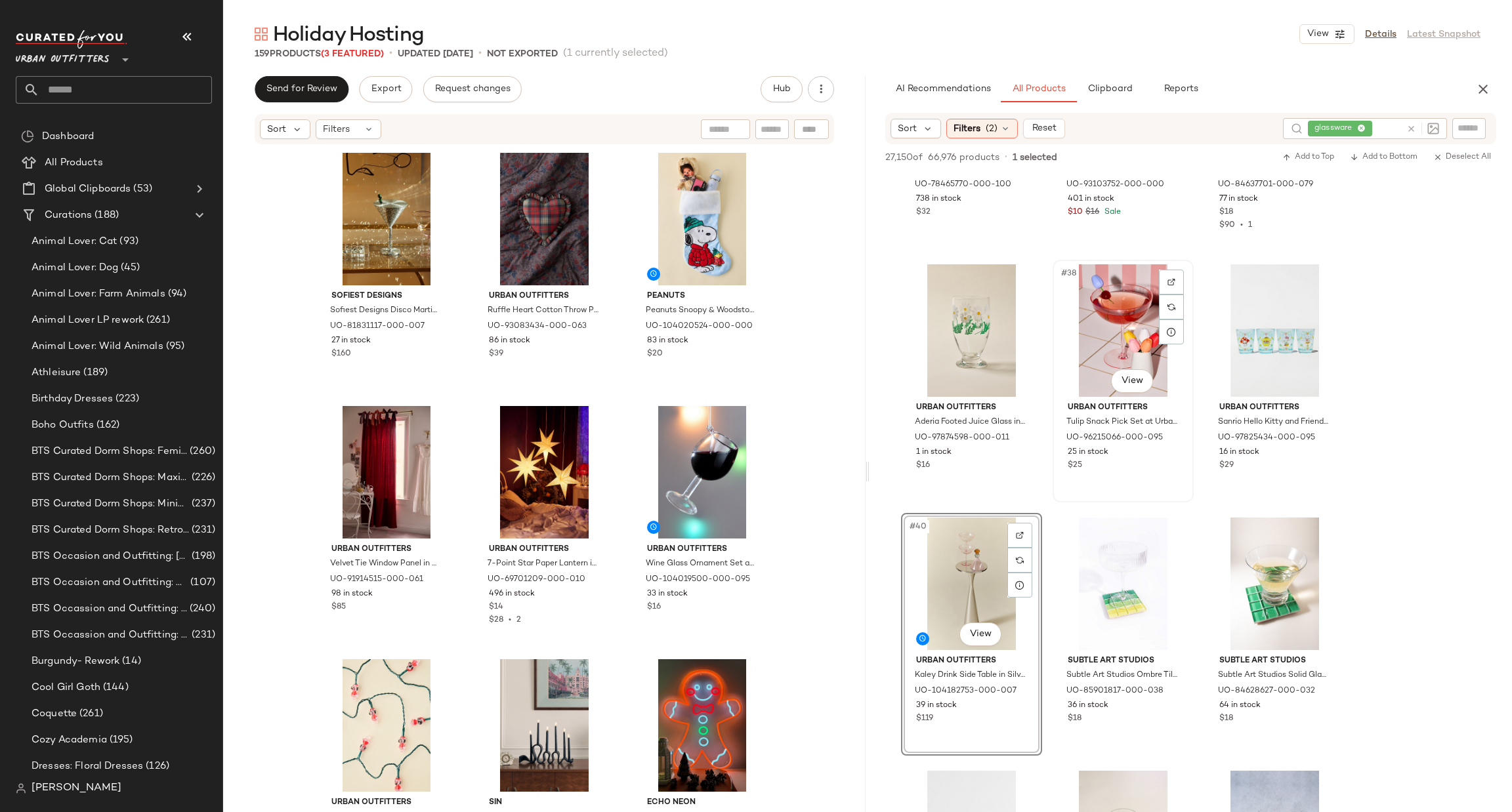
scroll to position [2756, 0]
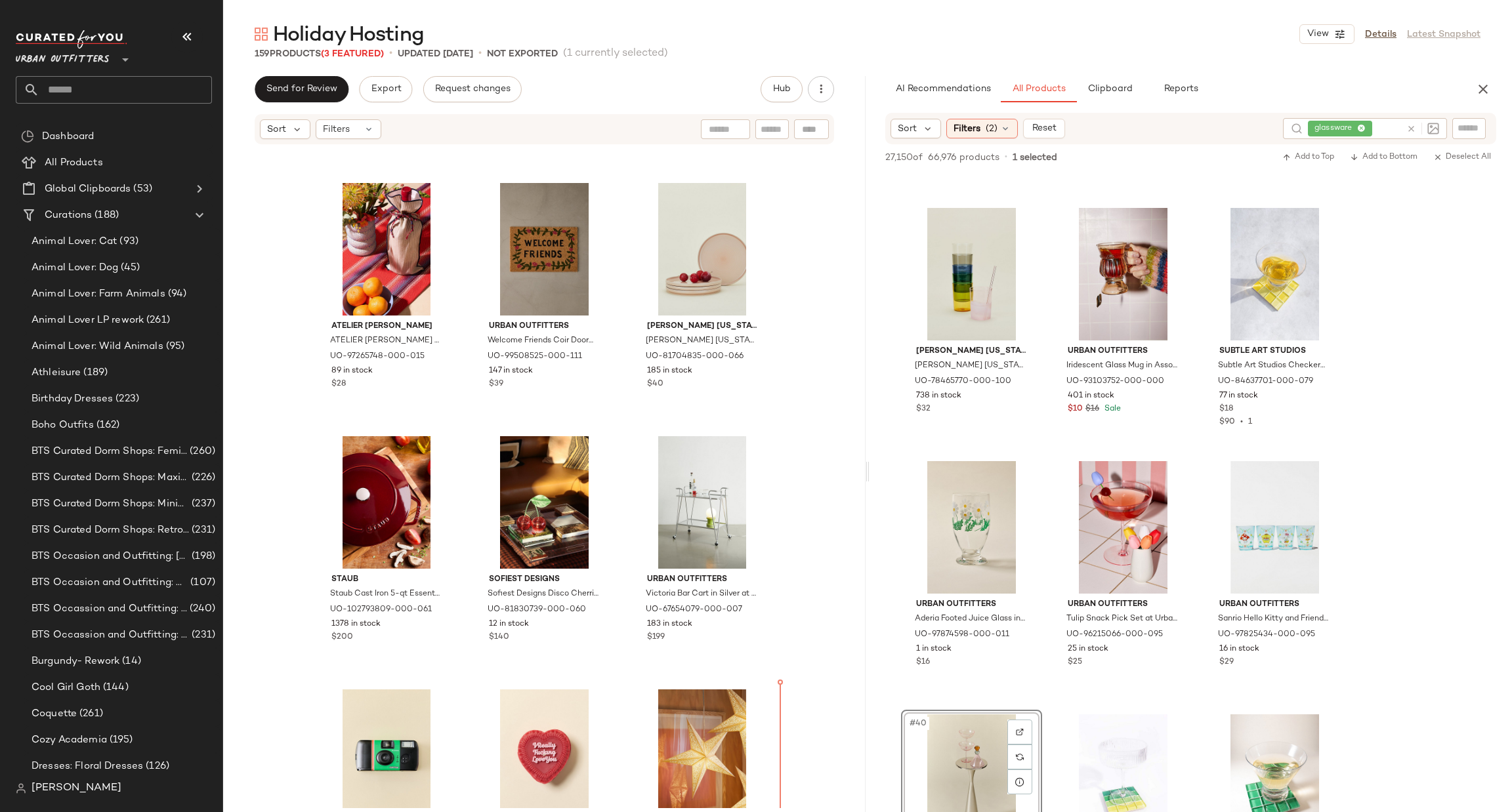
scroll to position [1292, 0]
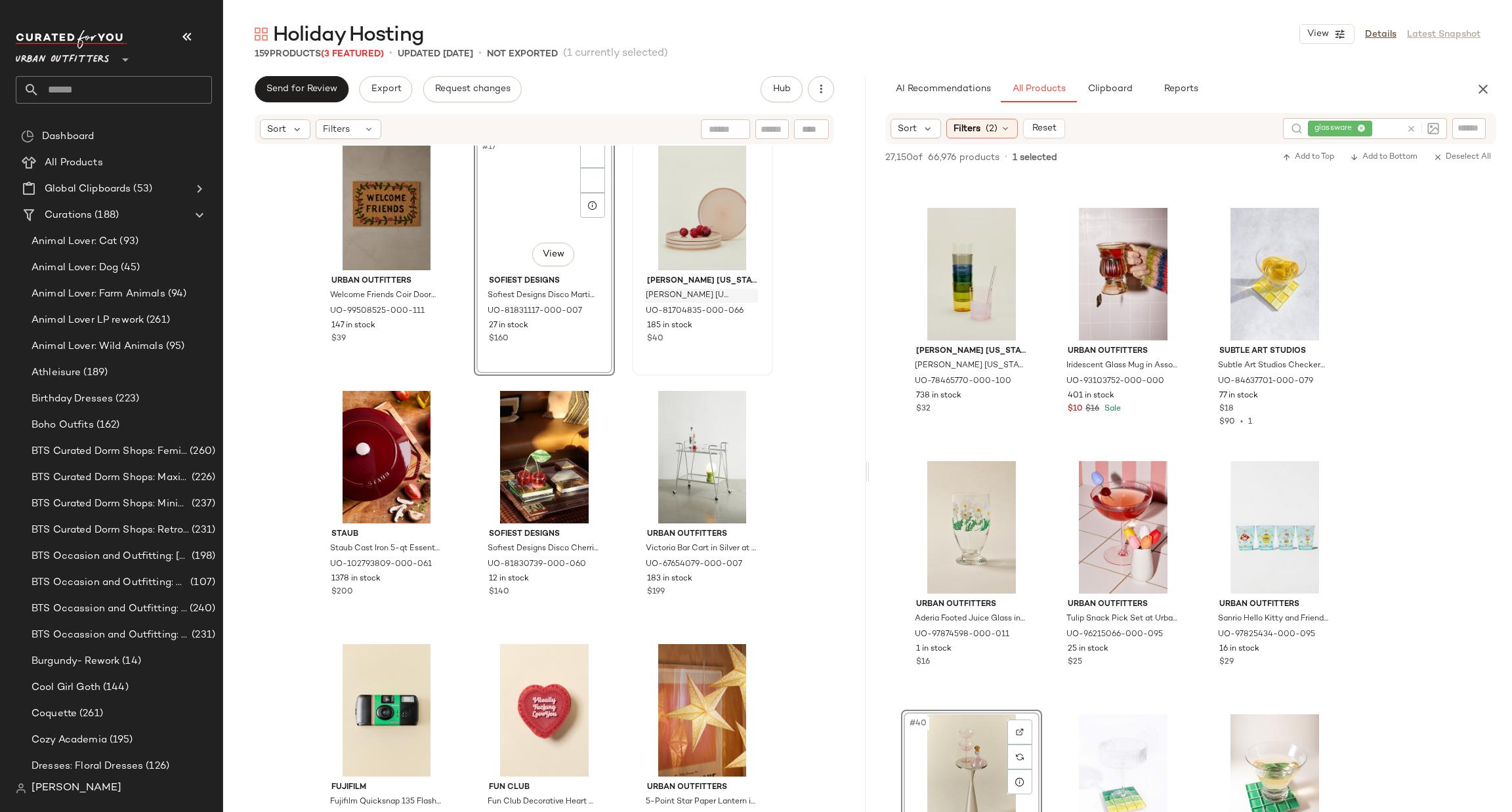
scroll to position [1038, 0]
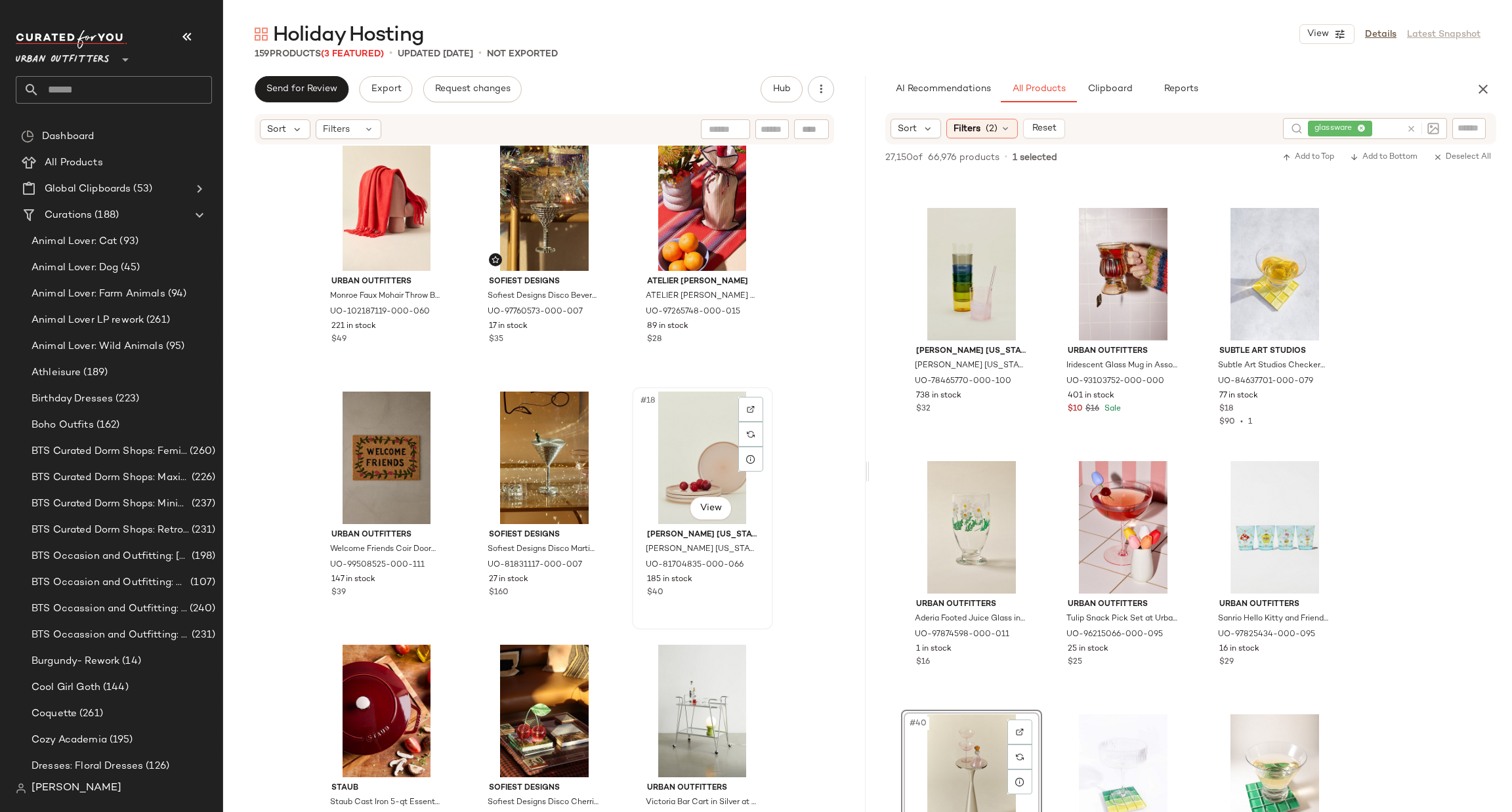
click at [687, 458] on div "#18 View" at bounding box center [703, 458] width 132 height 133
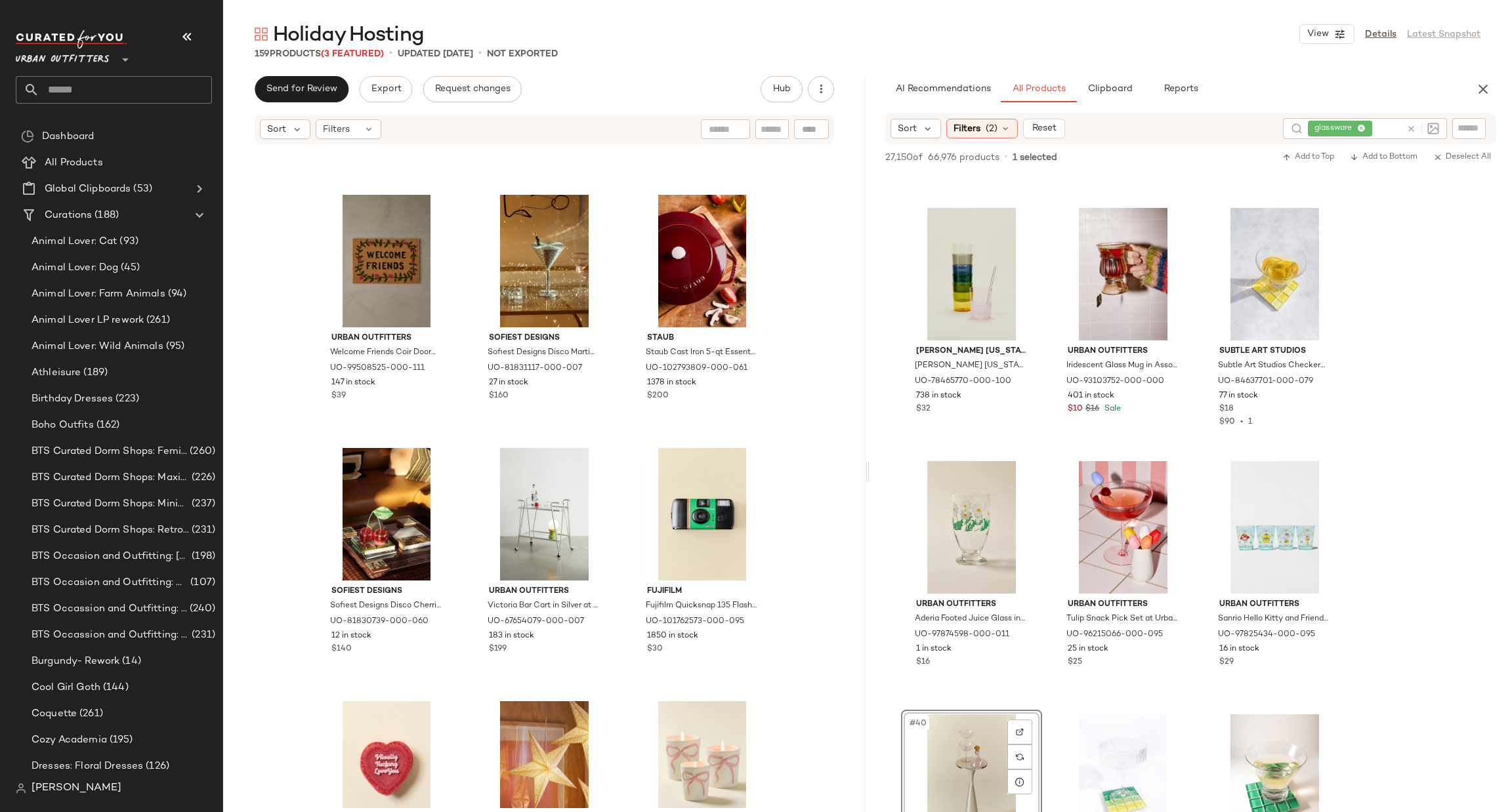
scroll to position [1038, 0]
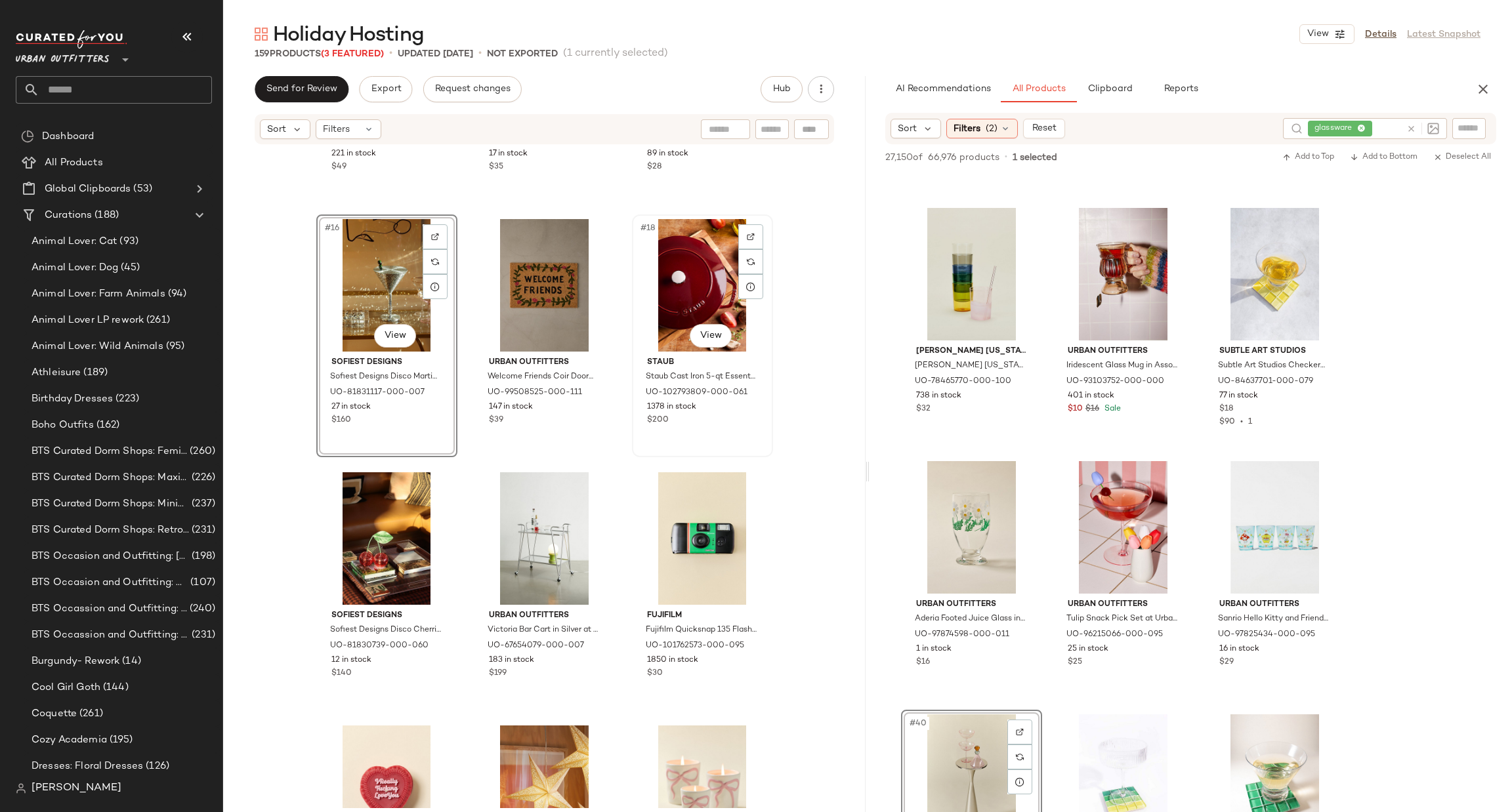
scroll to position [1235, 0]
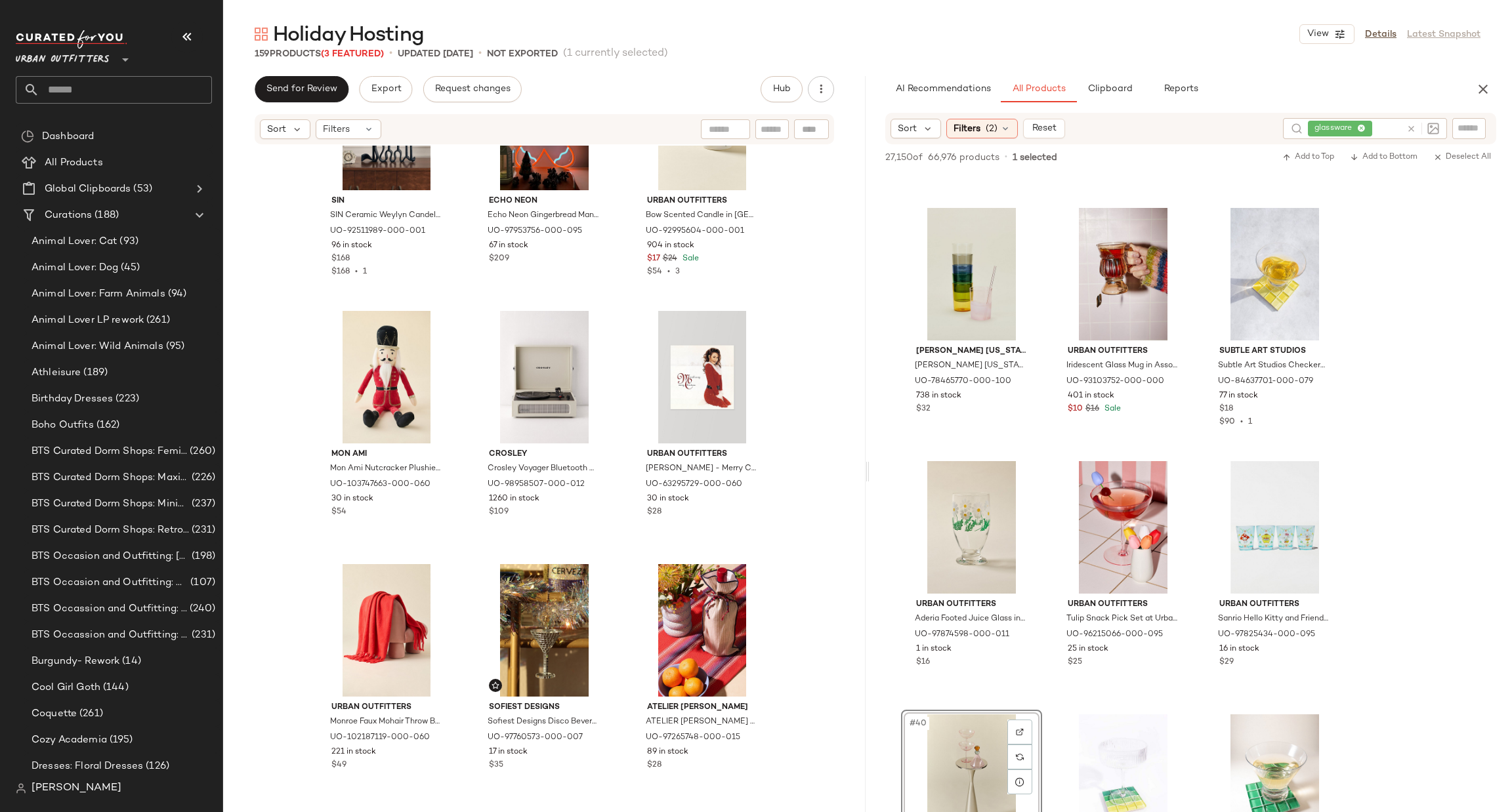
scroll to position [644, 0]
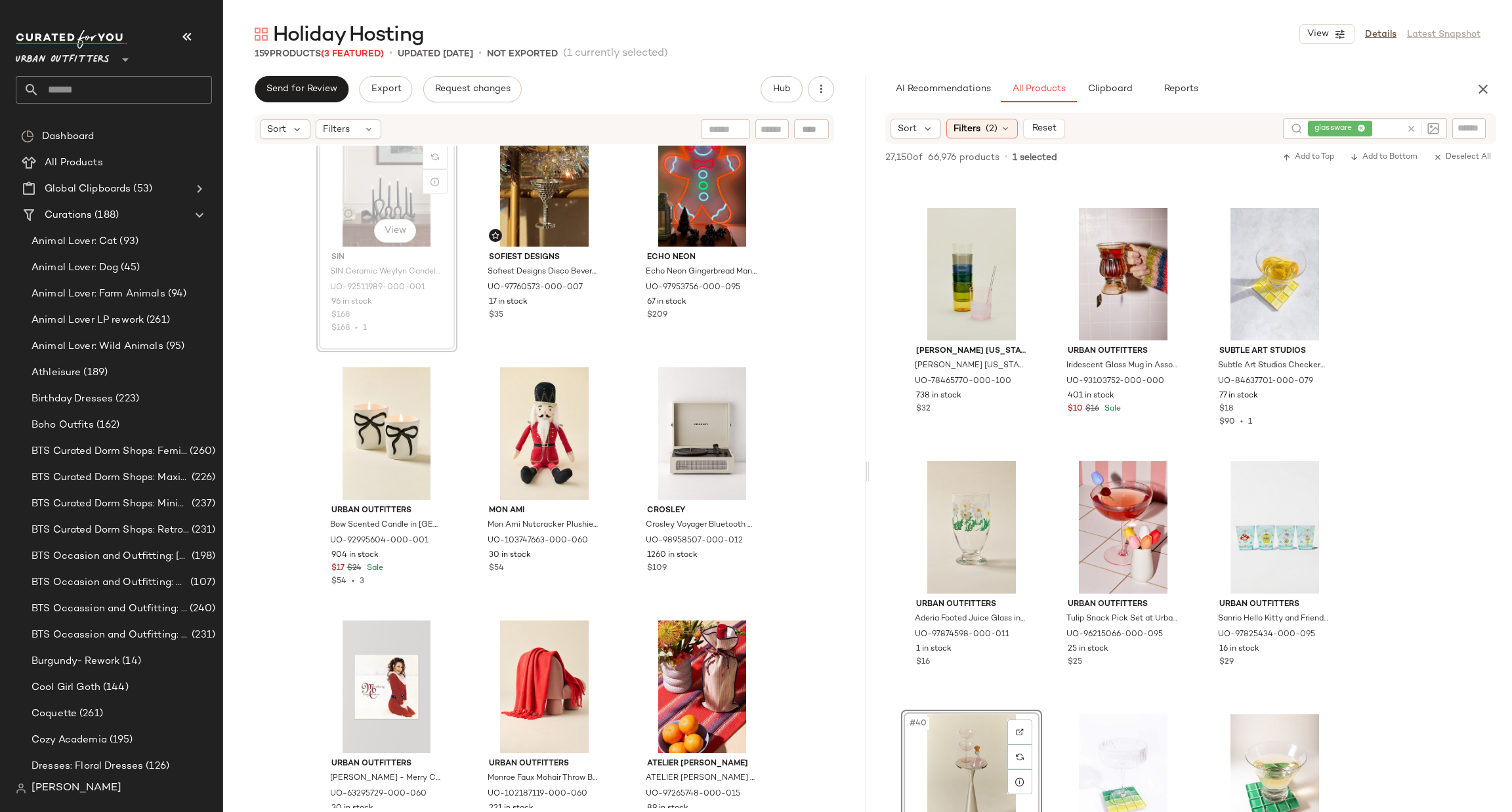
scroll to position [553, 0]
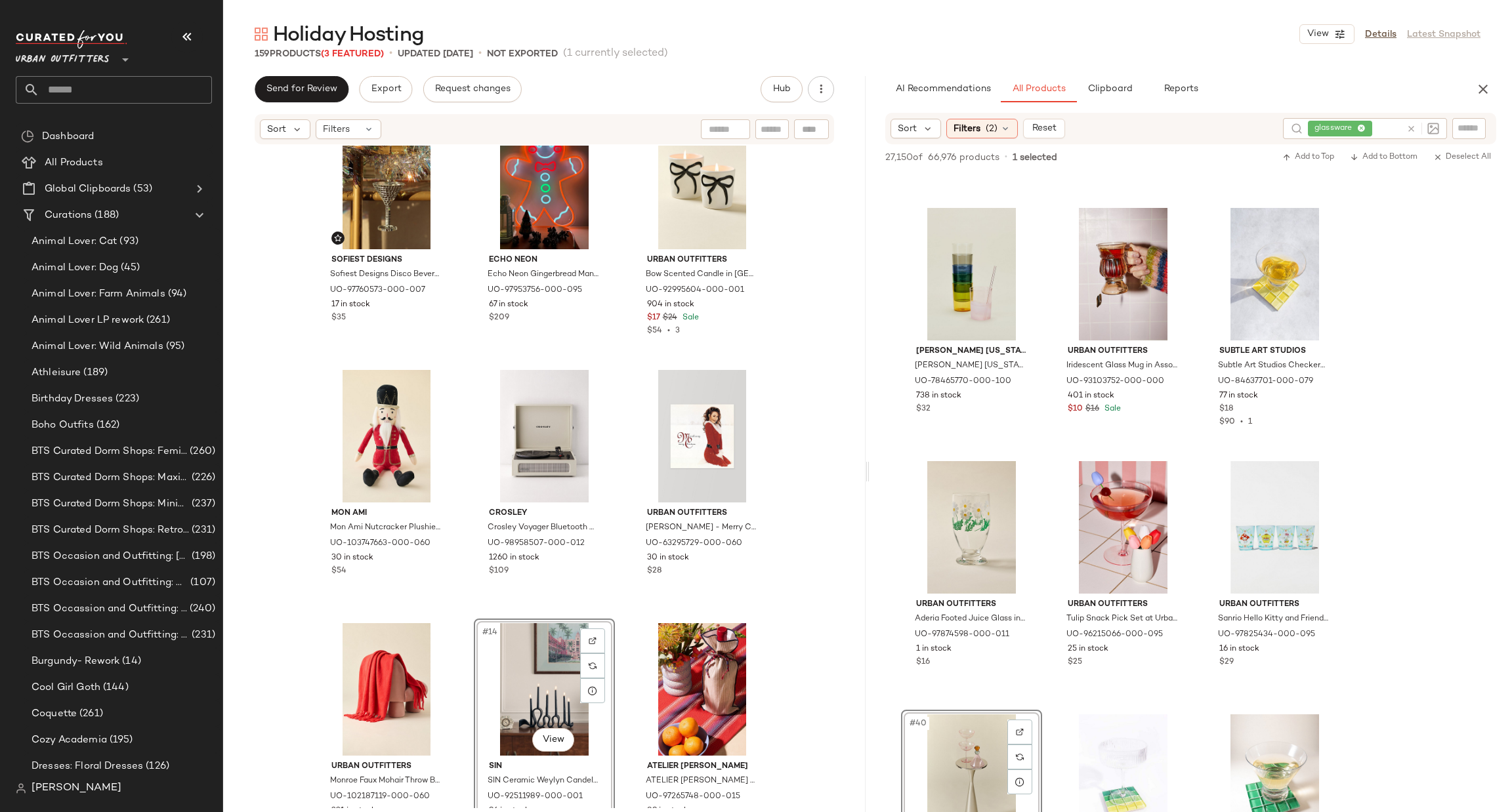
click at [795, 547] on div "Sofiest Designs Sofiest Designs Disco Beverage Keychain in Martini at Urban Out…" at bounding box center [544, 477] width 643 height 662
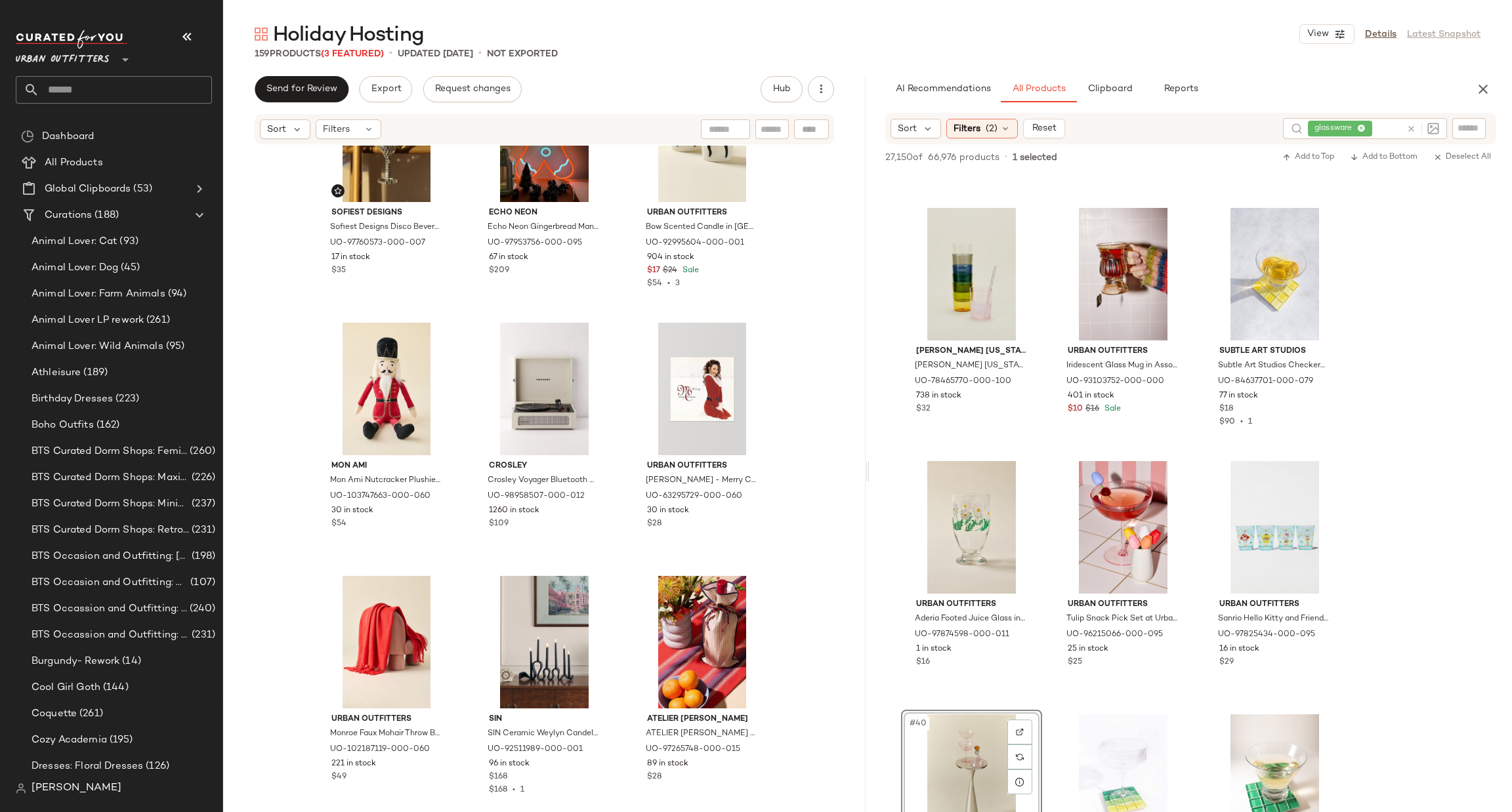
scroll to position [994, 0]
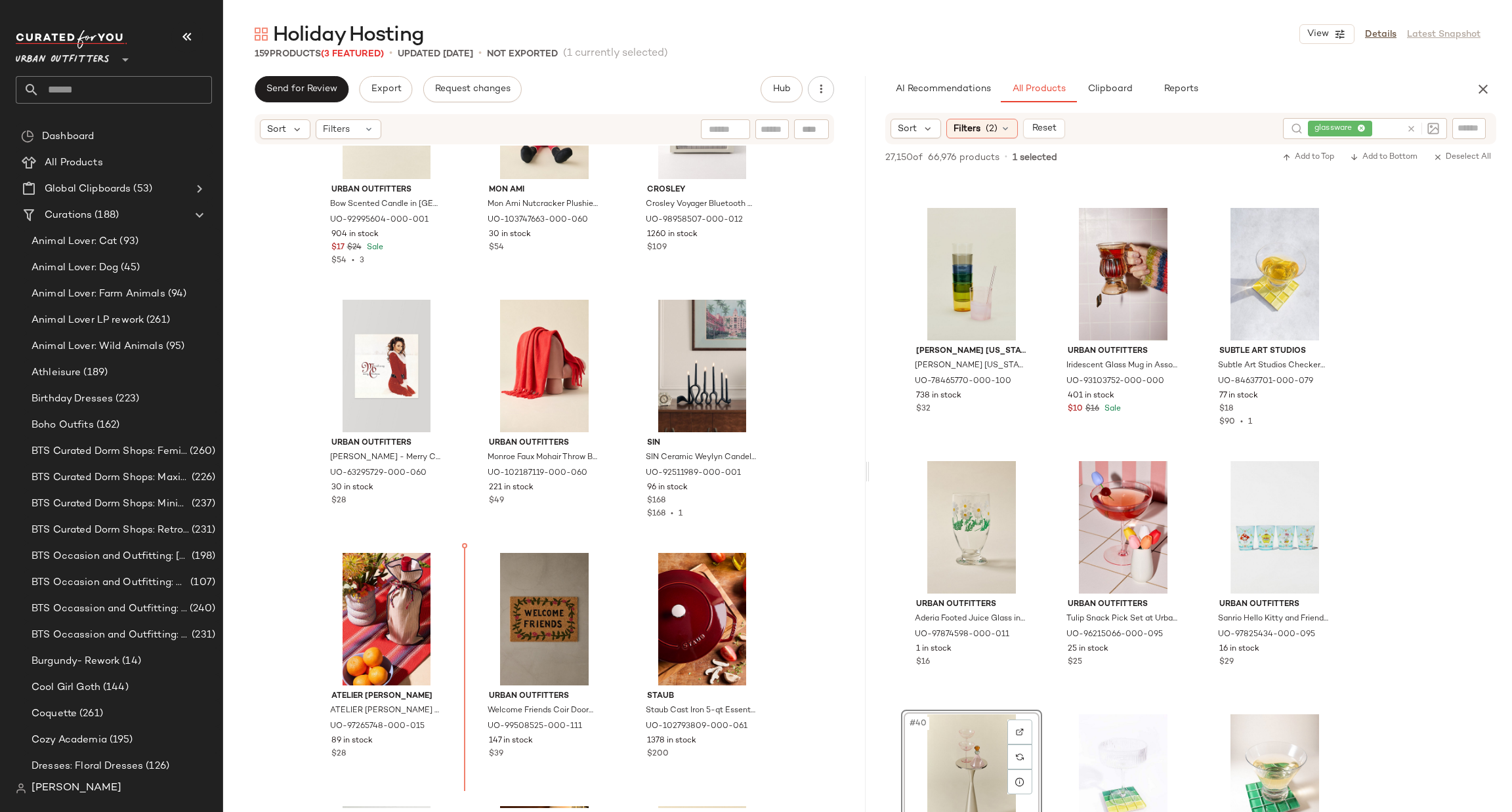
scroll to position [881, 0]
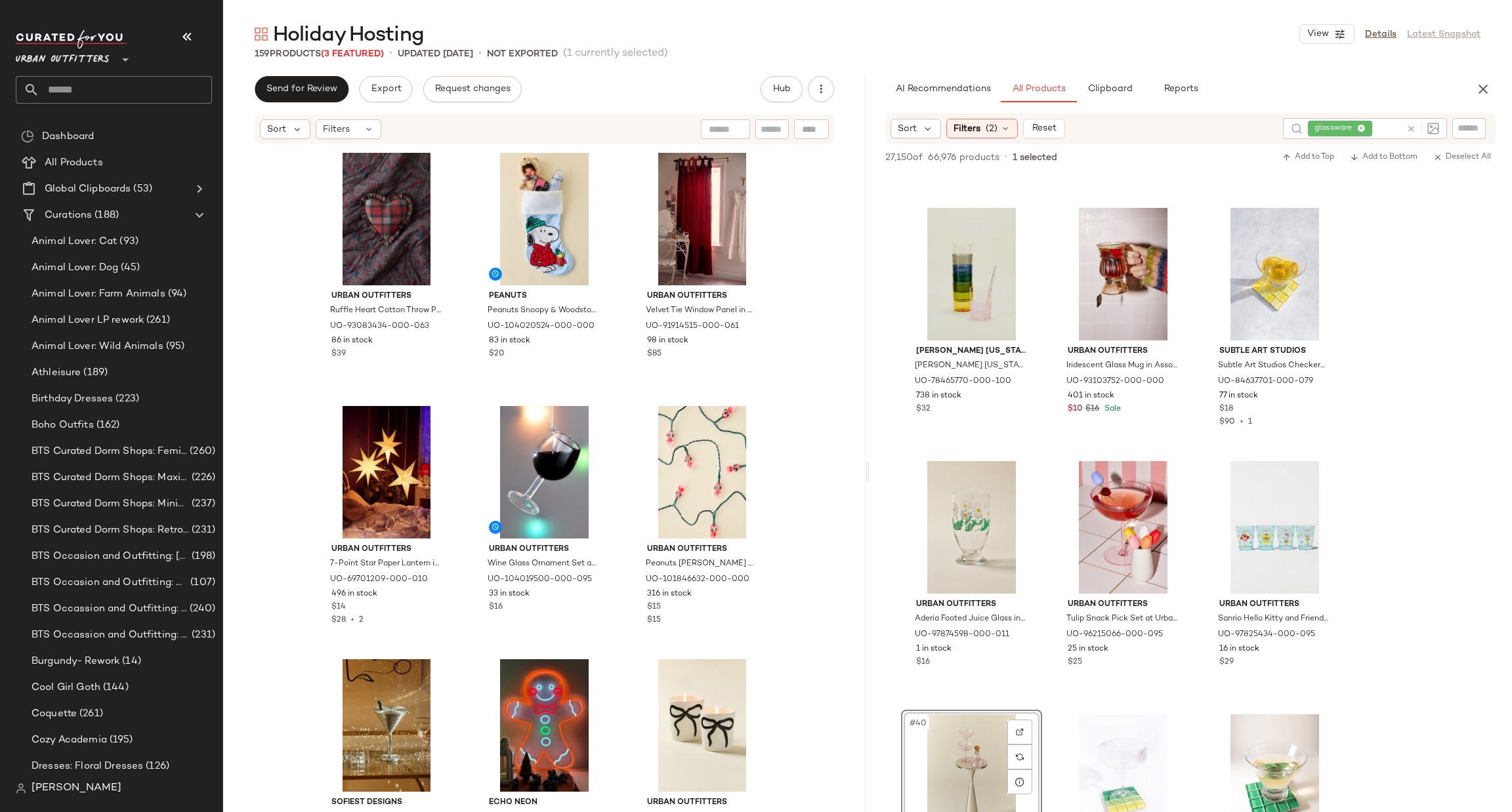
click at [797, 518] on div "Urban Outfitters Ruffle Heart Cotton Throw Pillow in Plaid at Urban Outfitters …" at bounding box center [544, 477] width 643 height 662
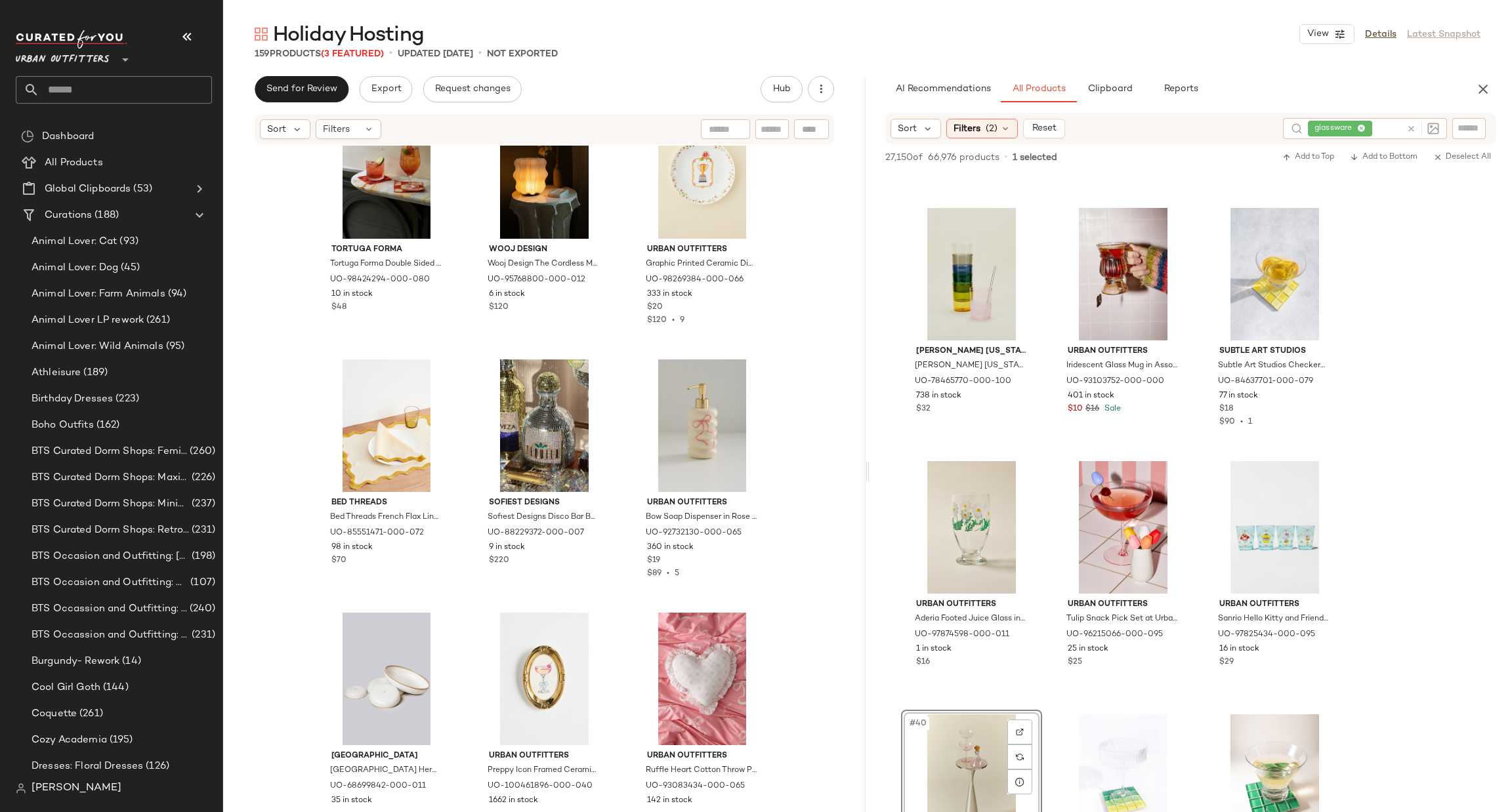
scroll to position [12762, 0]
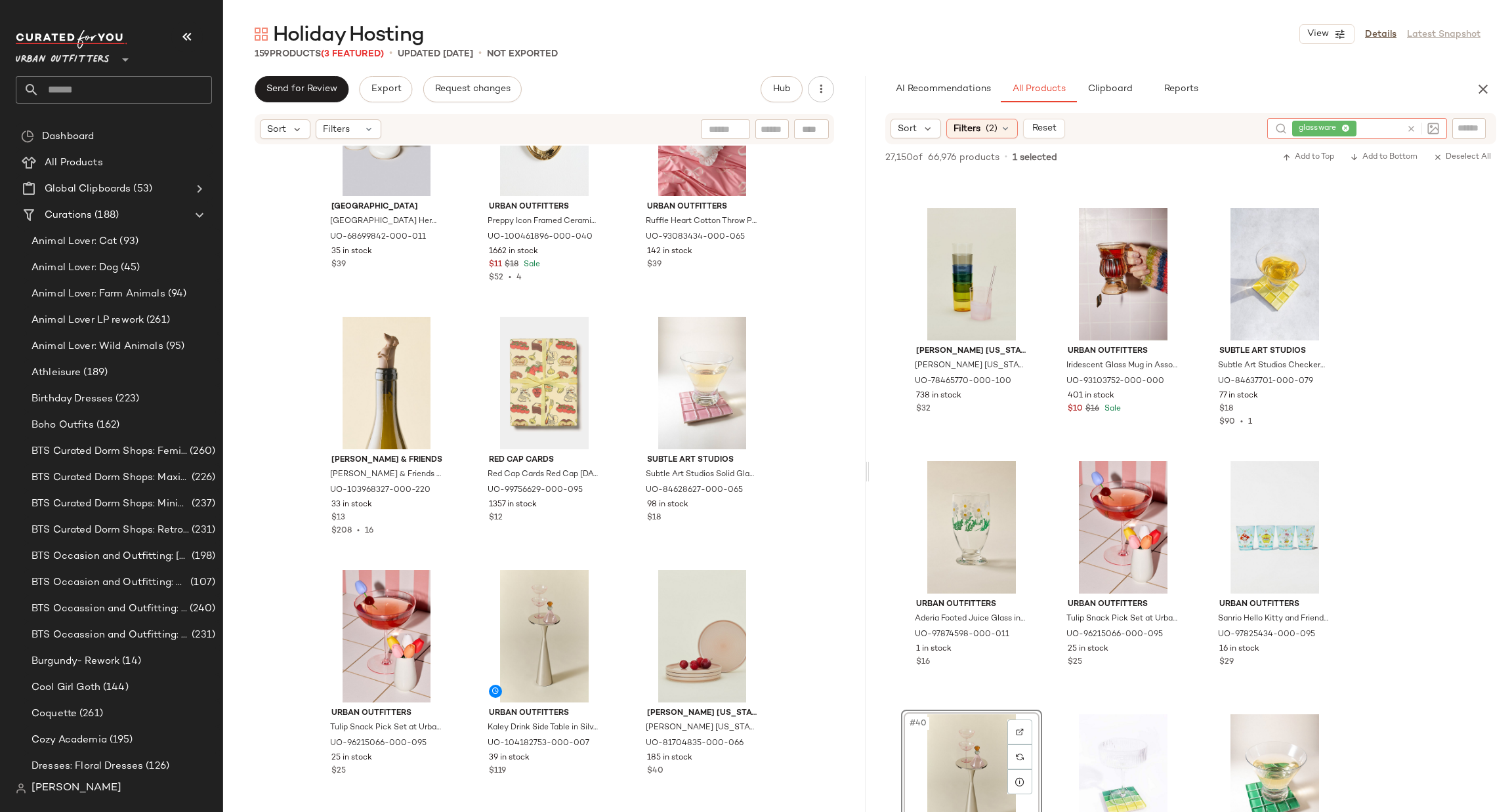
click at [1412, 128] on icon at bounding box center [1411, 128] width 10 height 10
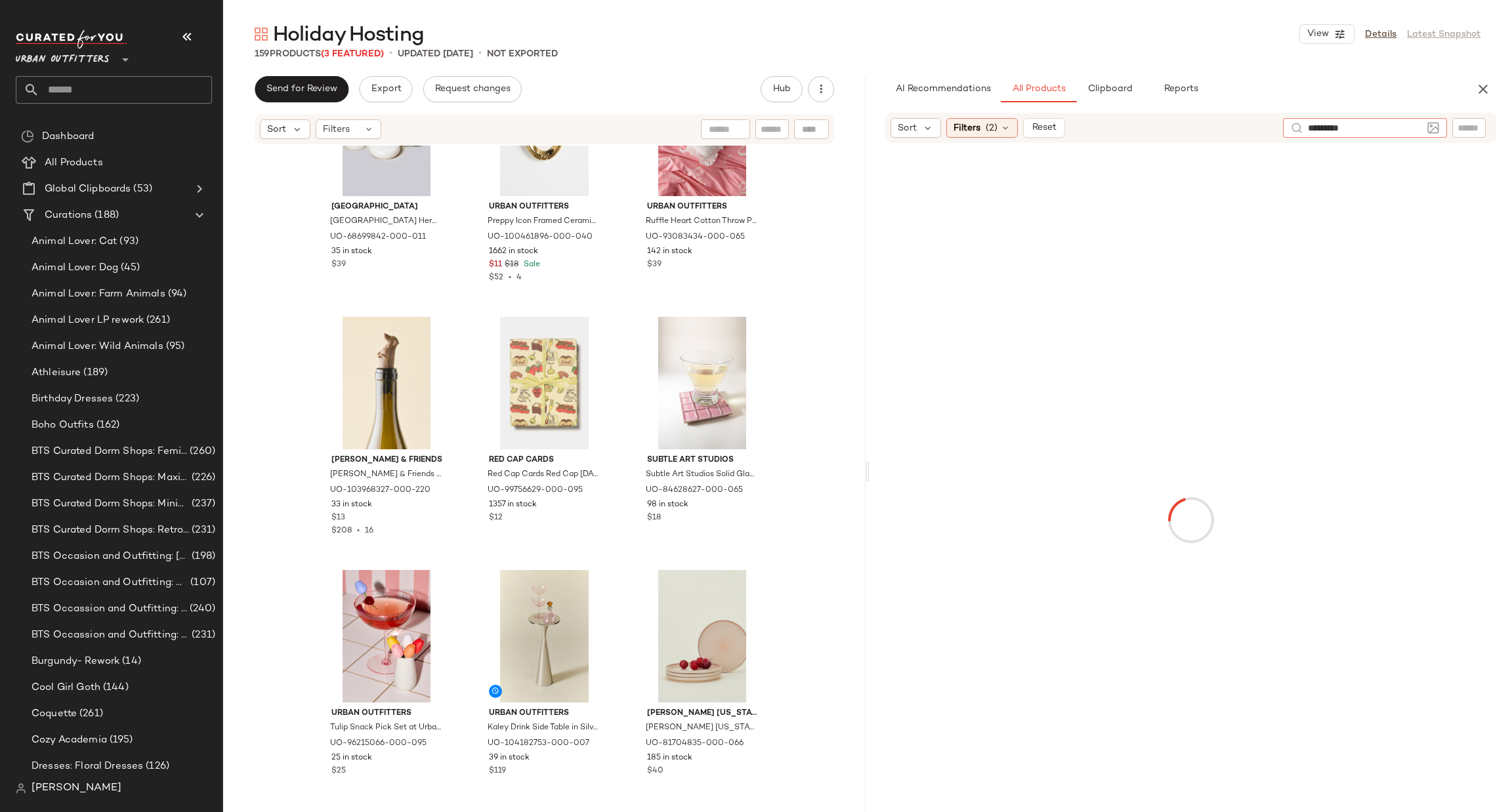
type input "**********"
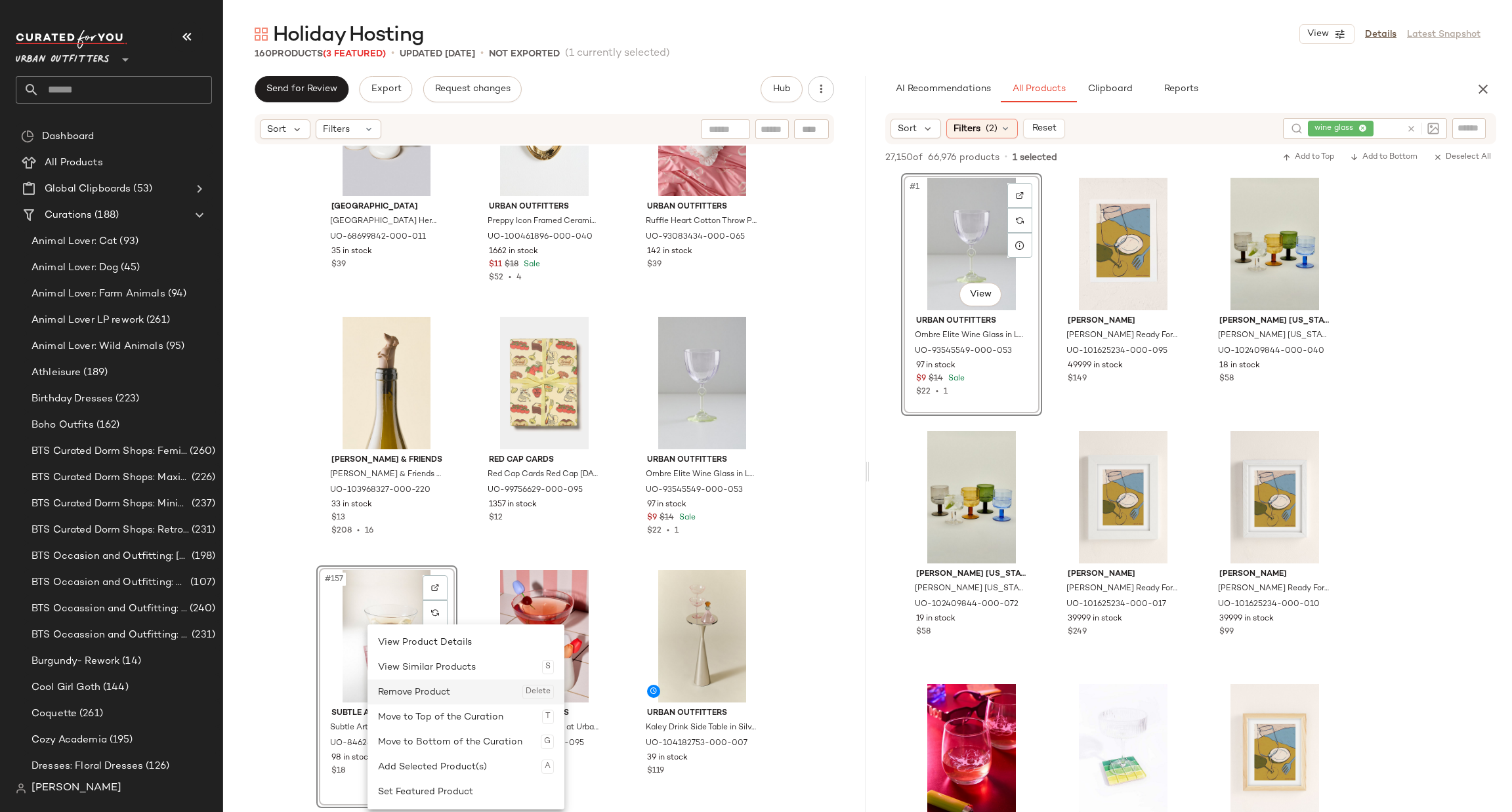
click at [436, 689] on div "Remove Product Delete" at bounding box center [466, 692] width 176 height 25
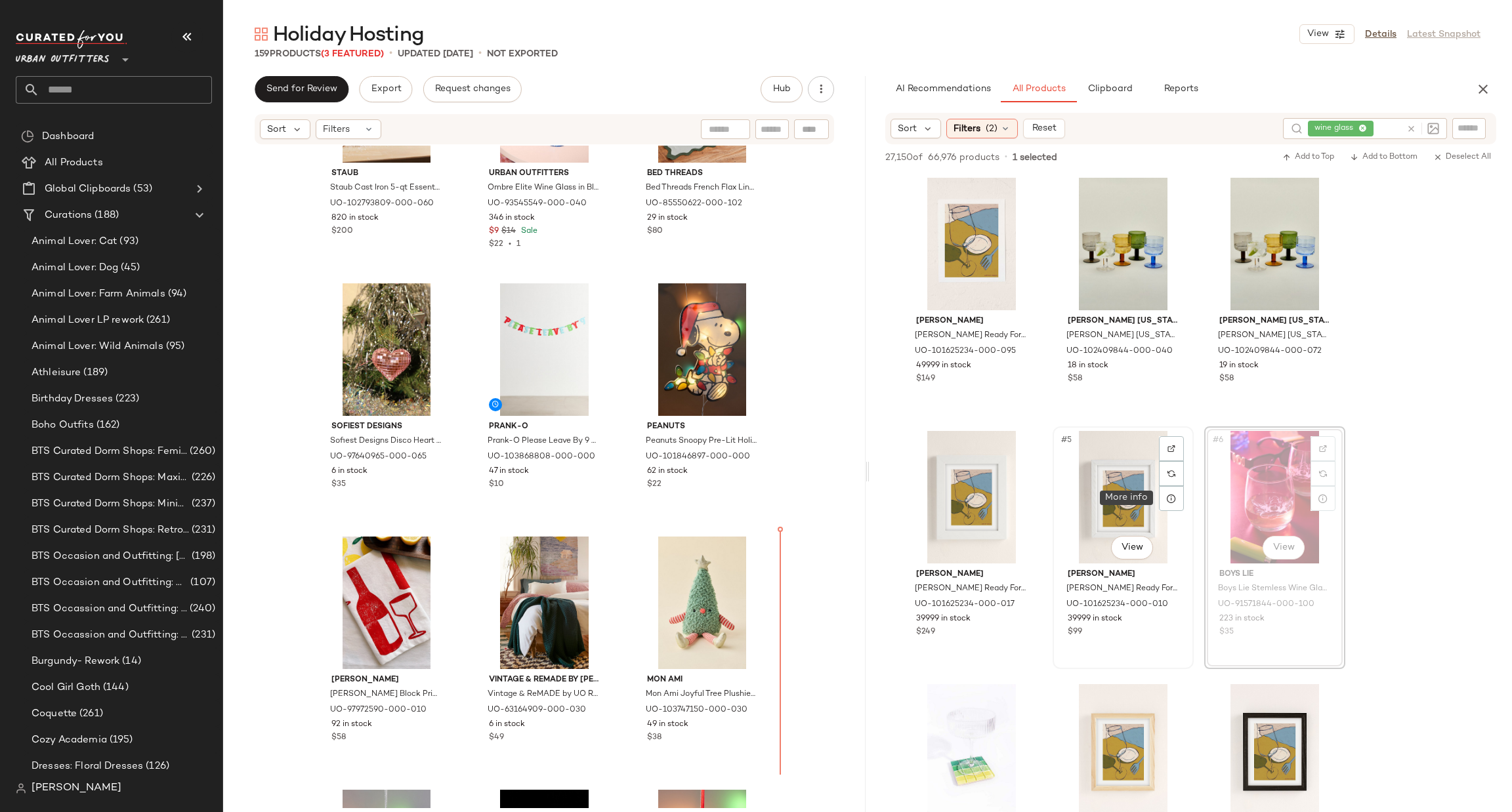
scroll to position [4711, 0]
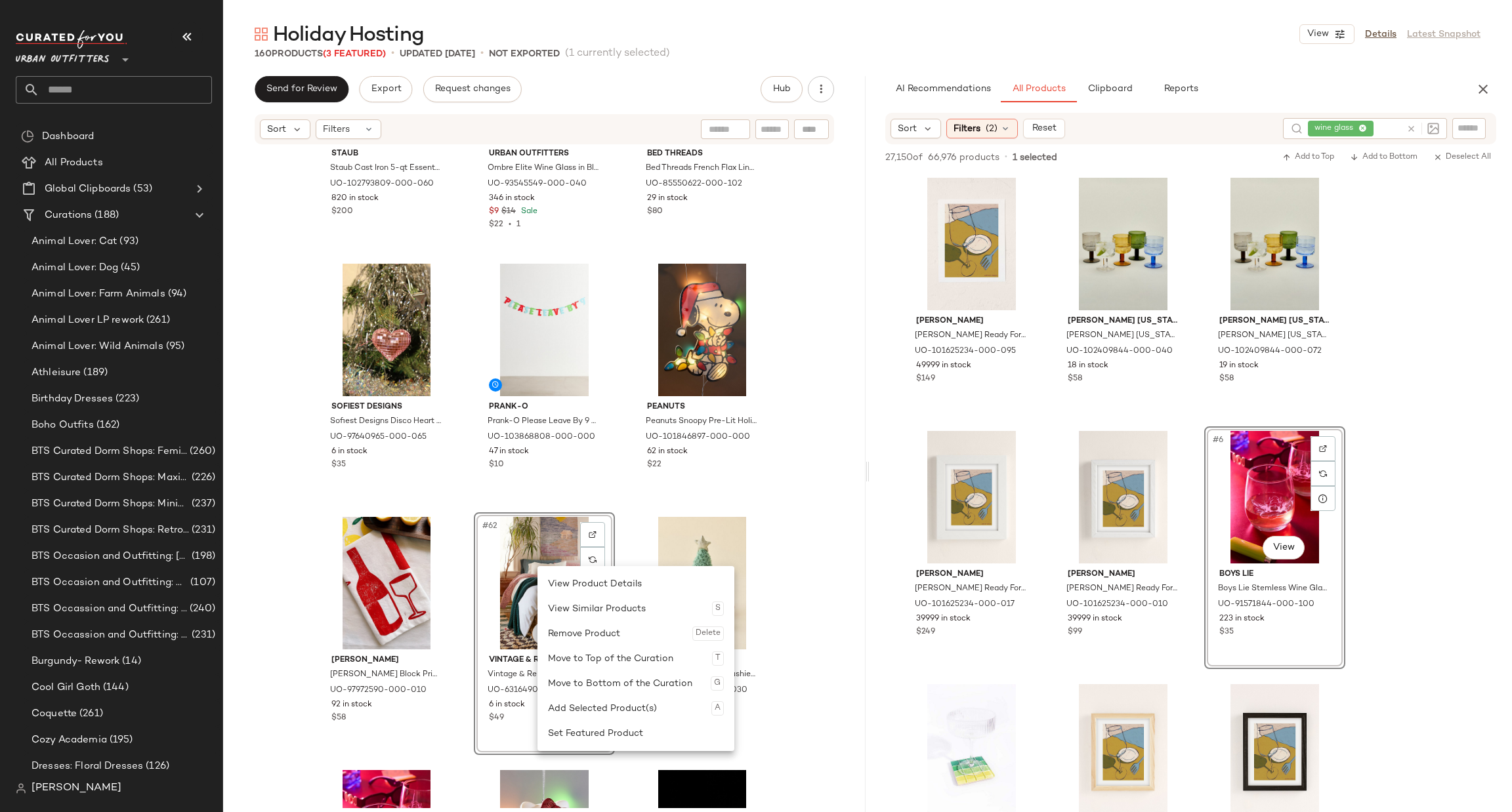
click at [568, 628] on div "Remove Product Delete" at bounding box center [636, 634] width 176 height 25
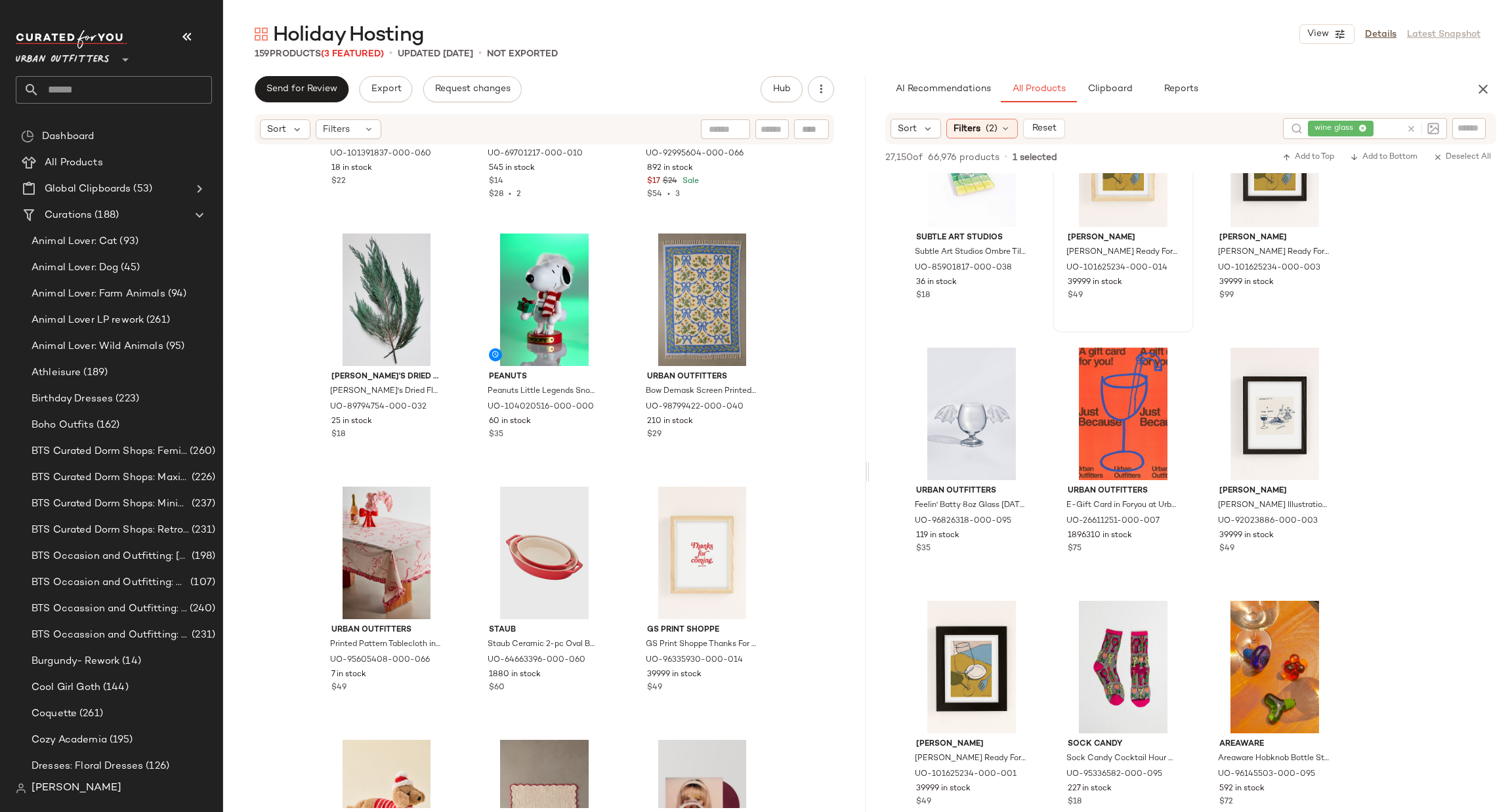
scroll to position [1378, 0]
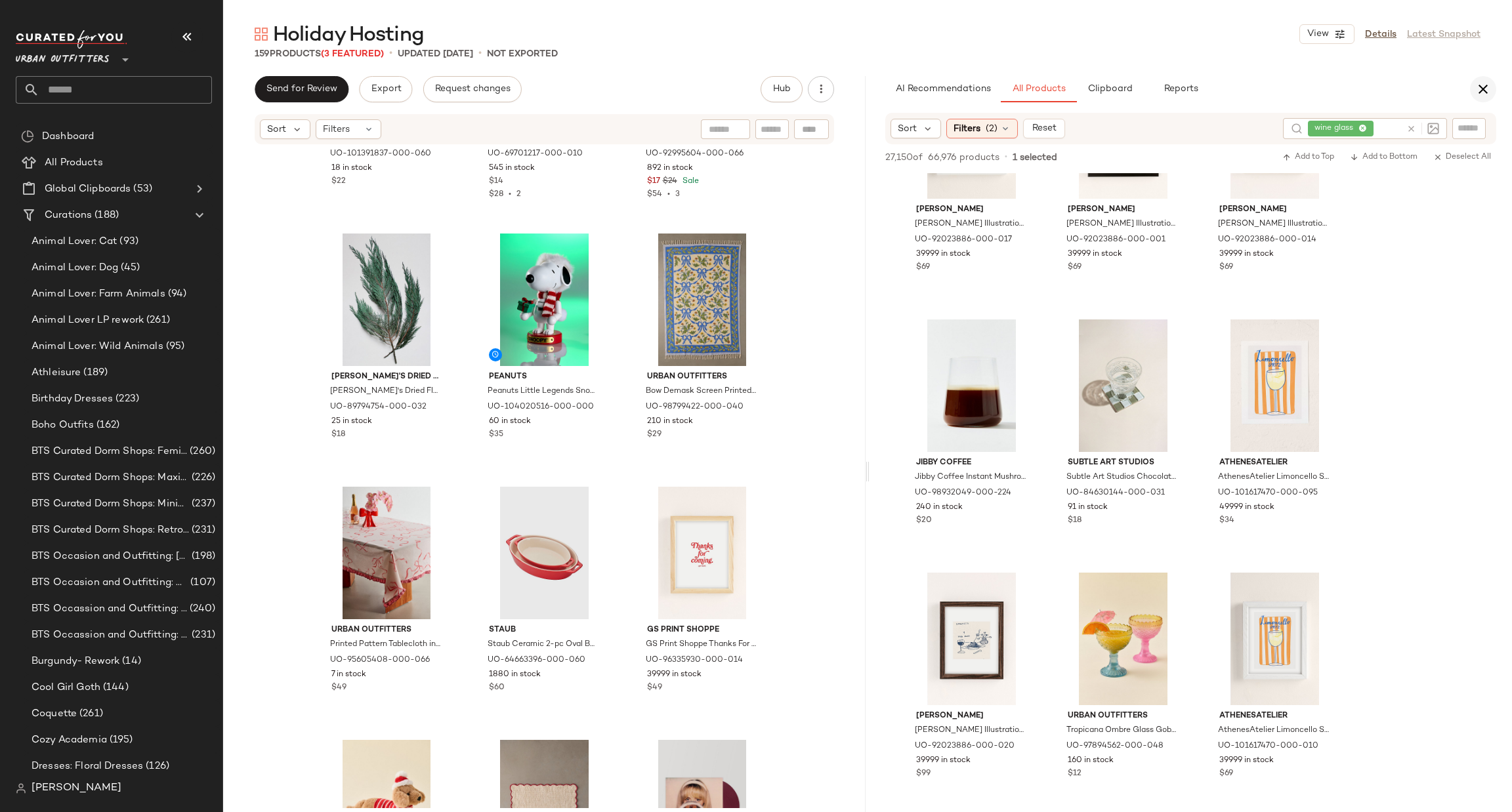
click at [1475, 87] on icon "button" at bounding box center [1483, 89] width 15 height 15
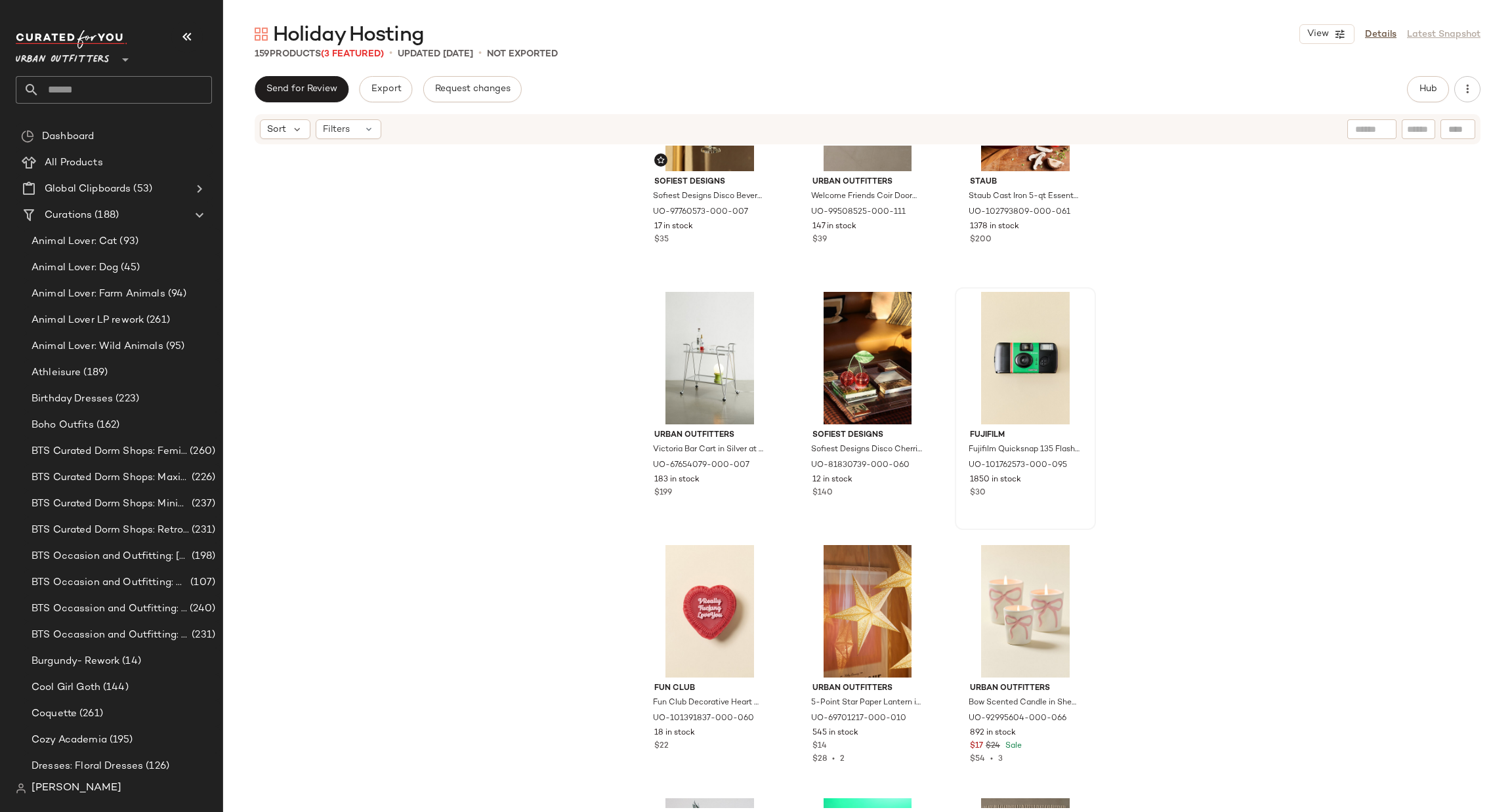
scroll to position [972, 0]
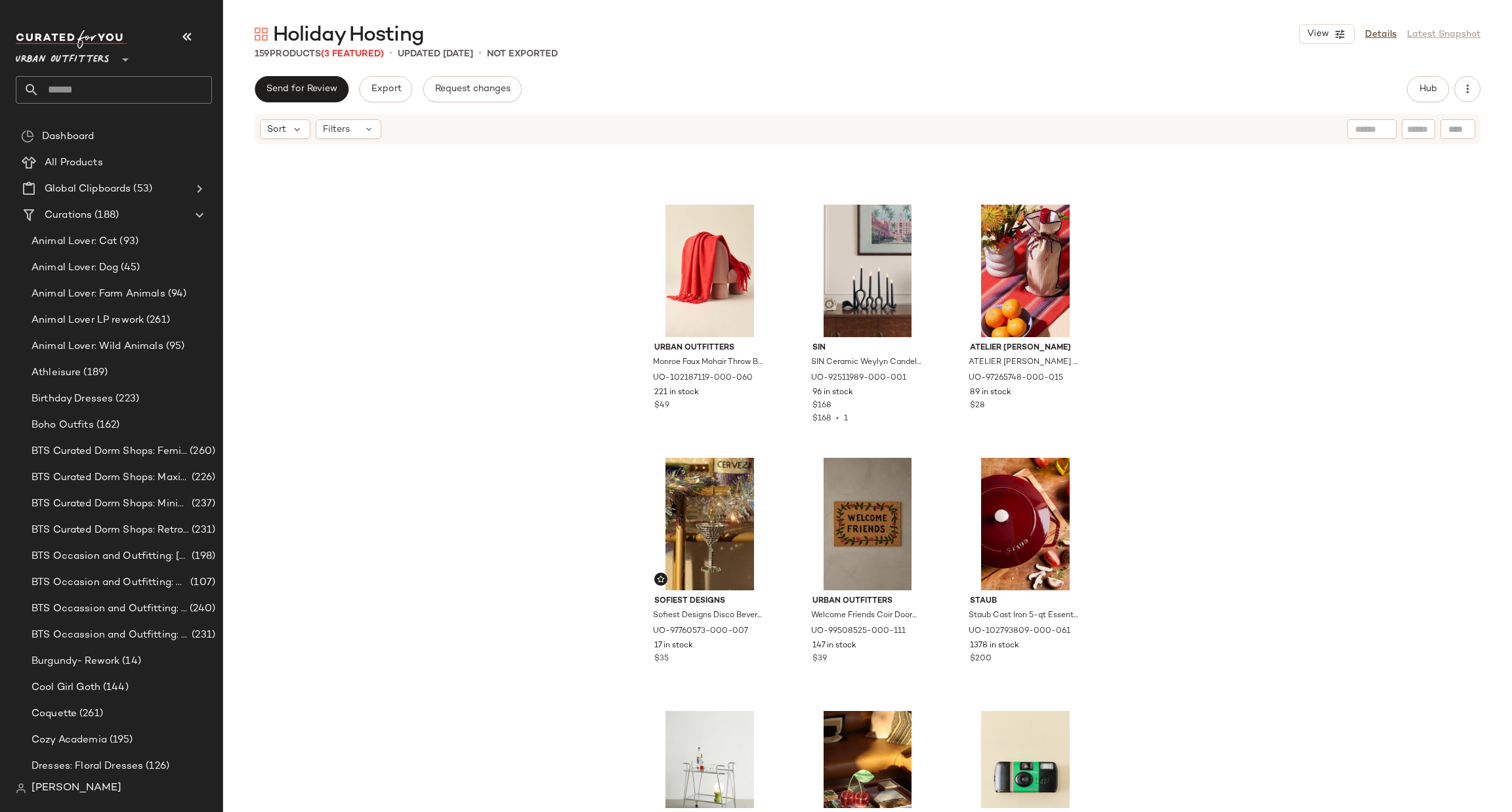
click at [93, 84] on input "text" at bounding box center [125, 90] width 172 height 28
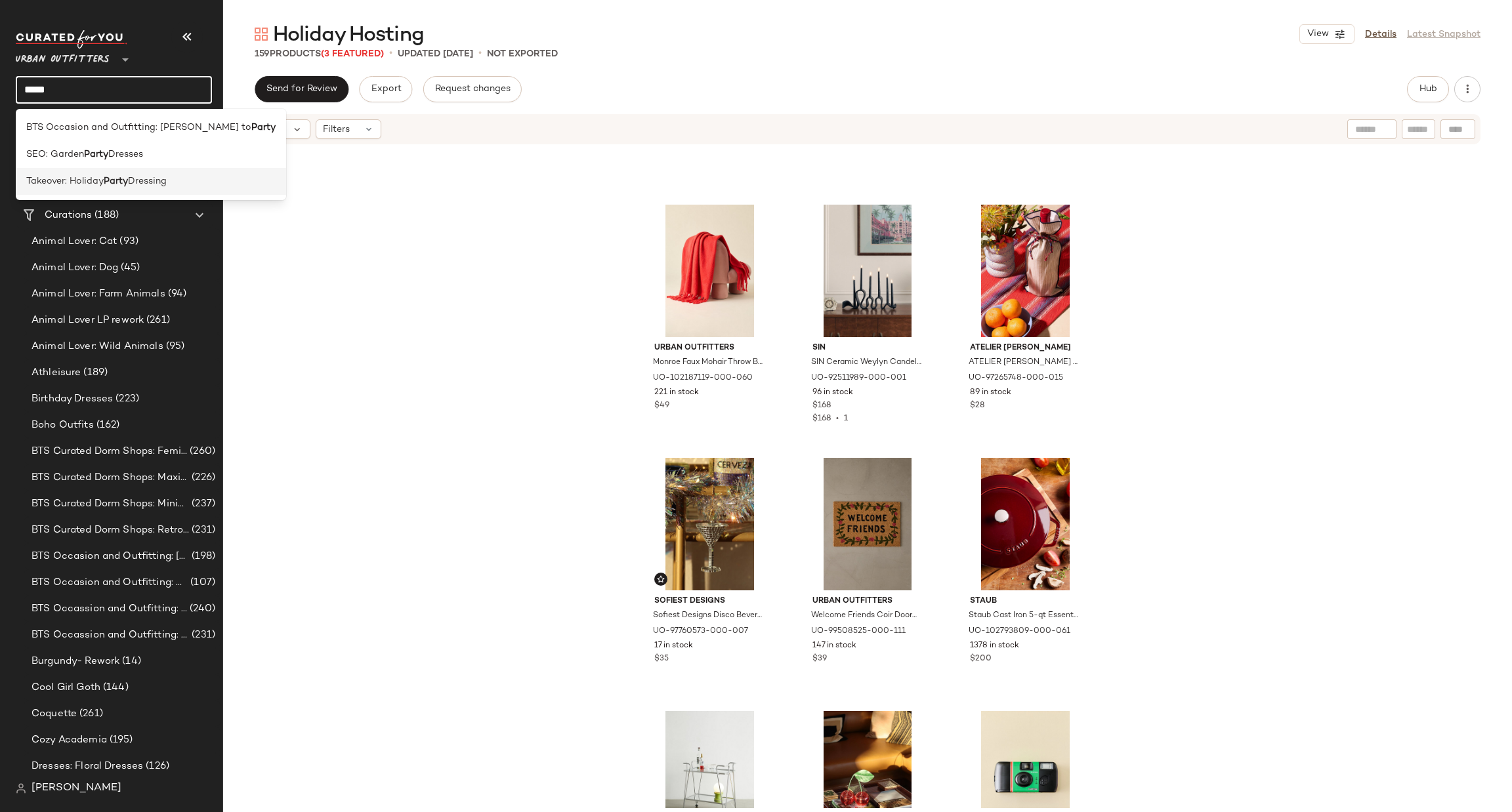
type input "*****"
click at [133, 173] on div "Takeover: Holiday Party Dressing" at bounding box center [150, 181] width 271 height 27
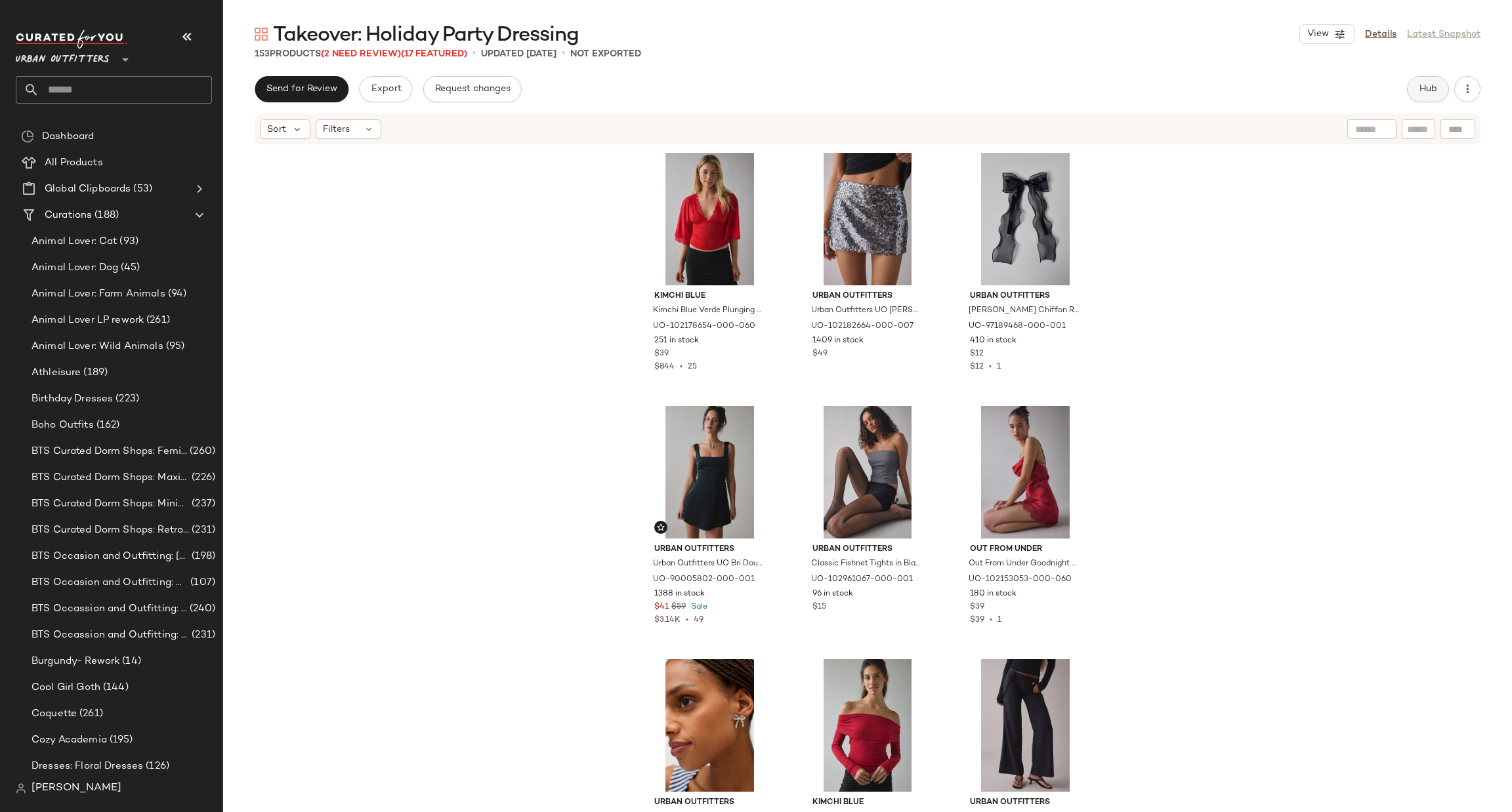
click at [1427, 86] on span "Hub" at bounding box center [1428, 89] width 18 height 10
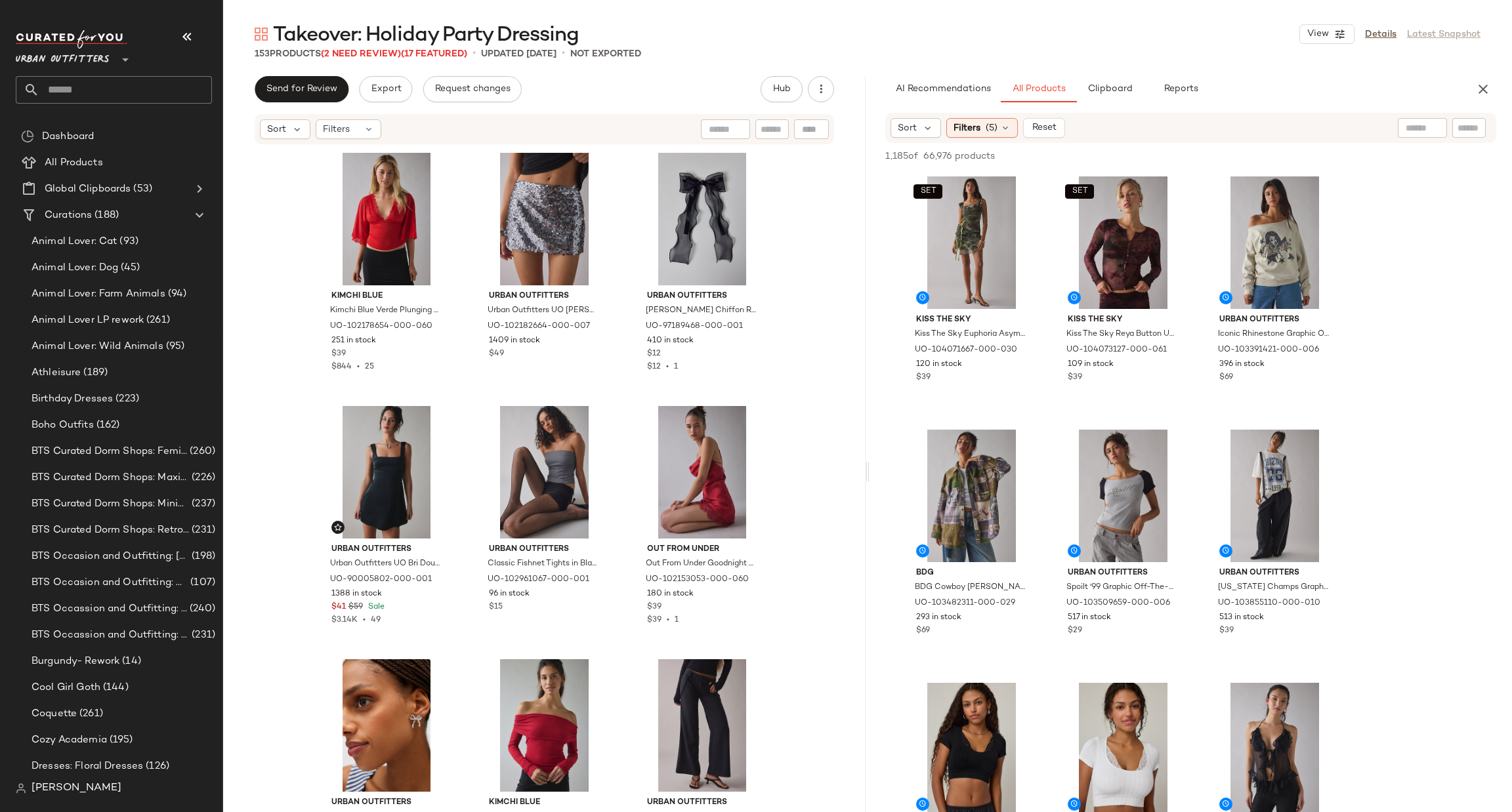
click at [968, 138] on div "Sort Filters (5) Reset" at bounding box center [1191, 128] width 611 height 30
click at [966, 129] on span "Filters" at bounding box center [967, 128] width 27 height 14
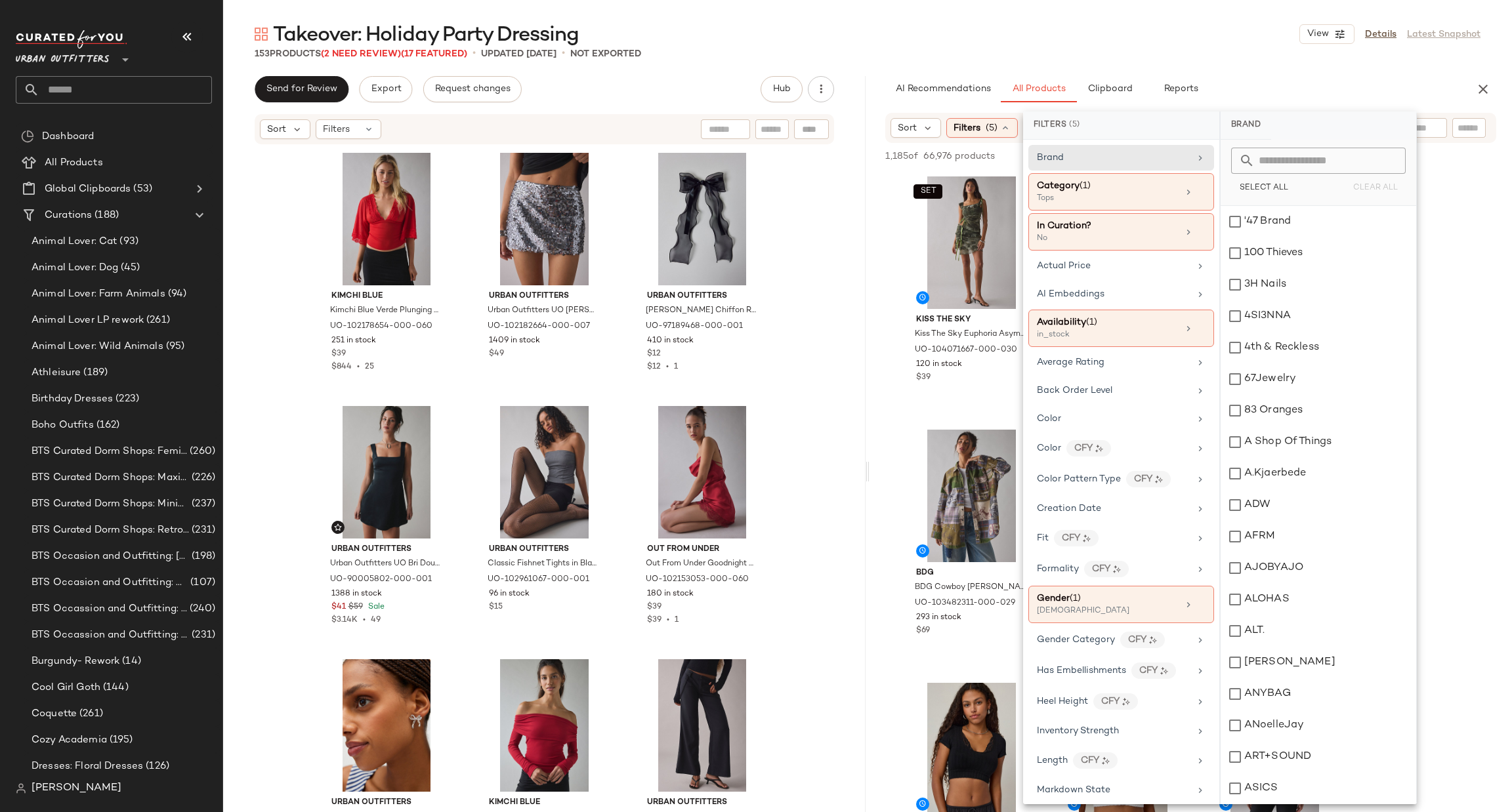
click at [1267, 153] on body "Urban Outfitters ** Dashboard All Products Global Clipboards (53) Curations (18…" at bounding box center [756, 406] width 1512 height 812
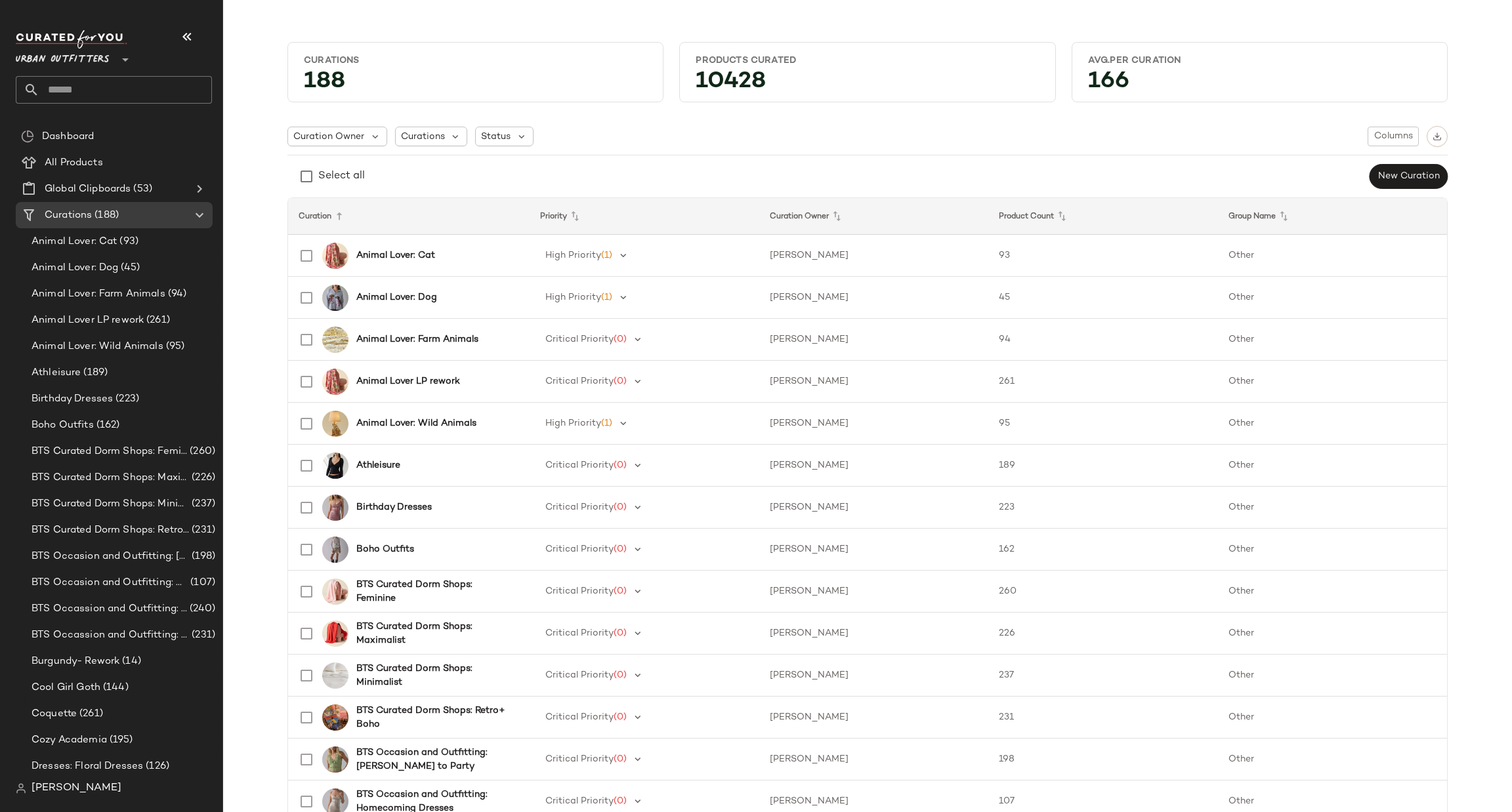
click at [101, 84] on input "text" at bounding box center [125, 90] width 172 height 28
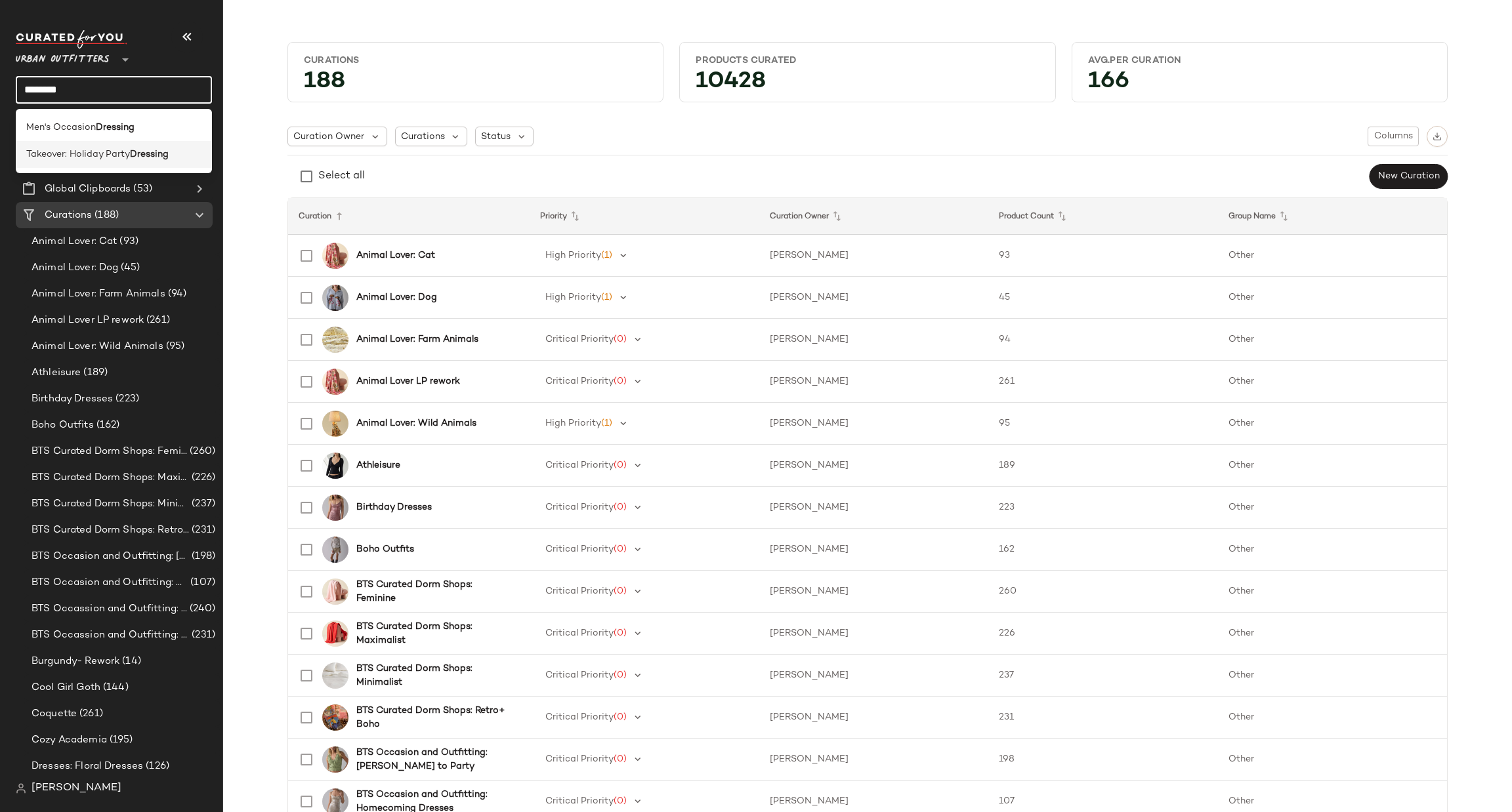
type input "********"
click at [135, 155] on b "Dressing" at bounding box center [149, 154] width 39 height 14
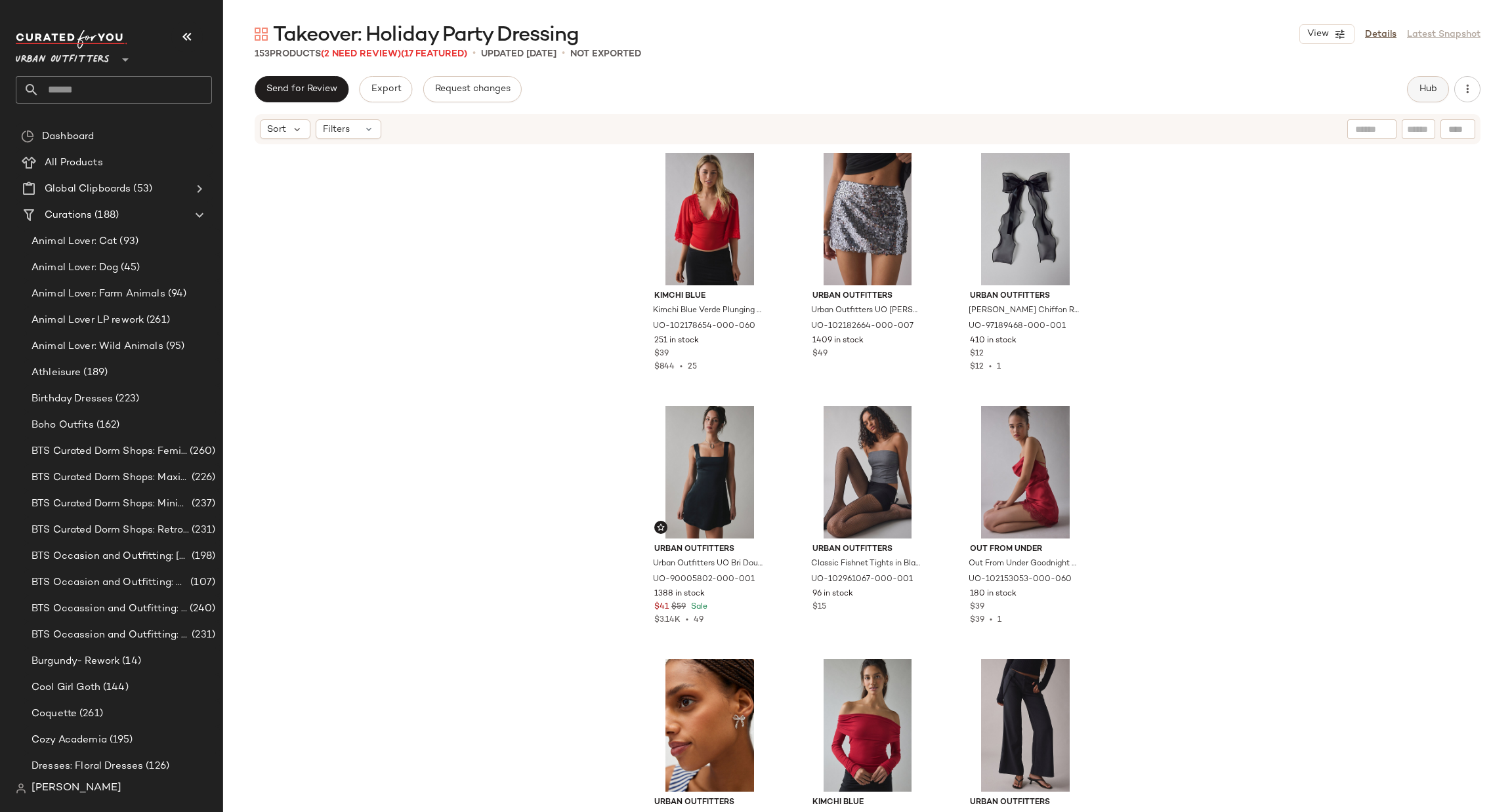
click at [1413, 96] on button "Hub" at bounding box center [1428, 89] width 42 height 26
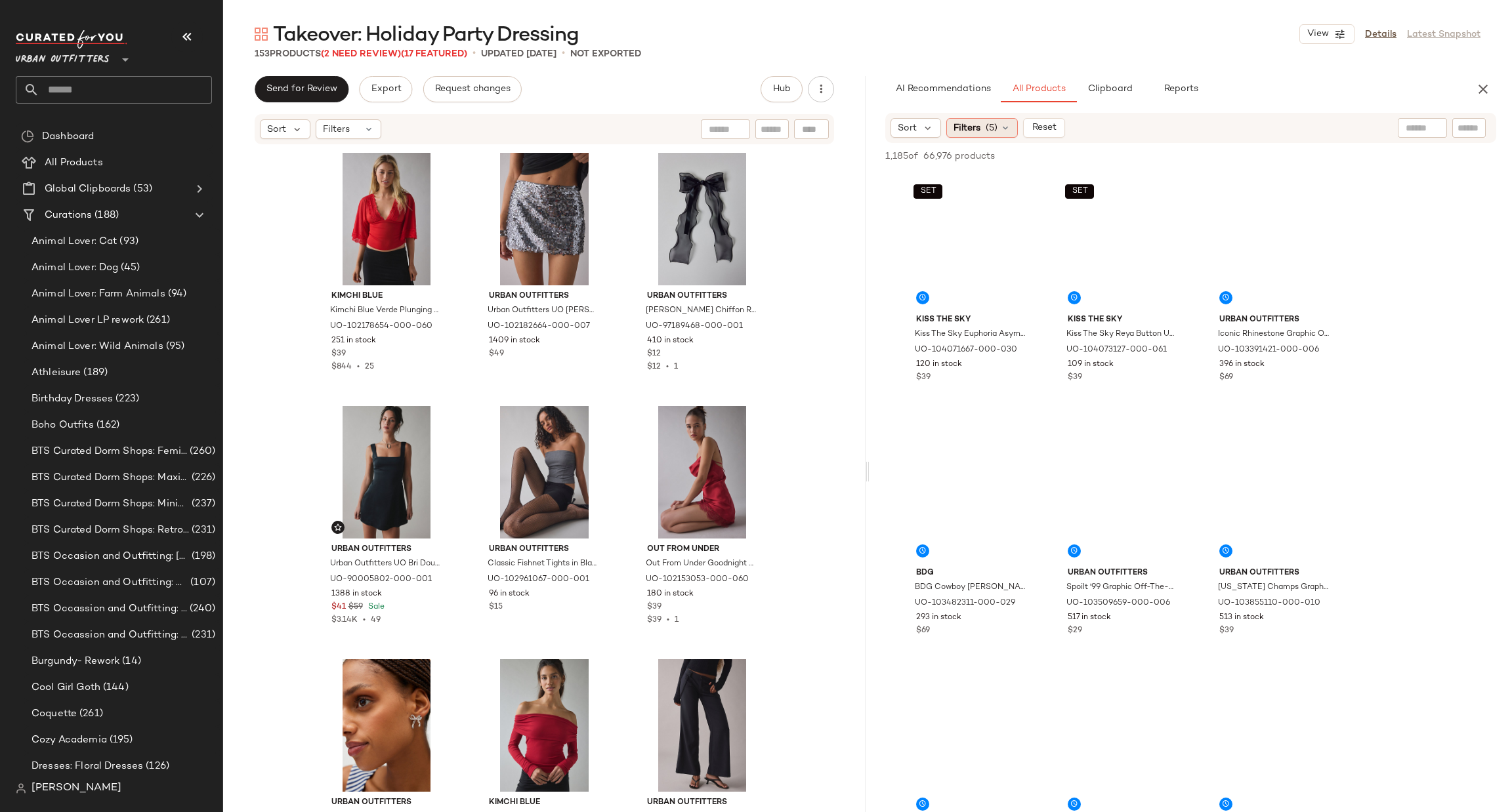
click at [974, 130] on span "Filters" at bounding box center [967, 128] width 27 height 14
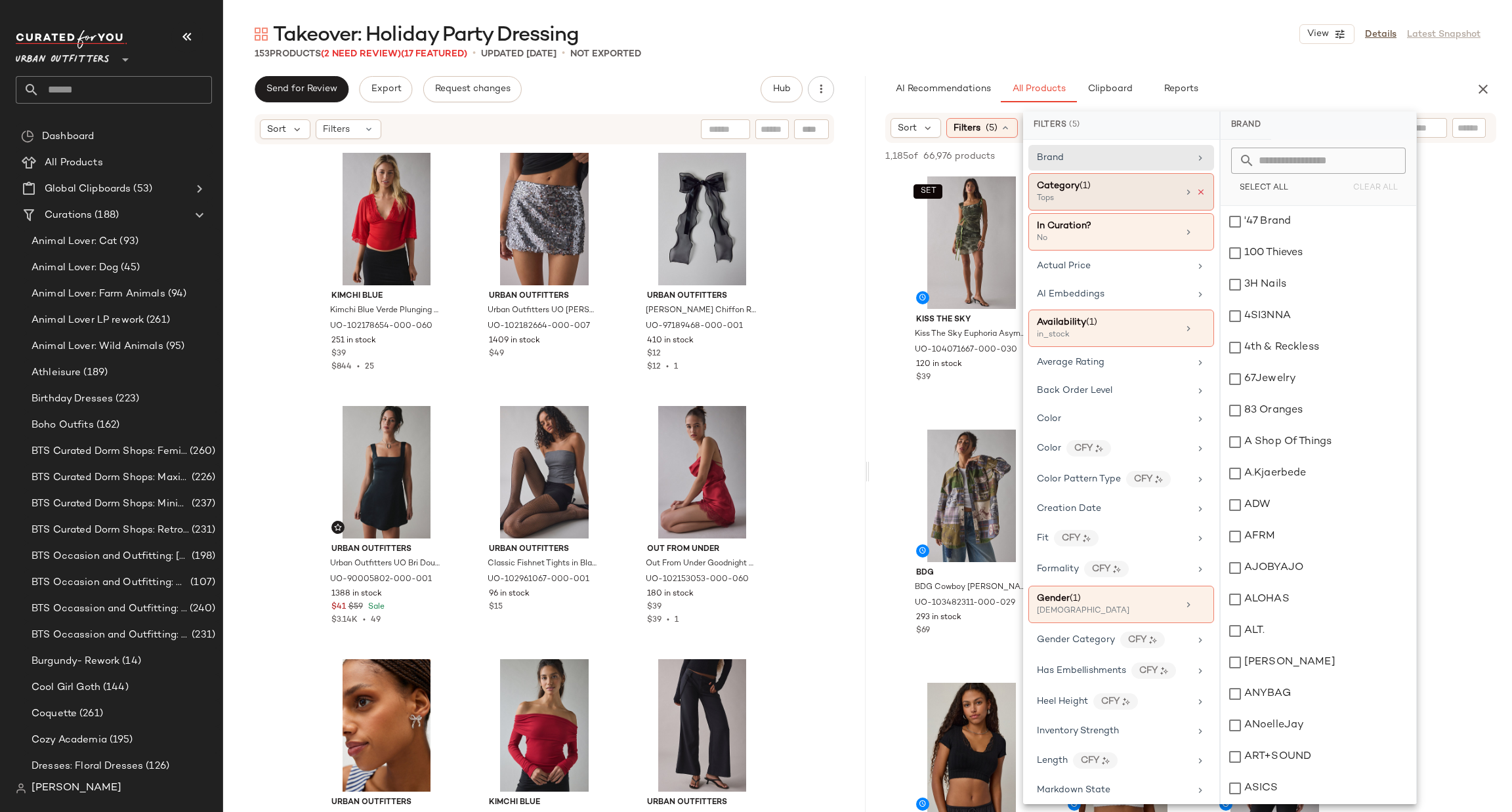
click at [1197, 195] on icon at bounding box center [1201, 192] width 10 height 10
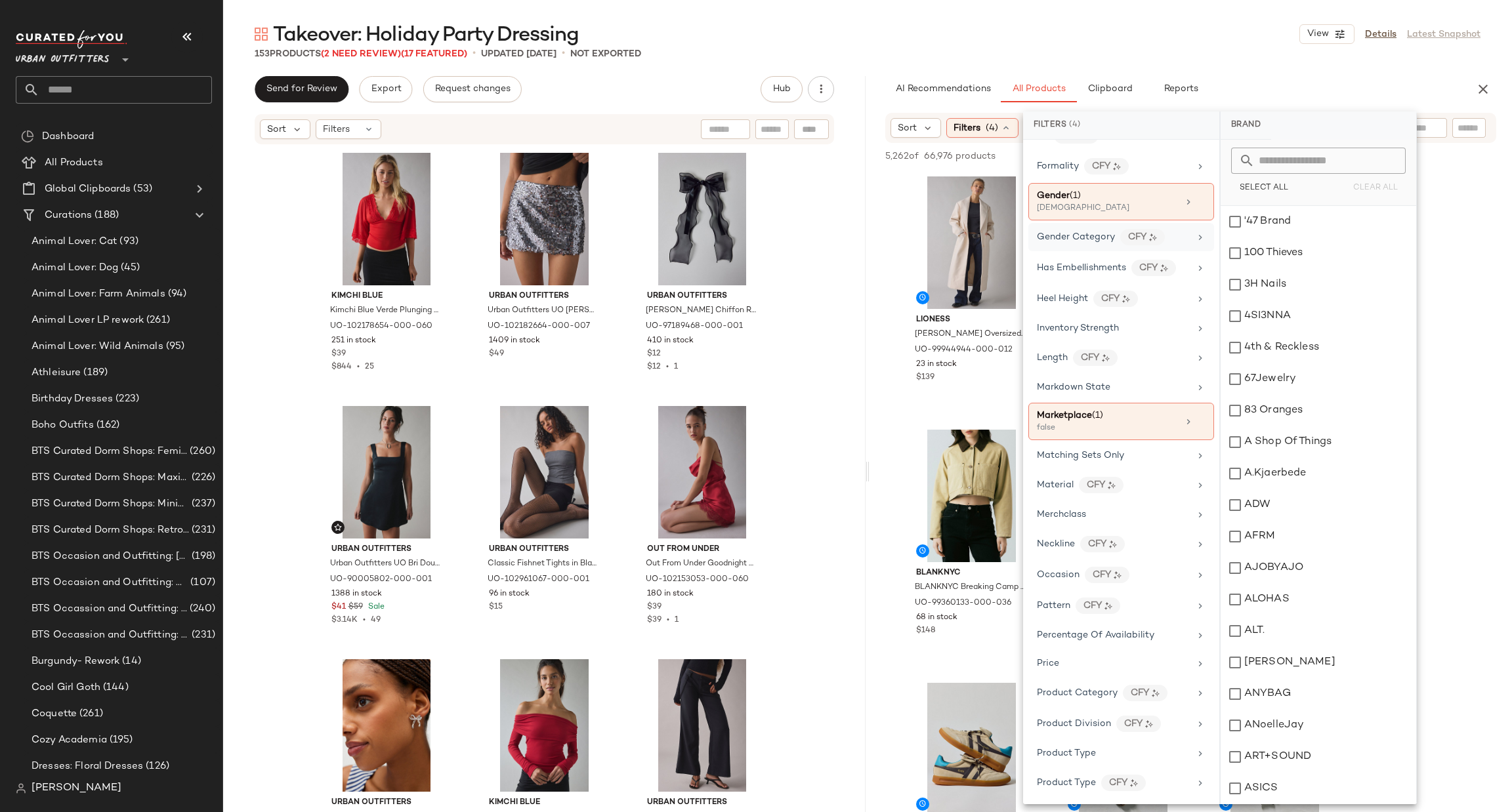
scroll to position [394, 0]
click at [1197, 424] on icon at bounding box center [1201, 419] width 10 height 10
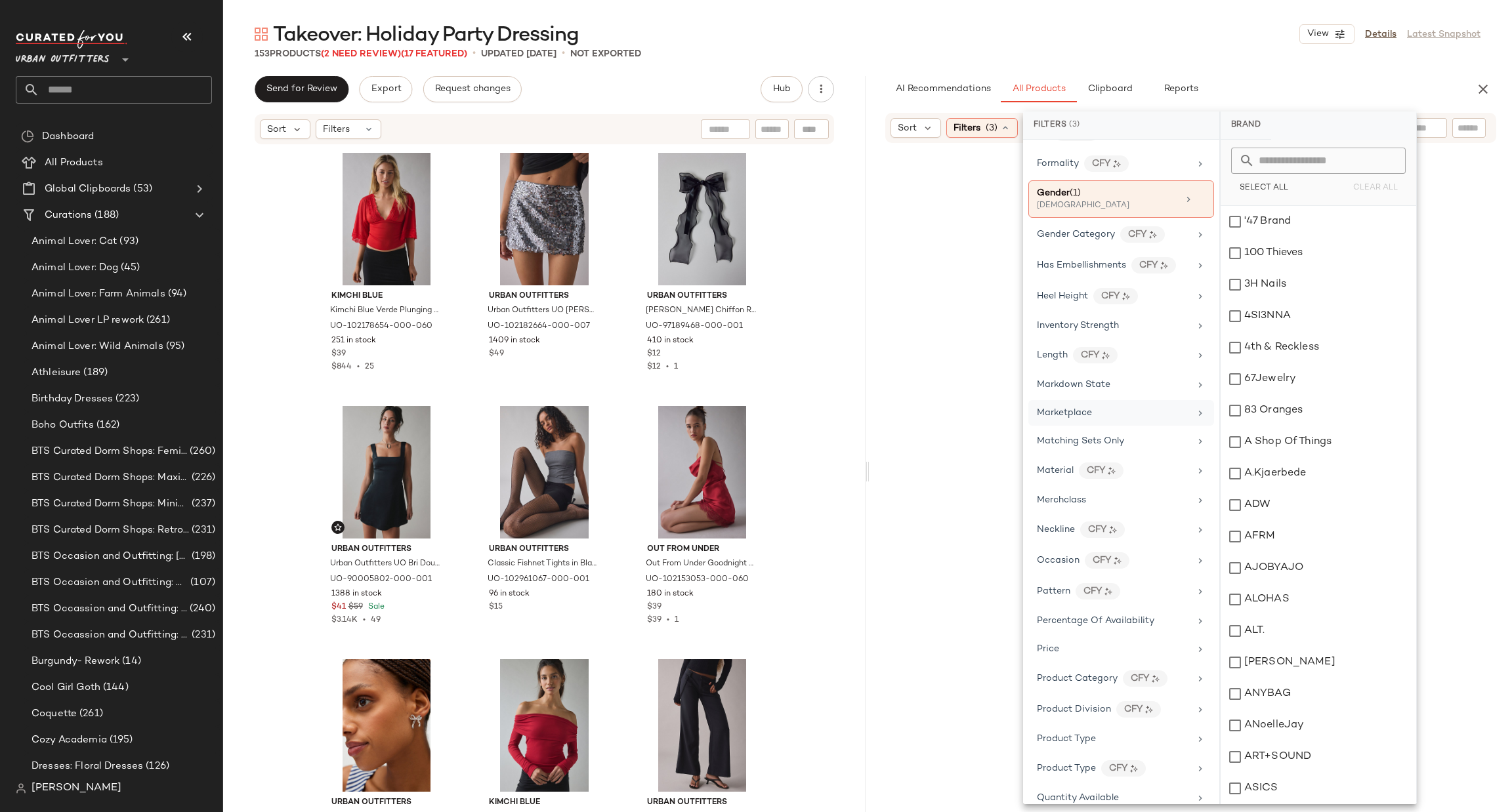
click at [1340, 161] on input "text" at bounding box center [1326, 161] width 143 height 26
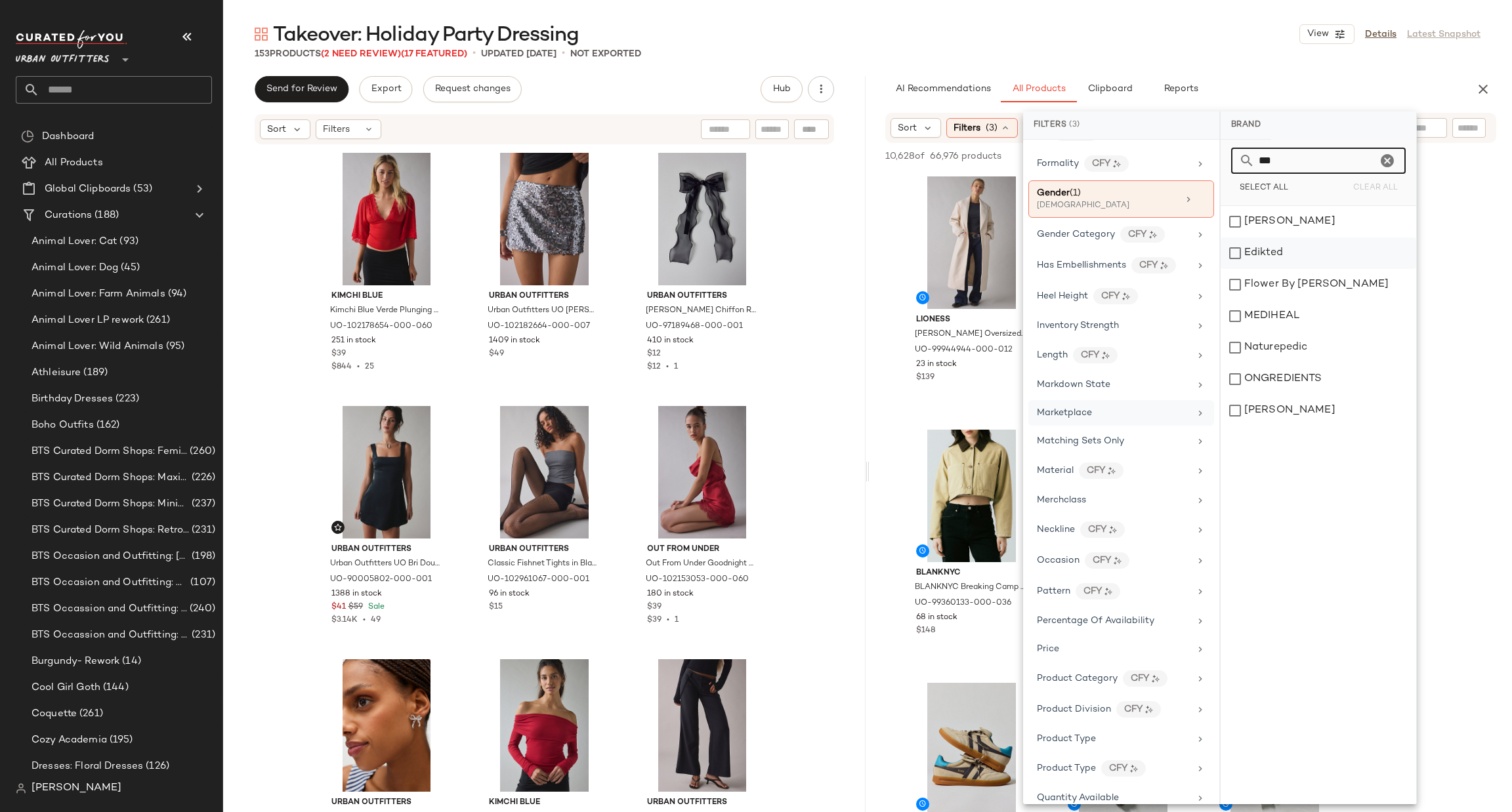
type input "***"
click at [1359, 252] on div "Edikted" at bounding box center [1318, 253] width 196 height 32
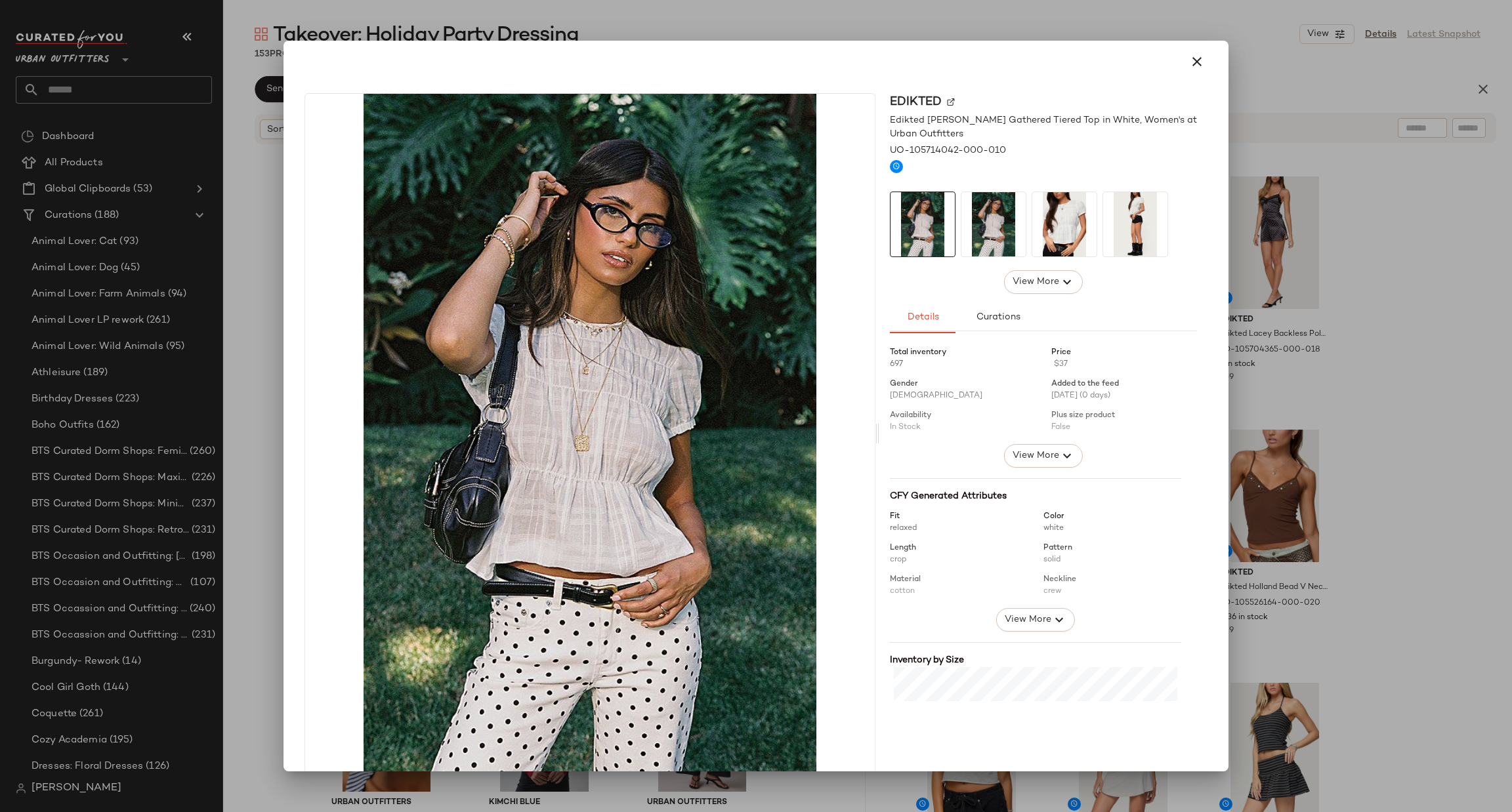
click at [1337, 329] on div at bounding box center [756, 406] width 1512 height 812
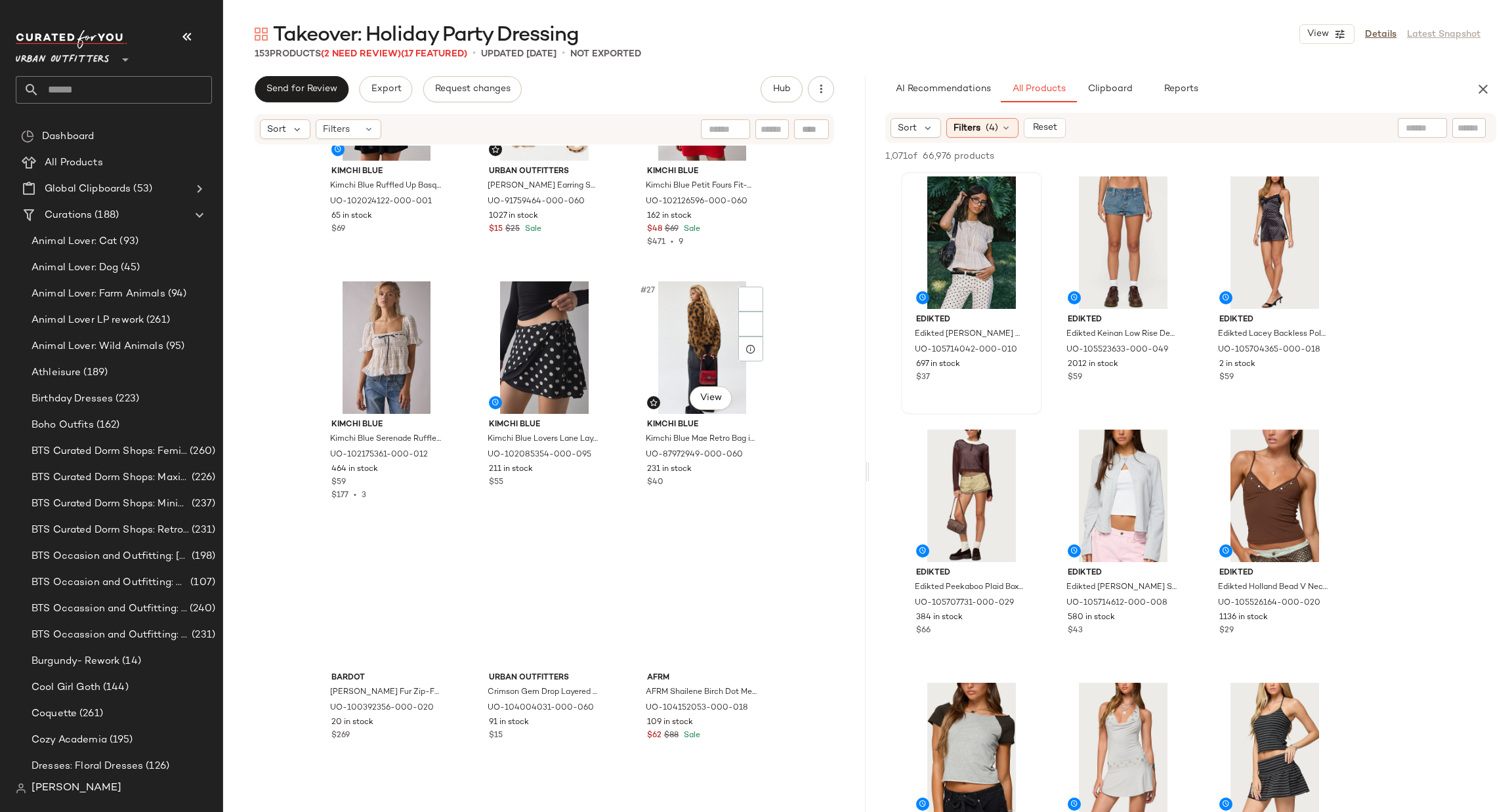
scroll to position [1978, 0]
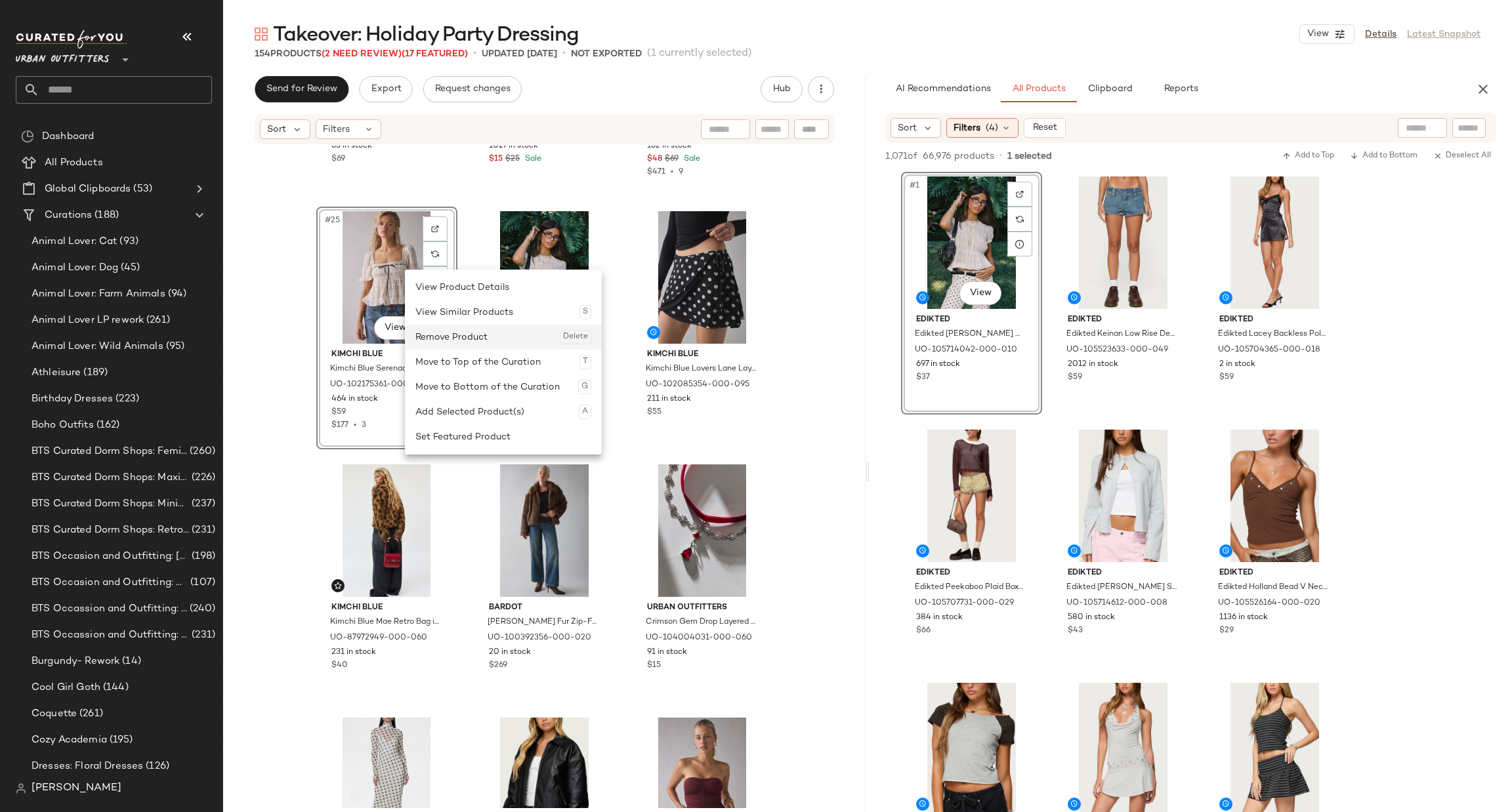
click at [480, 337] on div "Remove Product Delete" at bounding box center [503, 337] width 176 height 25
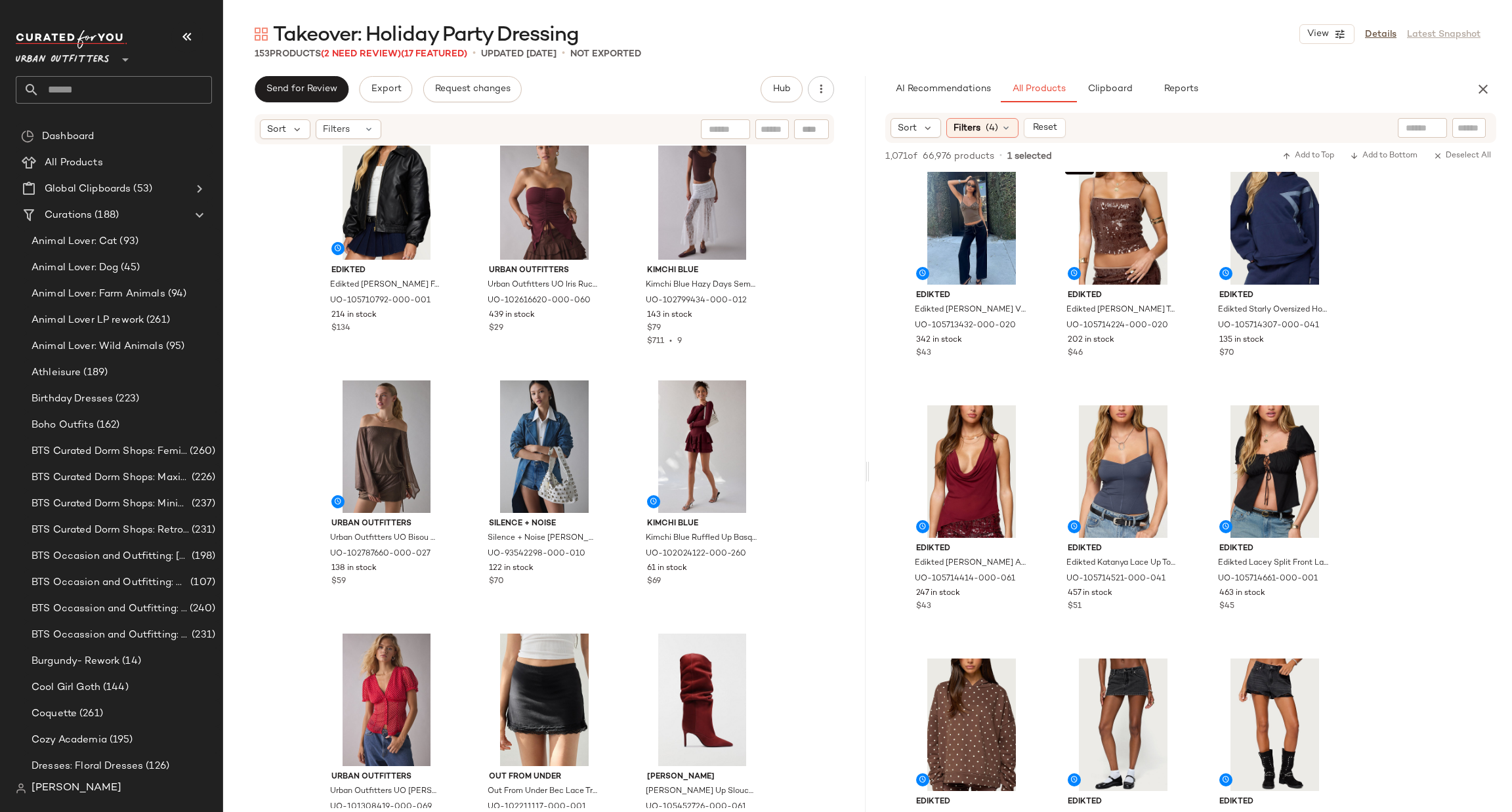
scroll to position [2175, 0]
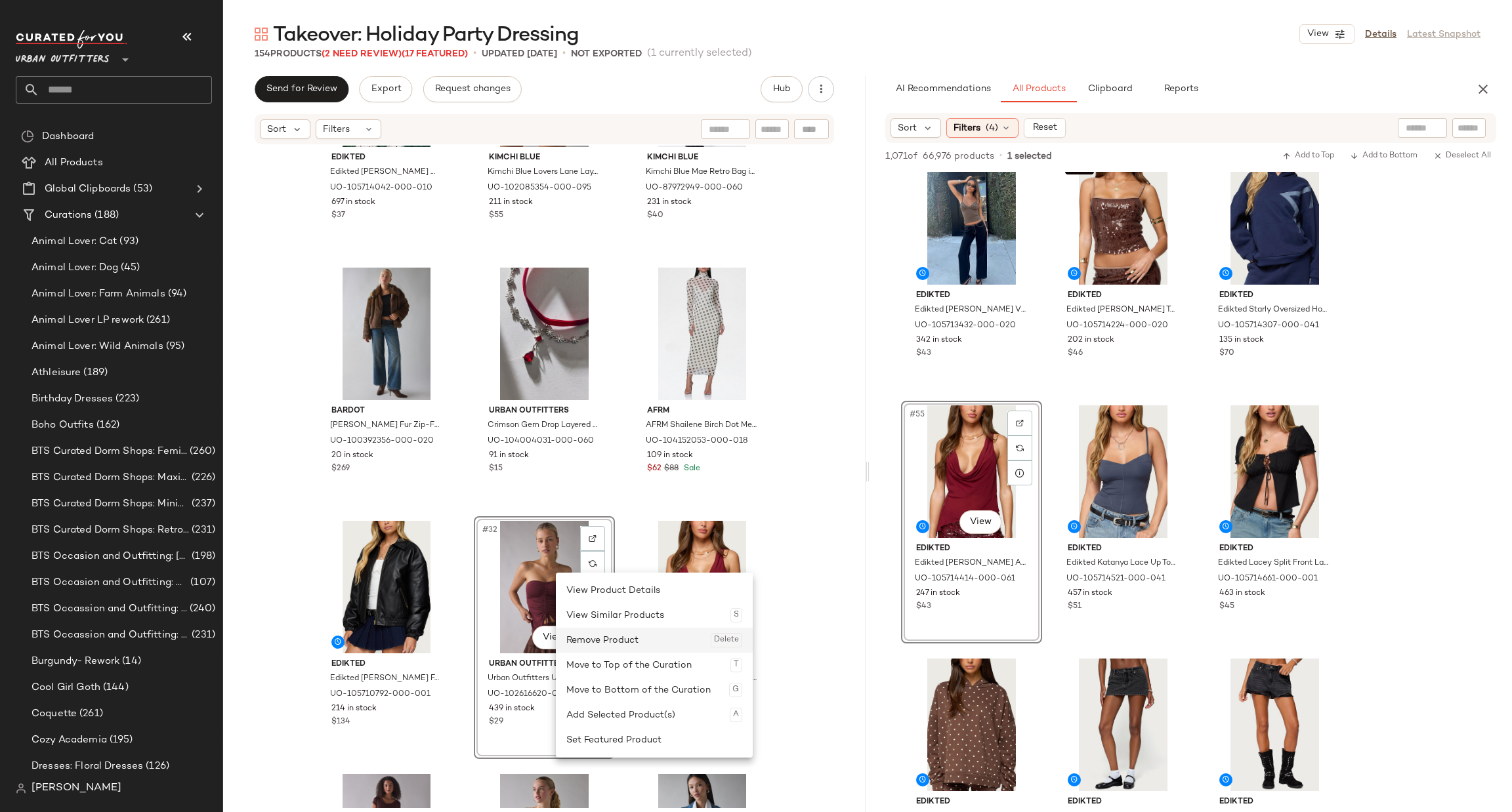
click at [595, 637] on div "Remove Product Delete" at bounding box center [654, 640] width 176 height 25
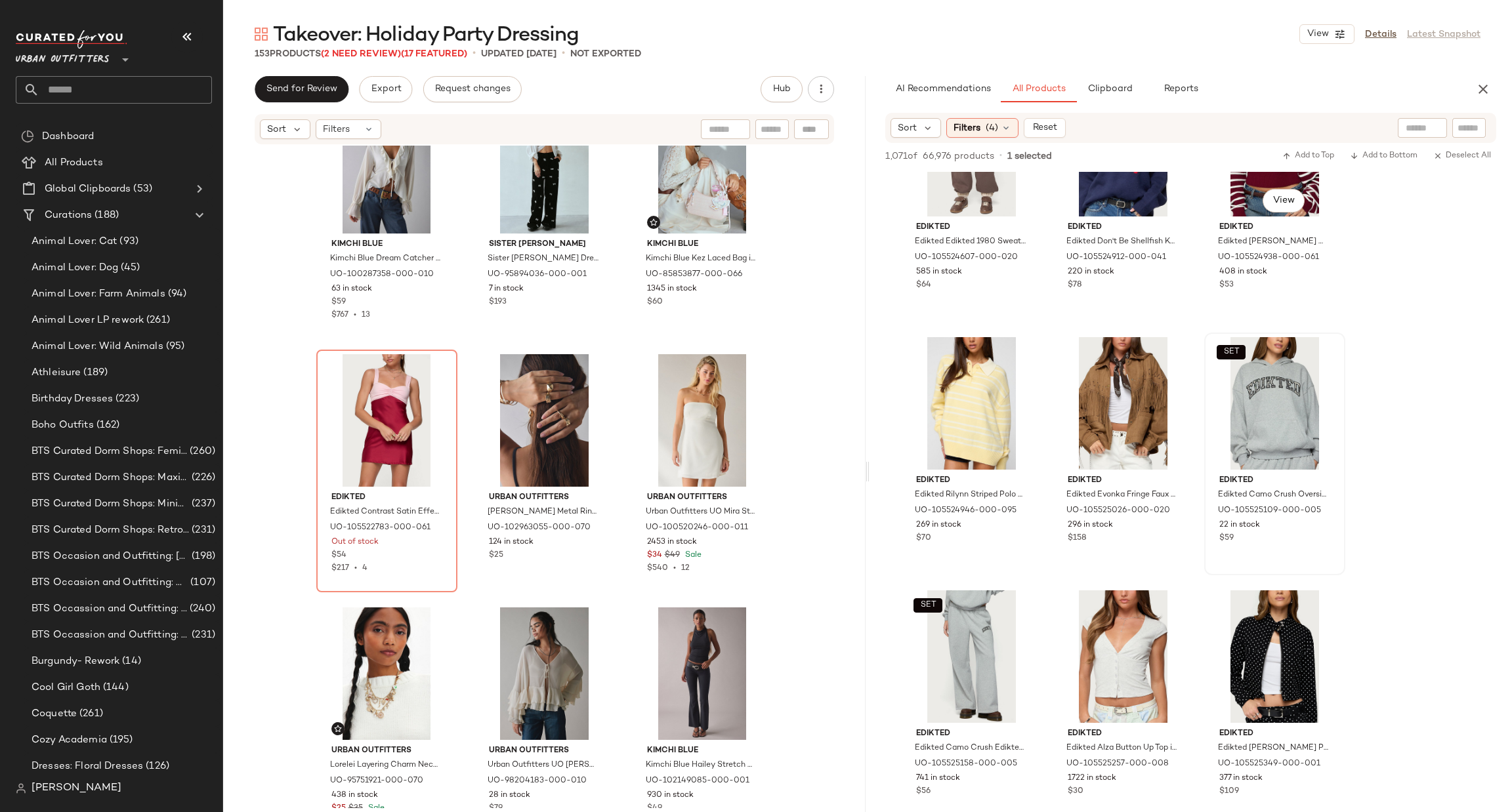
scroll to position [8463, 0]
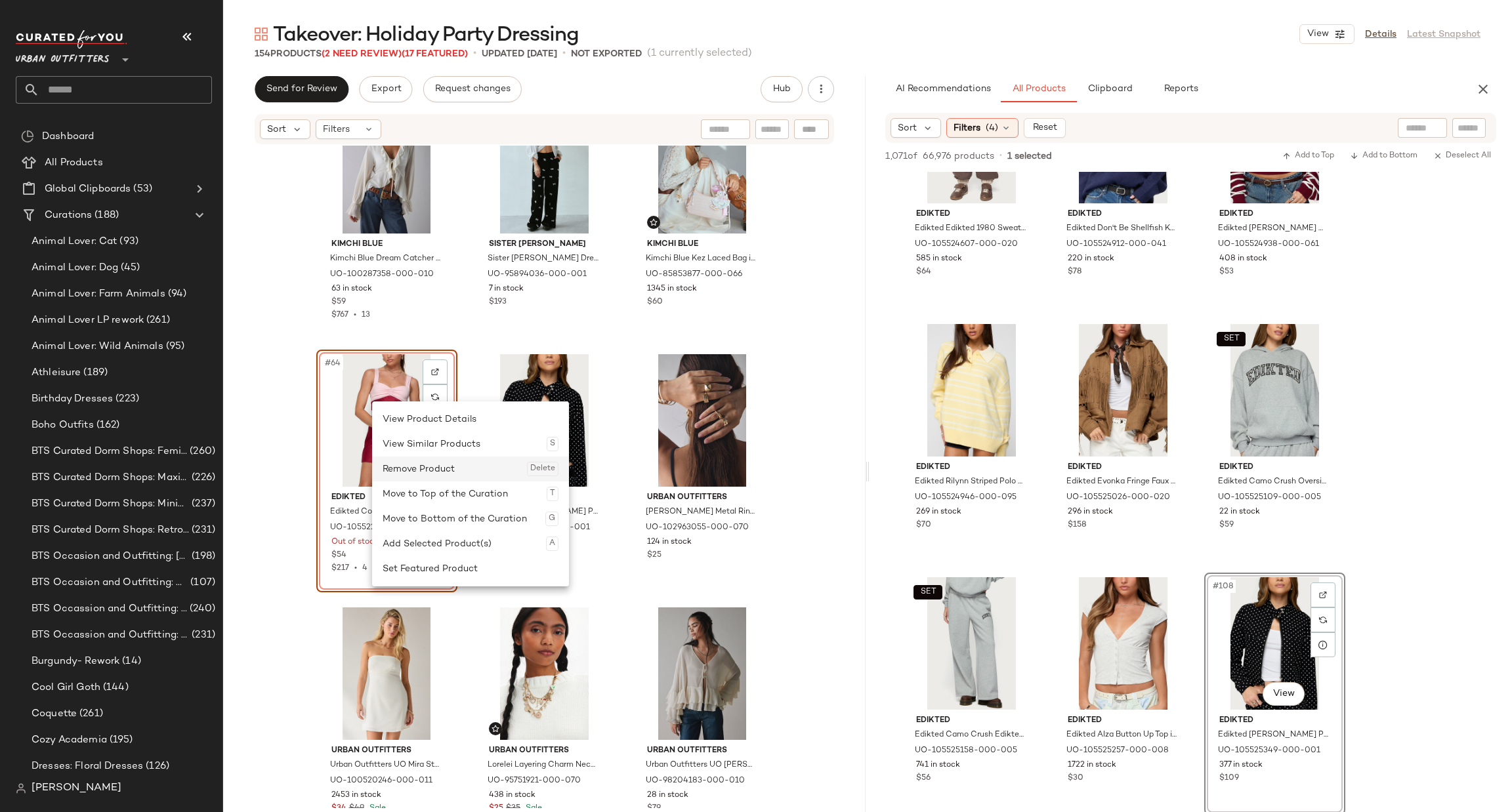
click at [432, 462] on div "Remove Product Delete" at bounding box center [470, 469] width 176 height 25
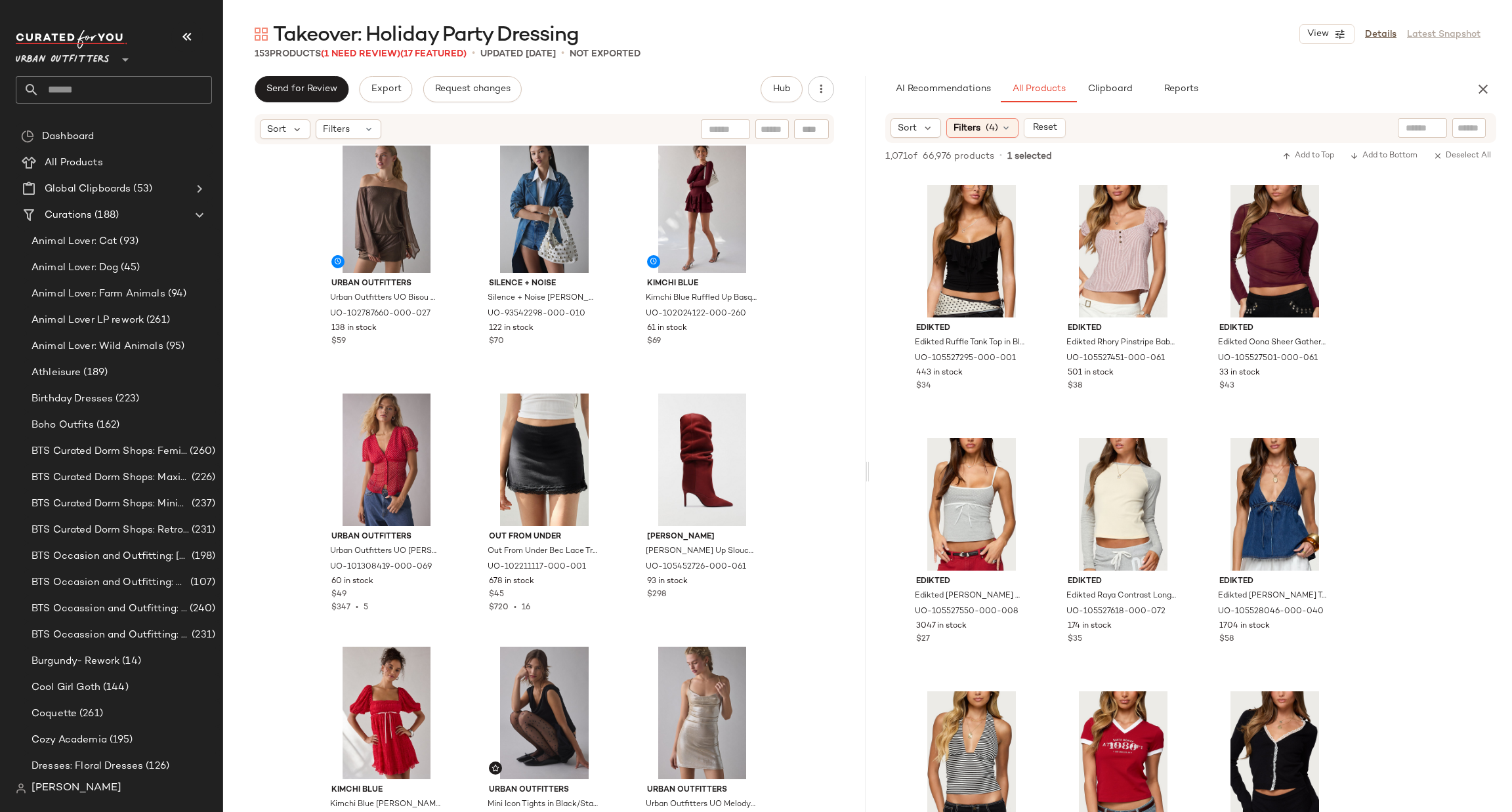
scroll to position [2686, 0]
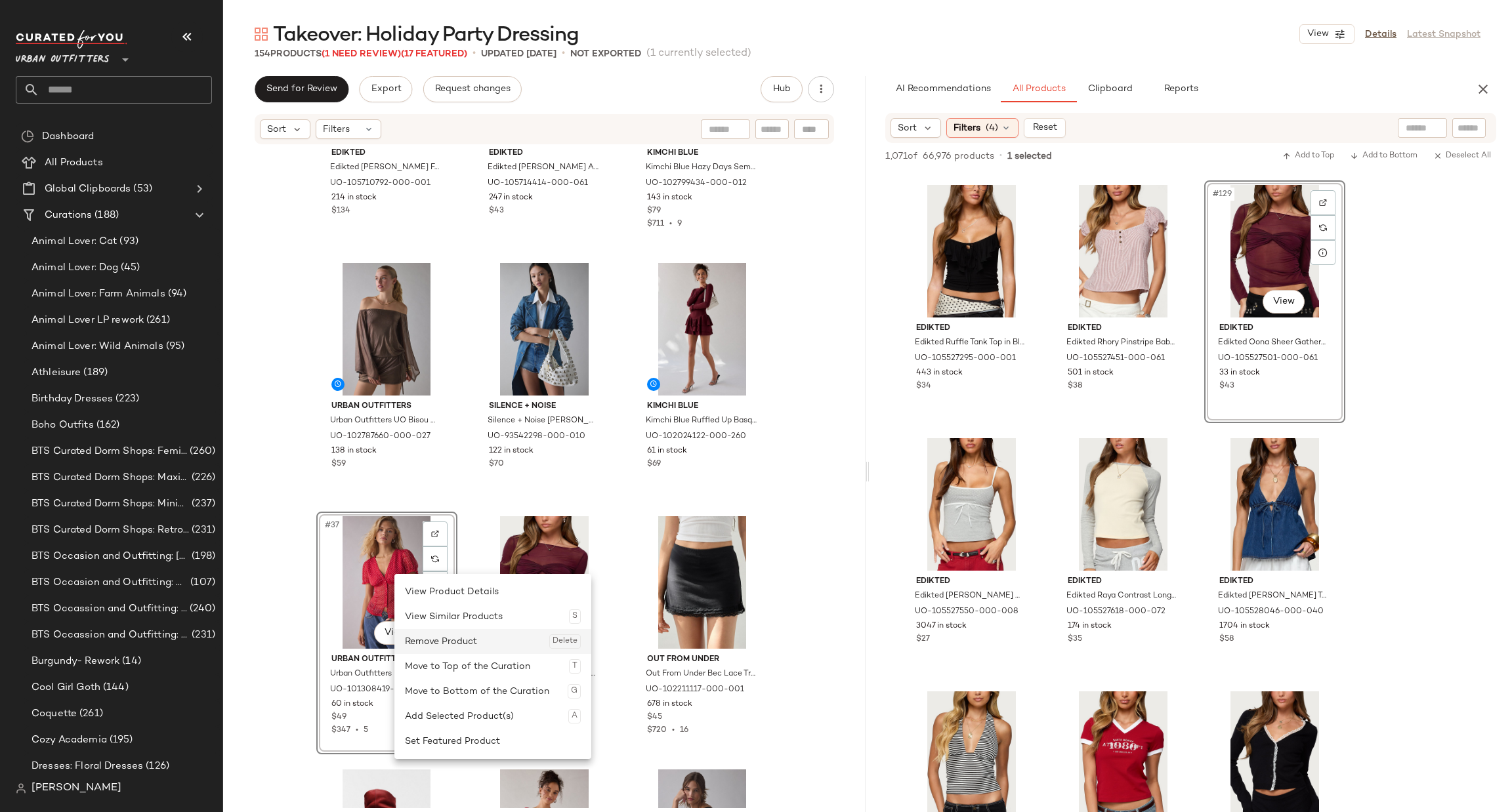
click at [445, 643] on div "Remove Product Delete" at bounding box center [493, 642] width 176 height 25
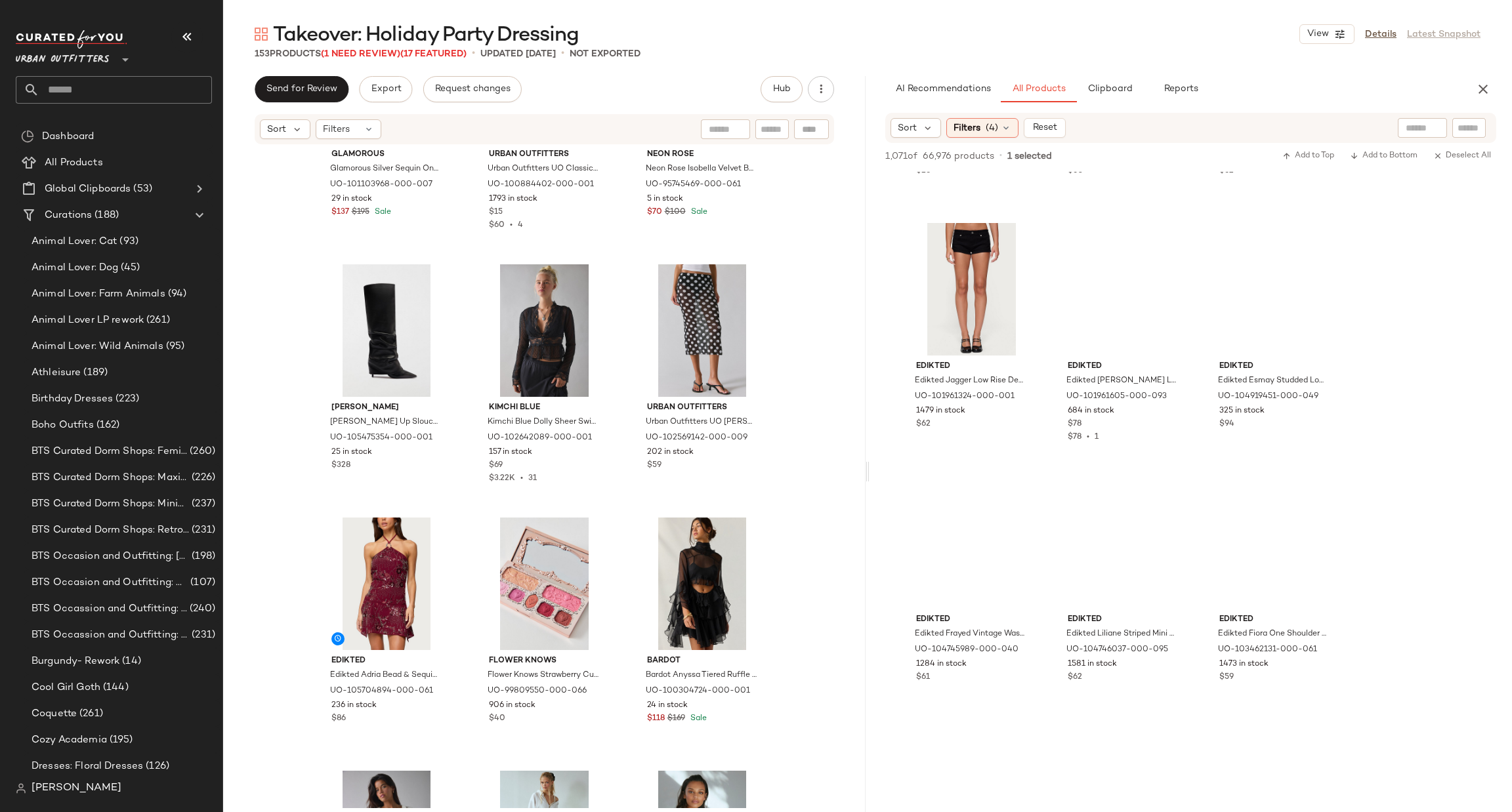
scroll to position [21226, 0]
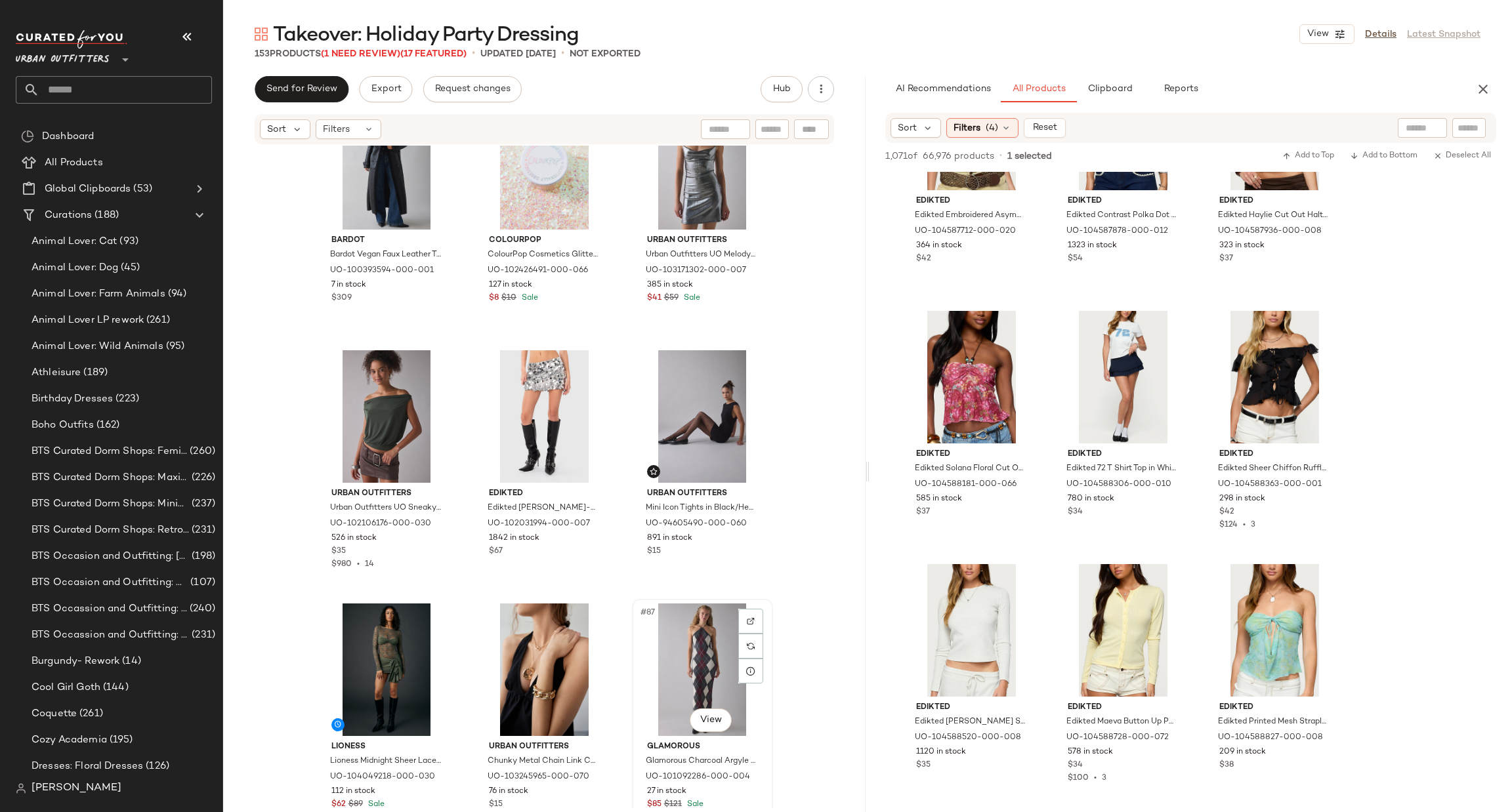
scroll to position [6623, 0]
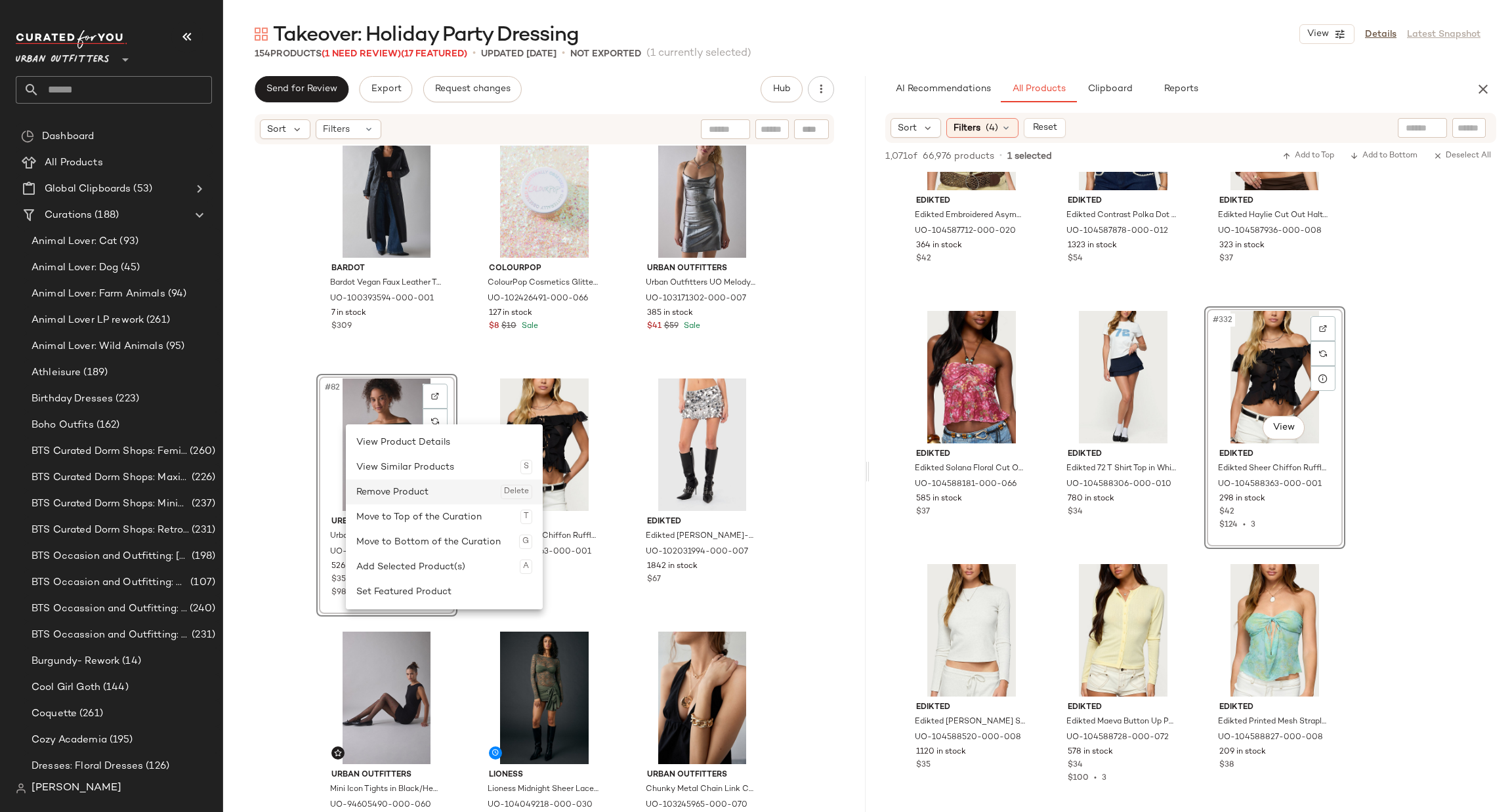
click at [418, 492] on div "Remove Product Delete" at bounding box center [445, 492] width 176 height 25
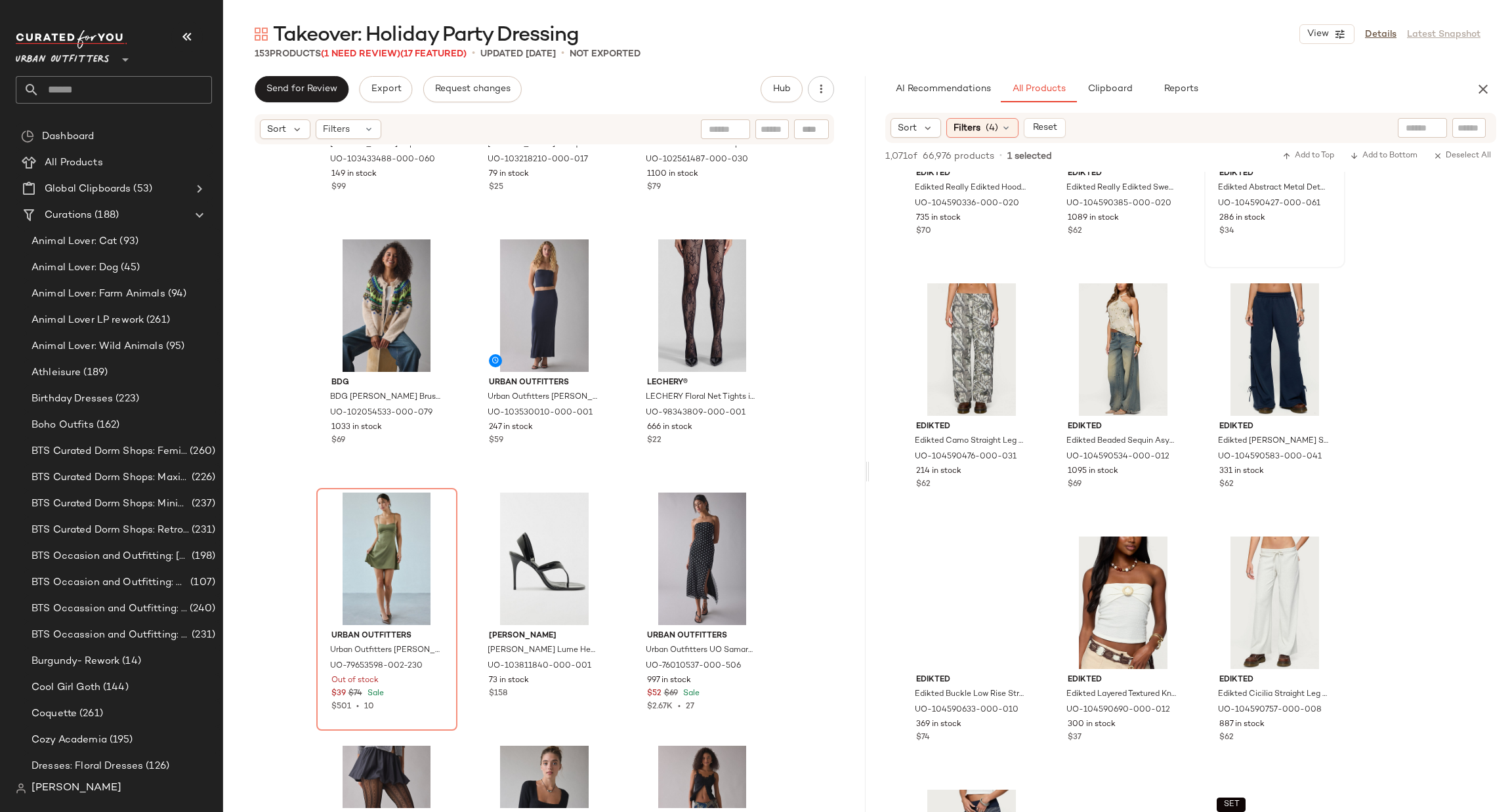
scroll to position [24459, 0]
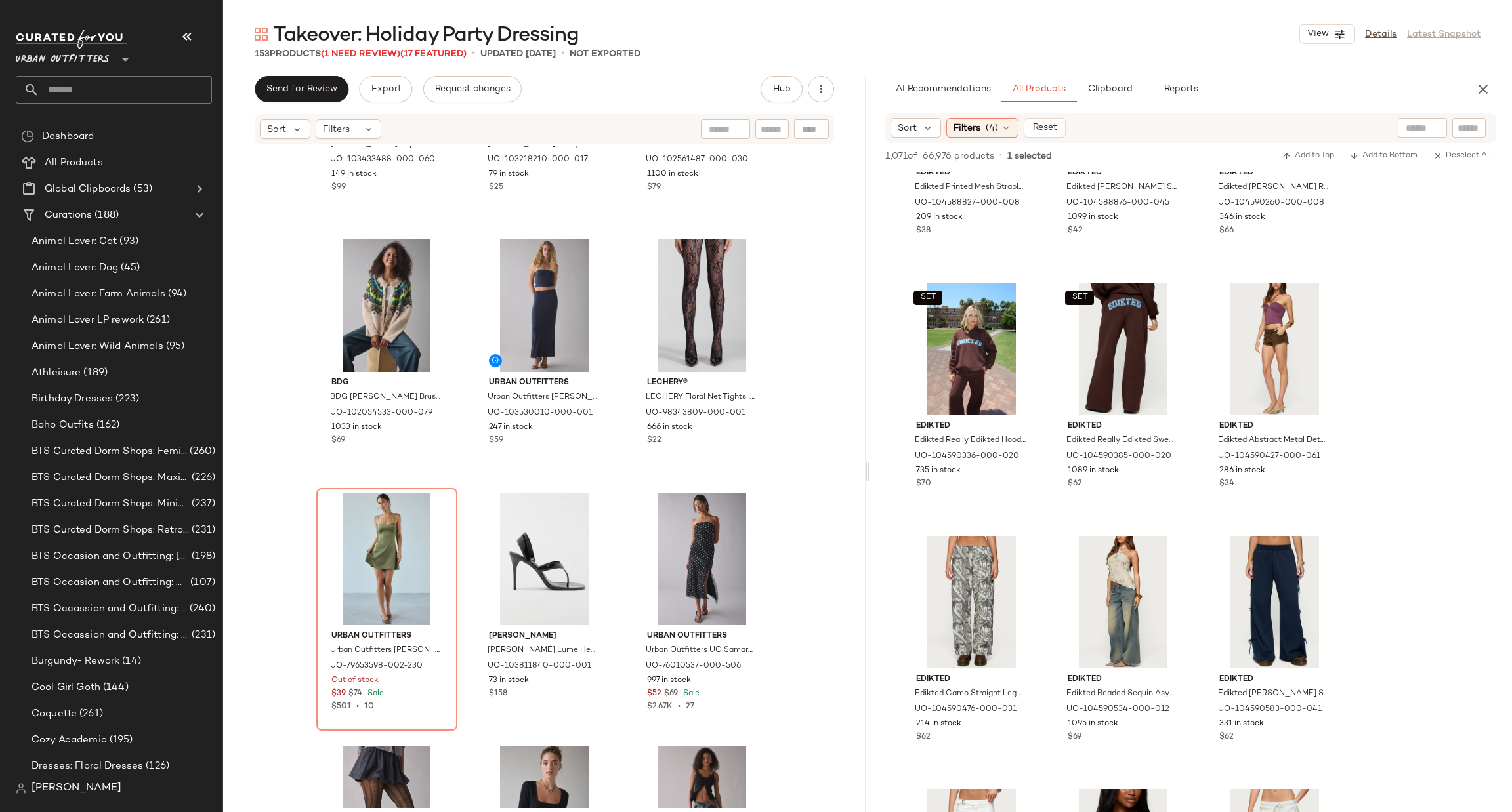
click at [1410, 131] on input "text" at bounding box center [1422, 128] width 34 height 14
type input "*****"
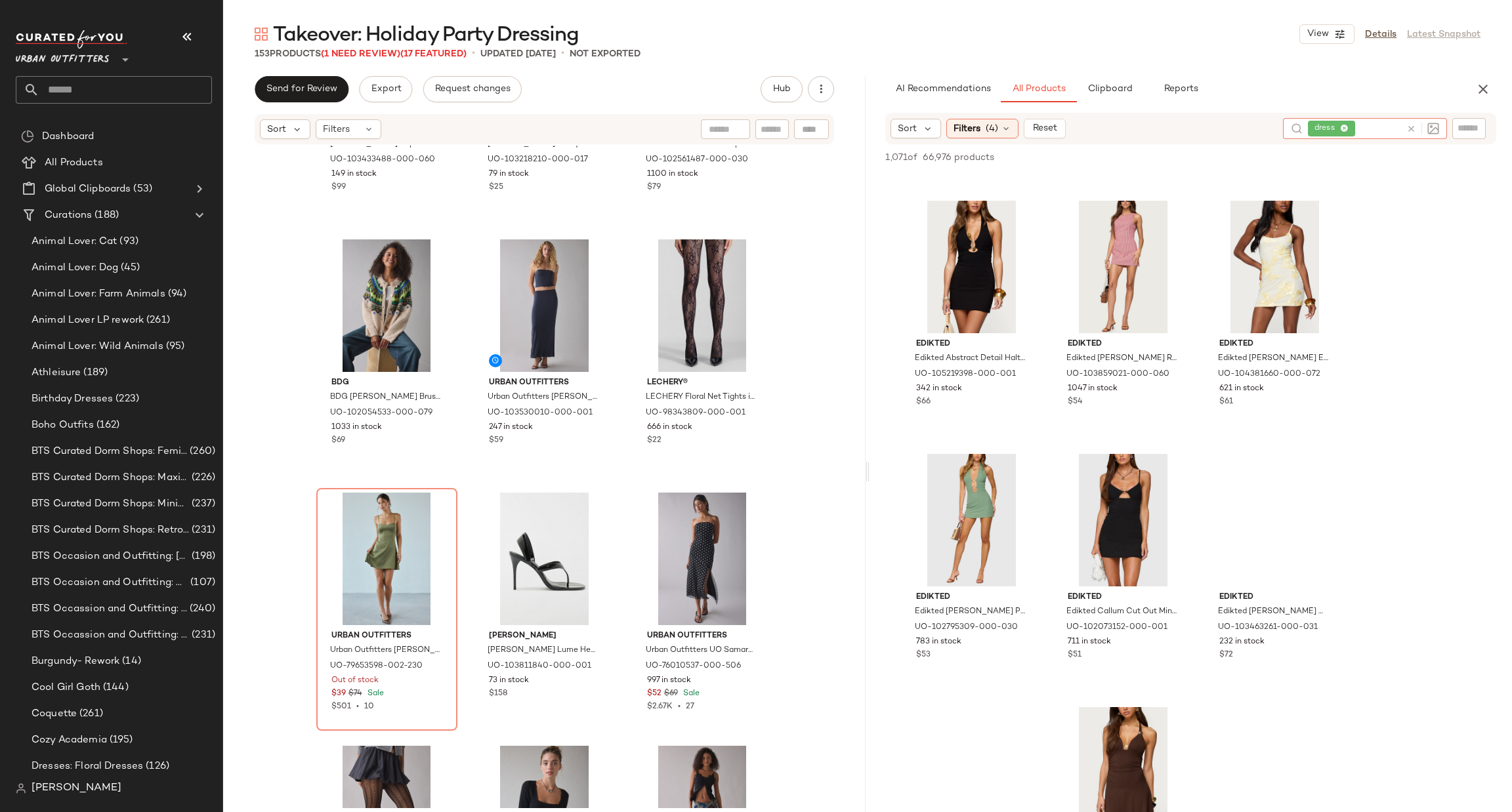
scroll to position [590, 0]
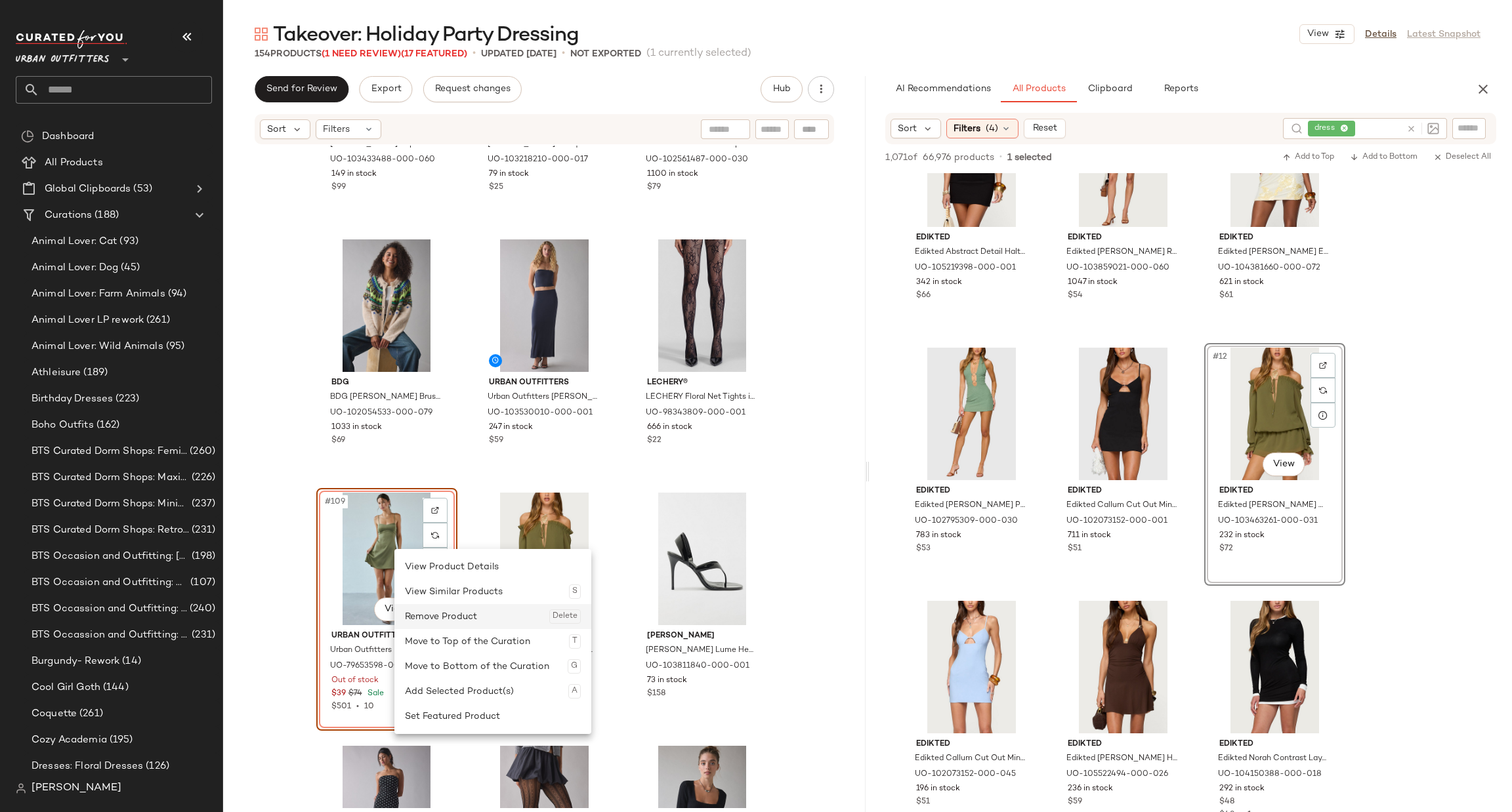
click at [462, 618] on div "Remove Product Delete" at bounding box center [493, 617] width 176 height 25
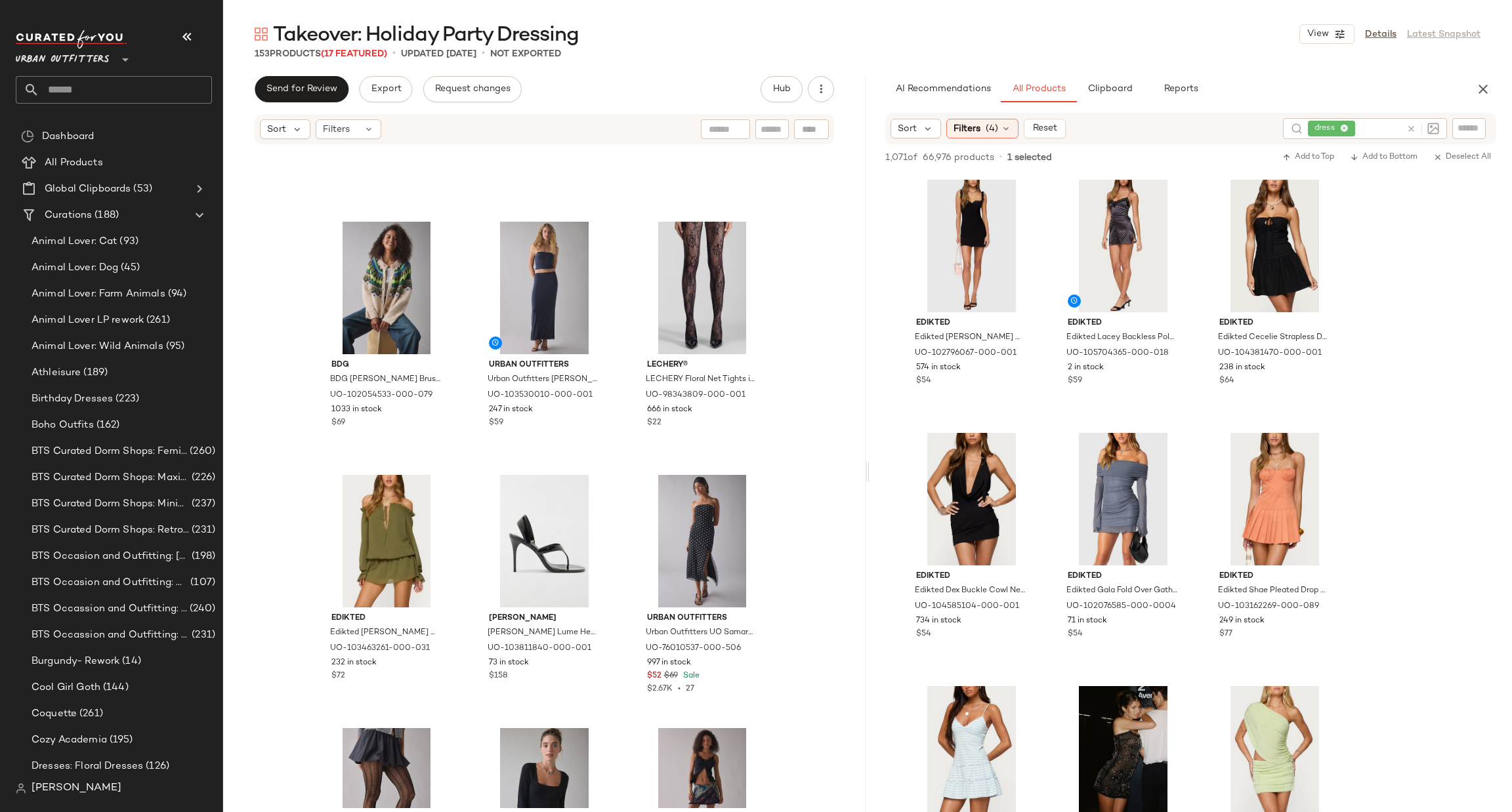
scroll to position [8787, 0]
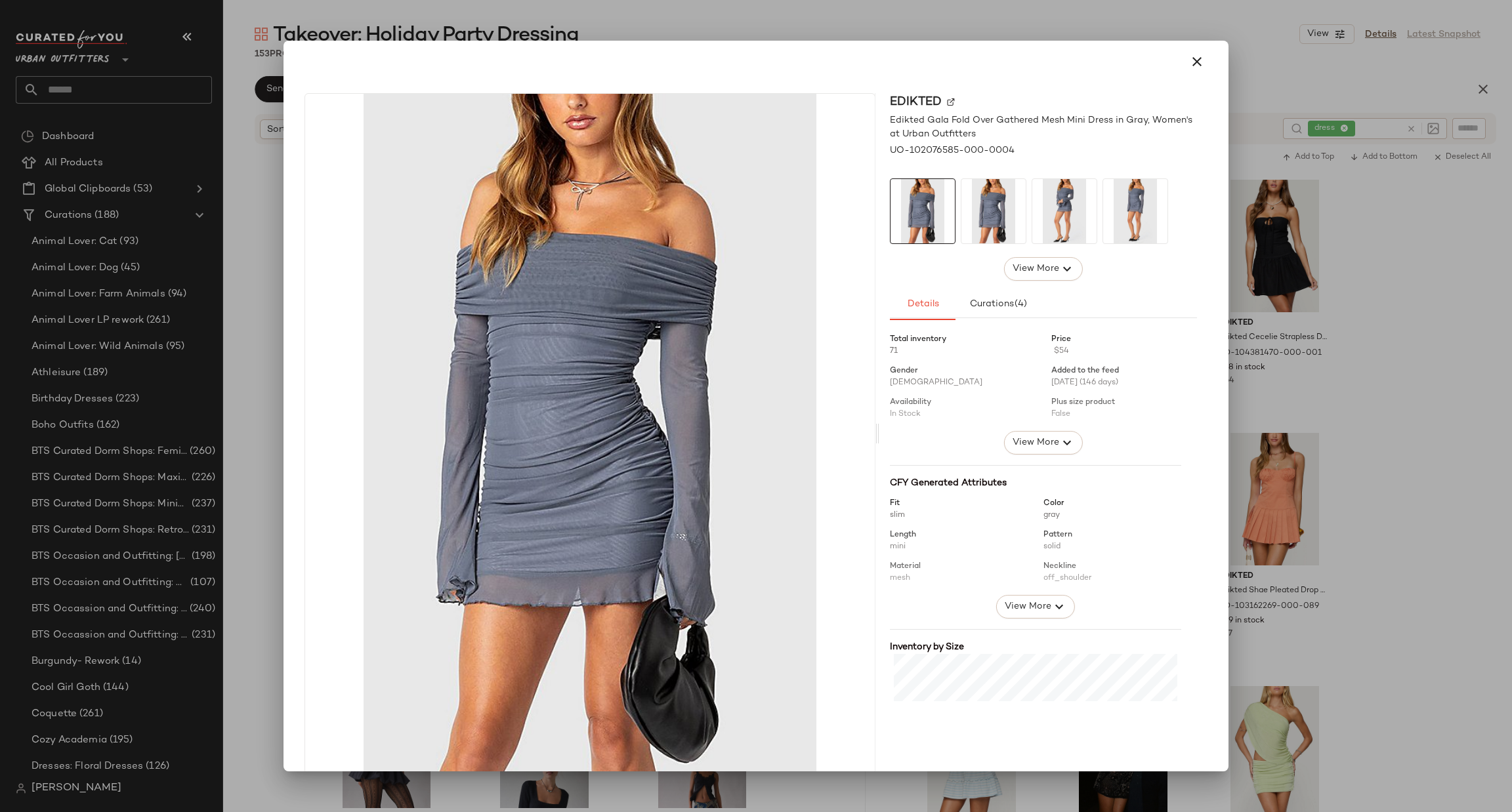
click at [1454, 429] on div at bounding box center [756, 406] width 1512 height 812
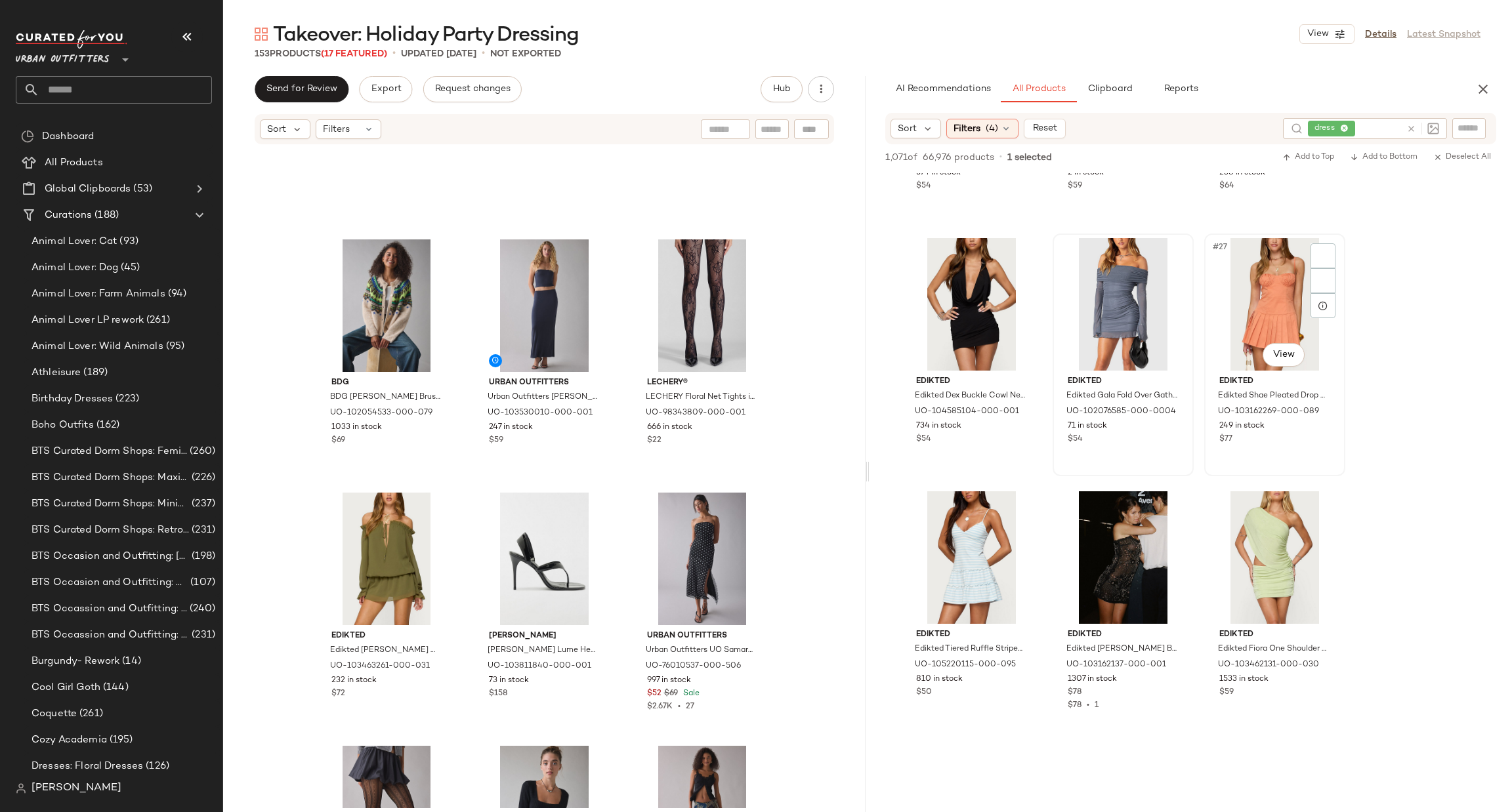
scroll to position [1967, 0]
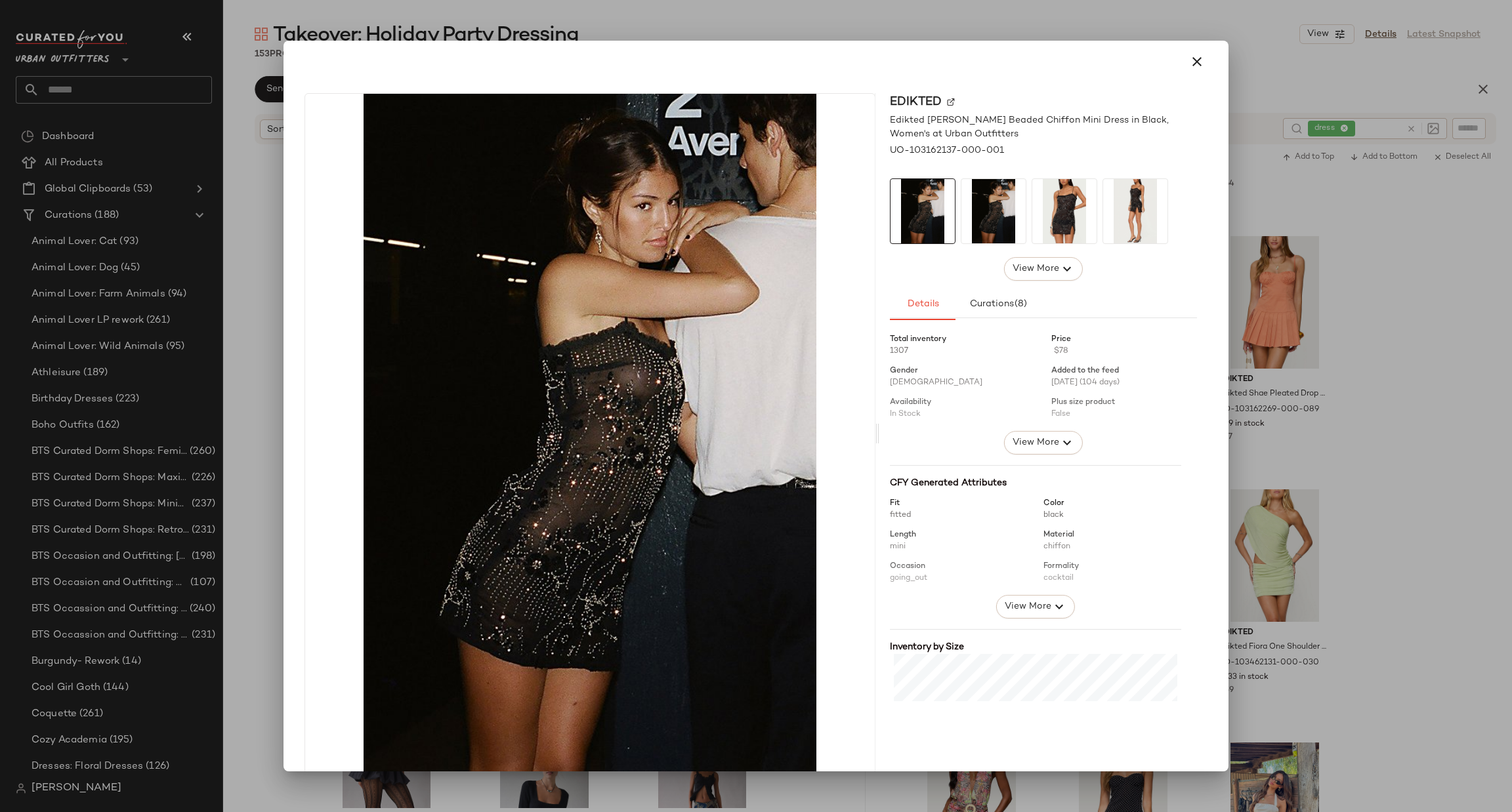
click at [1389, 492] on div at bounding box center [756, 406] width 1512 height 812
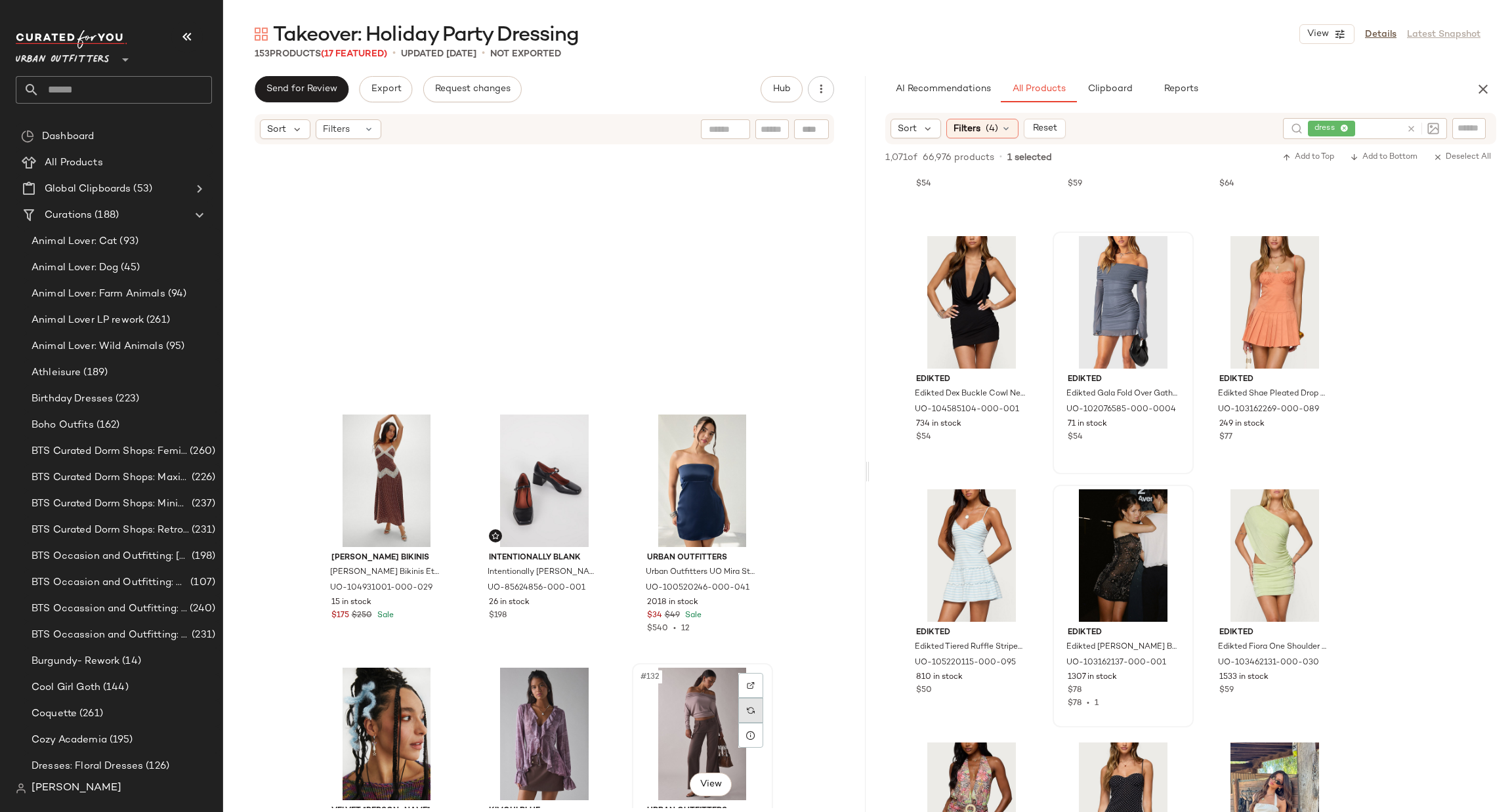
scroll to position [10362, 0]
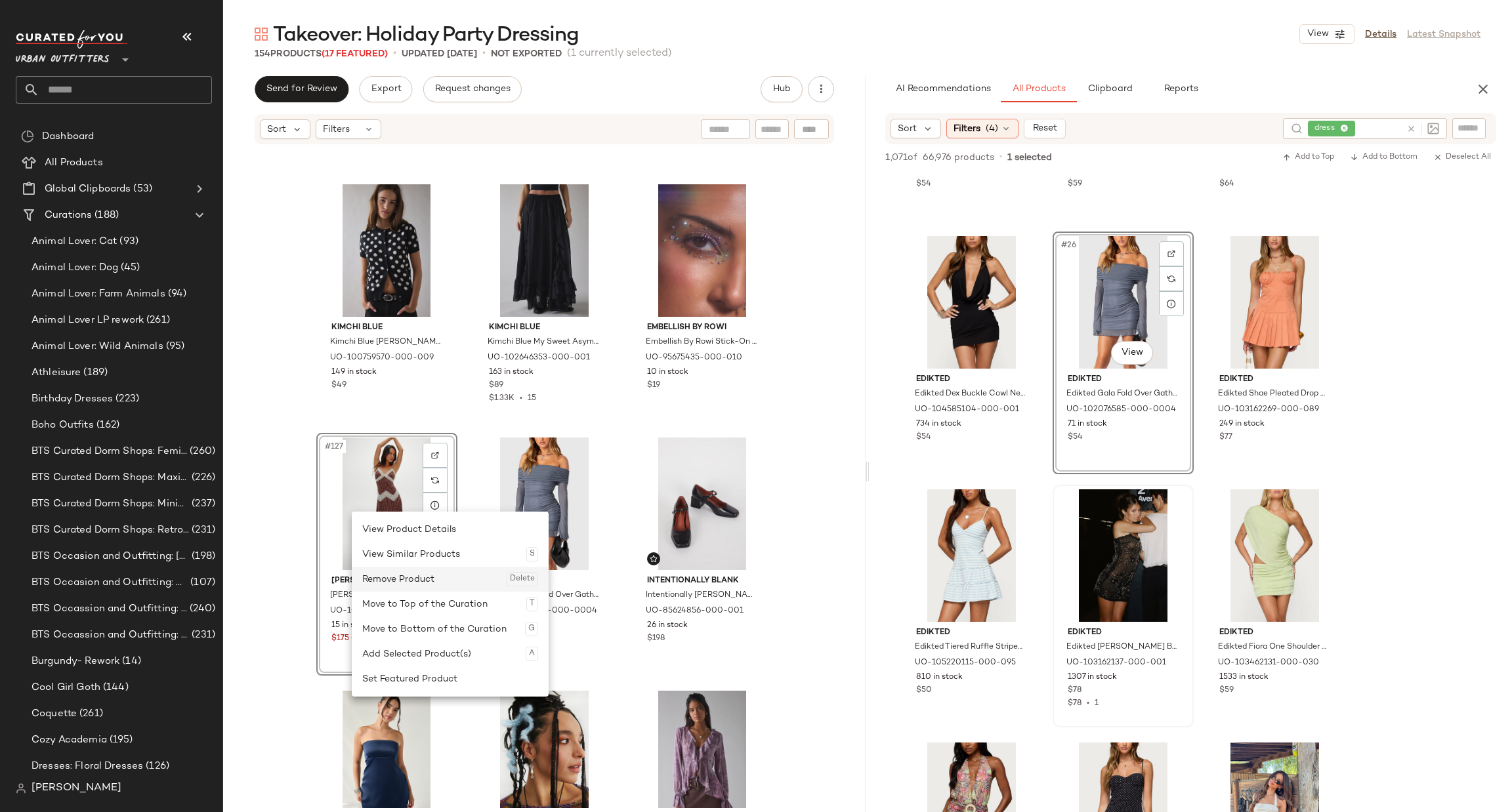
click at [416, 571] on div "Remove Product Delete" at bounding box center [450, 579] width 176 height 25
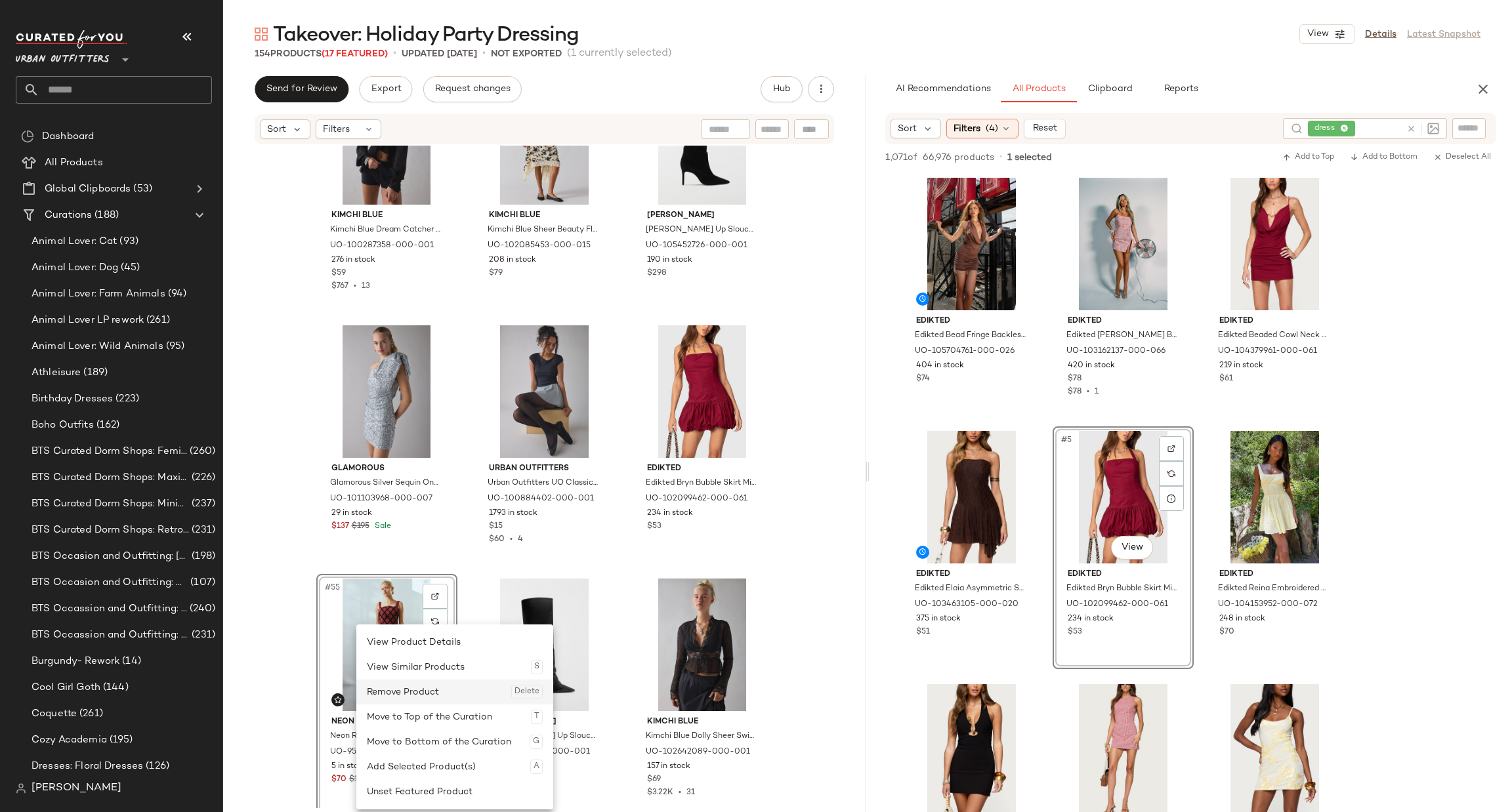
click at [450, 692] on div "Remove Product Delete" at bounding box center [455, 692] width 176 height 25
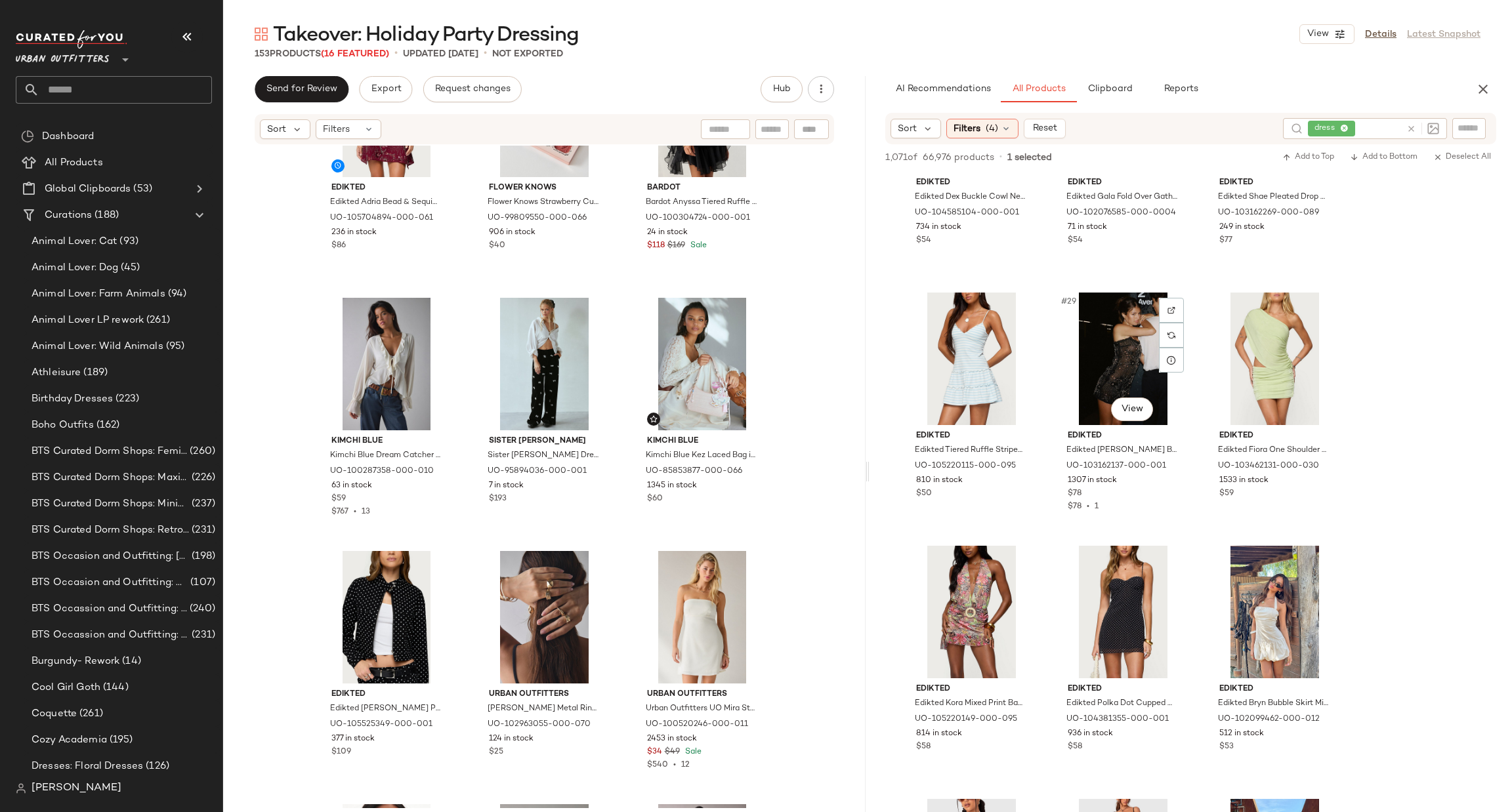
scroll to position [1771, 0]
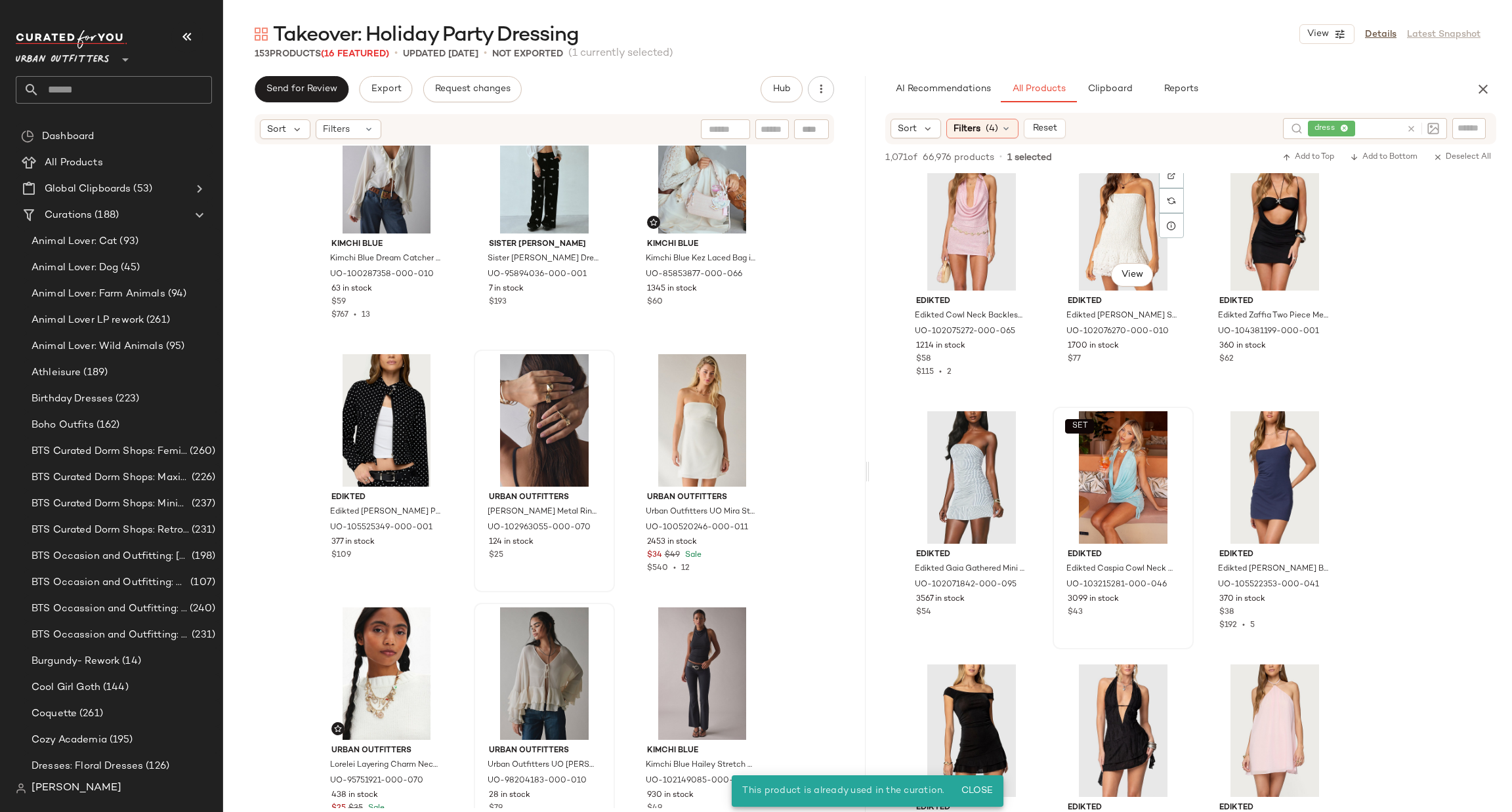
scroll to position [4133, 0]
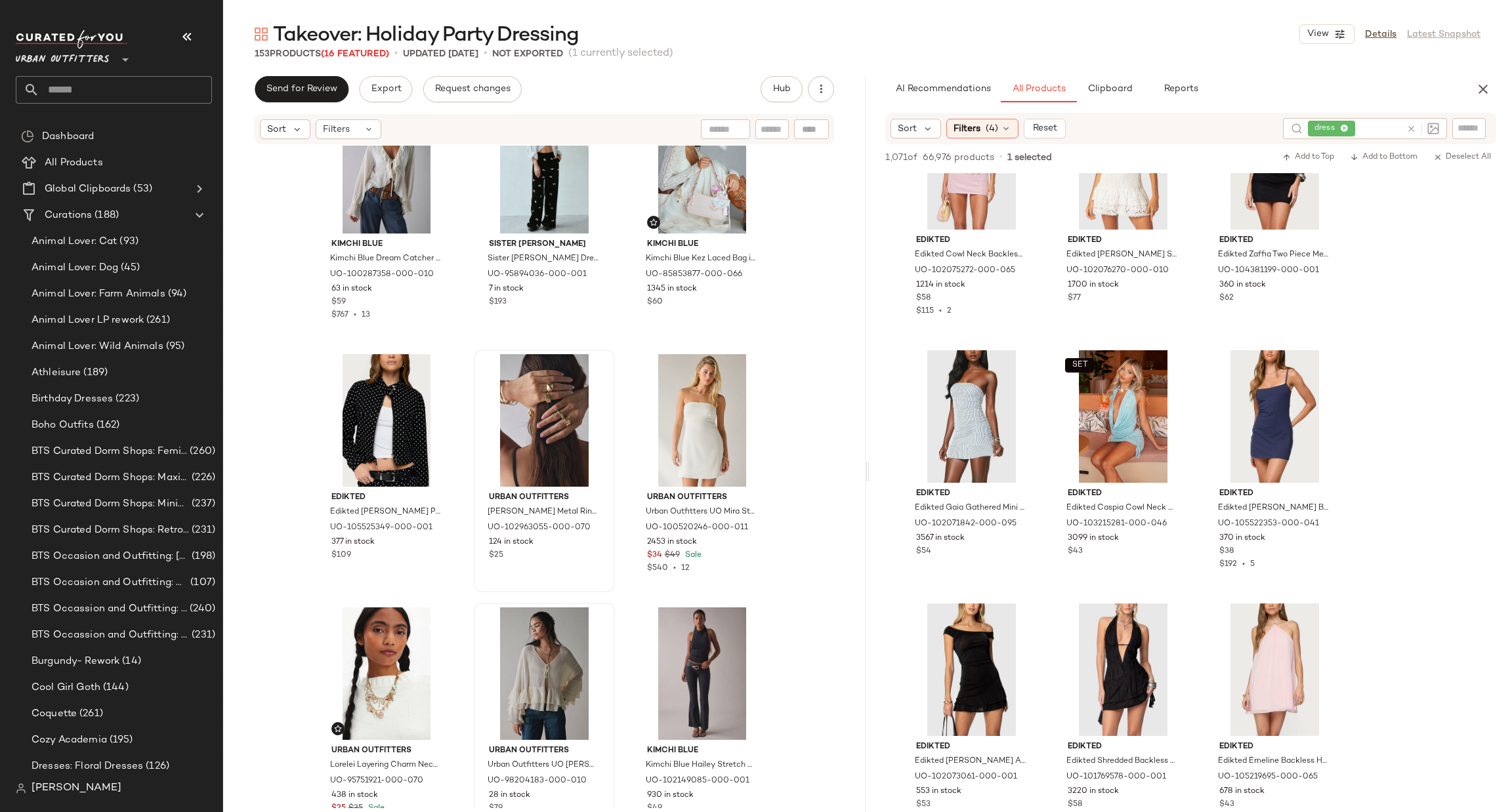
click at [1412, 125] on icon at bounding box center [1411, 128] width 10 height 10
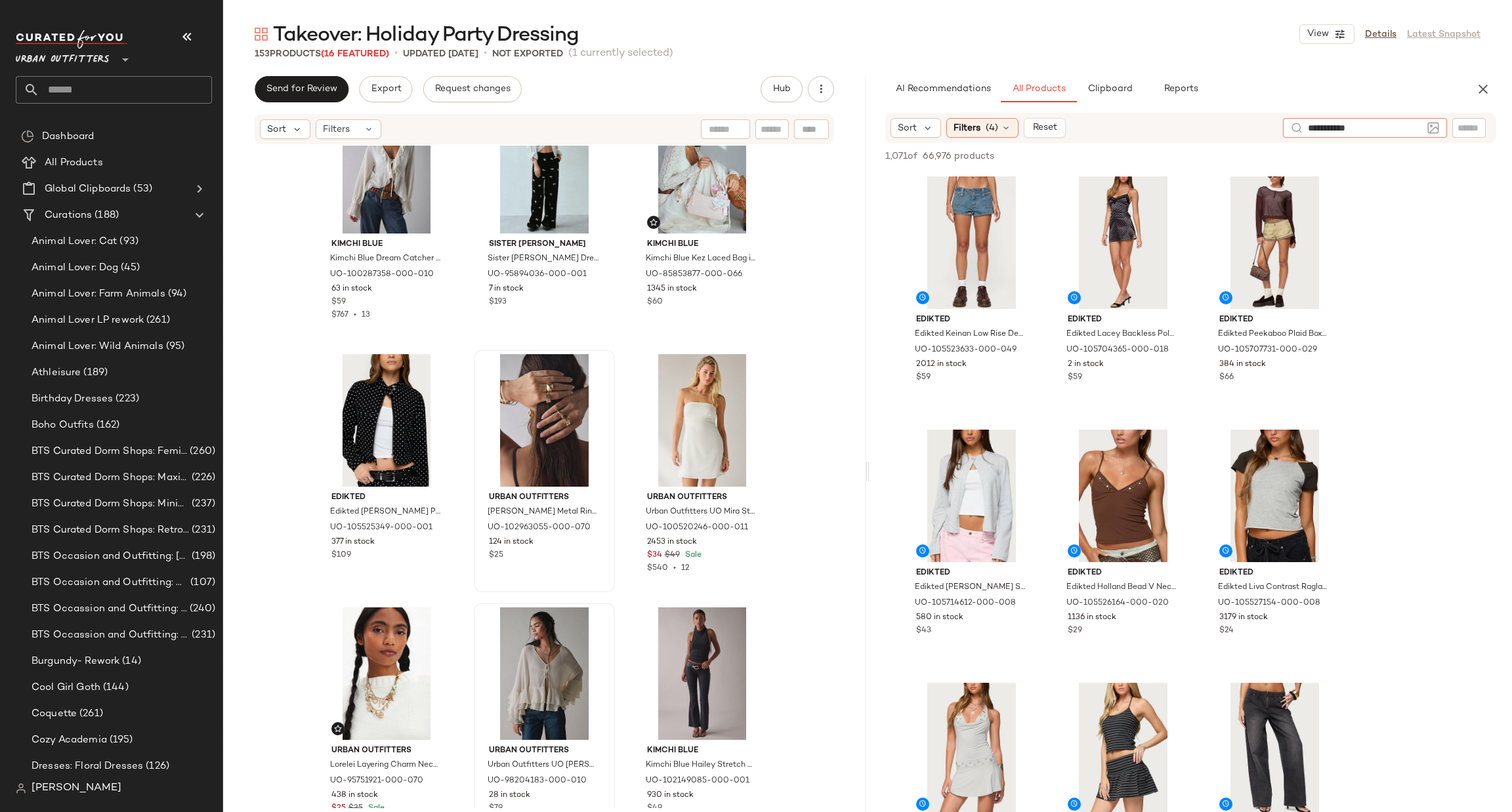
type input "**********"
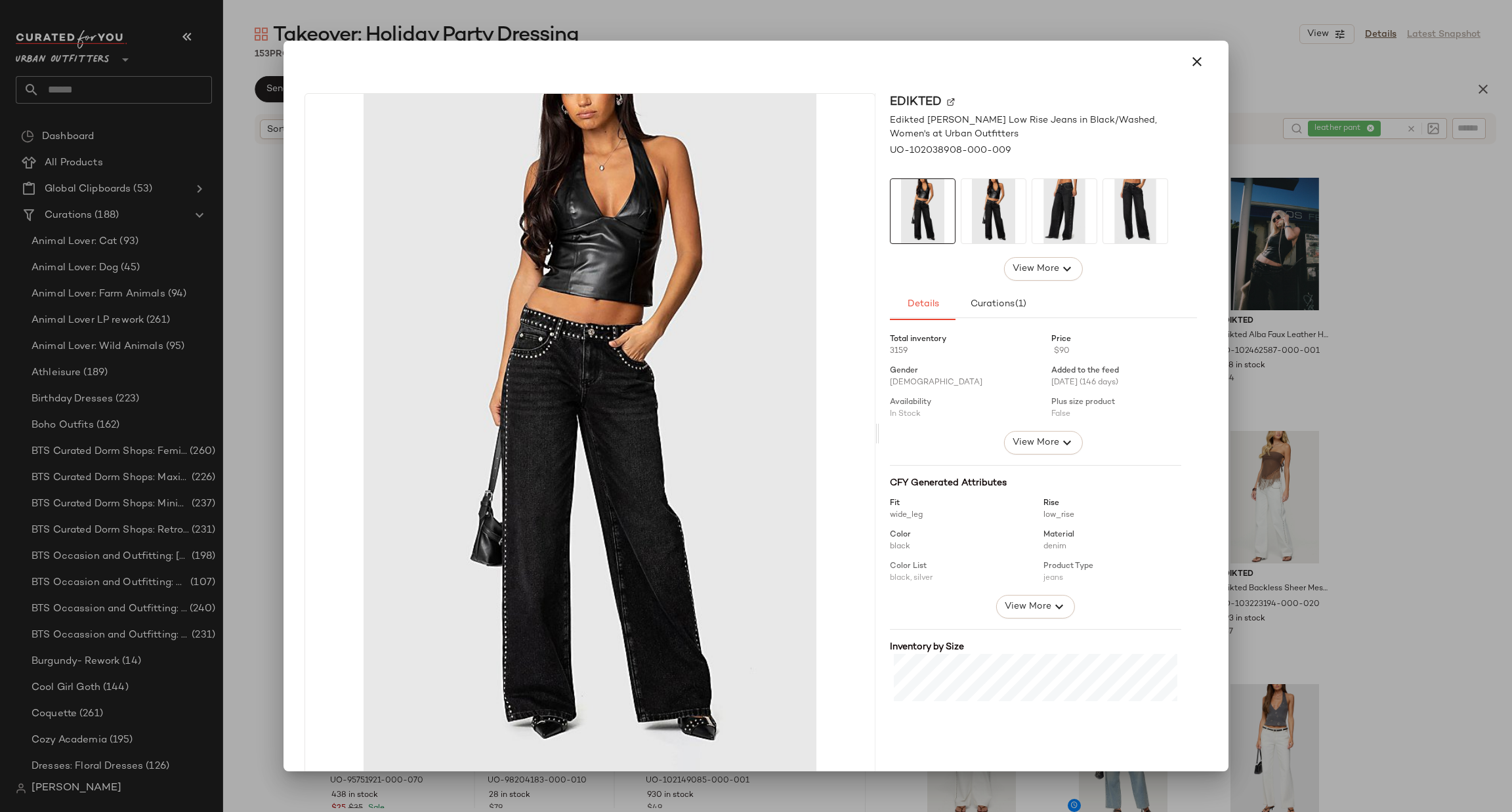
click at [1381, 387] on div at bounding box center [756, 406] width 1512 height 812
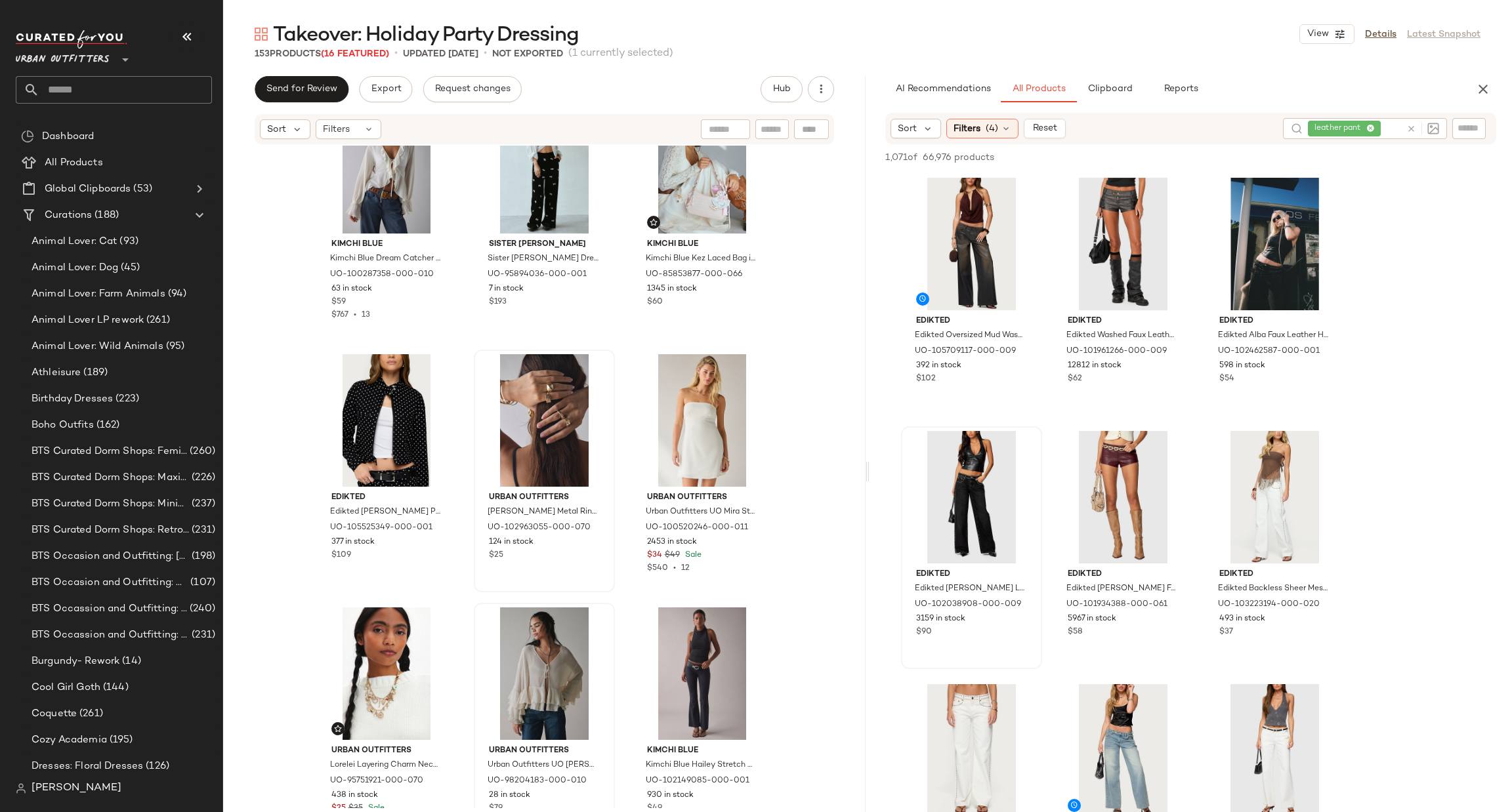
scroll to position [5324, 0]
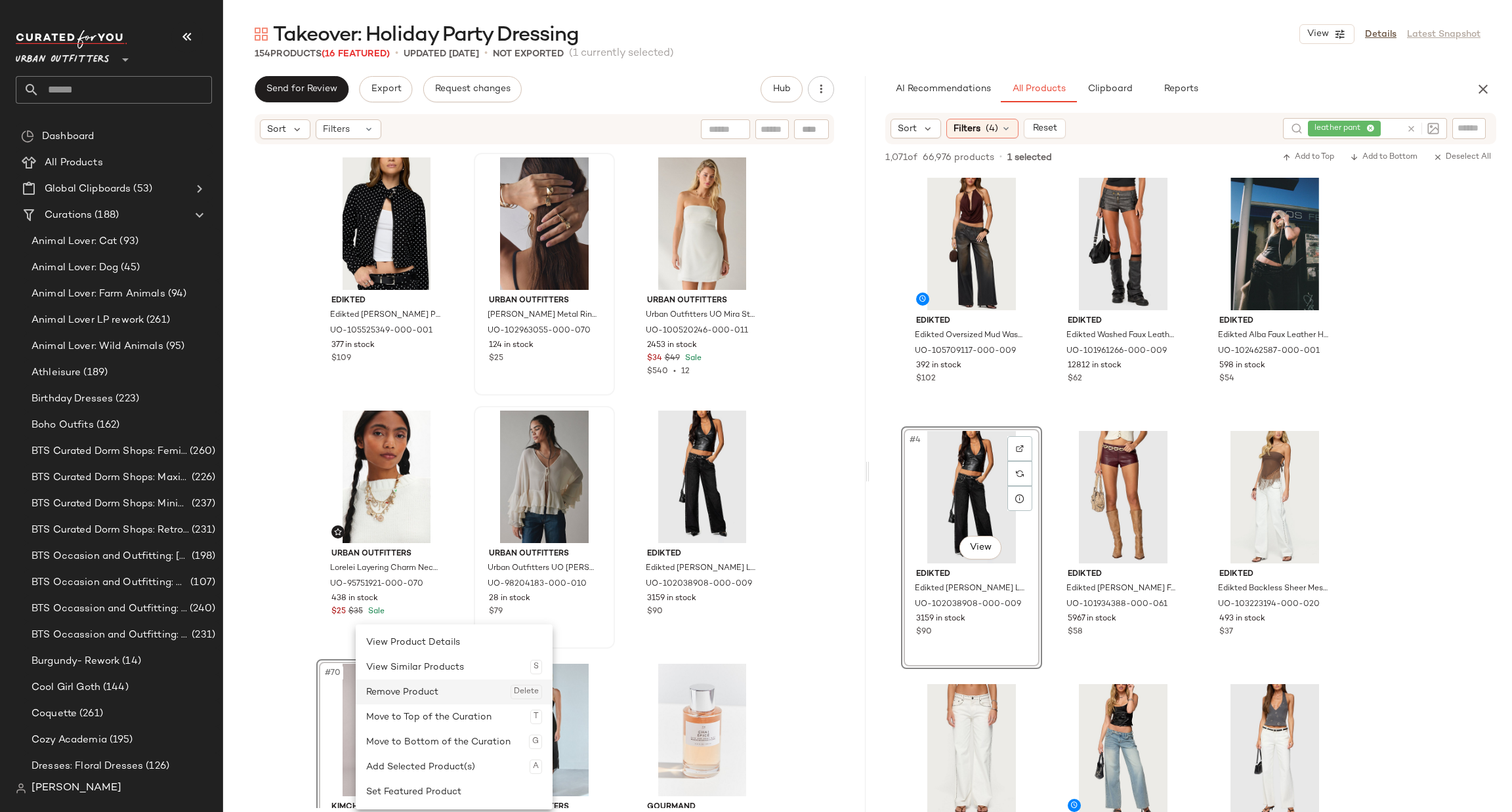
click at [420, 690] on div "Remove Product Delete" at bounding box center [454, 692] width 176 height 25
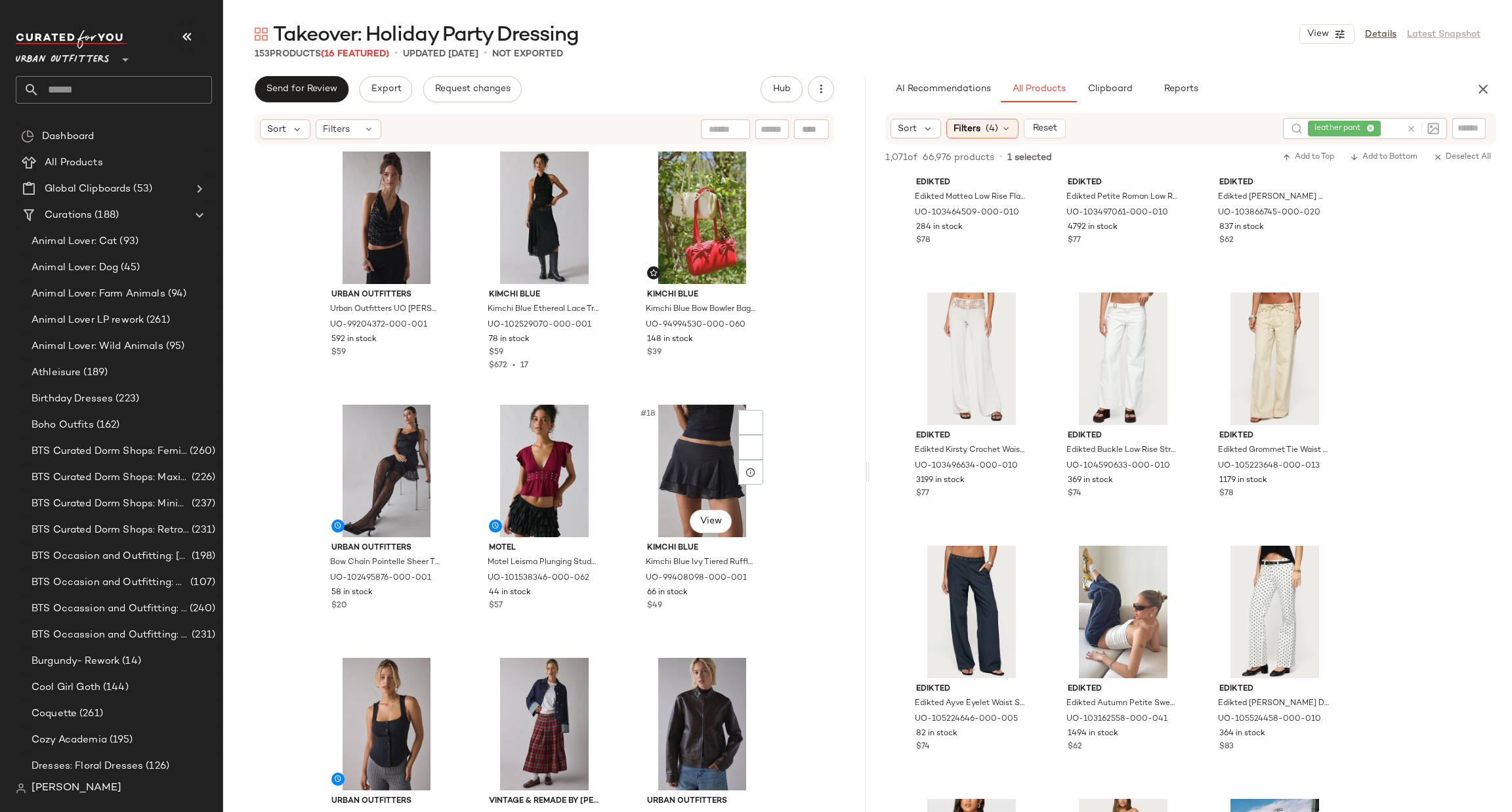
scroll to position [994, 0]
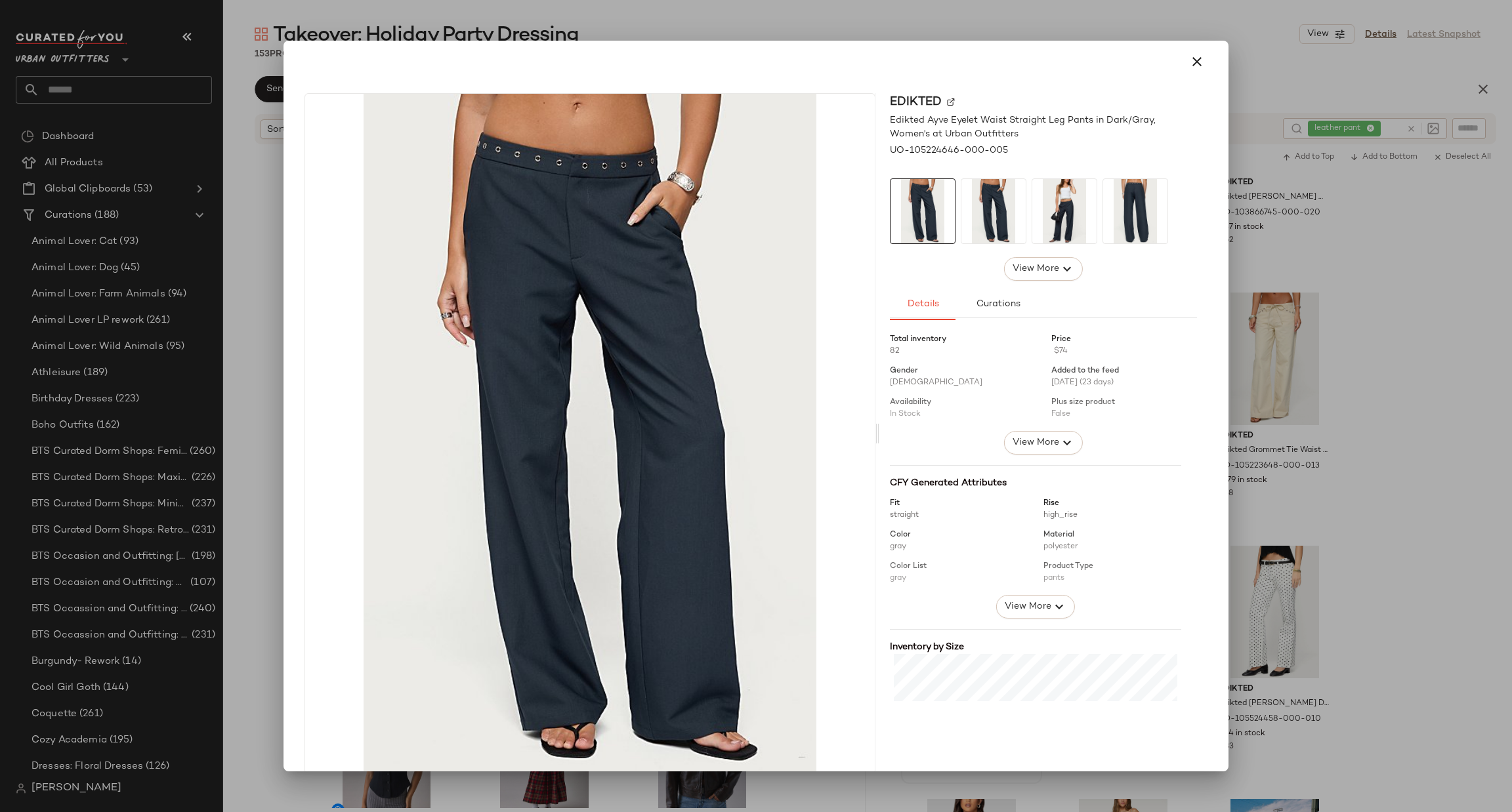
click at [1351, 388] on div at bounding box center [756, 406] width 1512 height 812
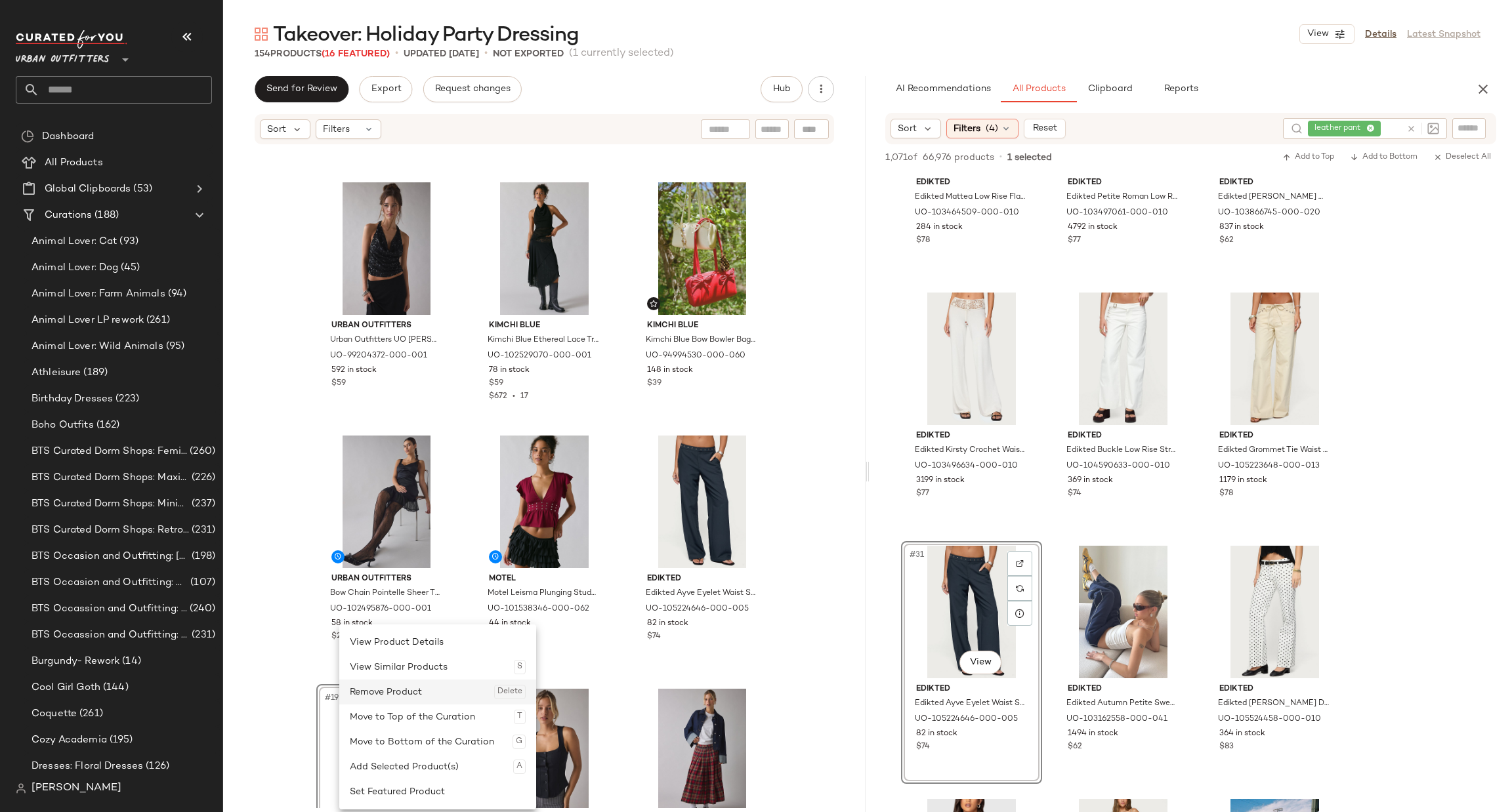
click at [415, 695] on div "Remove Product Delete" at bounding box center [438, 692] width 176 height 25
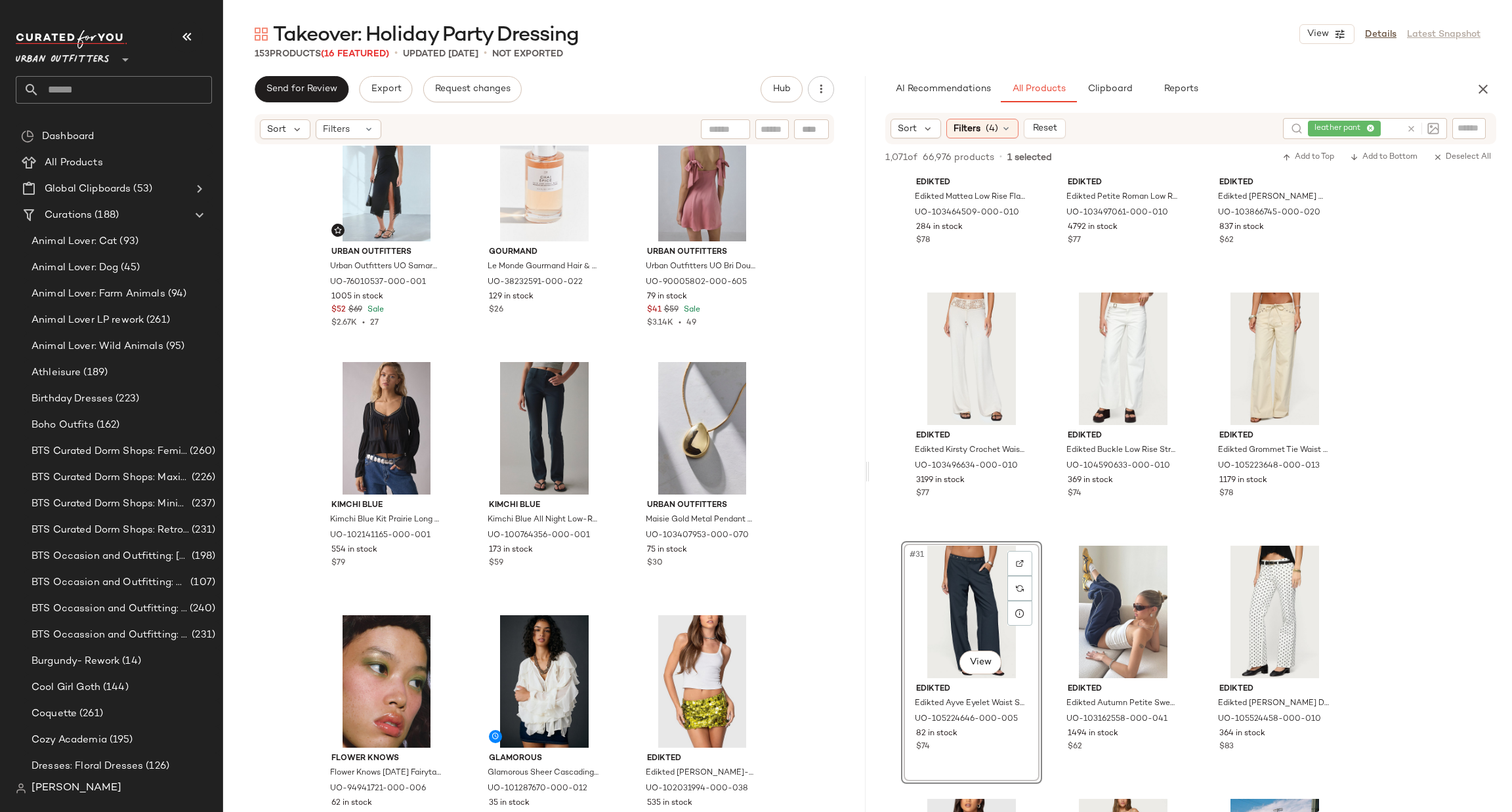
scroll to position [5914, 0]
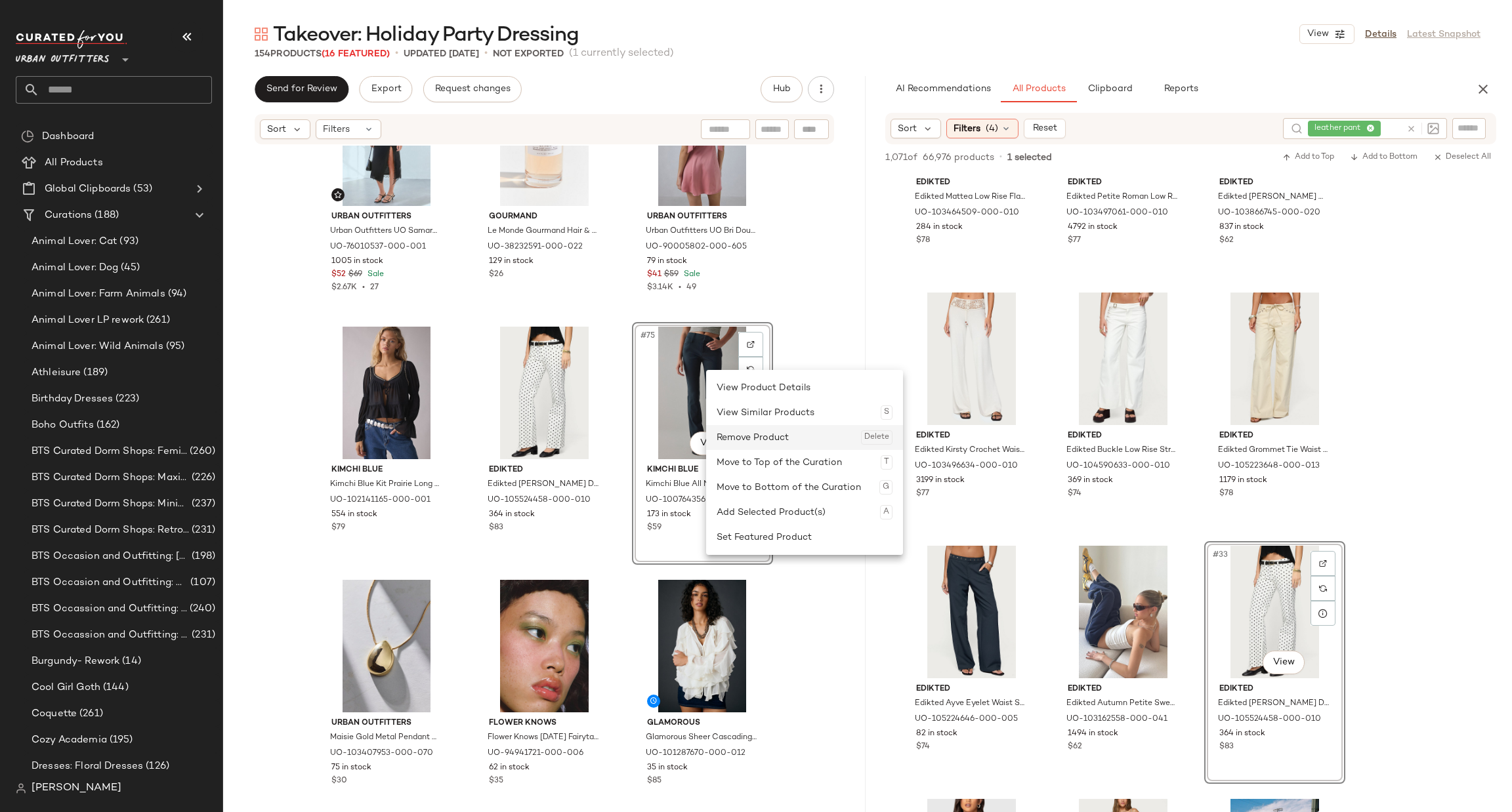
click at [749, 431] on div "Remove Product Delete" at bounding box center [805, 438] width 176 height 25
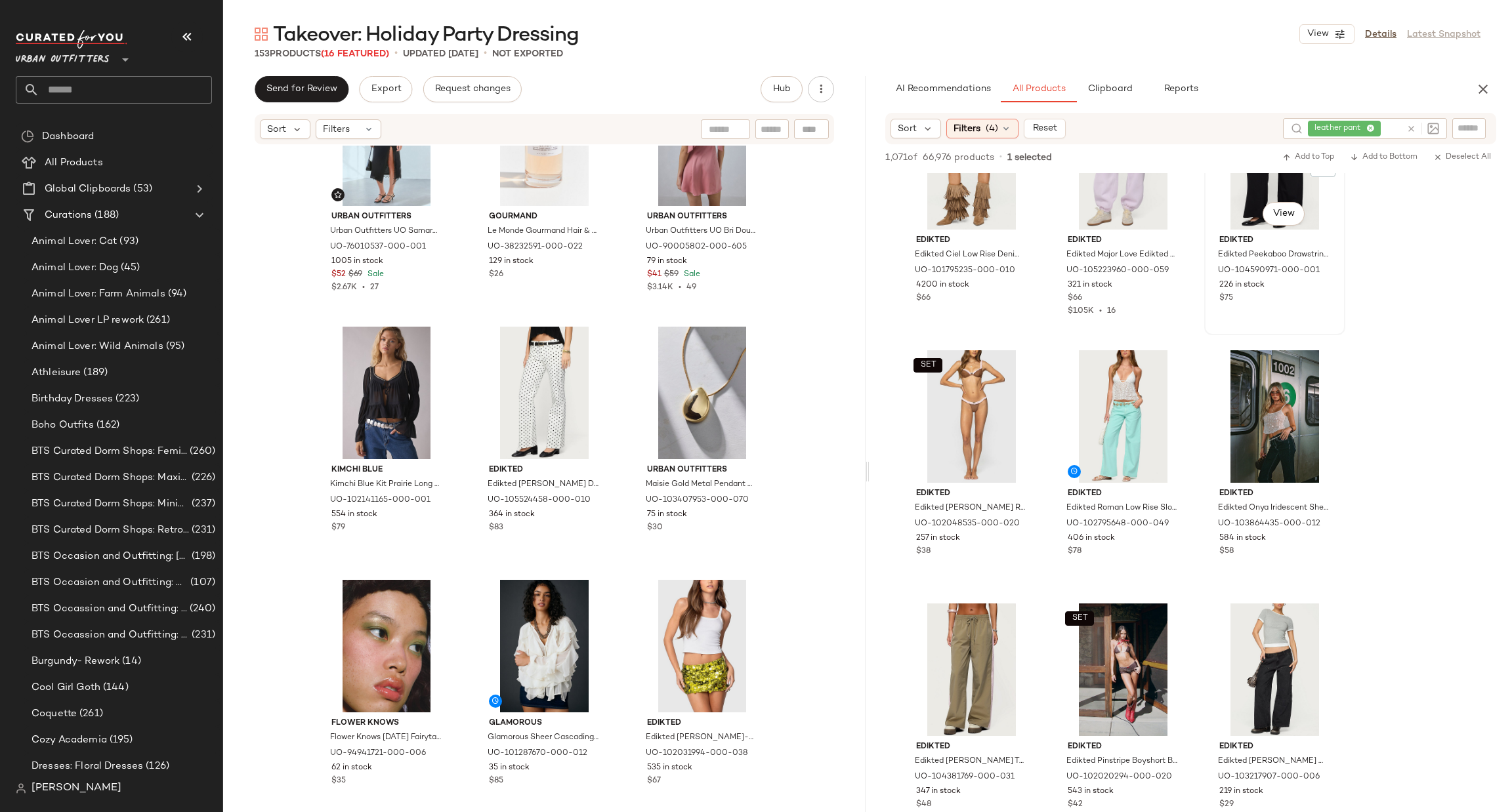
scroll to position [8660, 0]
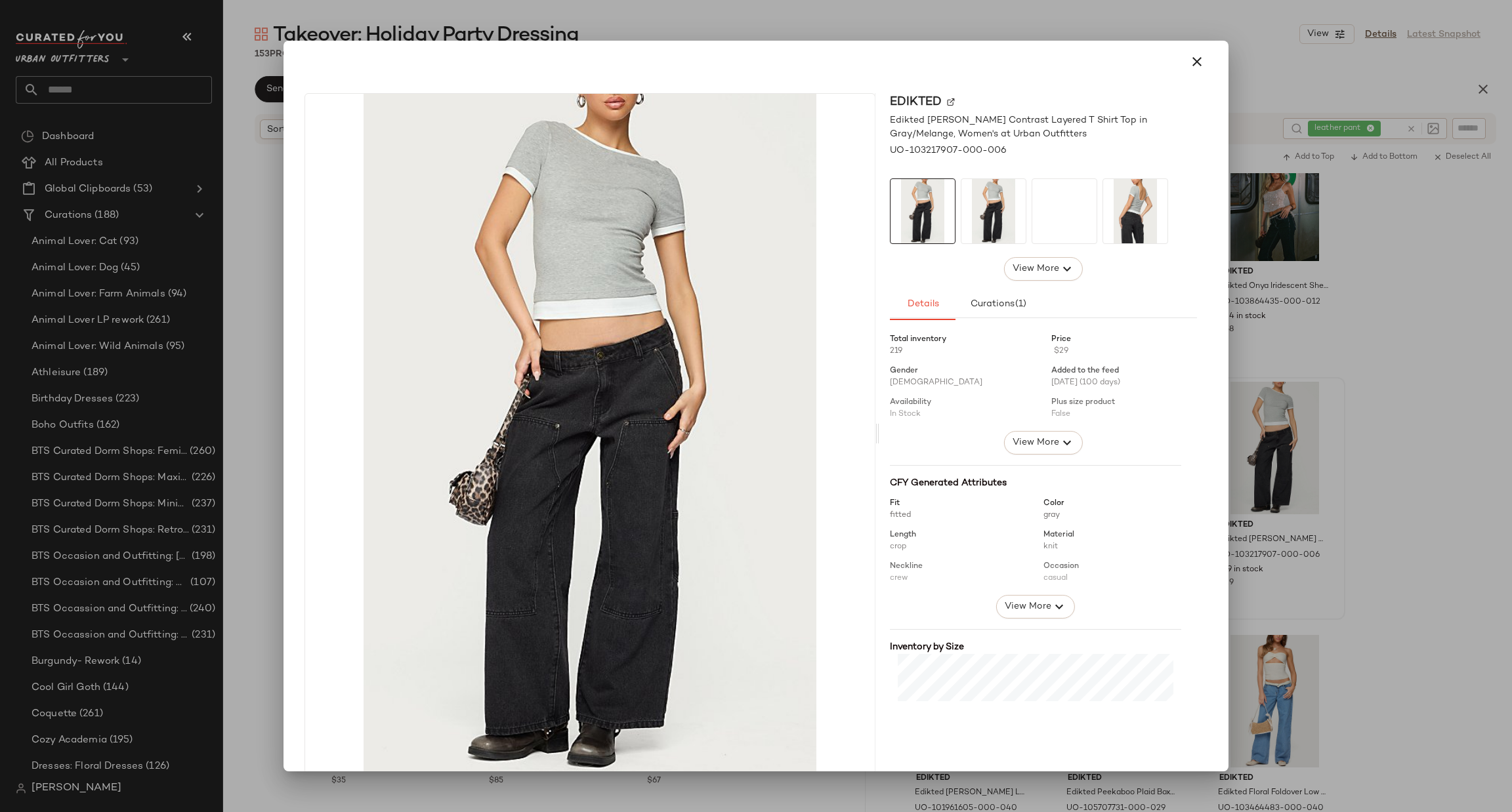
click at [1381, 435] on div at bounding box center [756, 406] width 1512 height 812
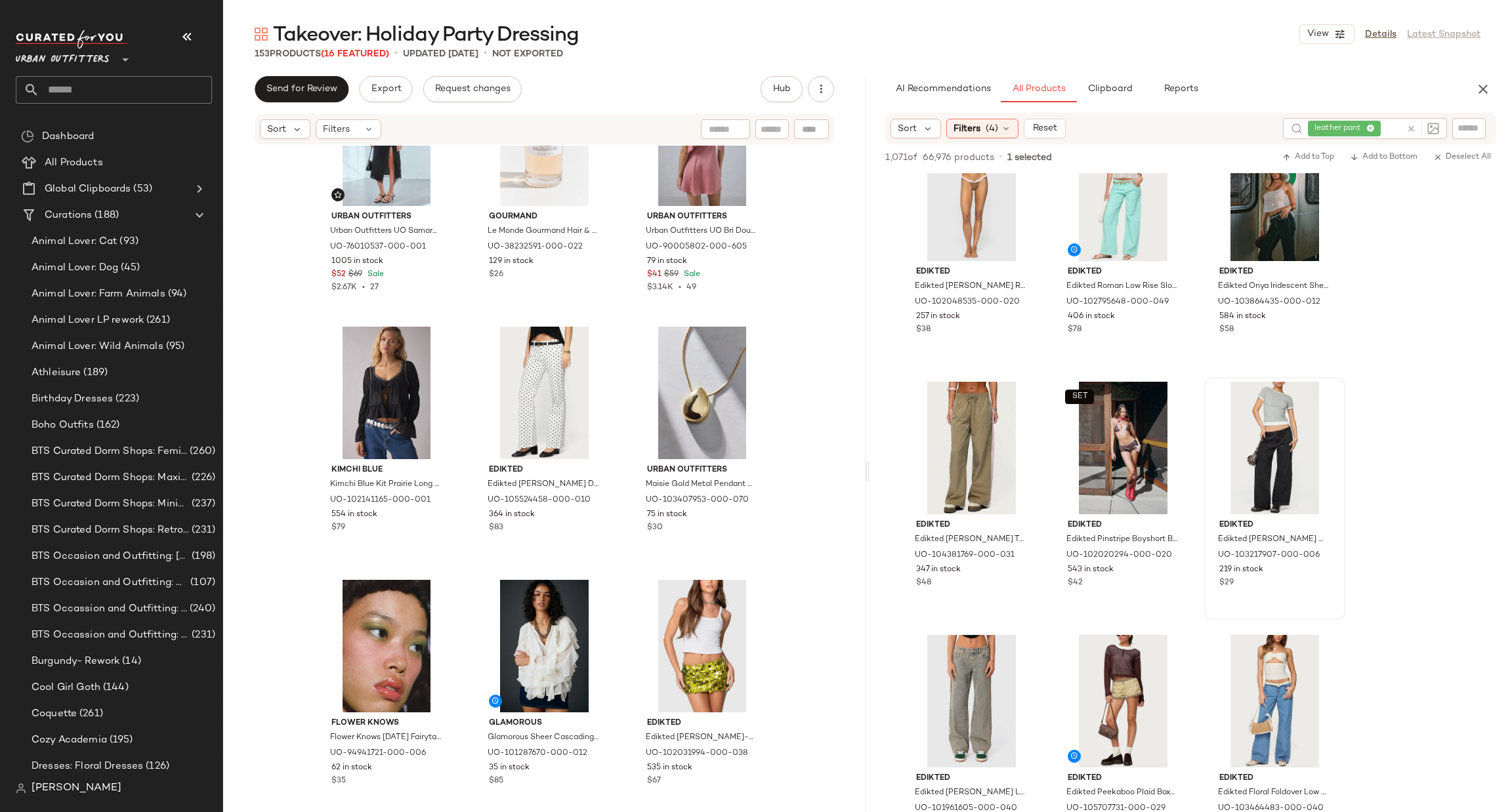
click at [1413, 131] on icon at bounding box center [1411, 128] width 10 height 10
click at [1413, 131] on input "text" at bounding box center [1365, 128] width 114 height 14
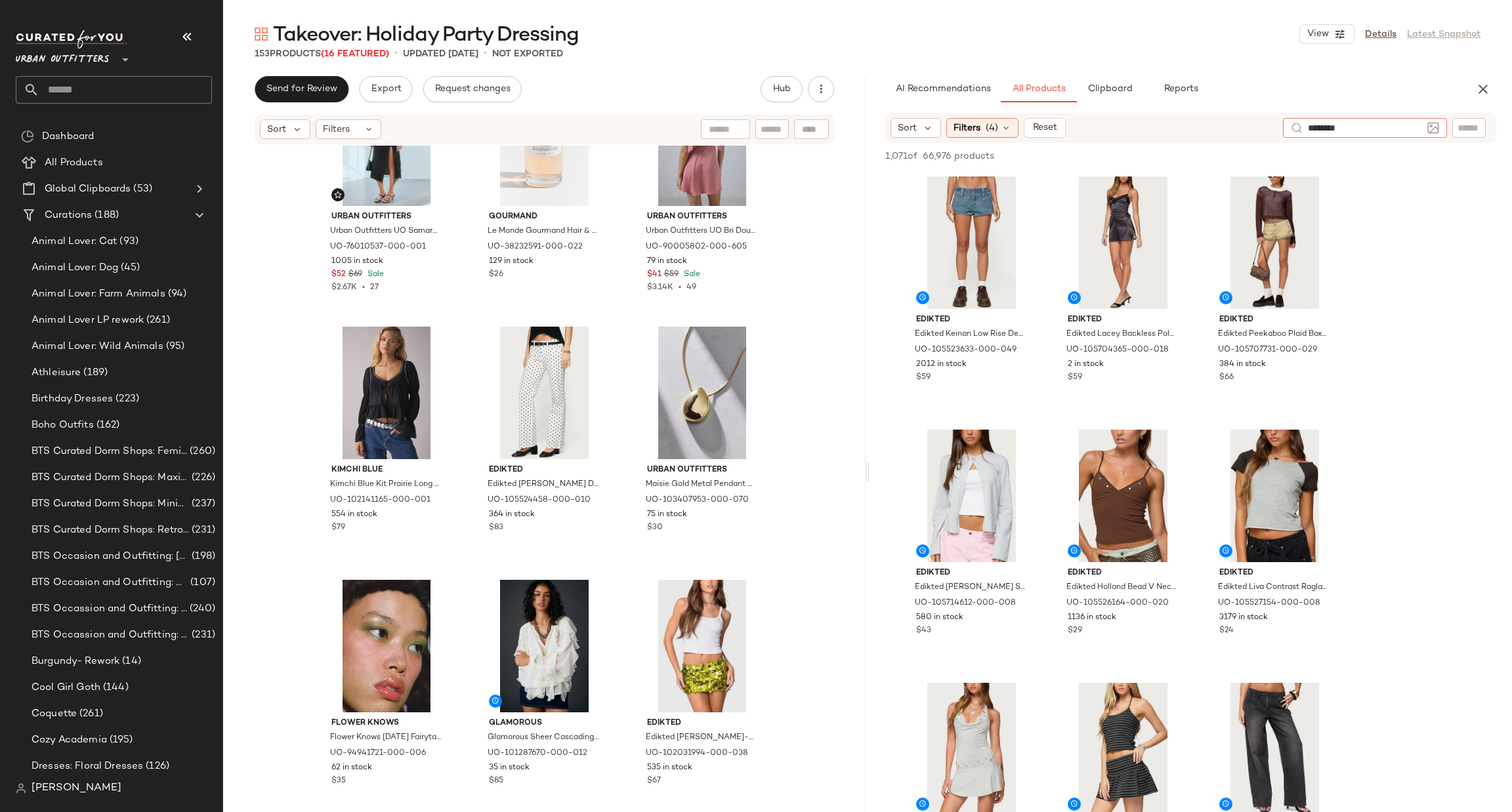
type input "*********"
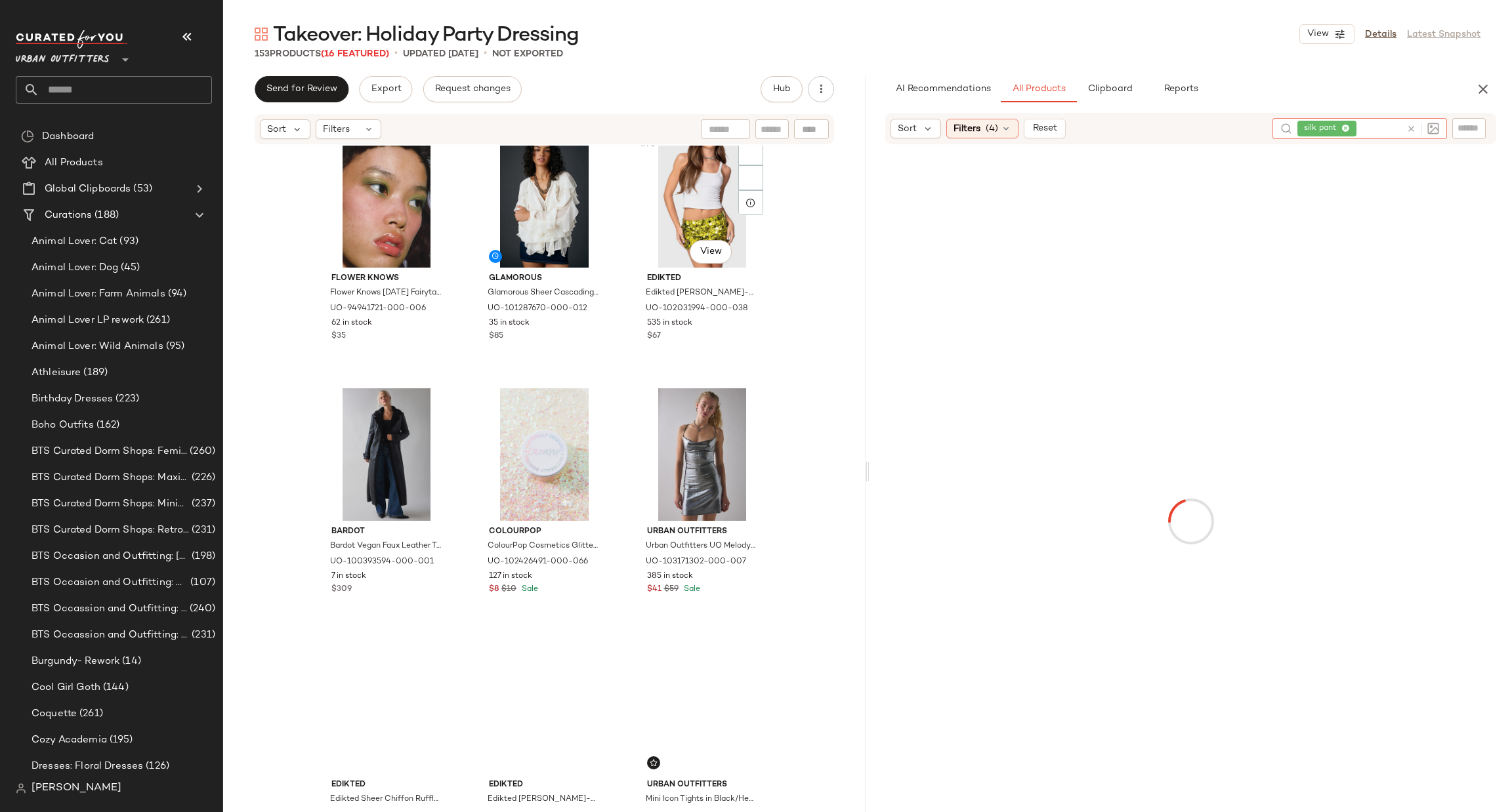
scroll to position [6505, 0]
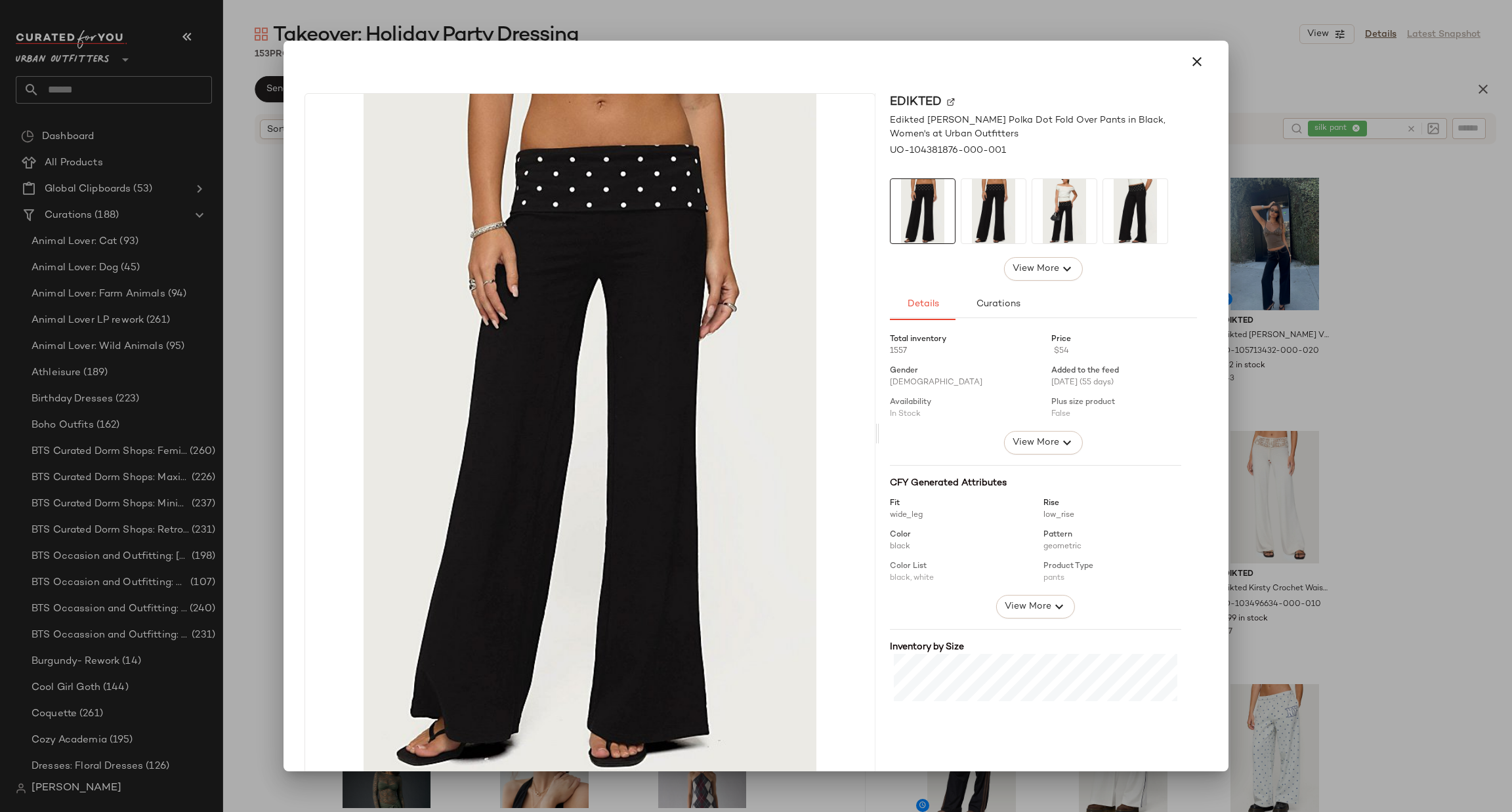
click at [1343, 423] on div at bounding box center [756, 406] width 1512 height 812
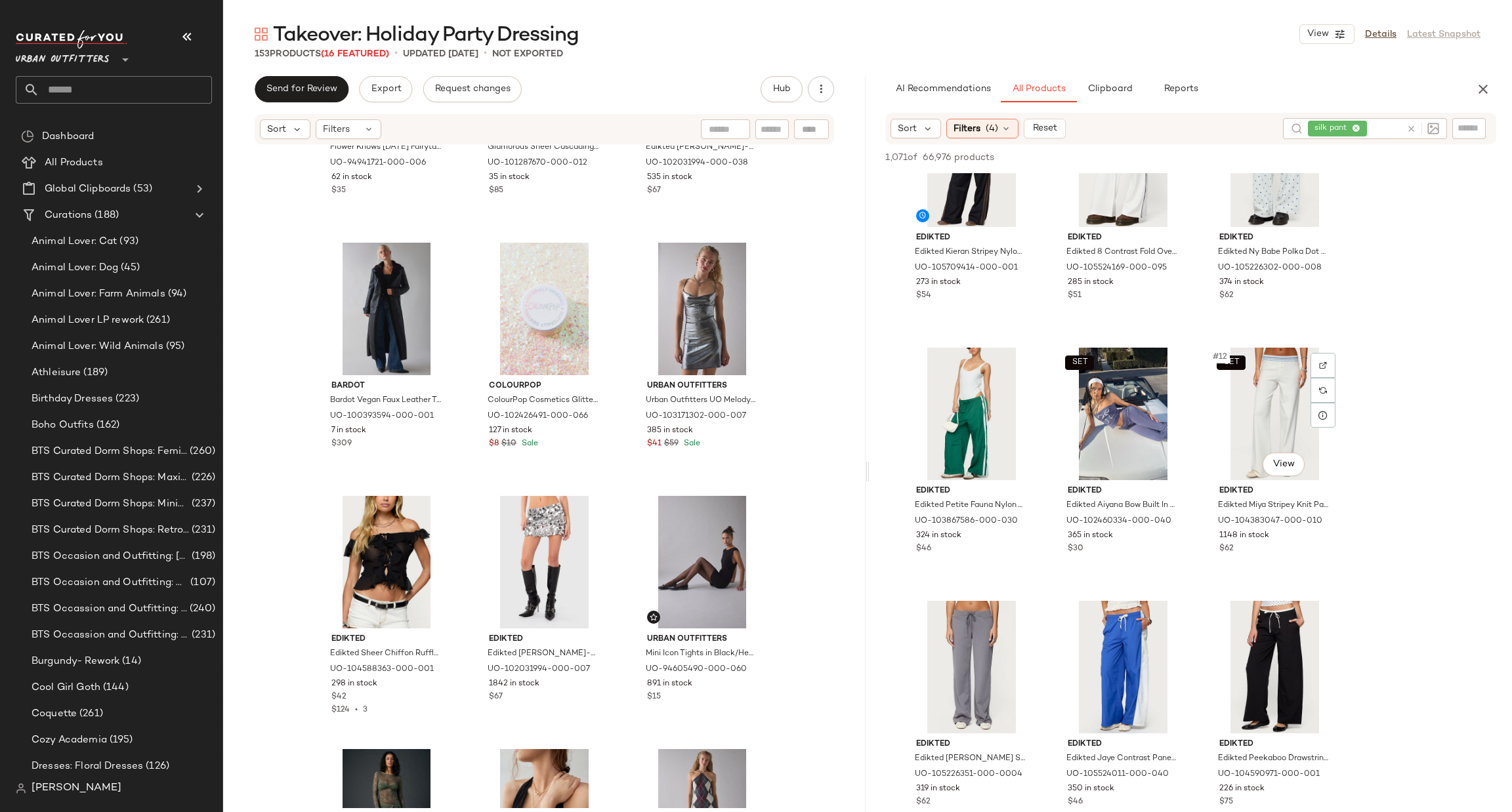
scroll to position [787, 0]
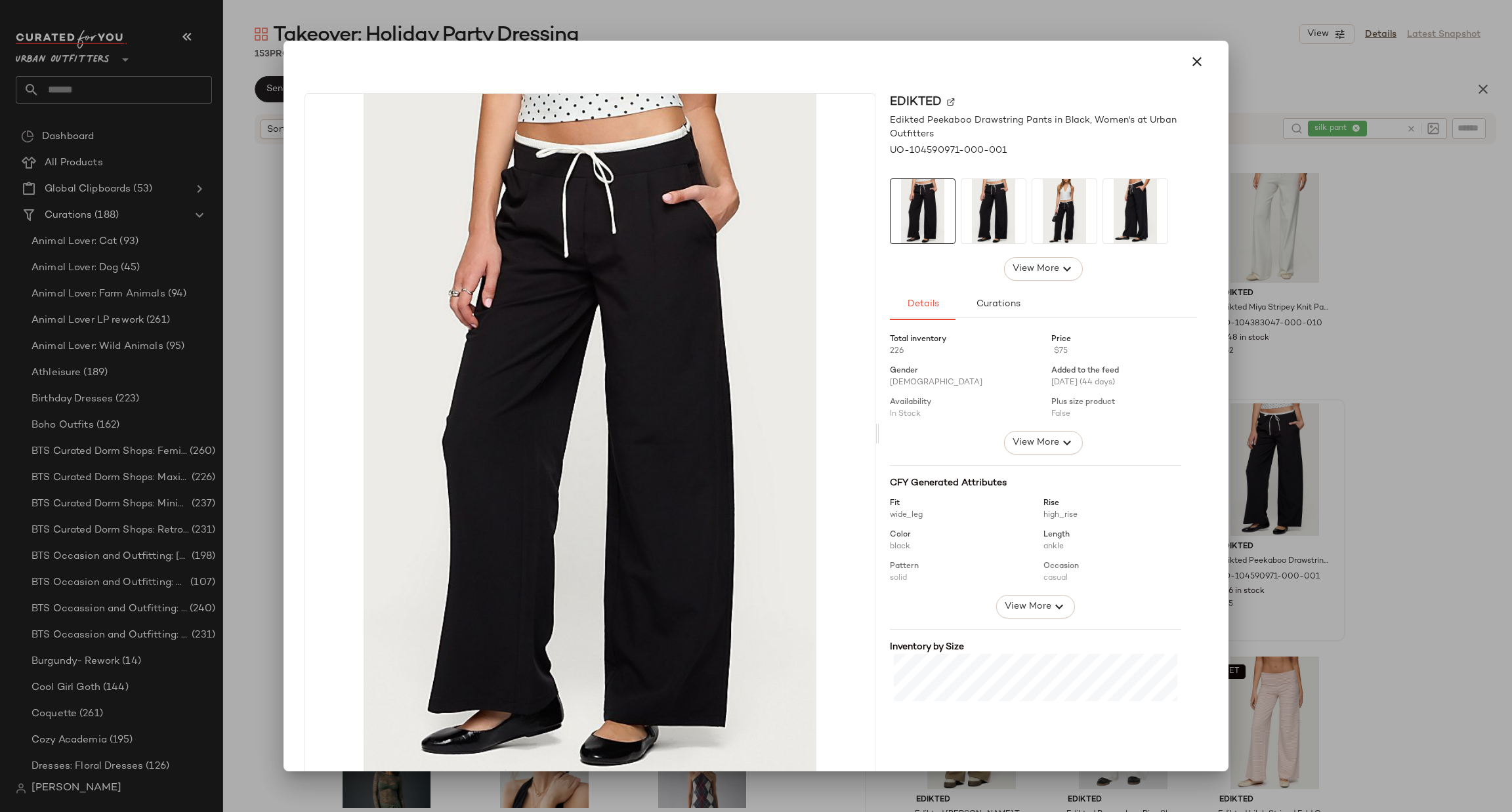
click at [1415, 461] on div at bounding box center [756, 406] width 1512 height 812
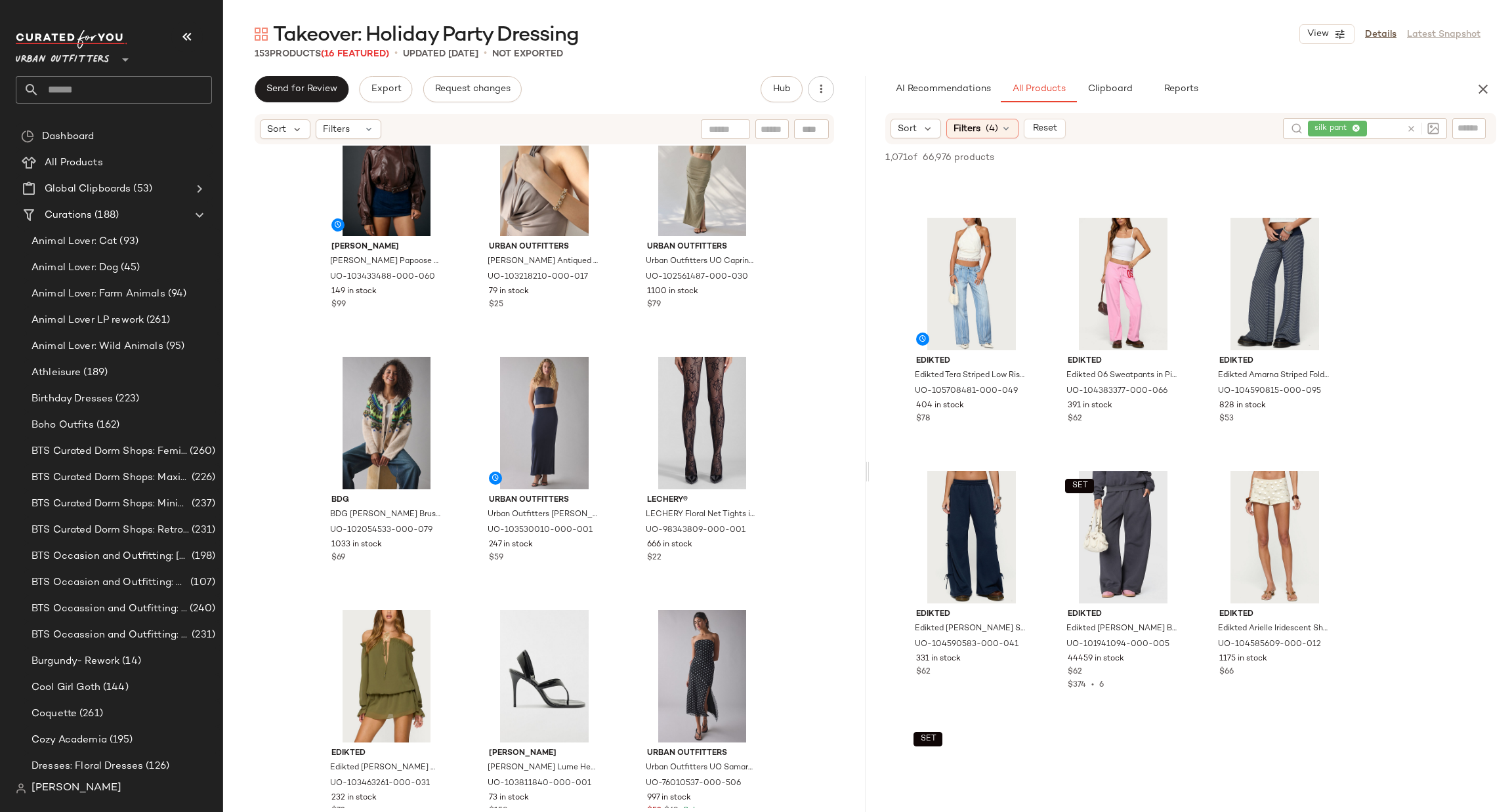
scroll to position [2756, 0]
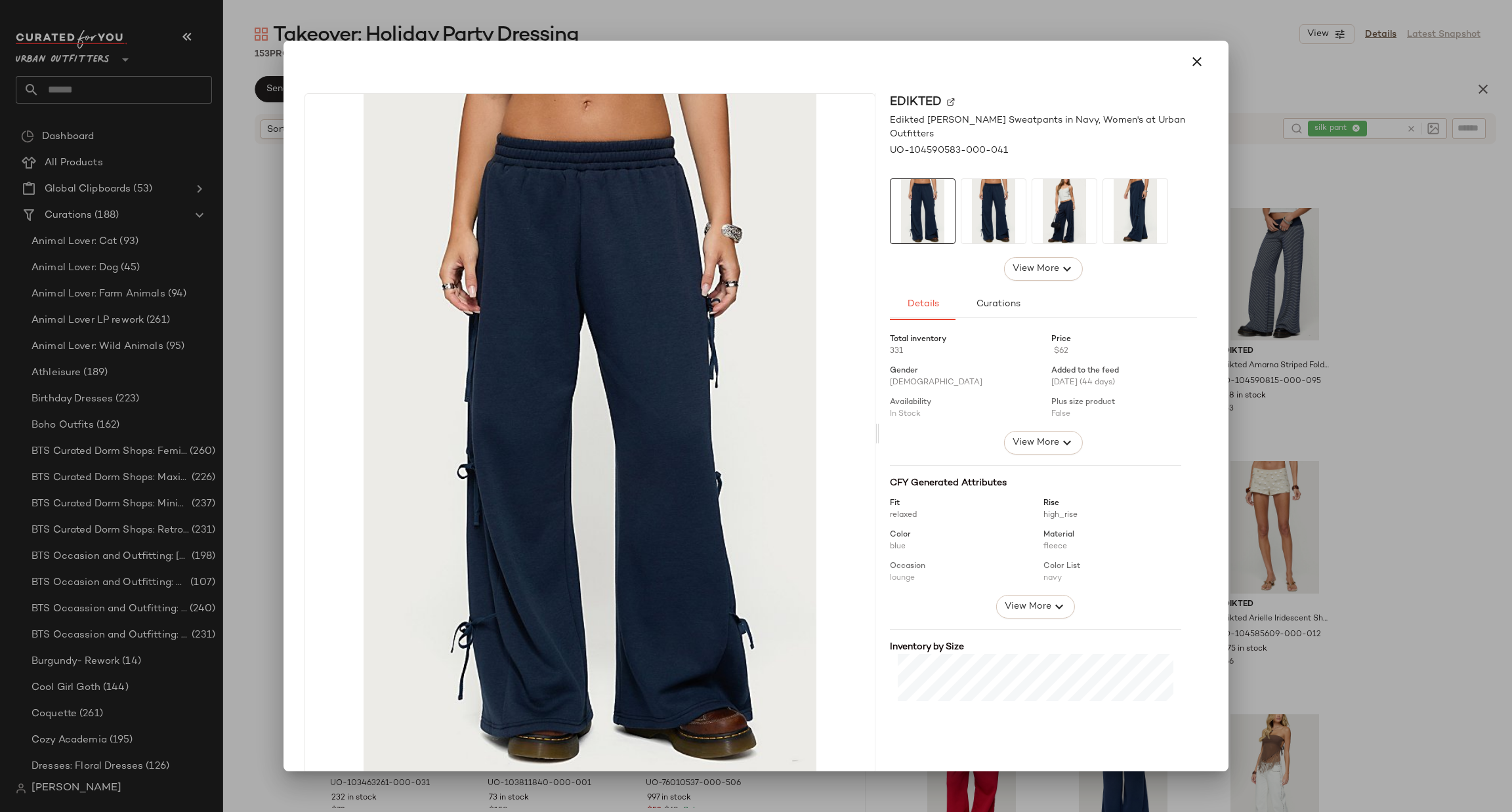
click at [1290, 438] on div at bounding box center [756, 406] width 1512 height 812
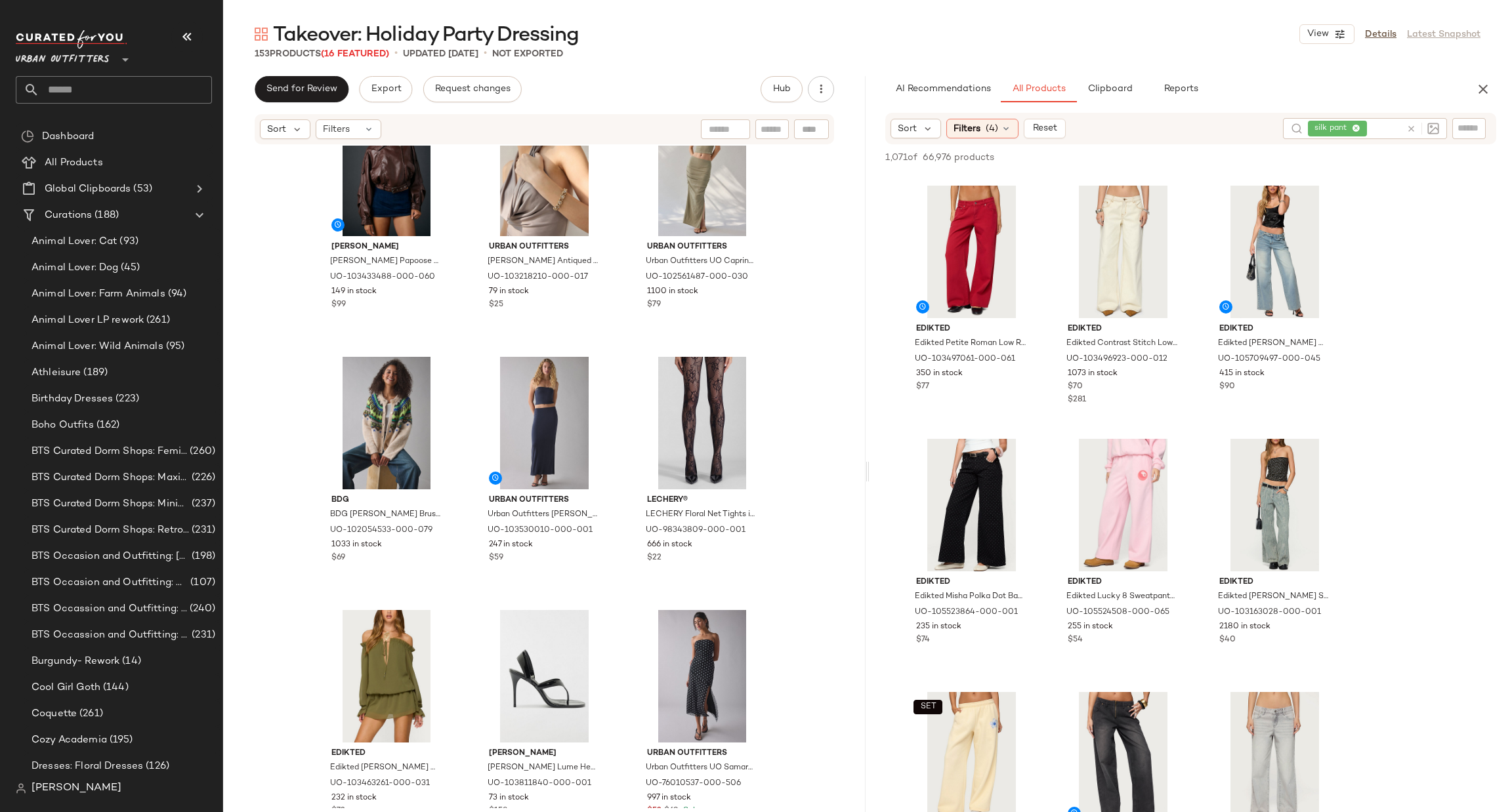
scroll to position [3739, 0]
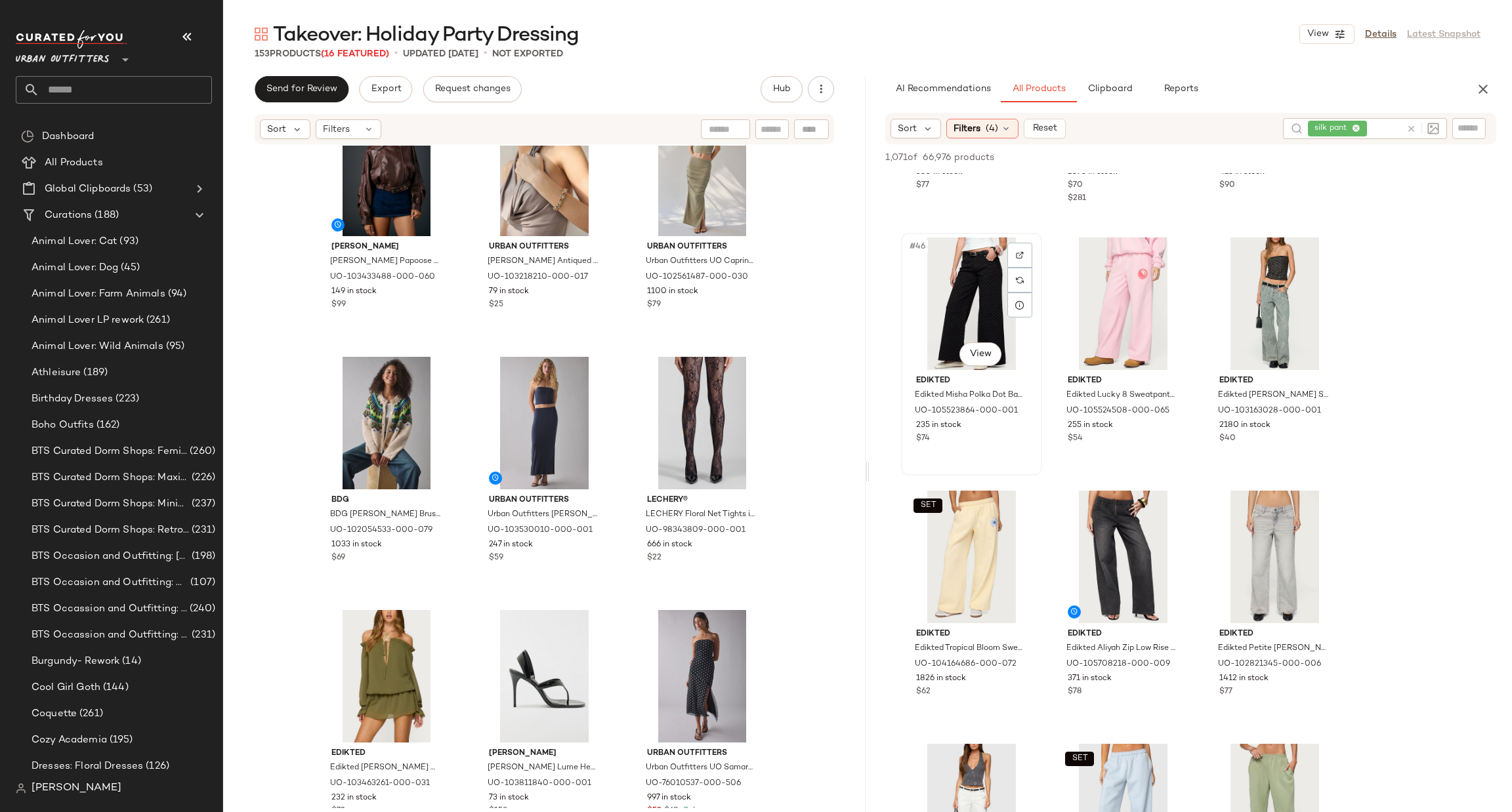
click at [979, 376] on span "Edikted" at bounding box center [971, 381] width 111 height 12
click at [987, 359] on body "Urban Outfitters ** Dashboard All Products Global Clipboards (53) Curations (18…" at bounding box center [756, 406] width 1512 height 812
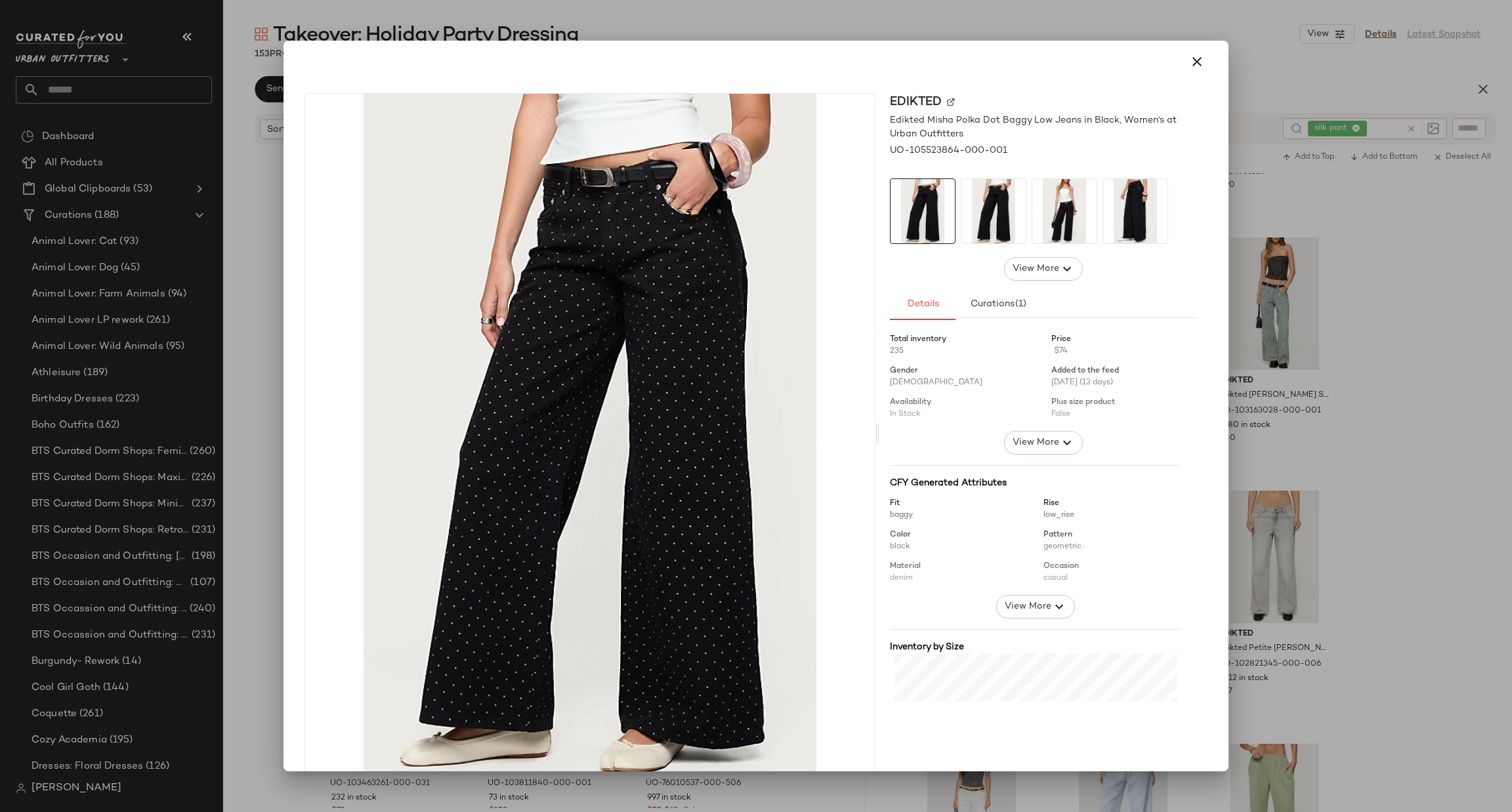
click at [1439, 398] on div at bounding box center [756, 406] width 1512 height 812
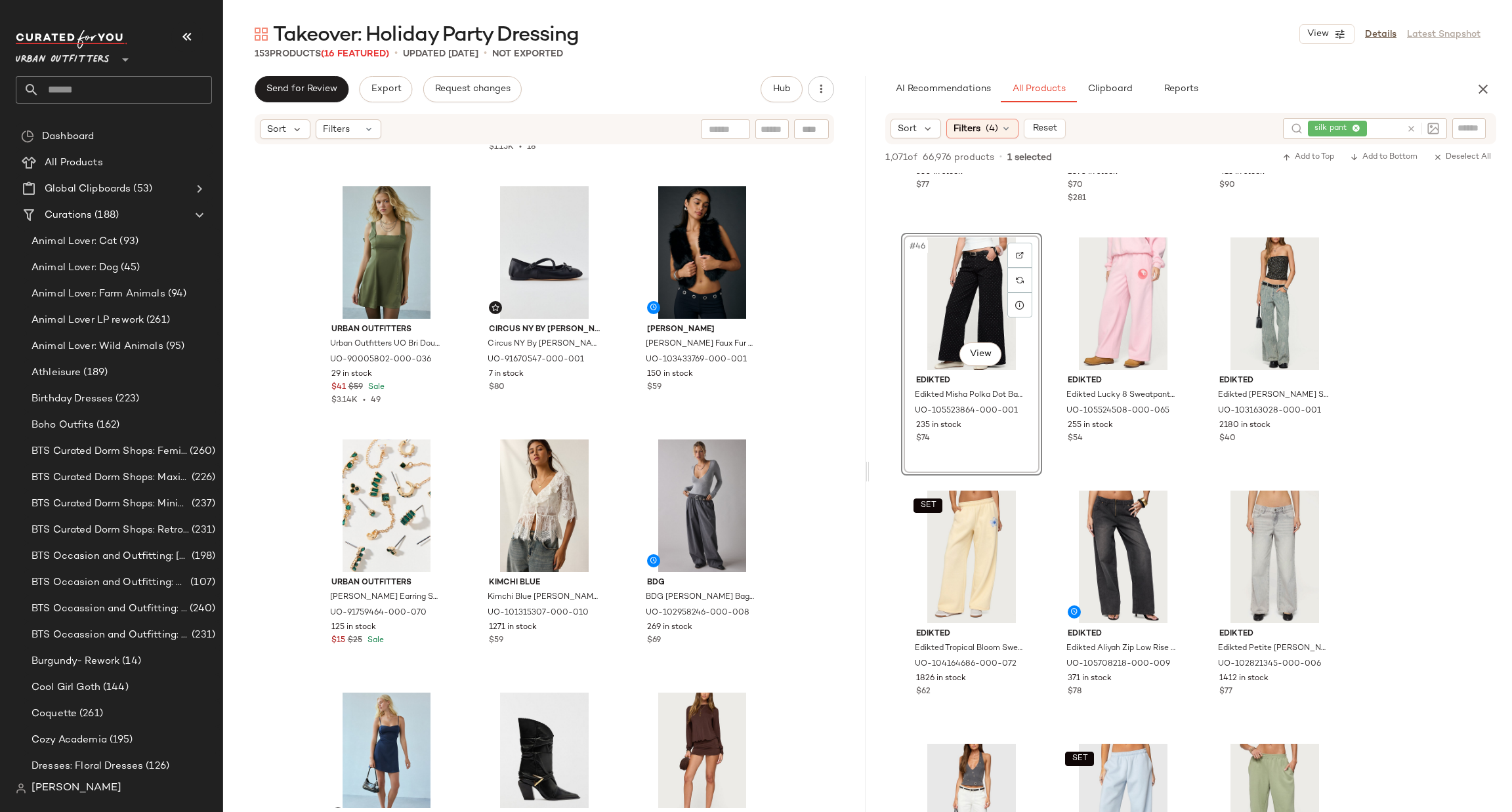
scroll to position [9655, 0]
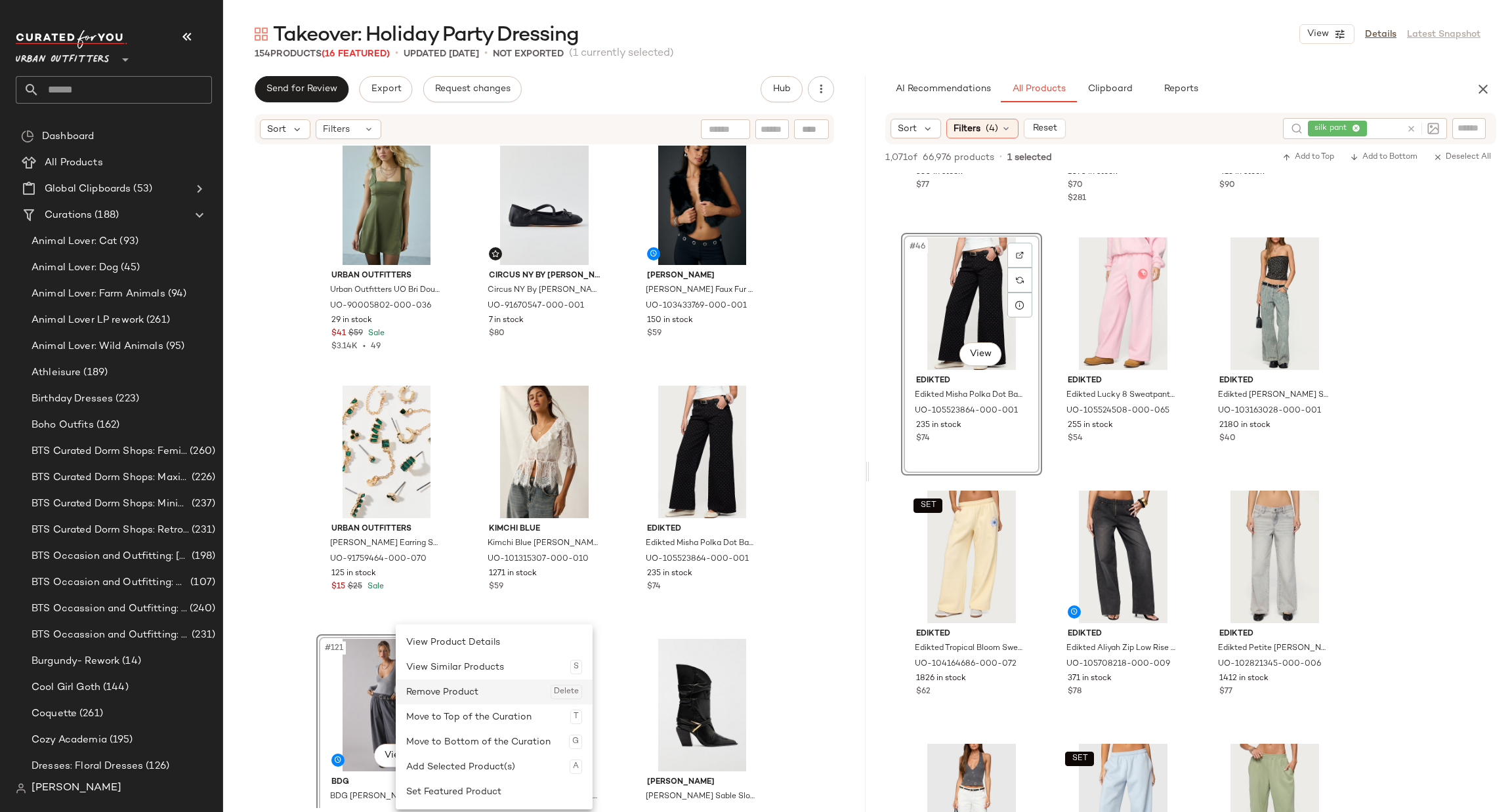
click at [437, 690] on div "Remove Product Delete" at bounding box center [494, 692] width 176 height 25
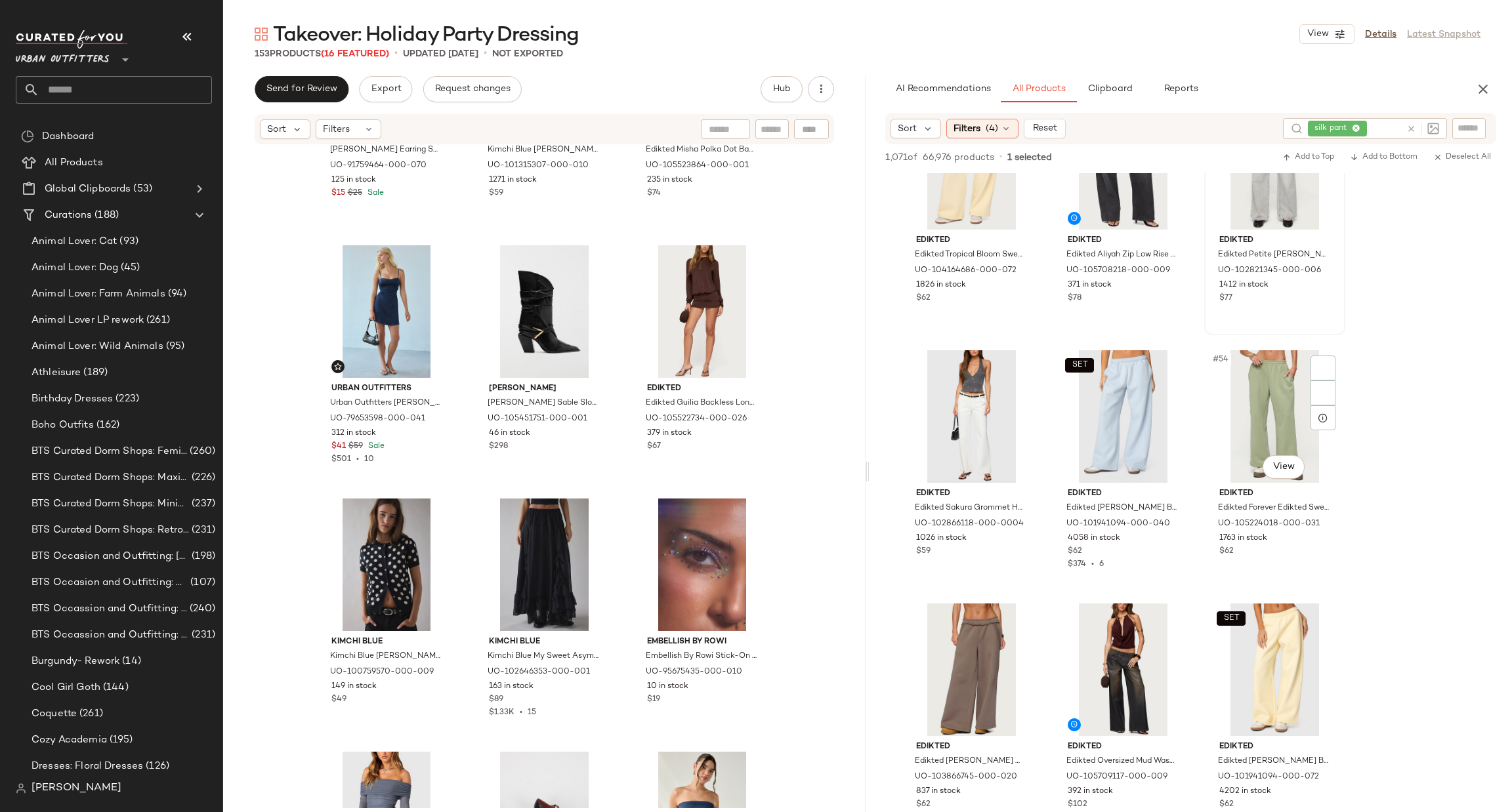
scroll to position [4527, 0]
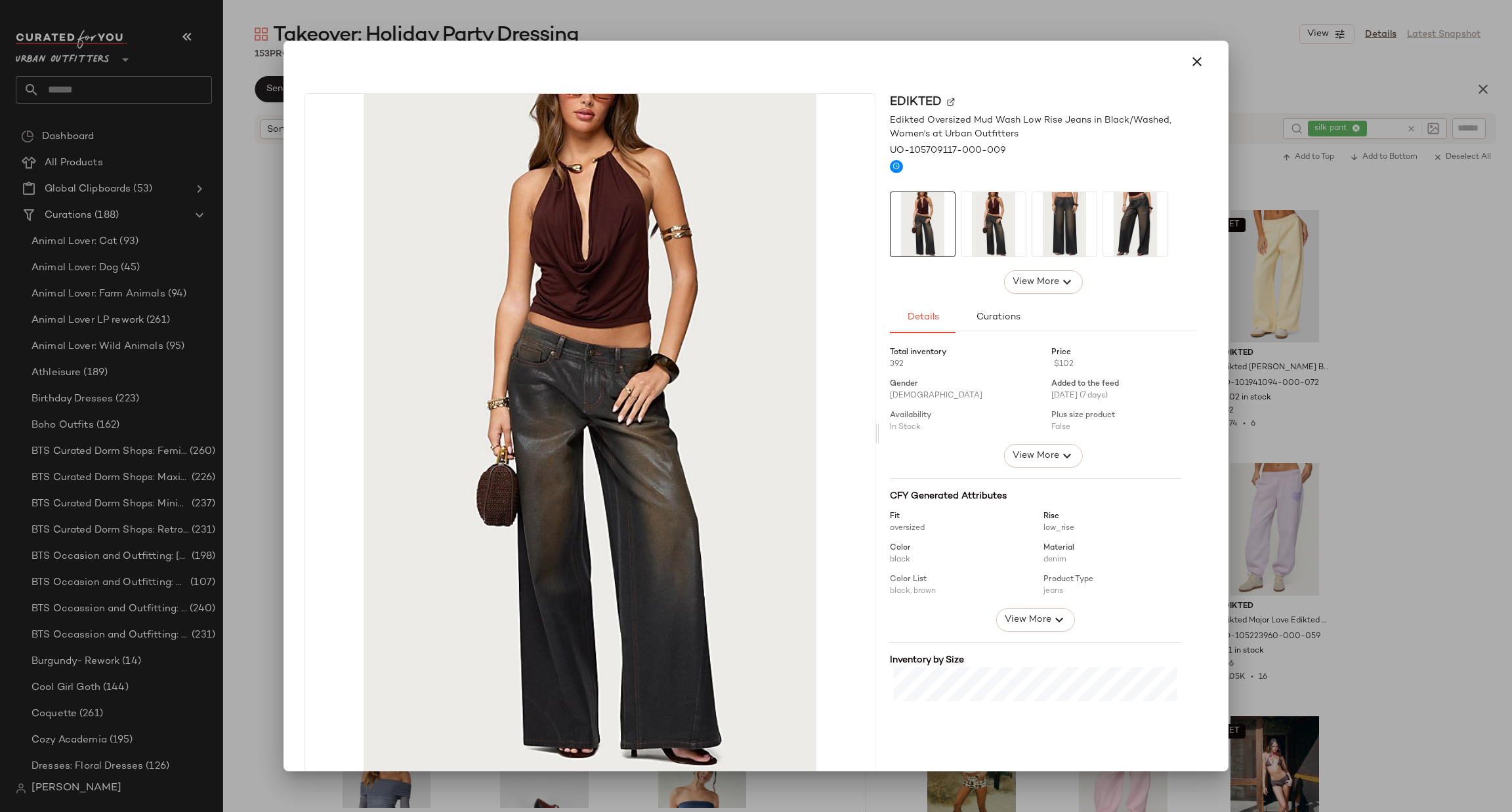
click at [1342, 270] on div at bounding box center [756, 406] width 1512 height 812
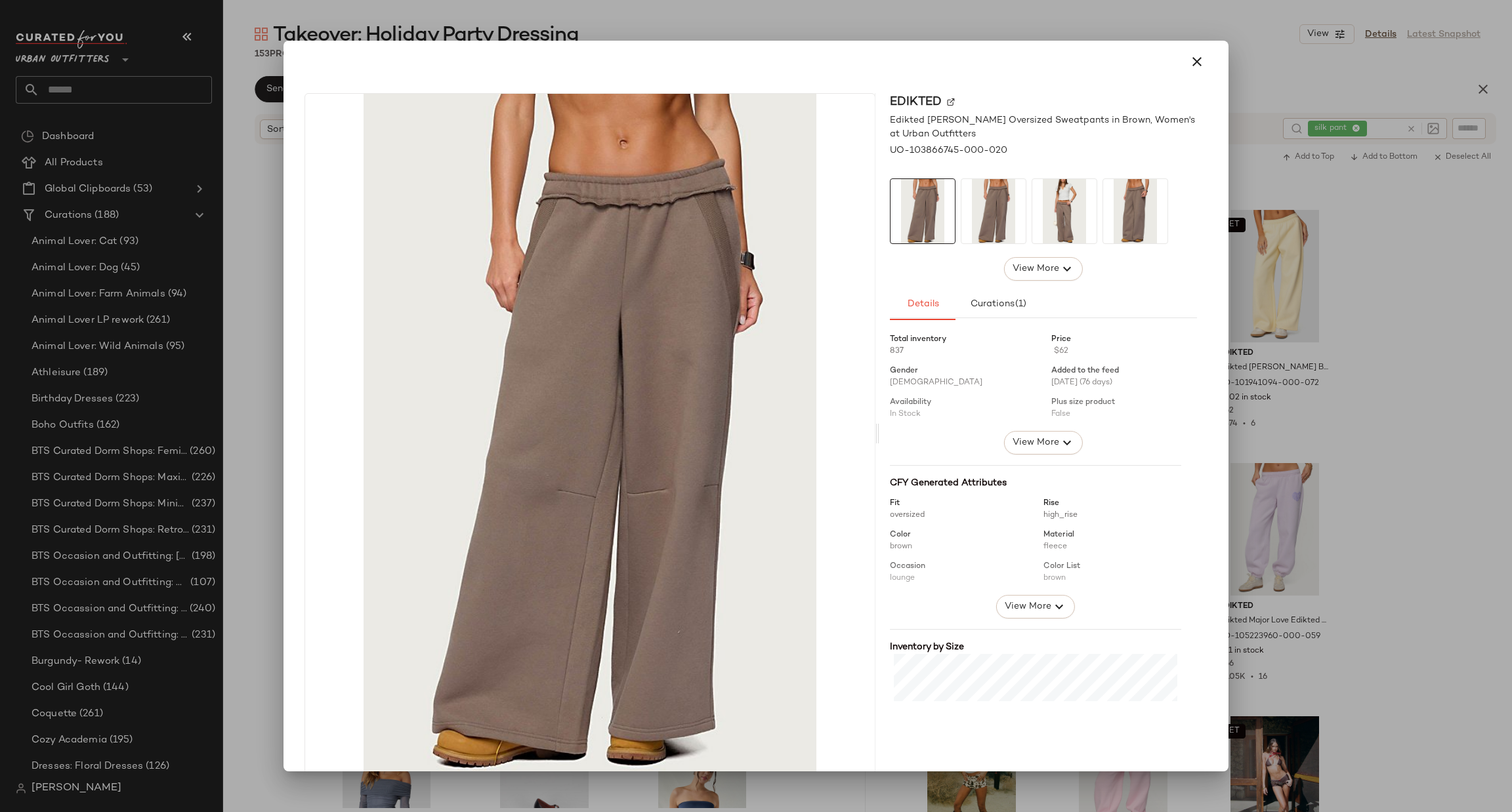
click at [1283, 293] on div at bounding box center [756, 406] width 1512 height 812
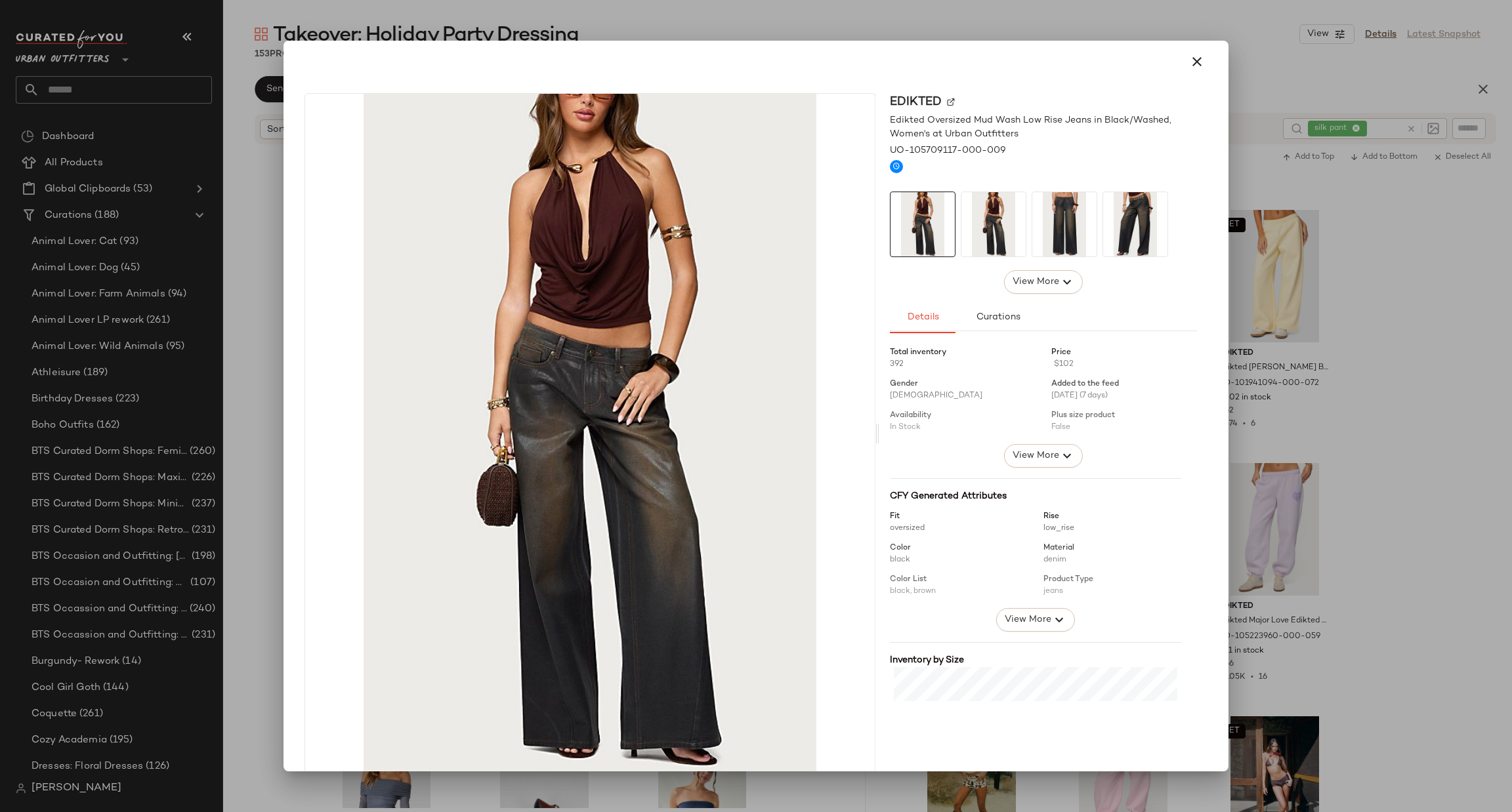
click at [1300, 311] on div at bounding box center [756, 406] width 1512 height 812
click at [1310, 328] on div at bounding box center [756, 406] width 1512 height 812
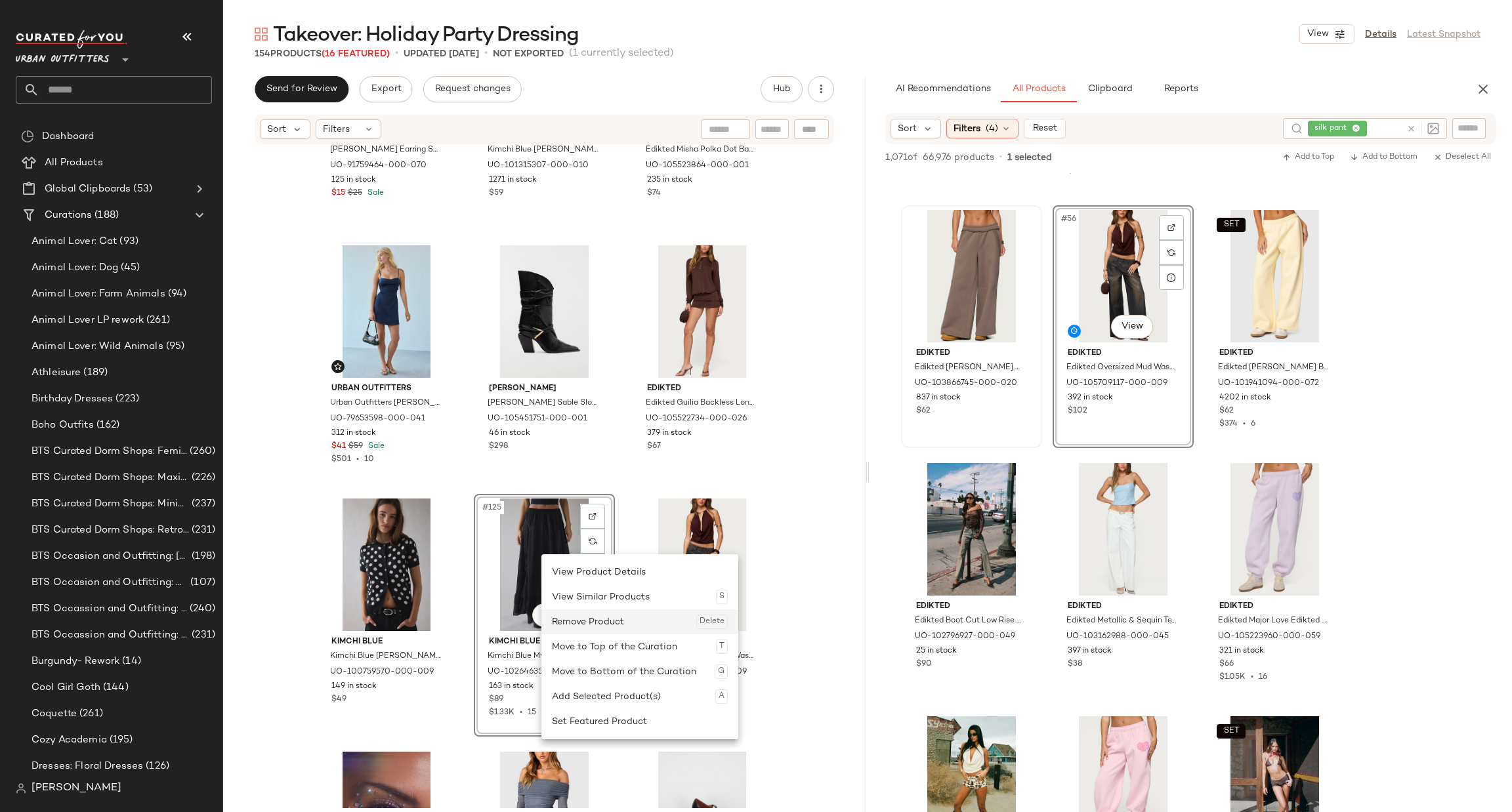
click at [589, 613] on div "Remove Product Delete" at bounding box center [640, 622] width 176 height 25
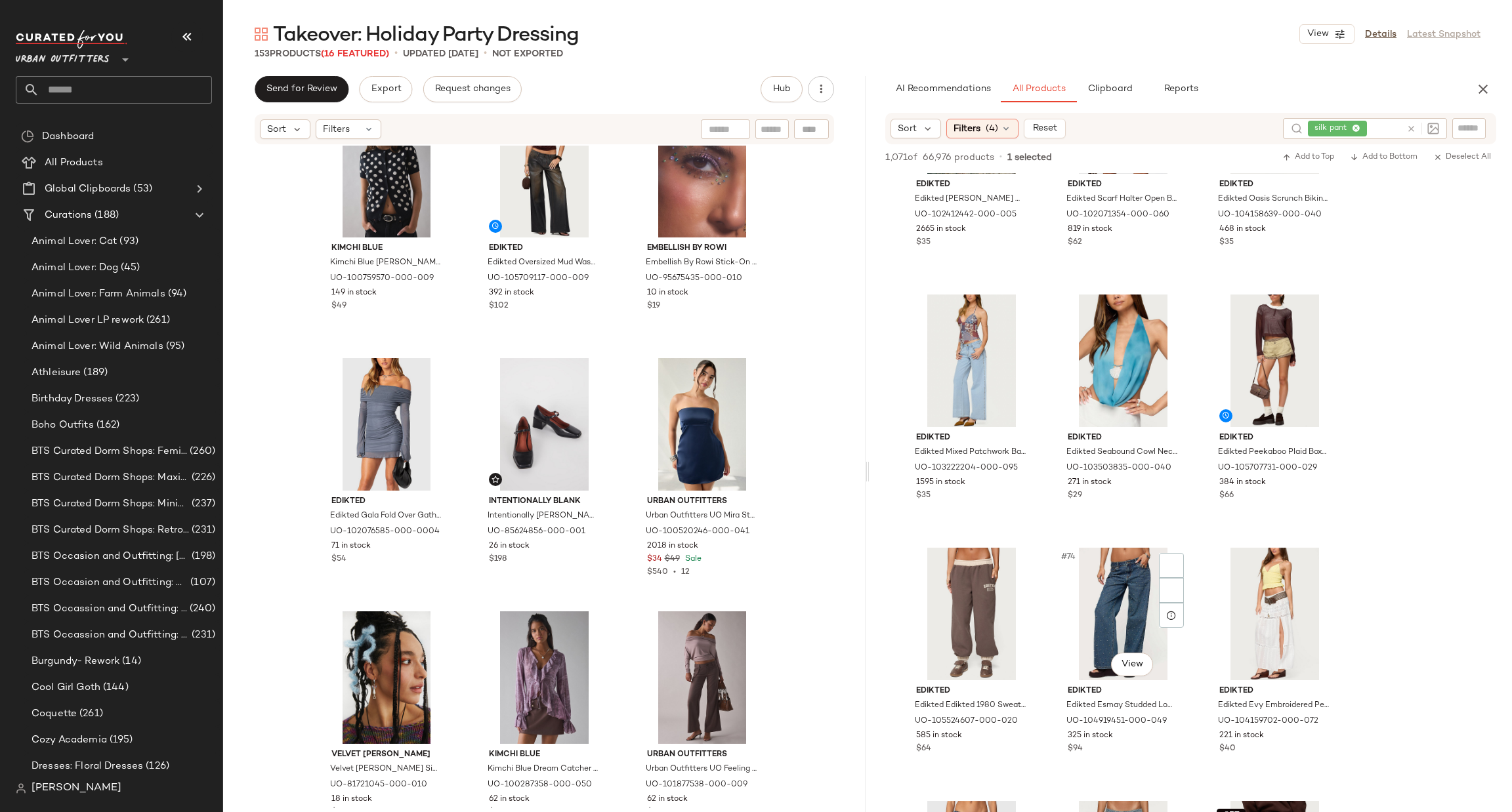
scroll to position [6101, 0]
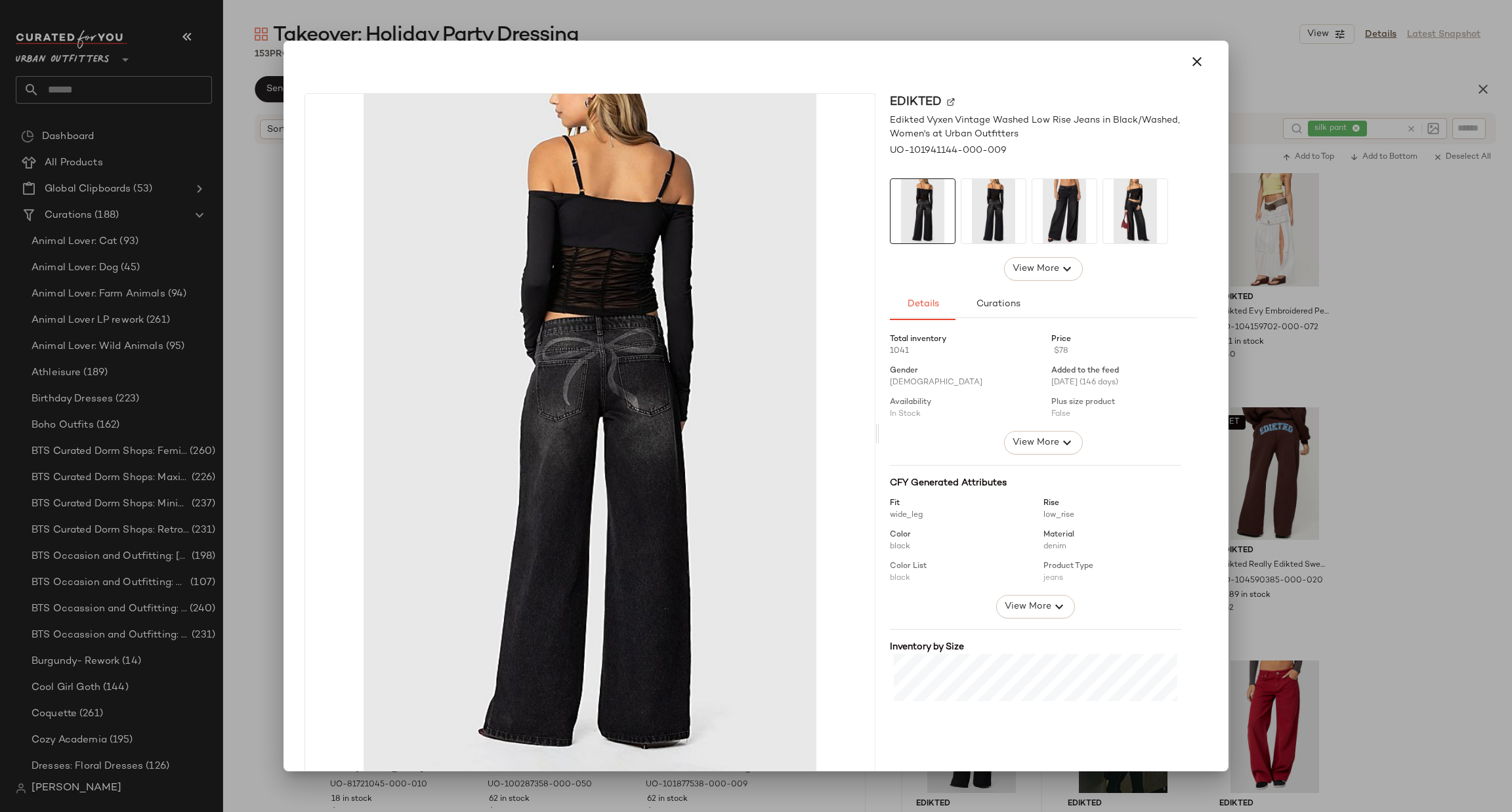
click at [1348, 450] on div at bounding box center [756, 406] width 1512 height 812
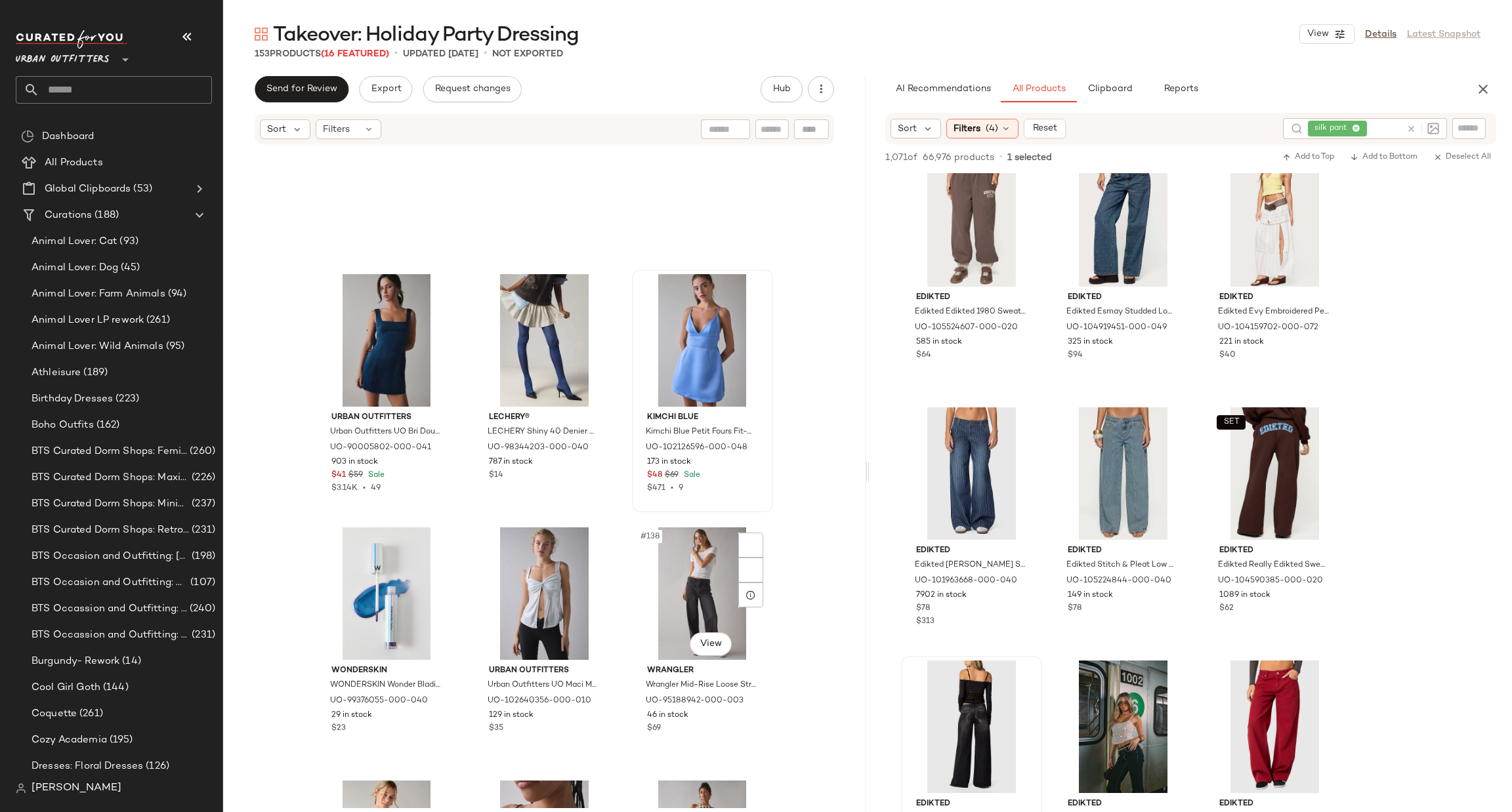
scroll to position [11229, 0]
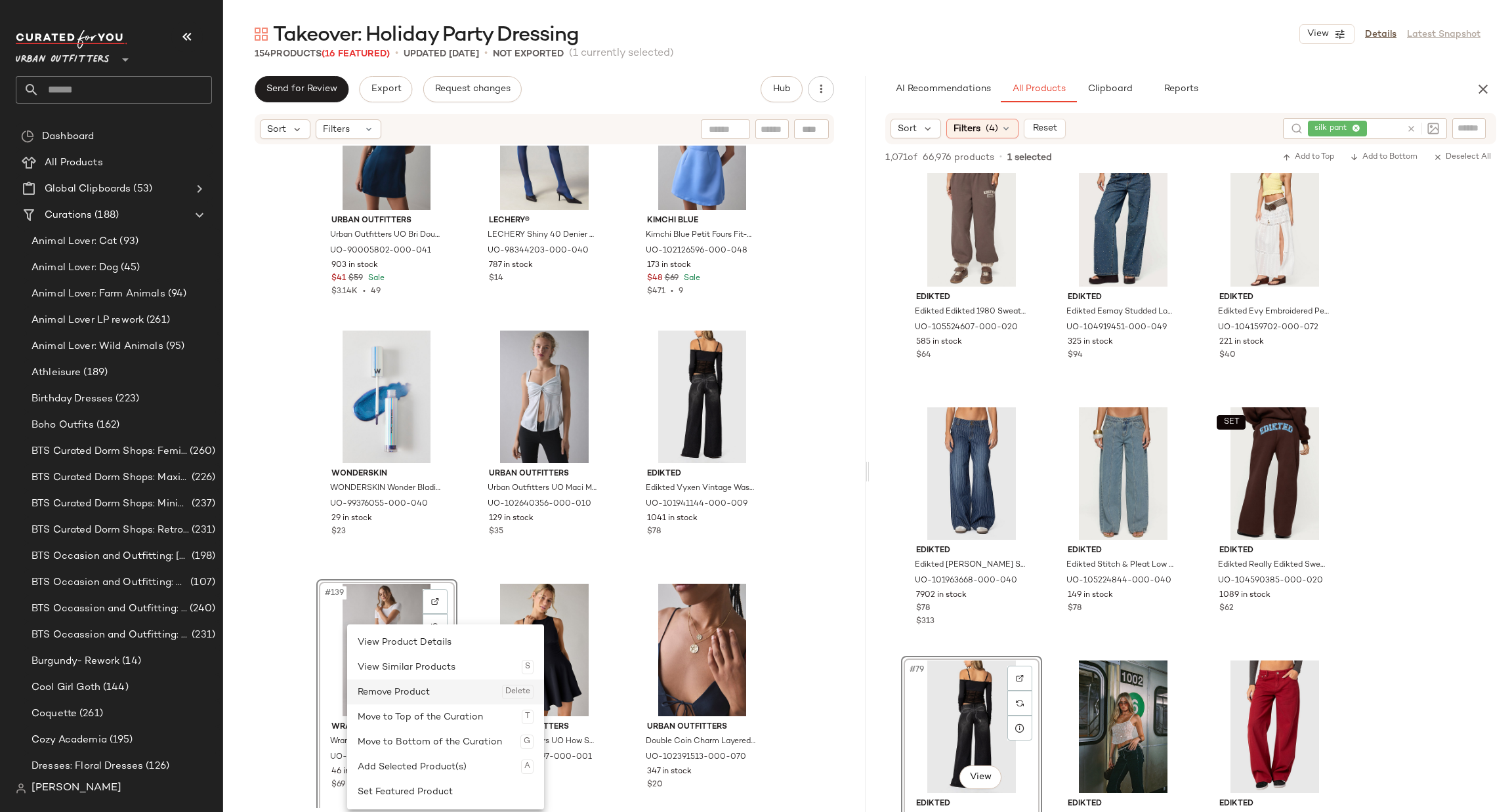
click at [395, 692] on div "Remove Product Delete" at bounding box center [445, 692] width 176 height 25
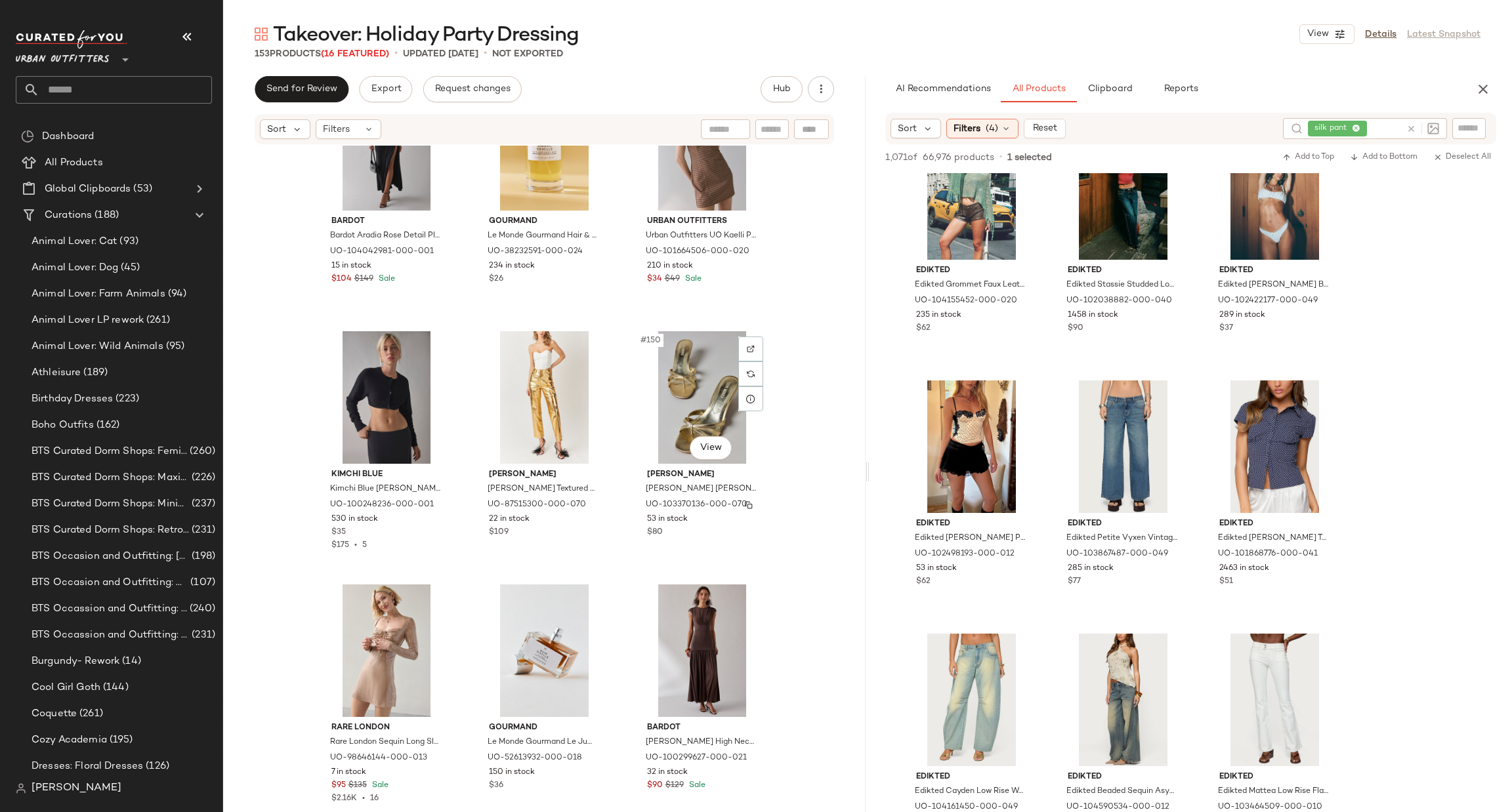
scroll to position [12255, 0]
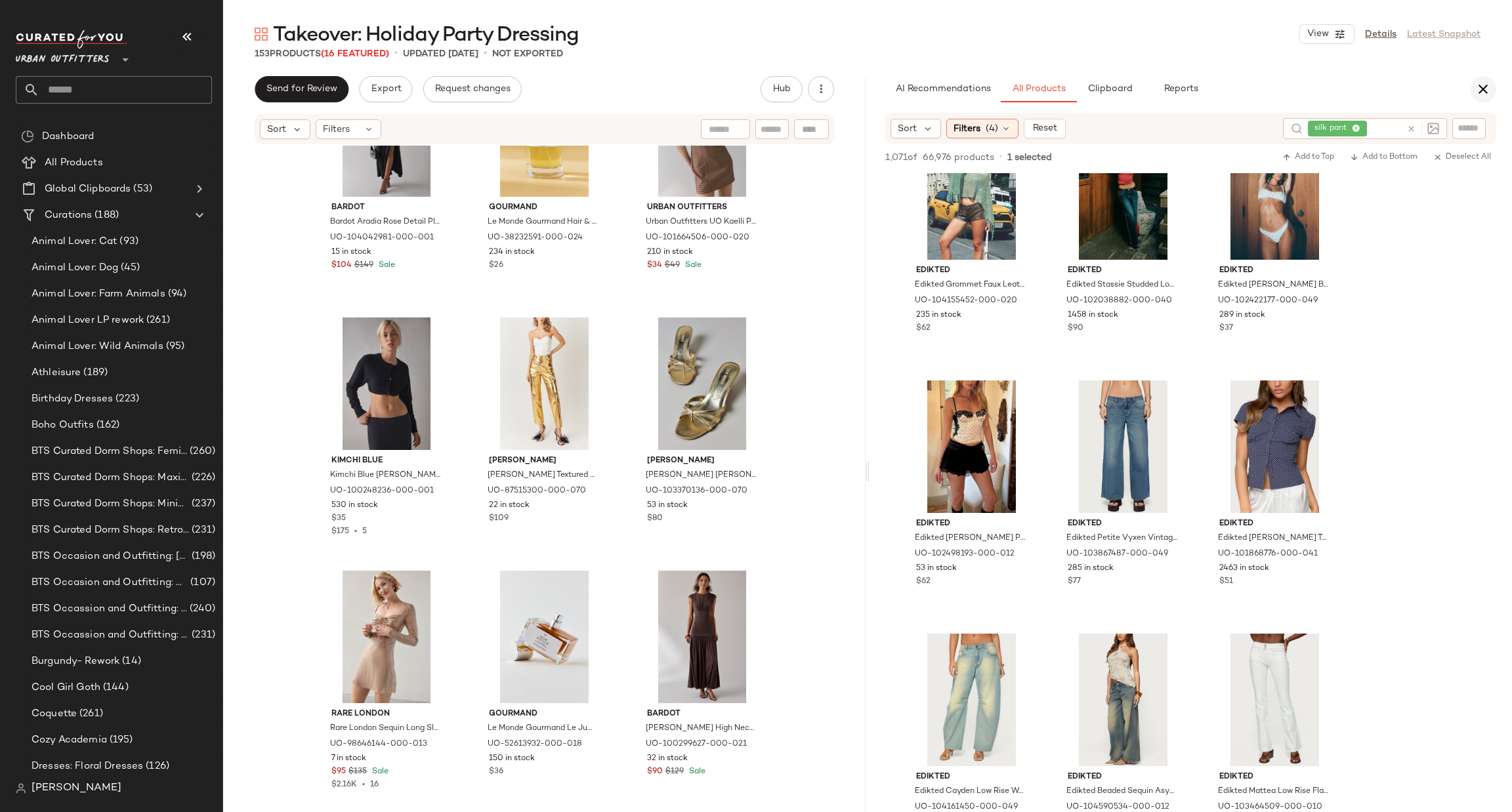
click at [1488, 78] on button "button" at bounding box center [1483, 89] width 26 height 26
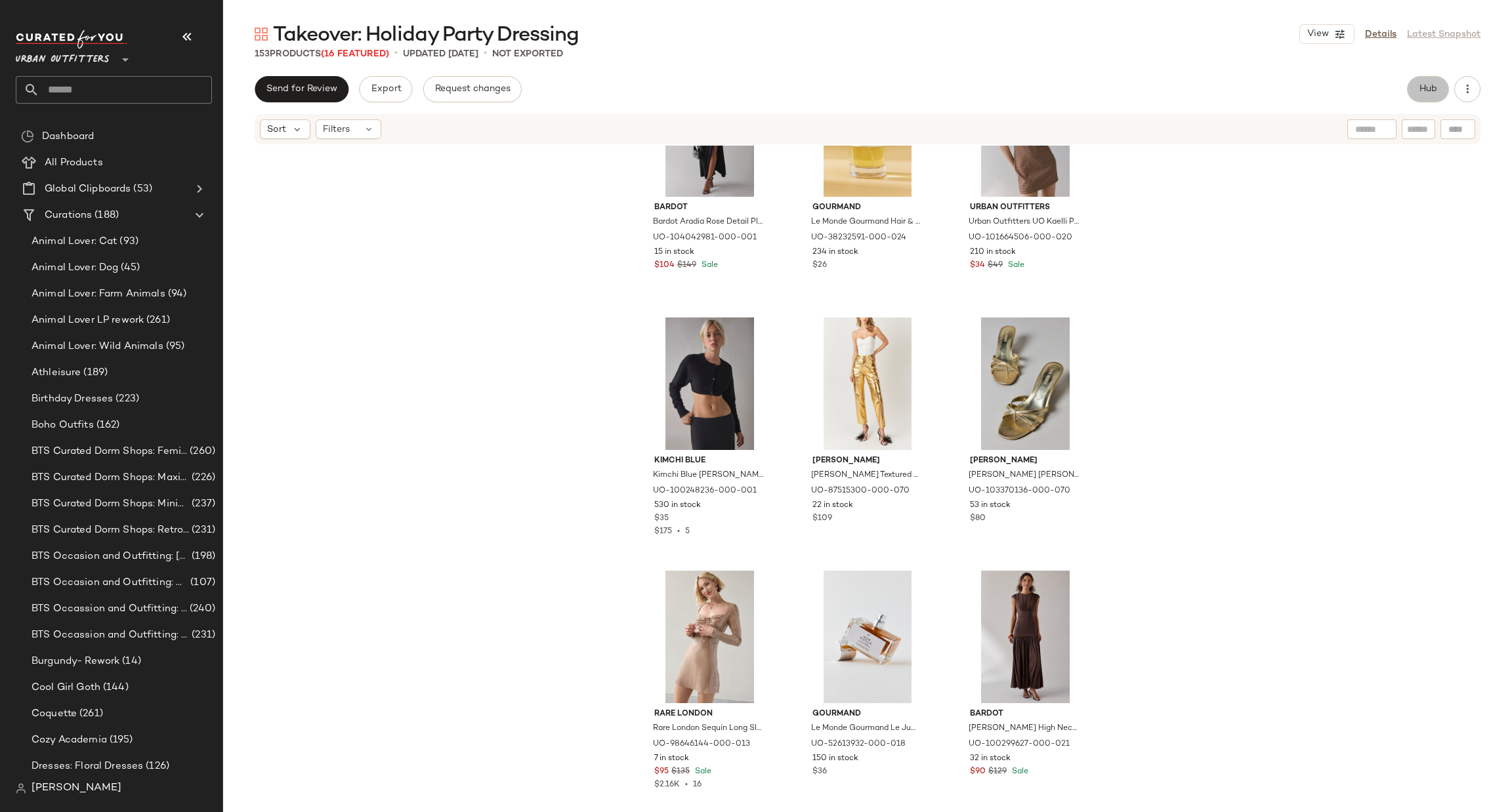
click at [1426, 92] on span "Hub" at bounding box center [1428, 89] width 18 height 10
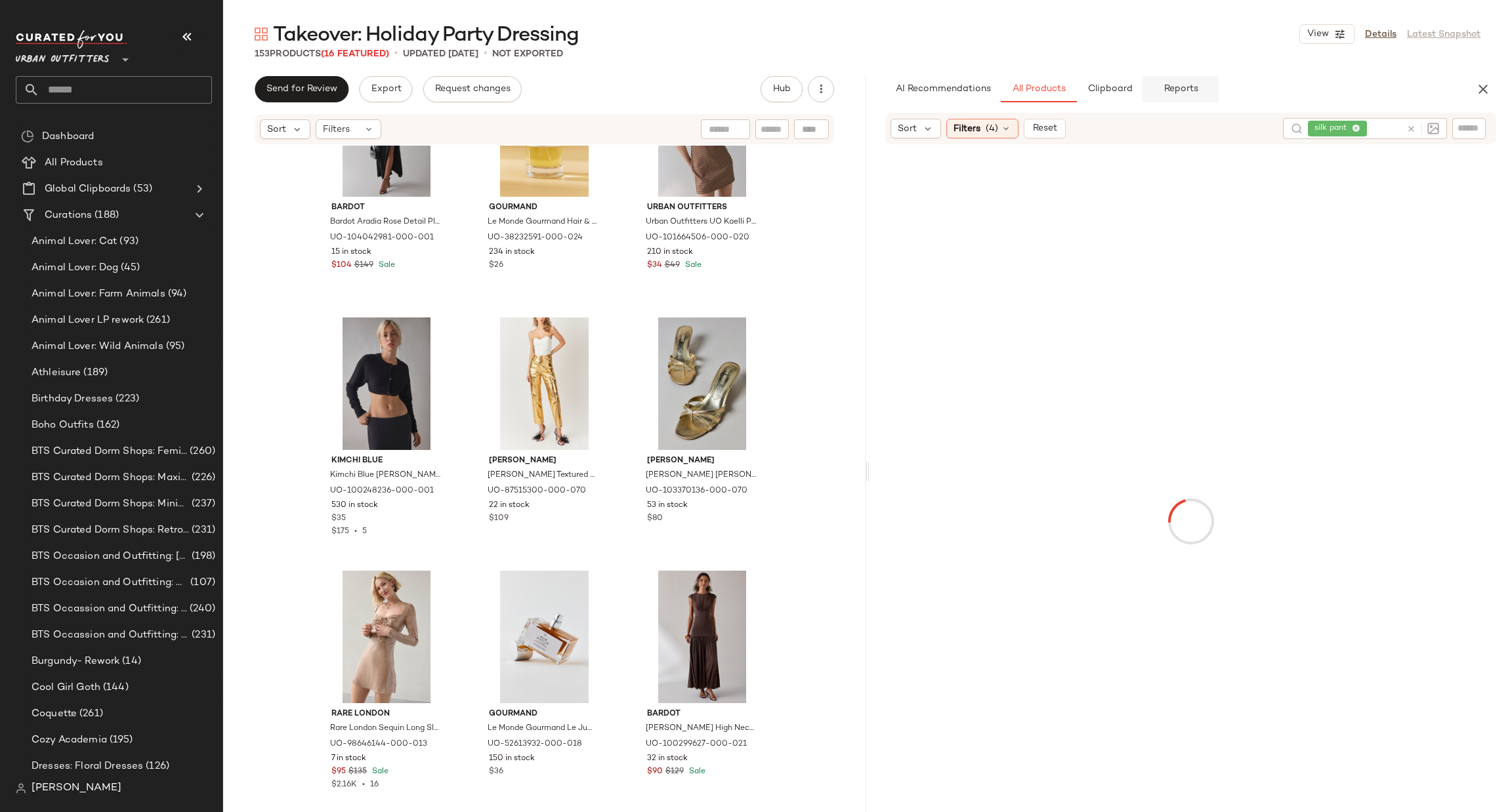
click at [1175, 90] on span "Reports" at bounding box center [1180, 89] width 34 height 10
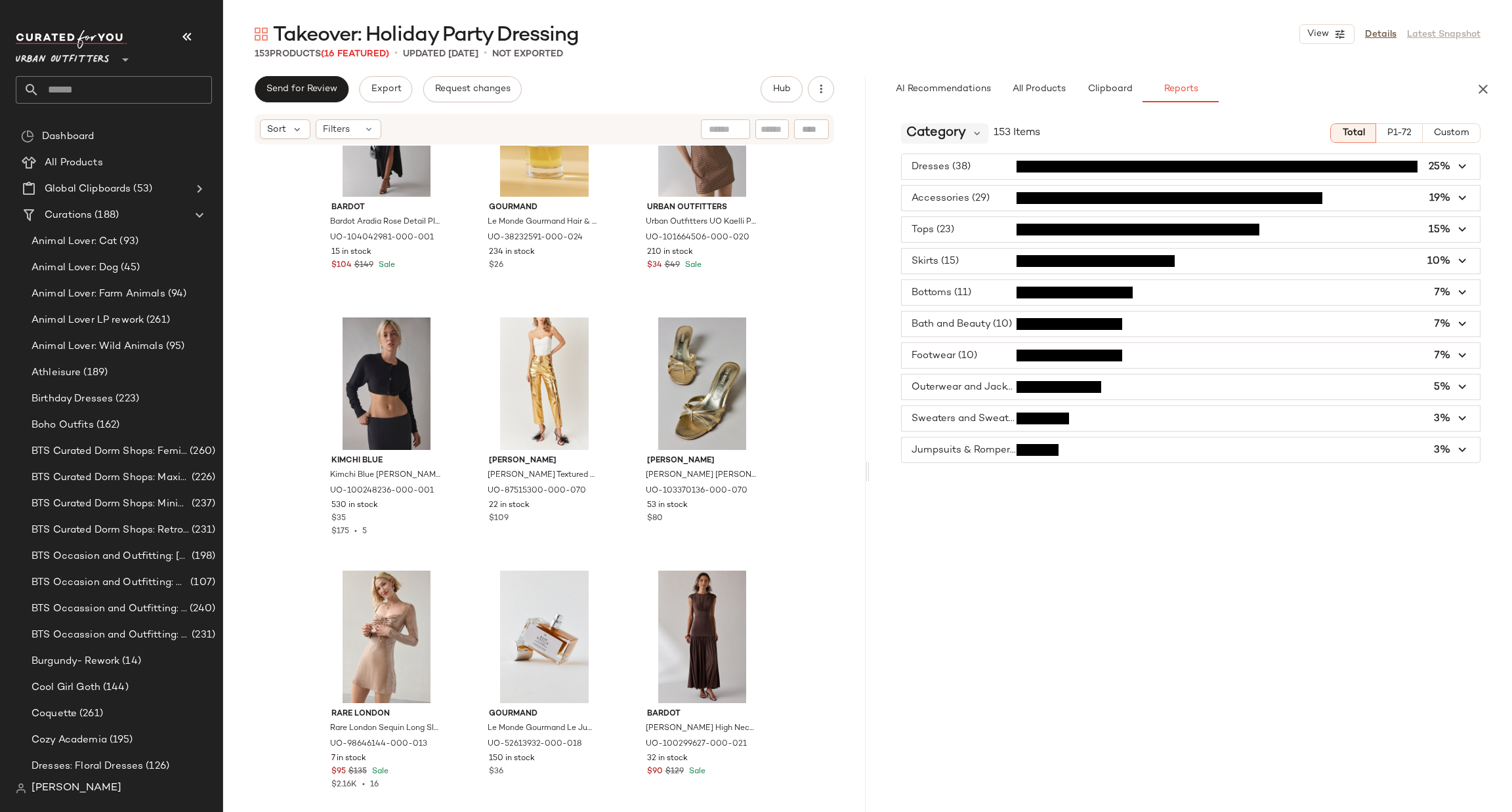
click at [963, 138] on span "Category" at bounding box center [935, 133] width 59 height 20
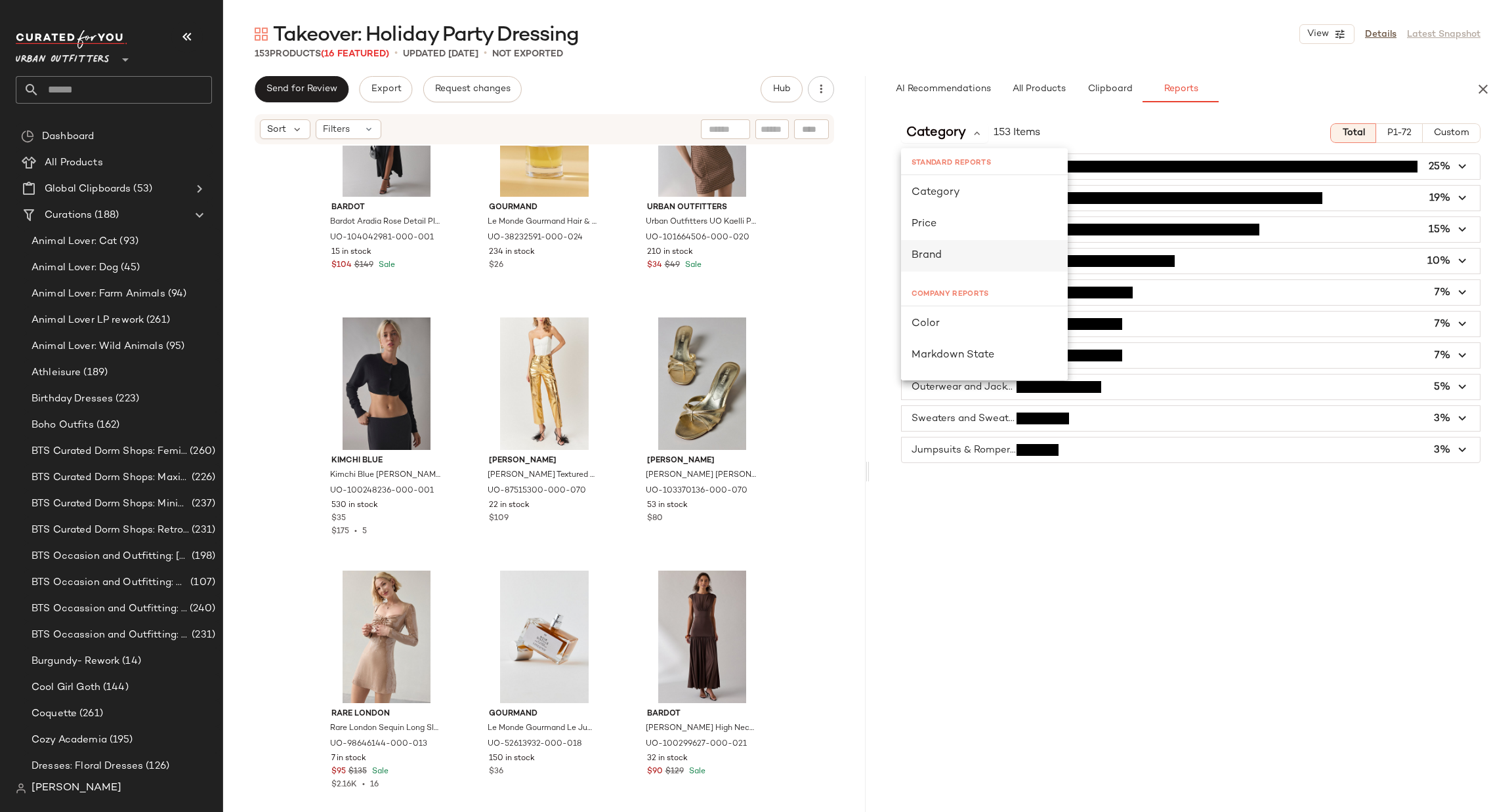
click at [954, 252] on div "Brand" at bounding box center [984, 255] width 146 height 15
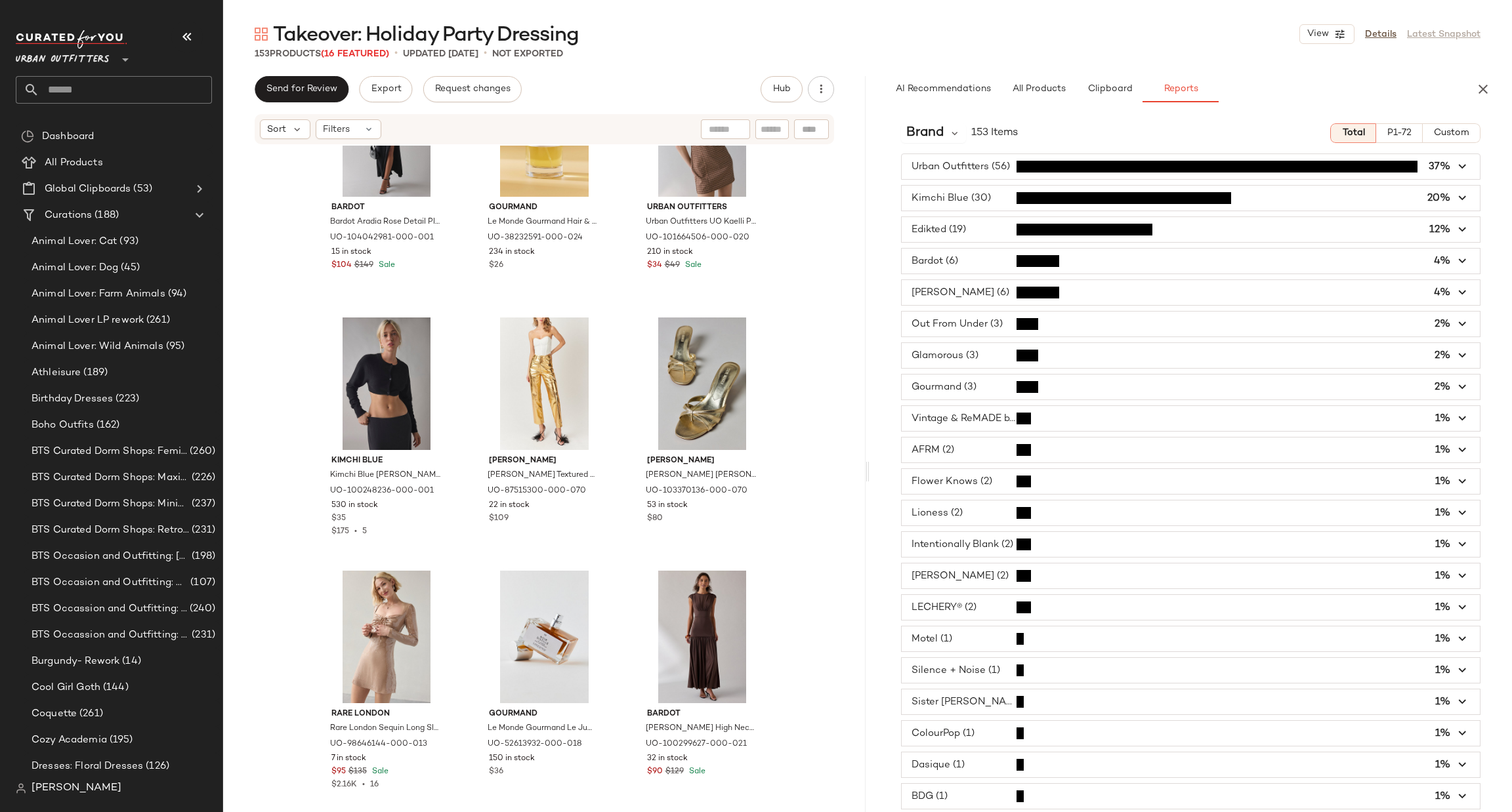
click at [996, 226] on span "button" at bounding box center [1191, 230] width 578 height 25
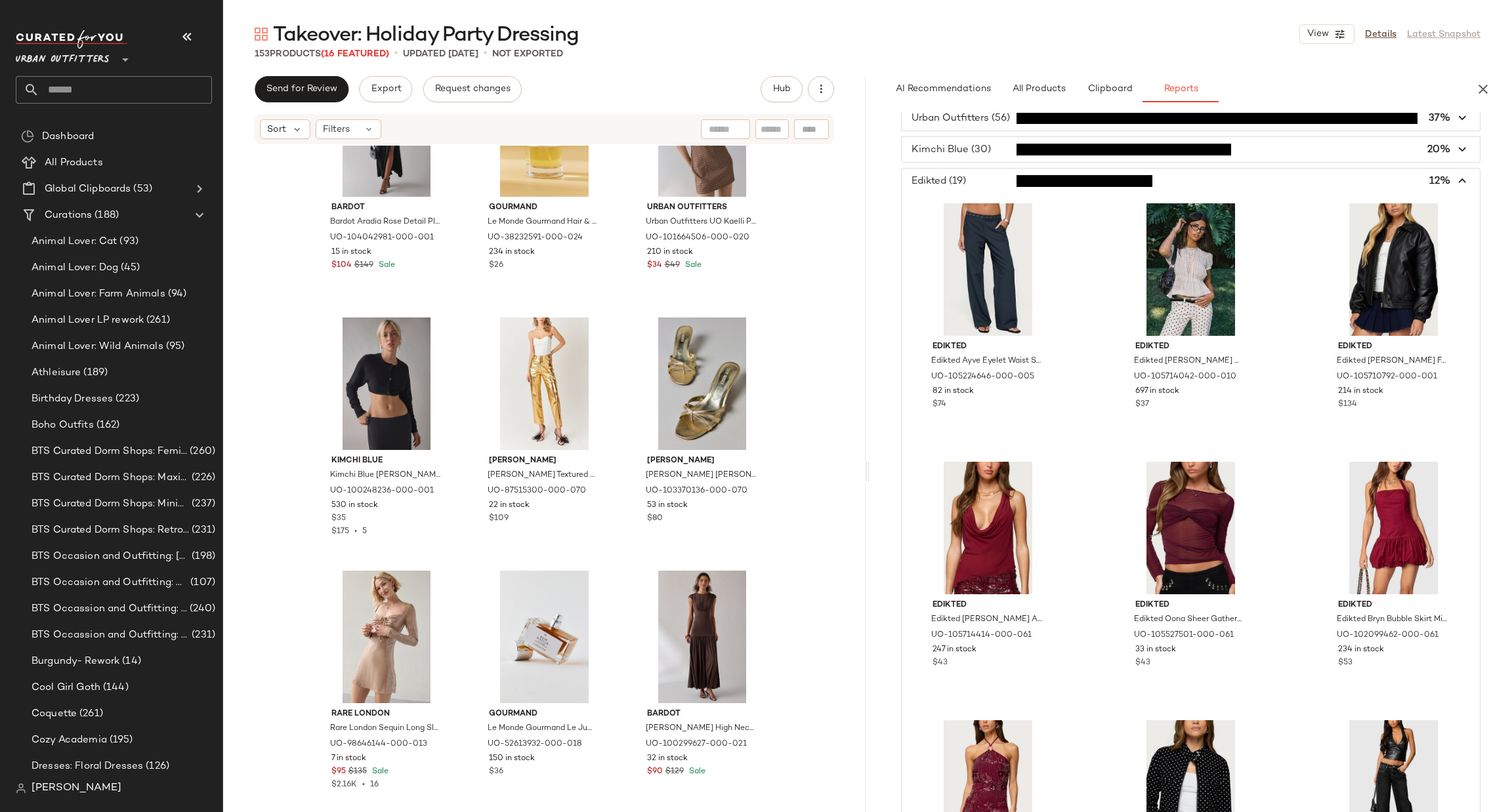
scroll to position [0, 0]
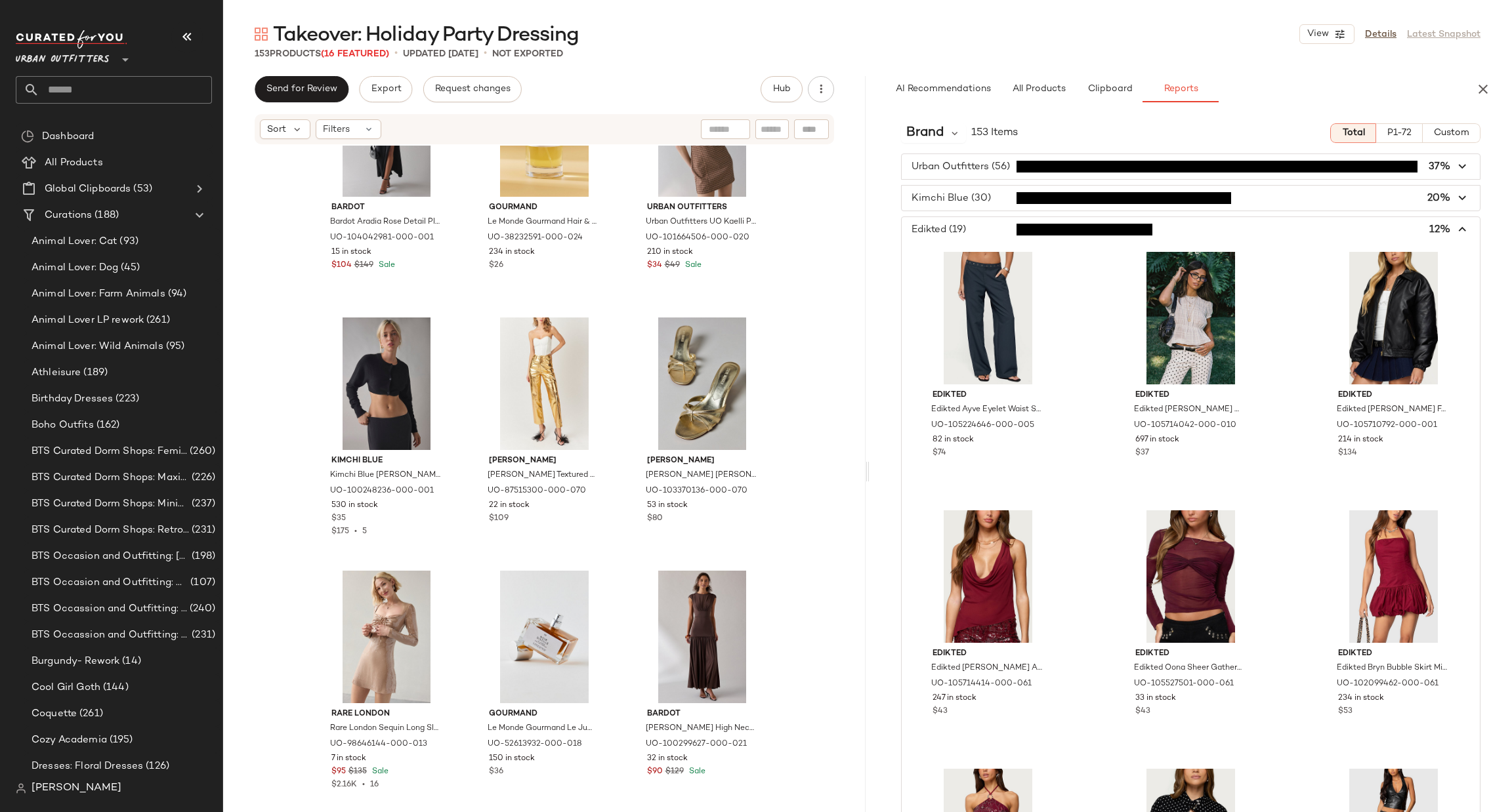
click at [1032, 218] on span "button" at bounding box center [1191, 230] width 578 height 25
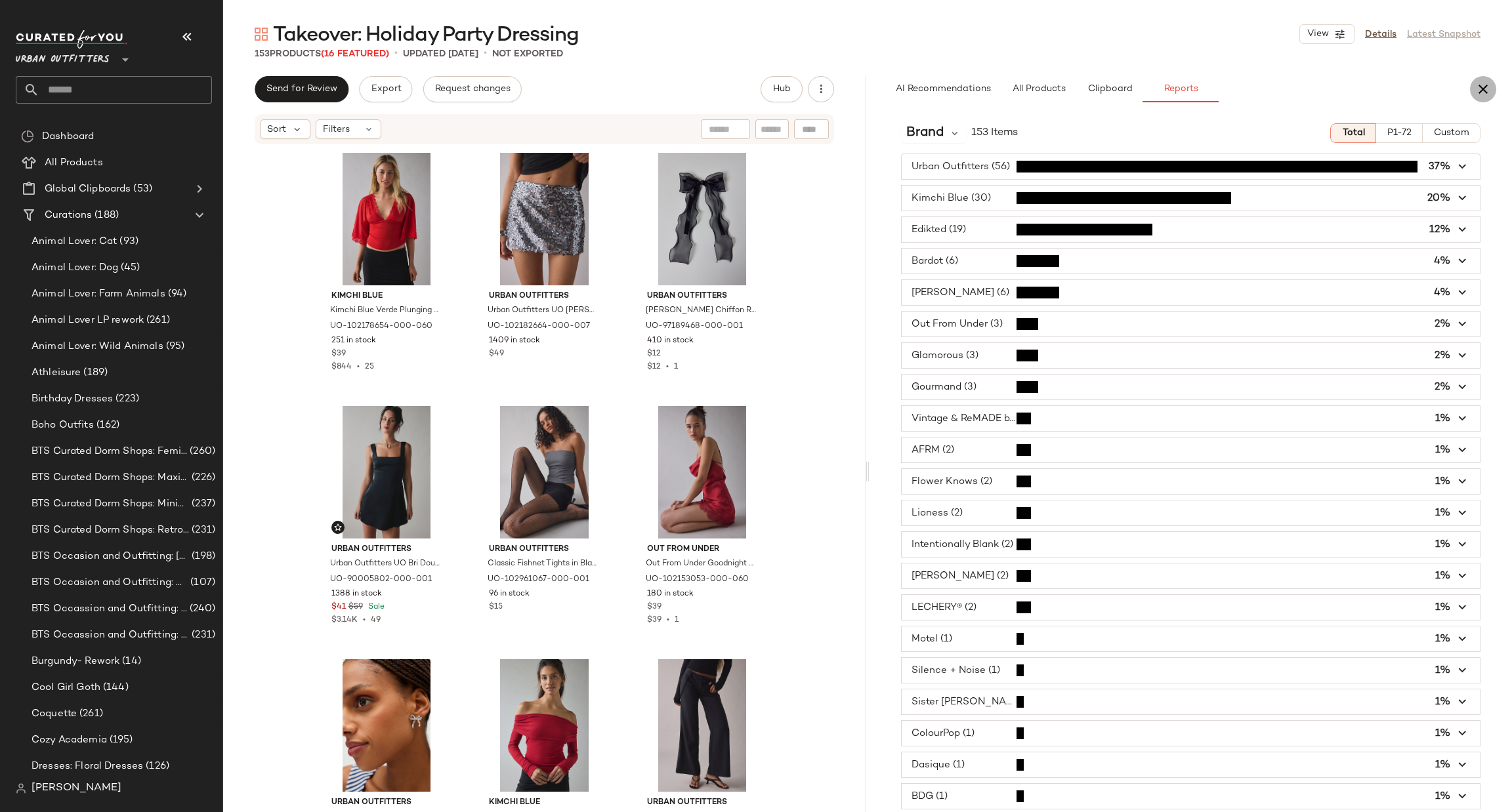
click at [1475, 95] on icon "button" at bounding box center [1483, 89] width 15 height 15
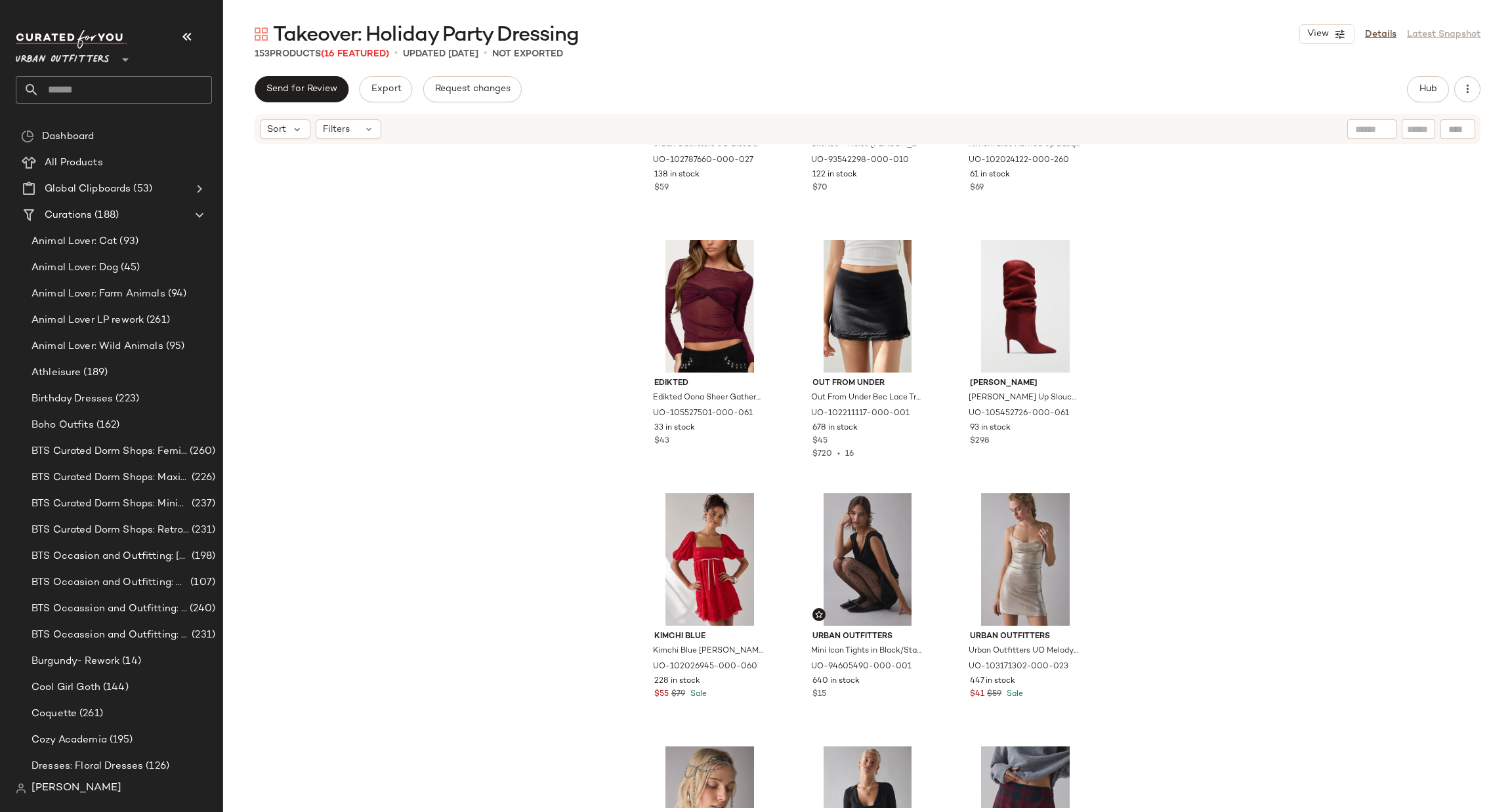
scroll to position [3750, 0]
